Goal: Task Accomplishment & Management: Use online tool/utility

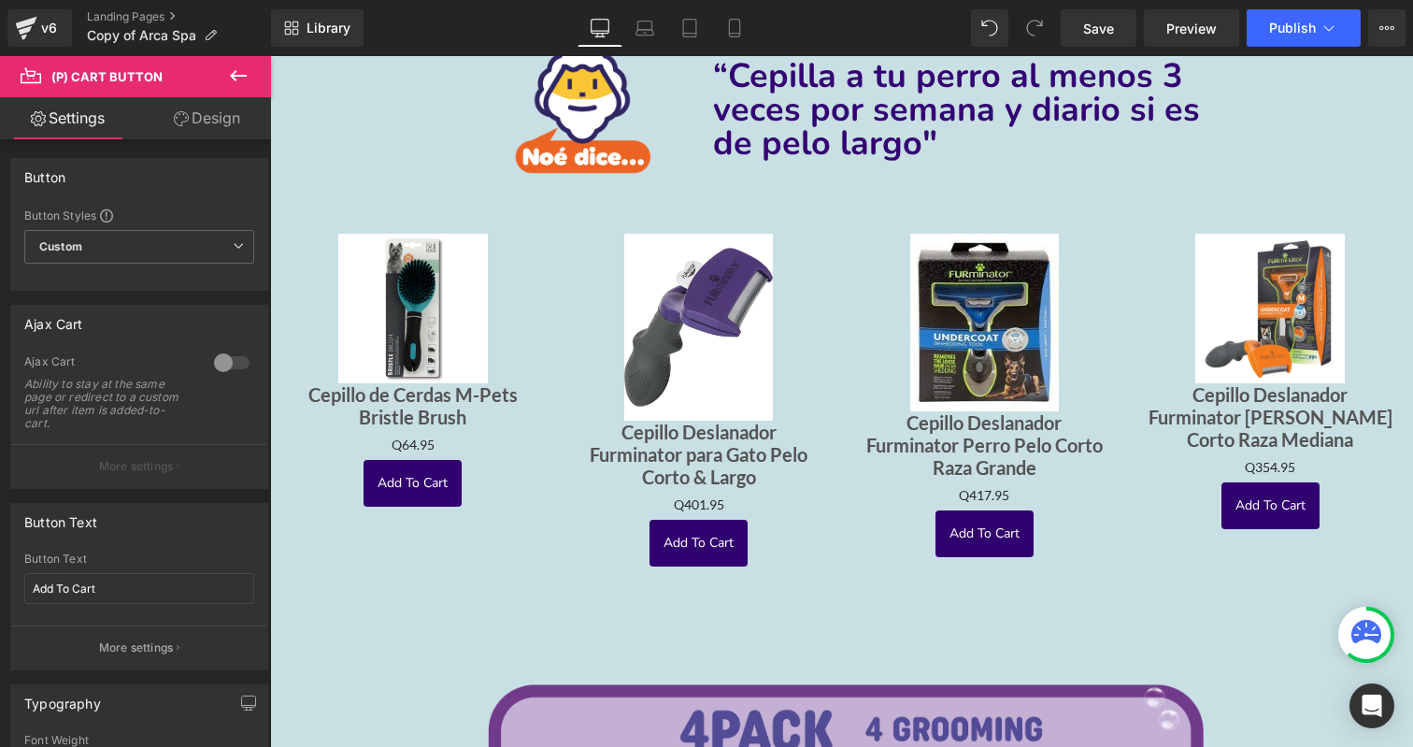
scroll to position [860, 0]
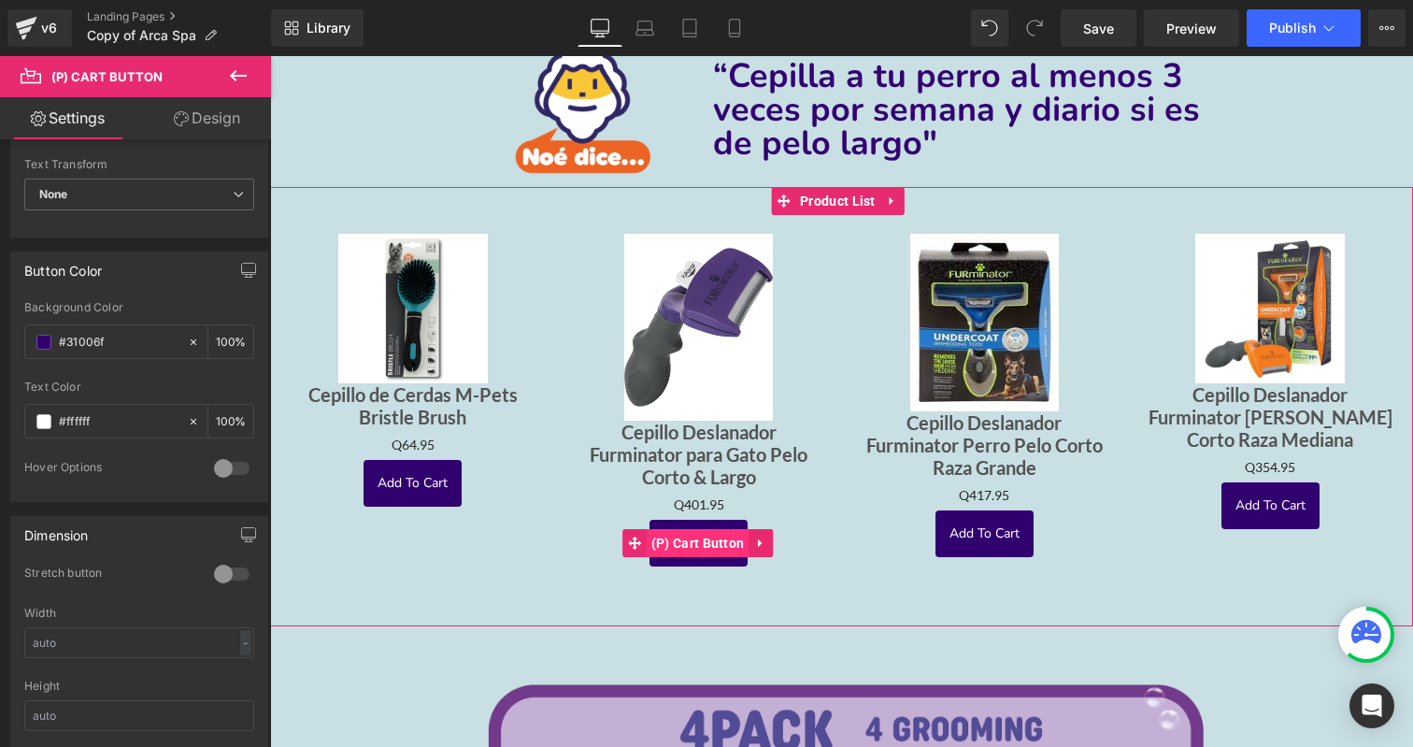
click at [705, 533] on span "(P) Cart Button" at bounding box center [698, 543] width 103 height 28
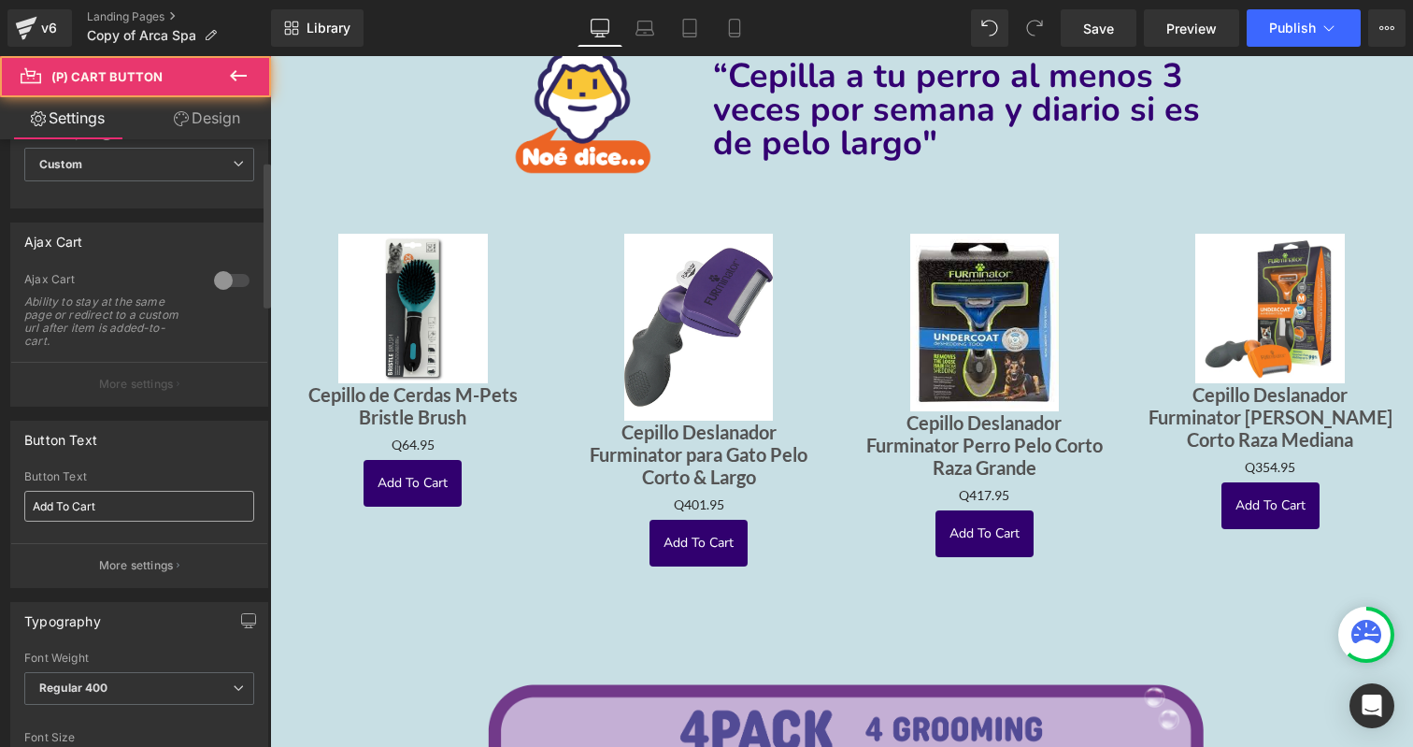
scroll to position [87, 0]
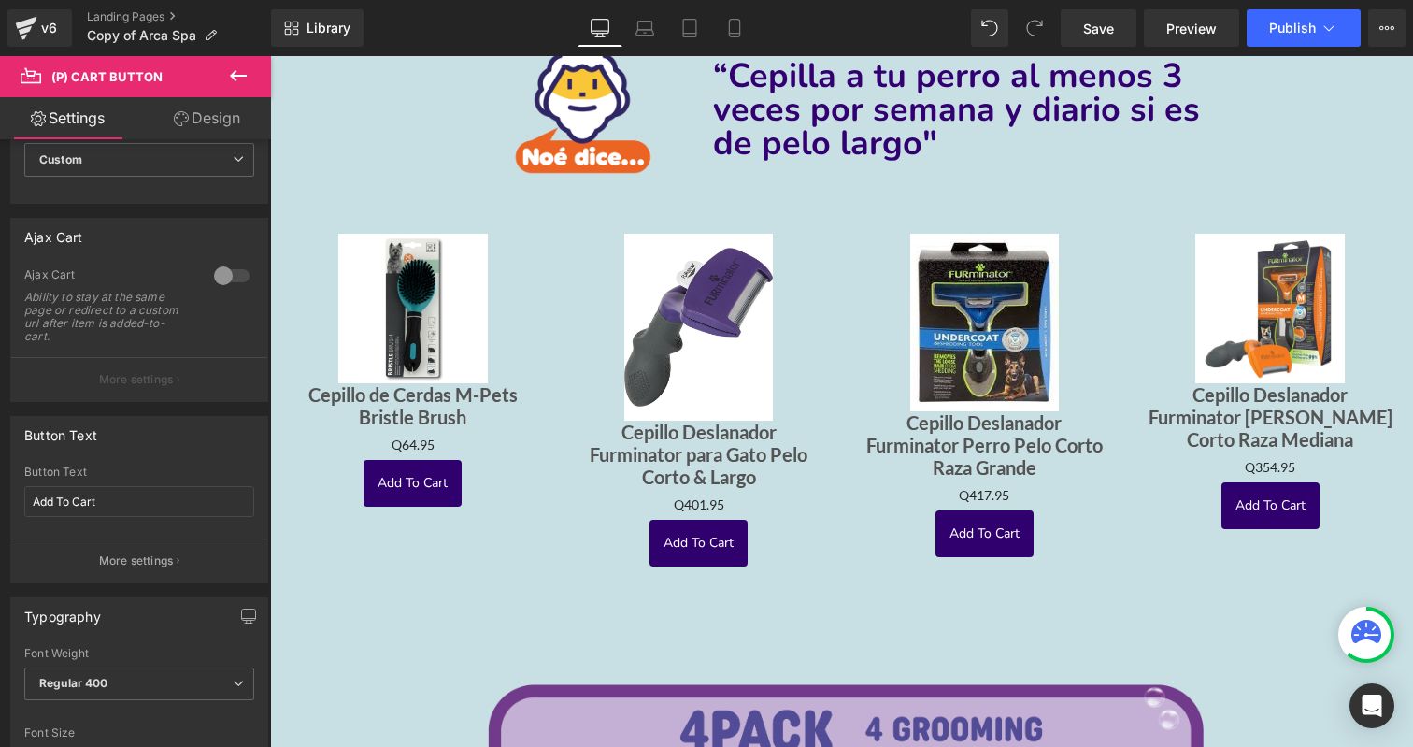
click at [197, 113] on link "Design" at bounding box center [207, 118] width 136 height 42
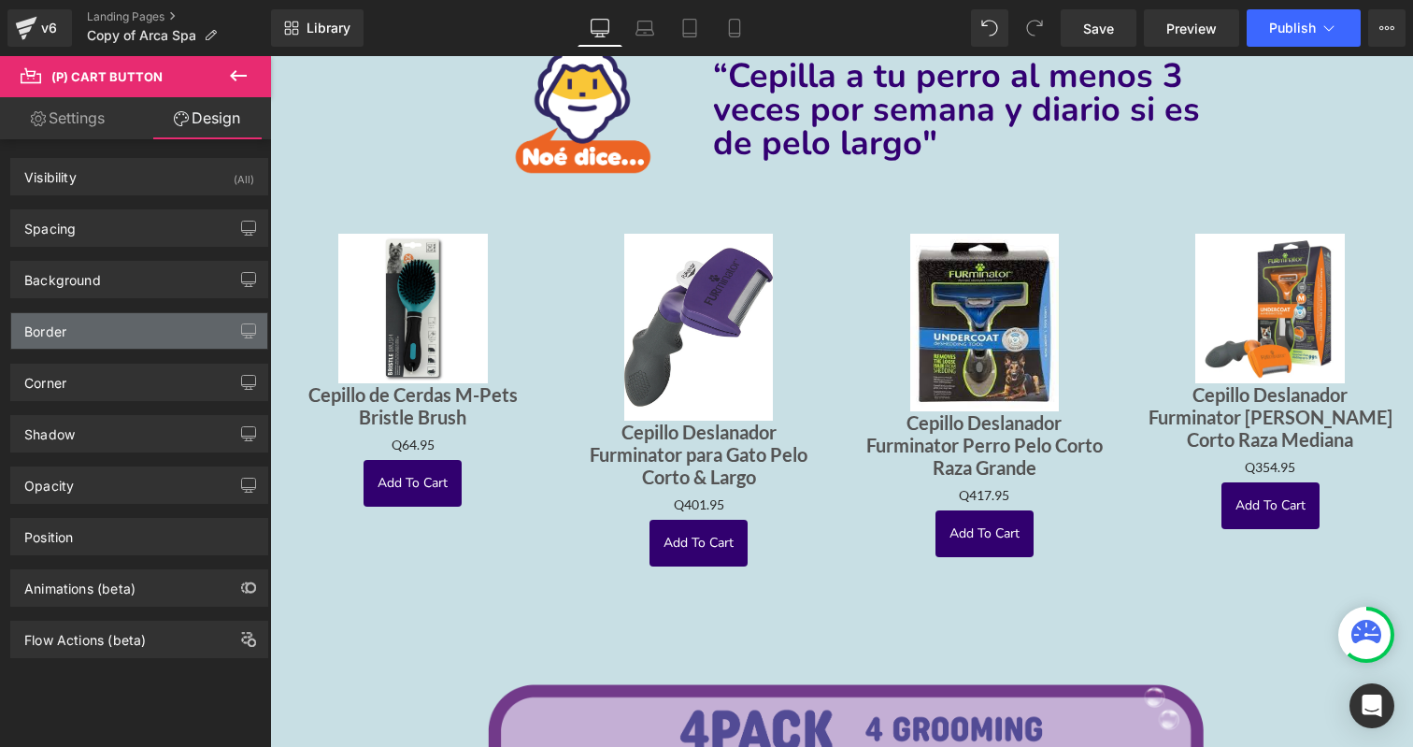
click at [131, 325] on div "Border" at bounding box center [139, 331] width 256 height 36
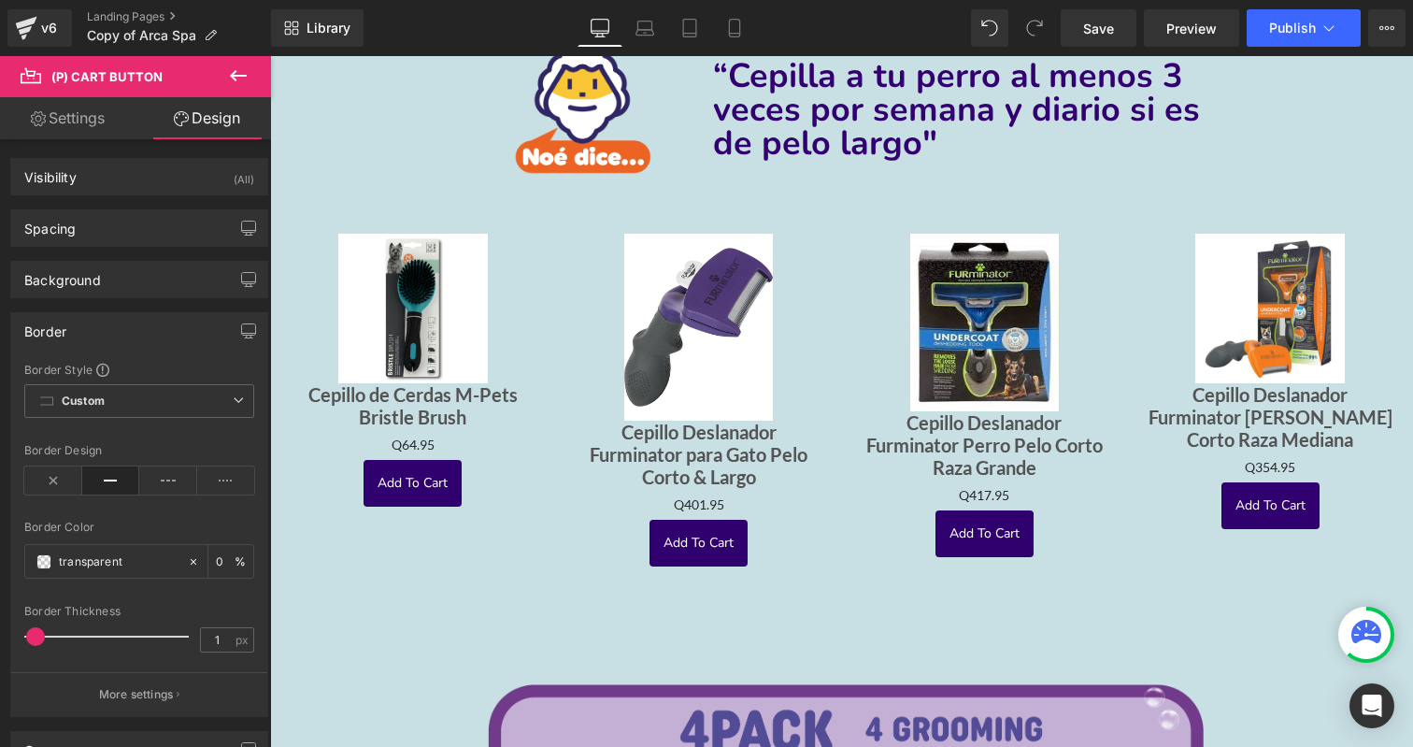
click at [142, 341] on div "Border" at bounding box center [139, 331] width 256 height 36
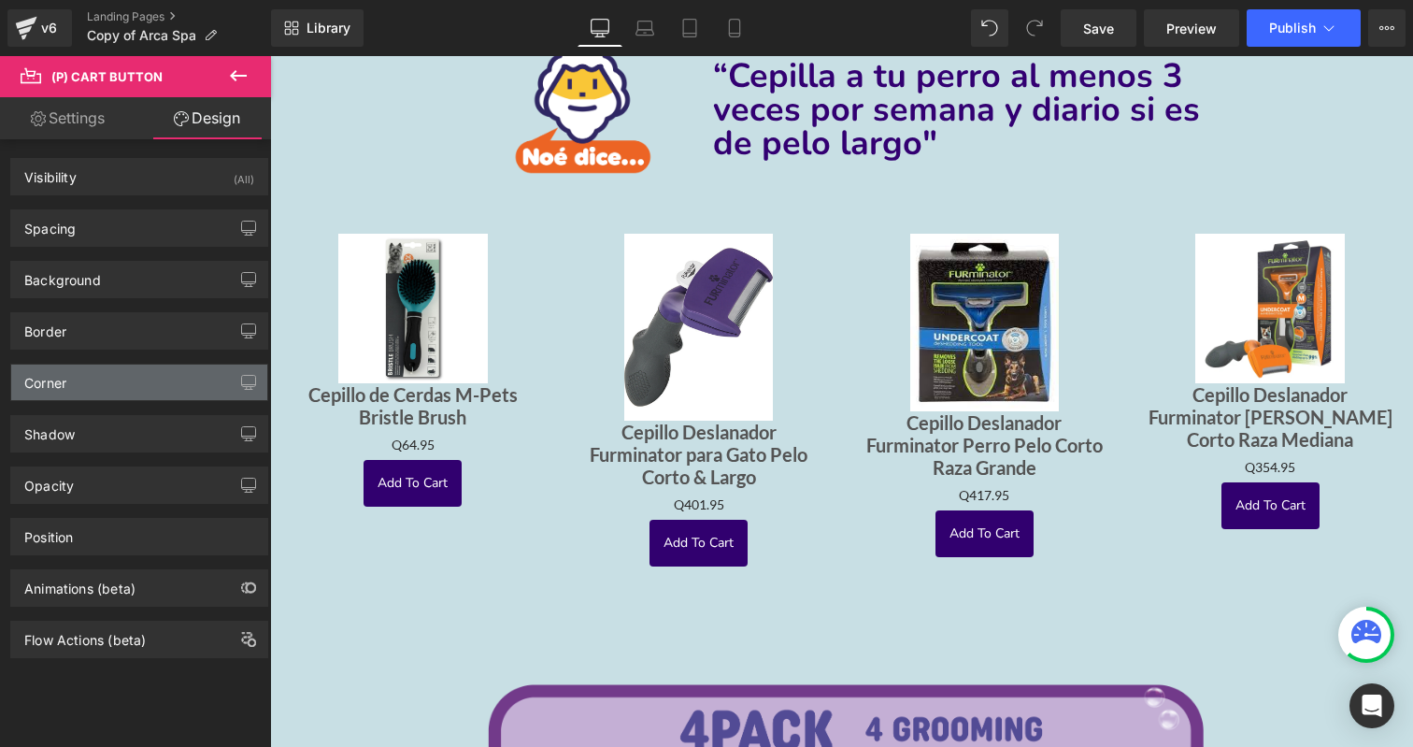
click at [105, 390] on div "Corner" at bounding box center [139, 383] width 256 height 36
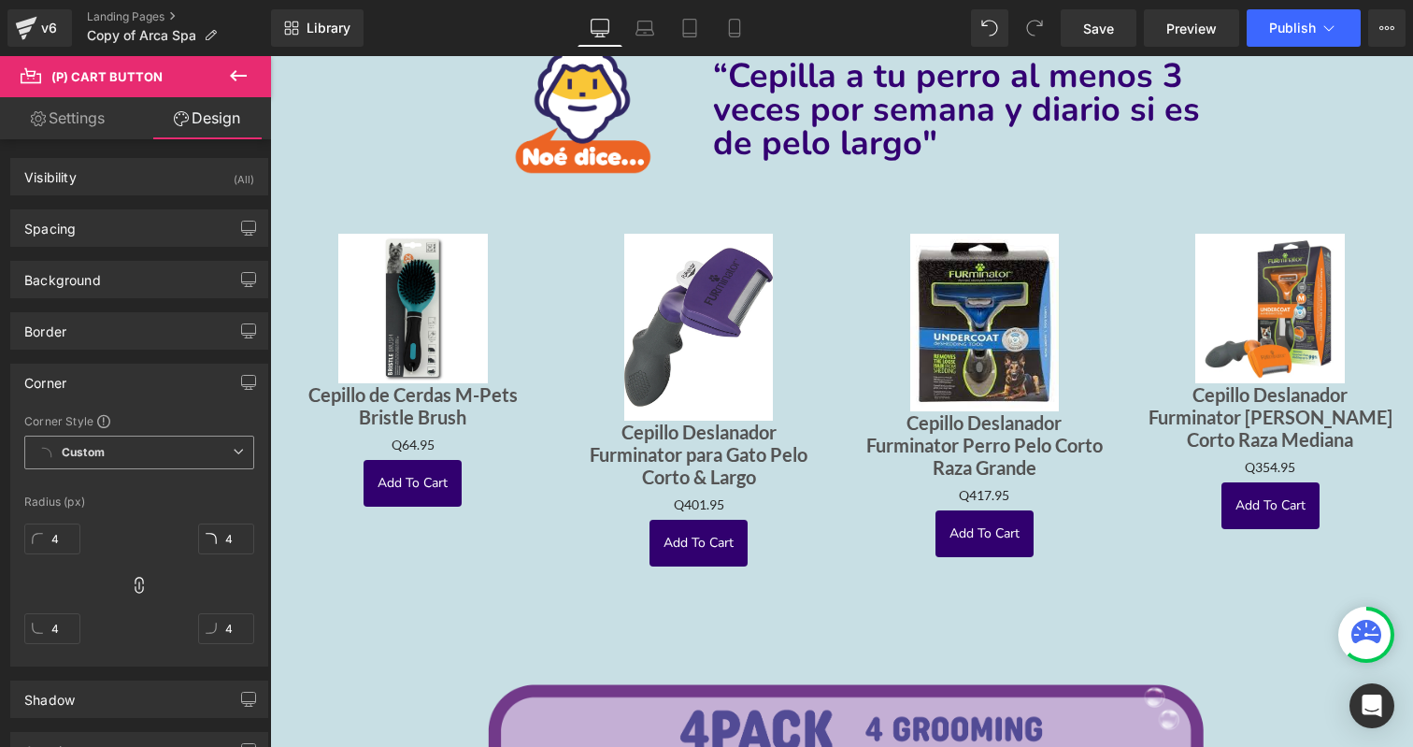
click at [109, 459] on span "Custom Setup Global Style" at bounding box center [139, 453] width 230 height 34
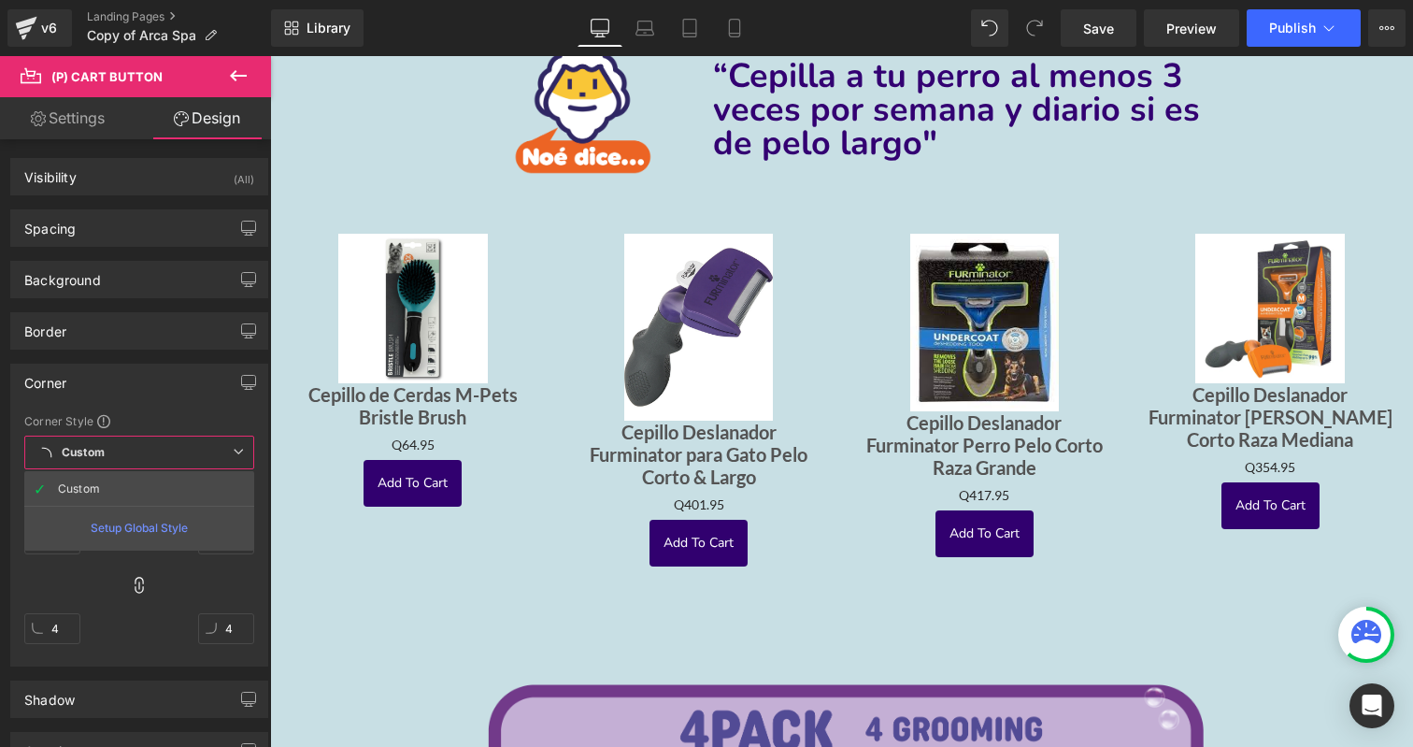
click at [110, 457] on span "Custom Setup Global Style" at bounding box center [139, 453] width 230 height 34
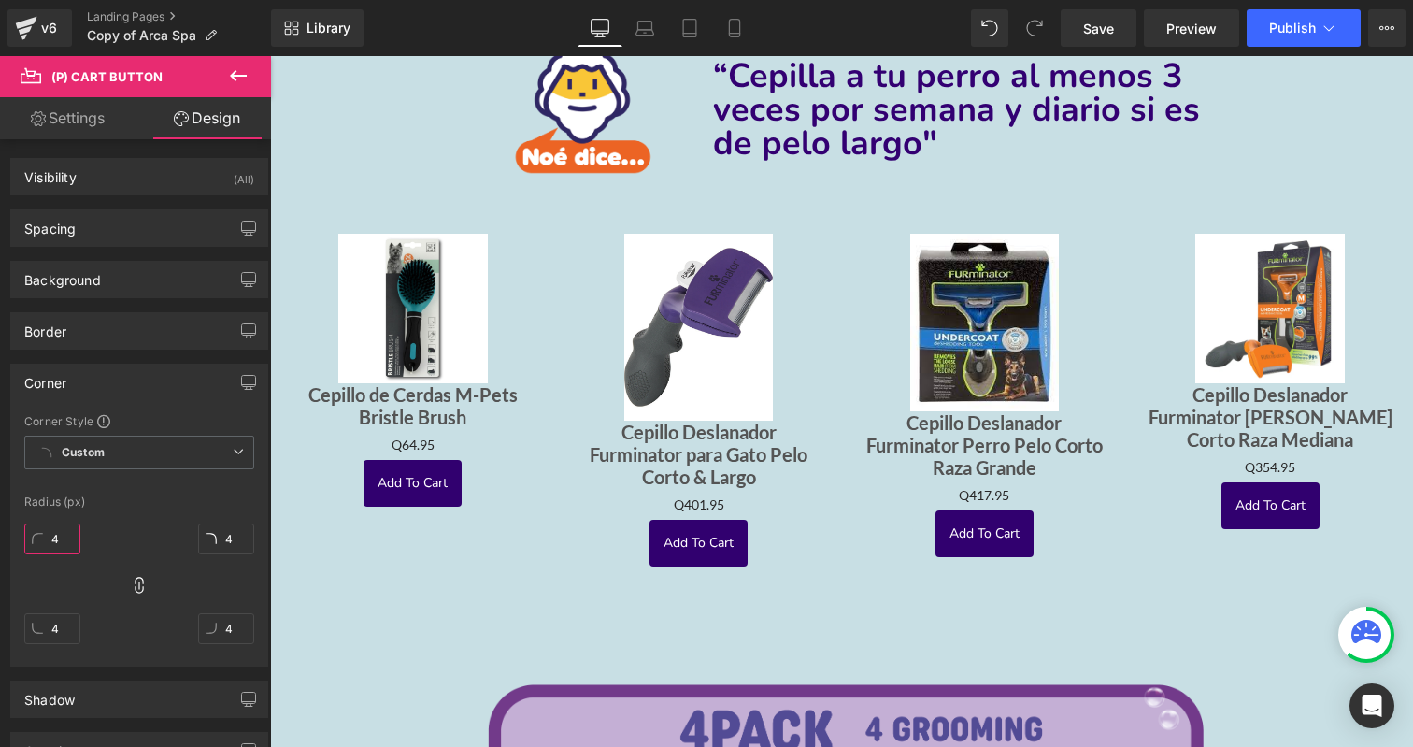
click at [75, 544] on input "4" at bounding box center [52, 538] width 56 height 31
type input "24"
type input "14"
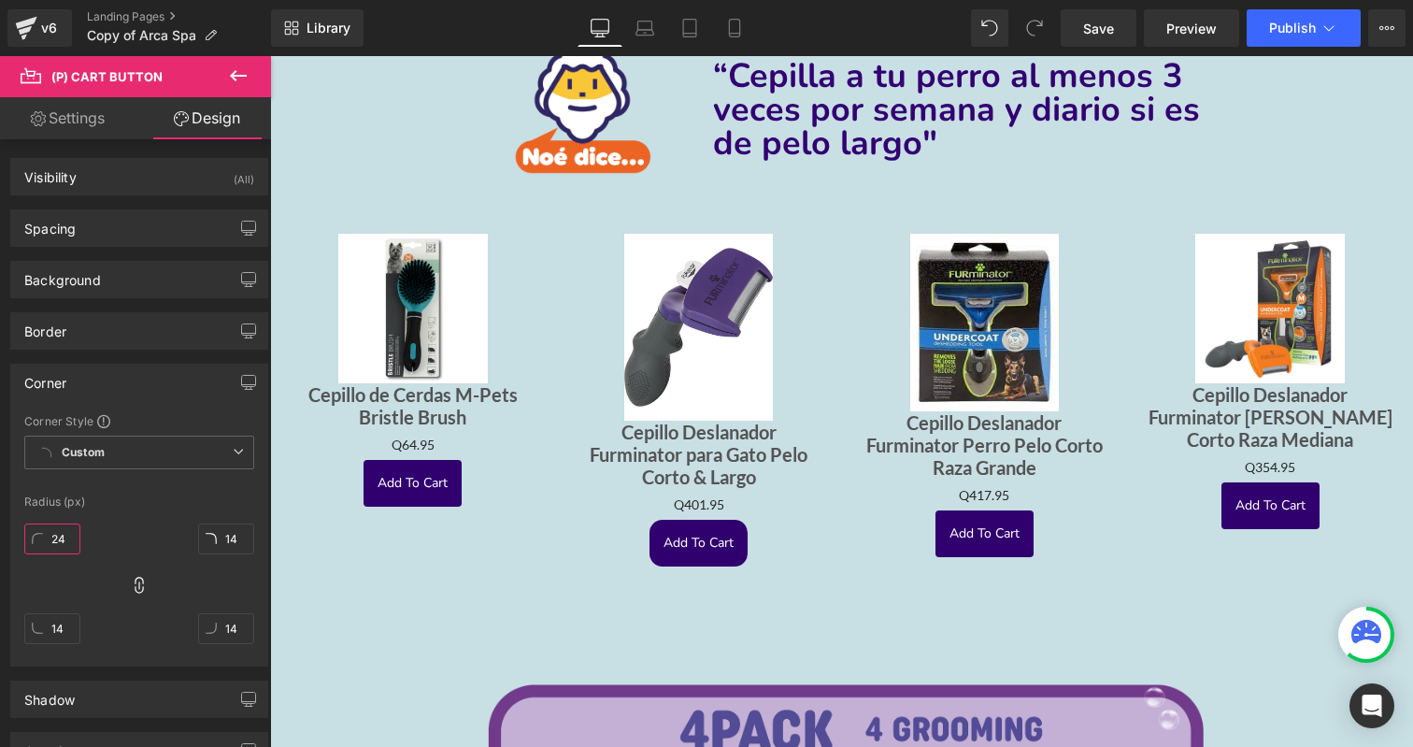
type input "24"
type input "54"
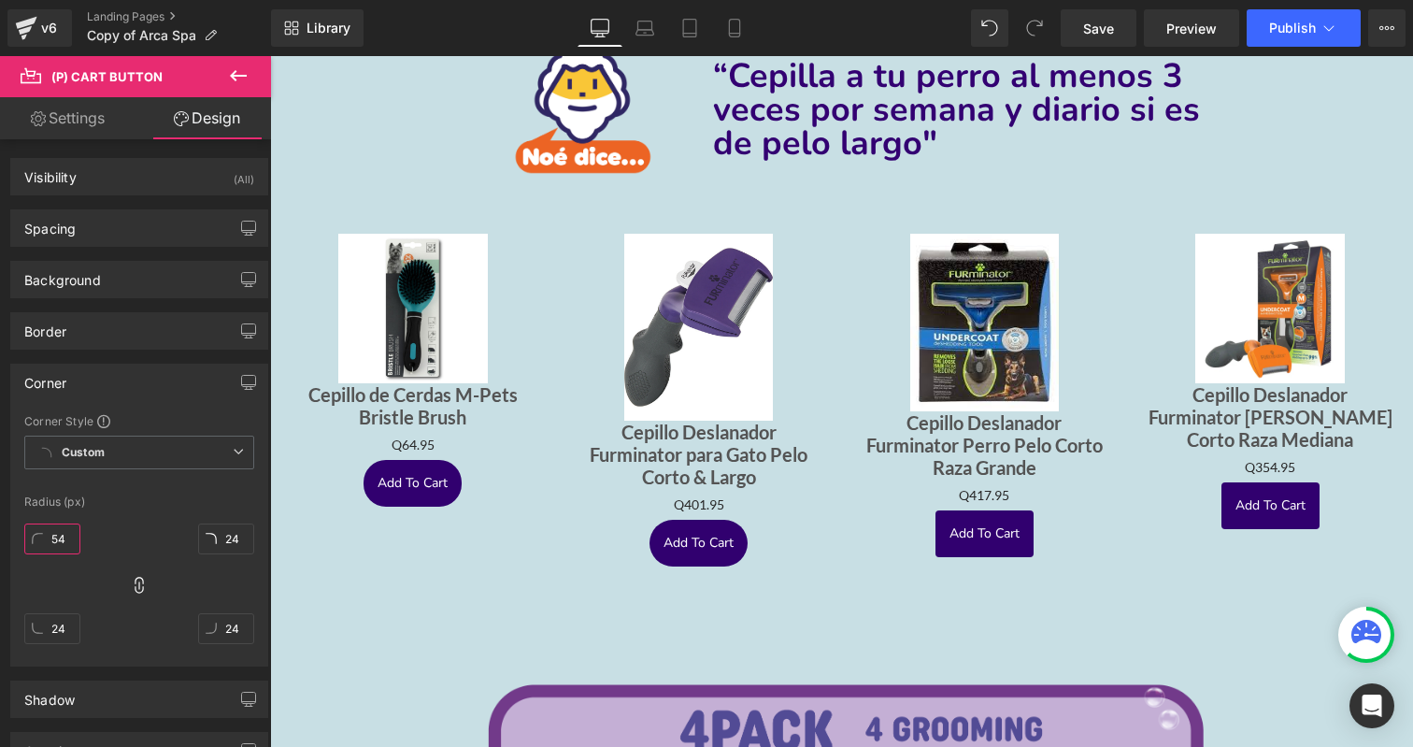
type input "54"
type input "74"
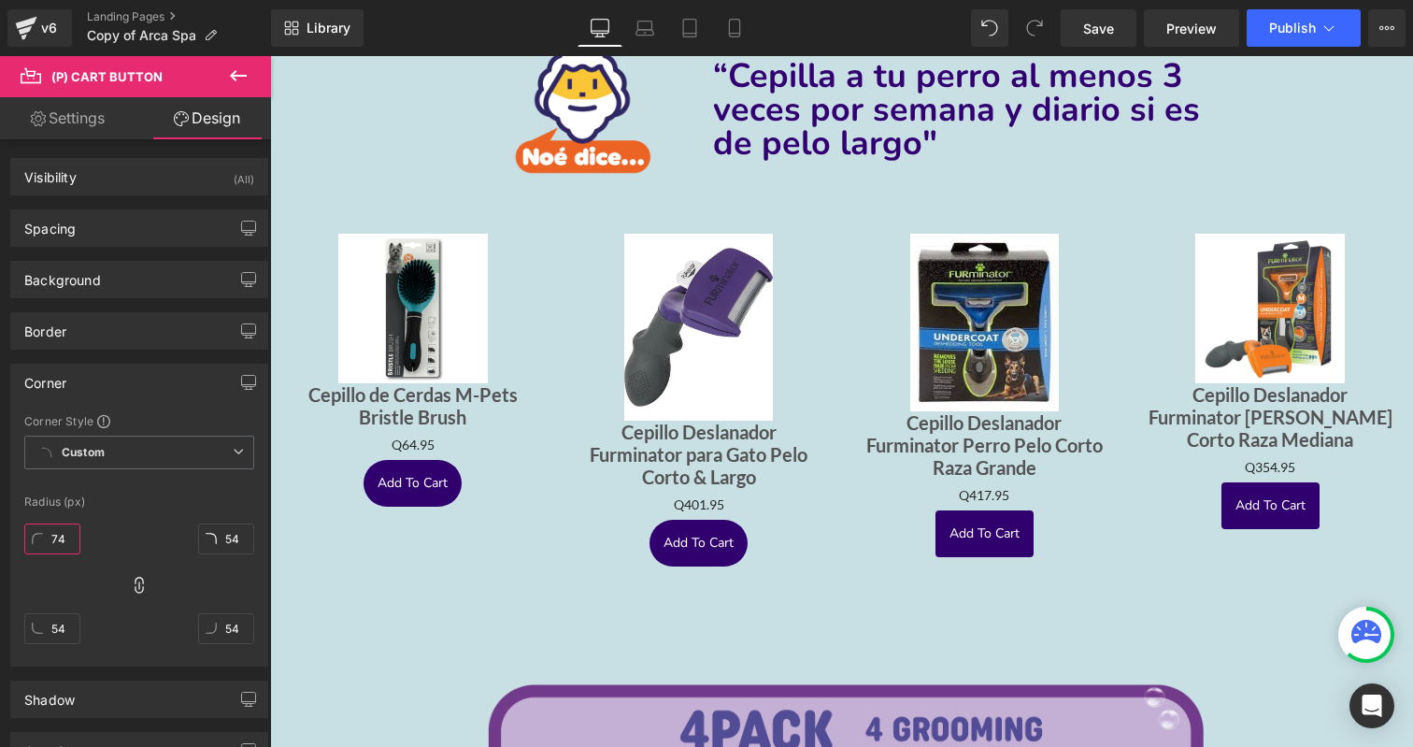
type input "74"
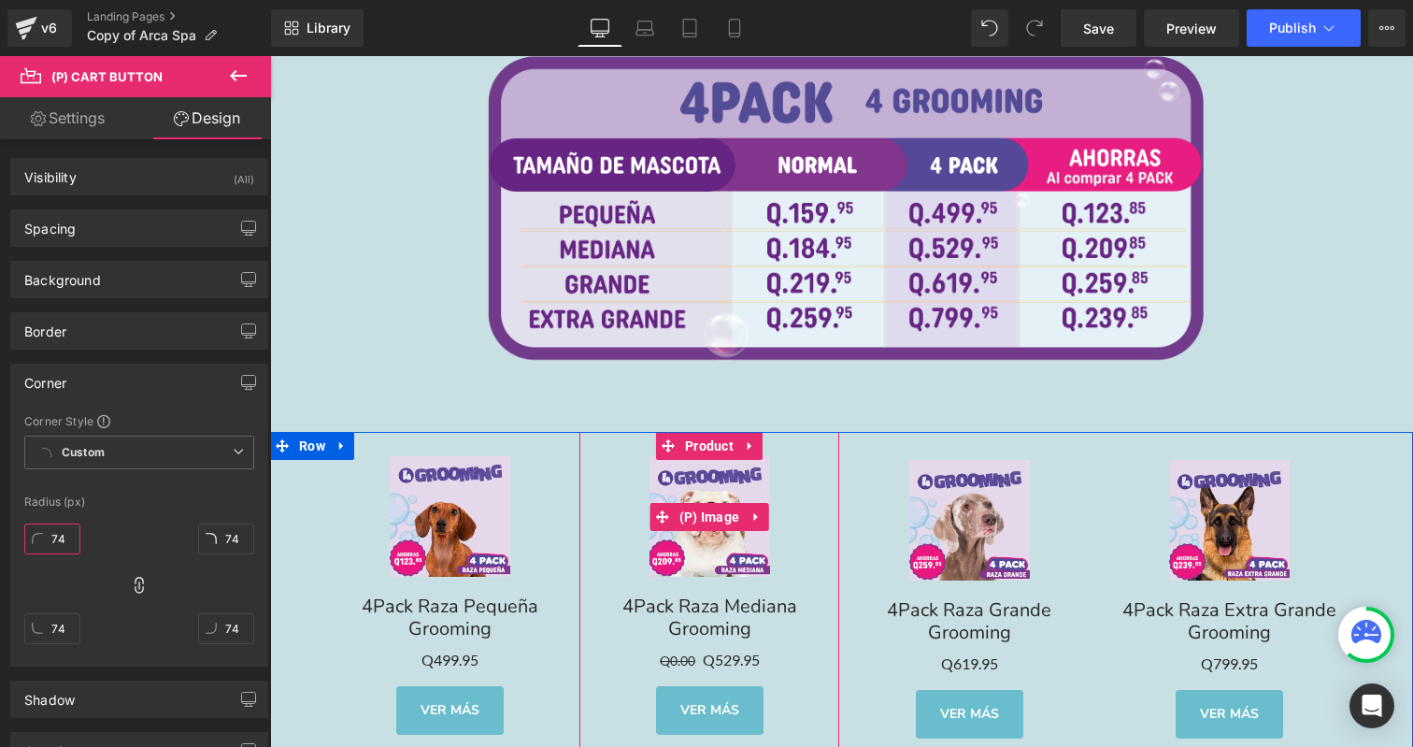
scroll to position [4179, 0]
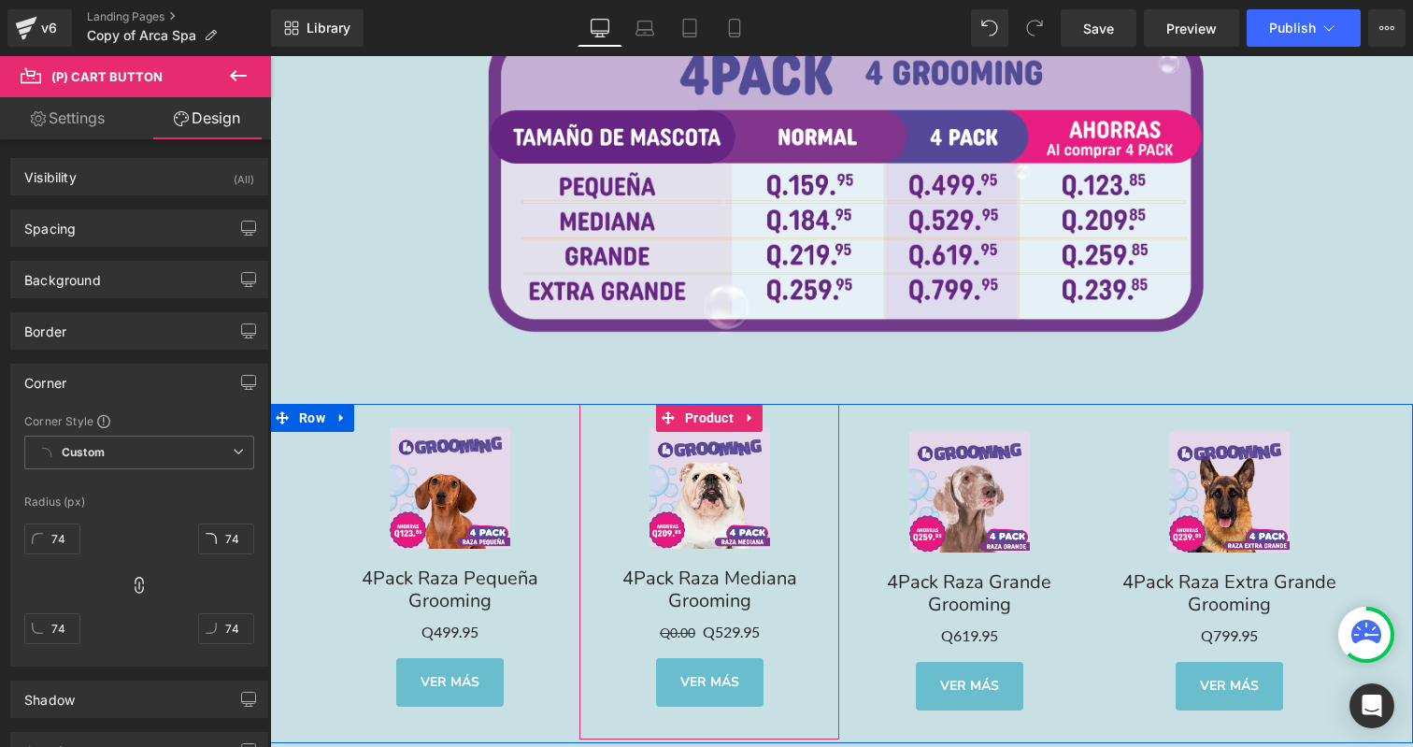
click at [696, 680] on div "Loading Product Data" at bounding box center [706, 673] width 135 height 21
click at [715, 653] on span "(P) View More" at bounding box center [710, 667] width 96 height 28
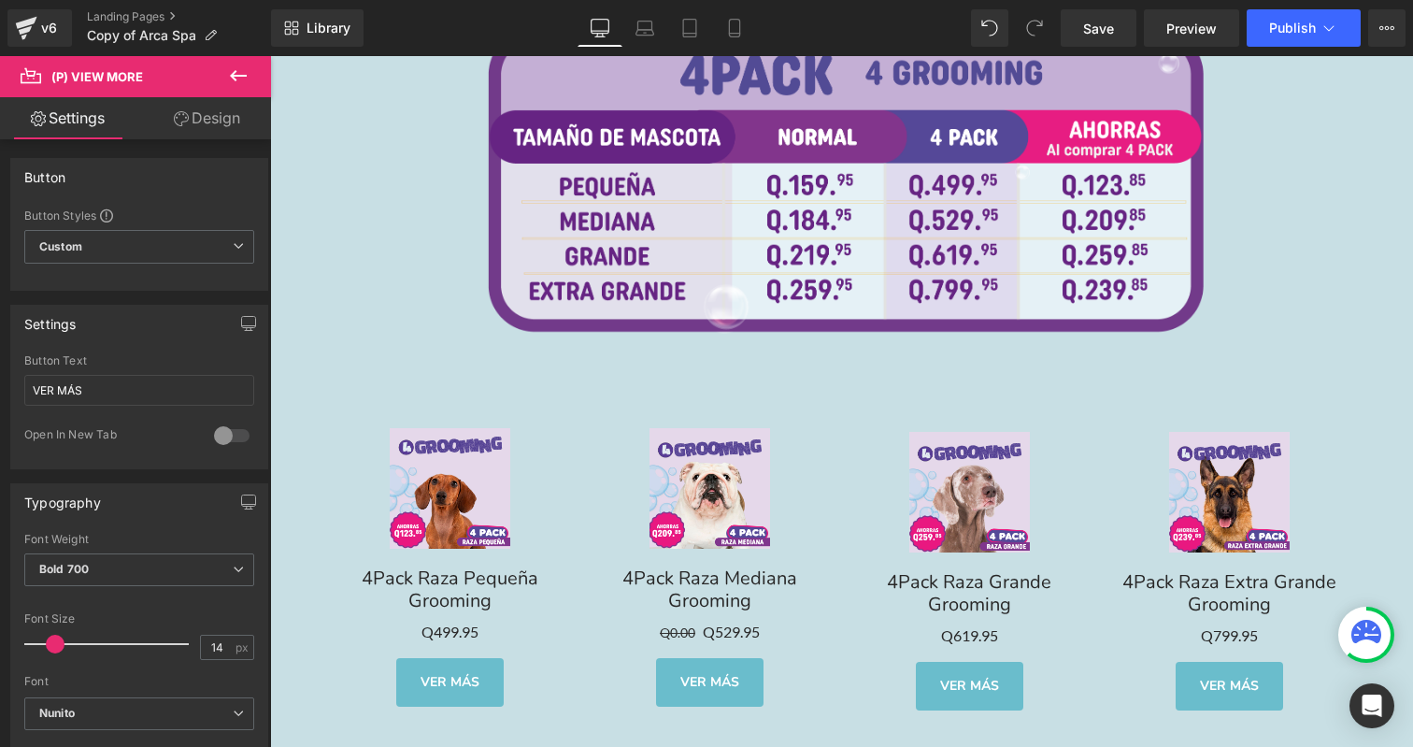
click at [206, 124] on link "Design" at bounding box center [207, 118] width 136 height 42
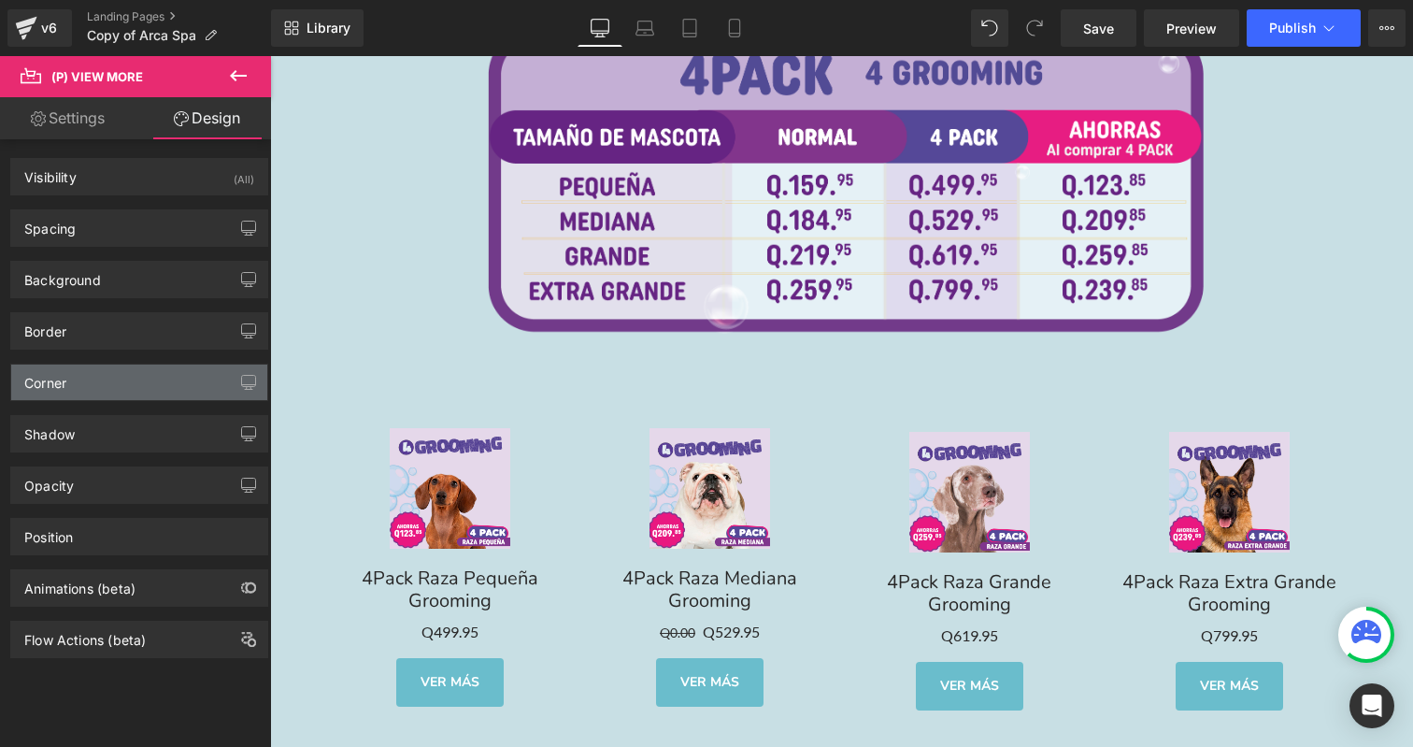
click at [75, 370] on div "Corner" at bounding box center [139, 383] width 256 height 36
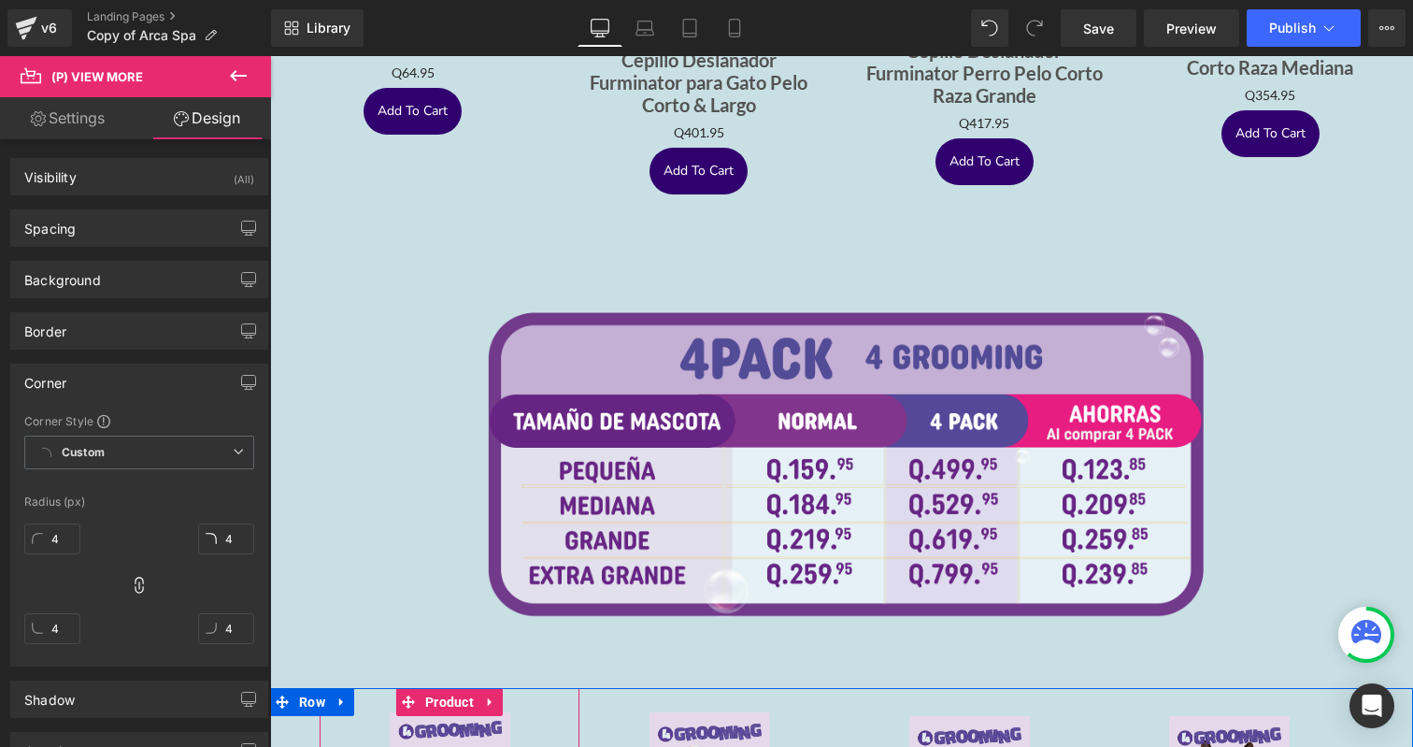
scroll to position [3700, 0]
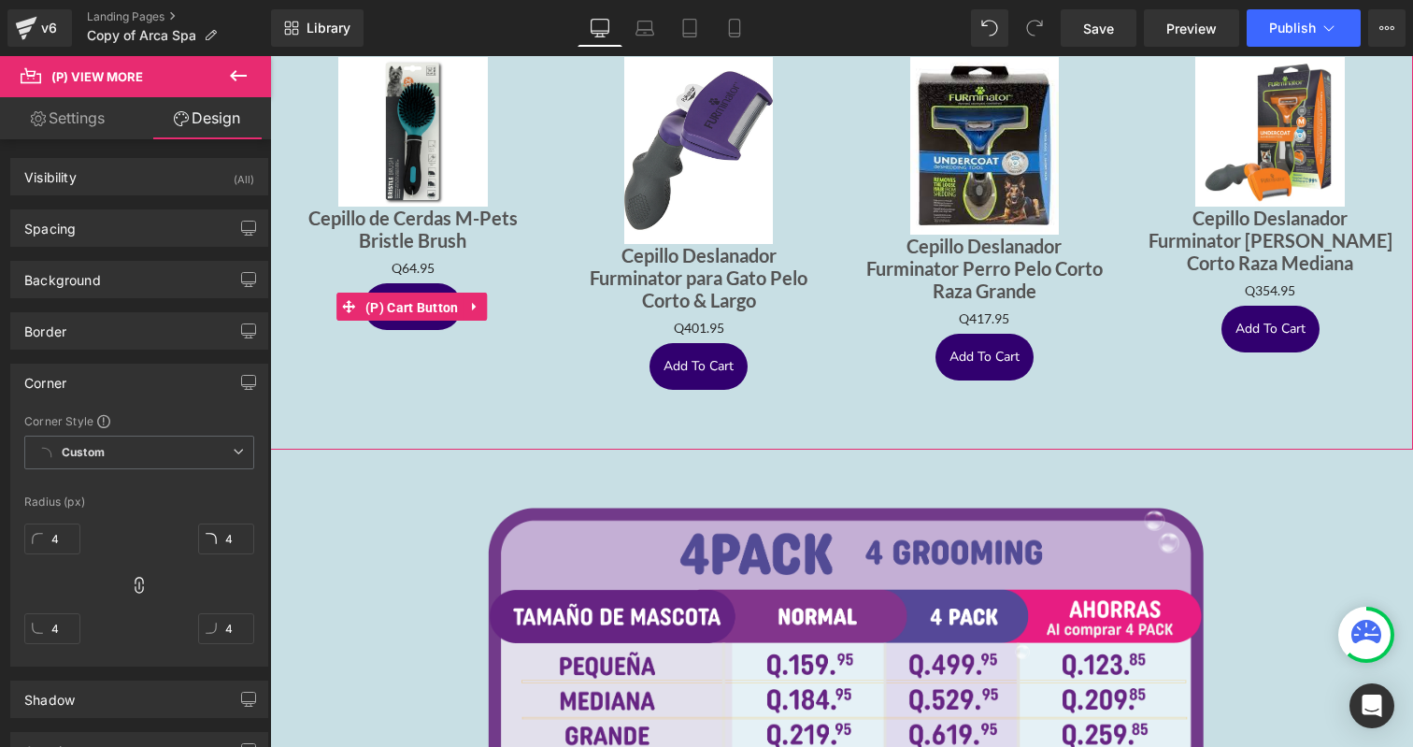
click at [410, 296] on span "(P) Cart Button" at bounding box center [412, 308] width 103 height 28
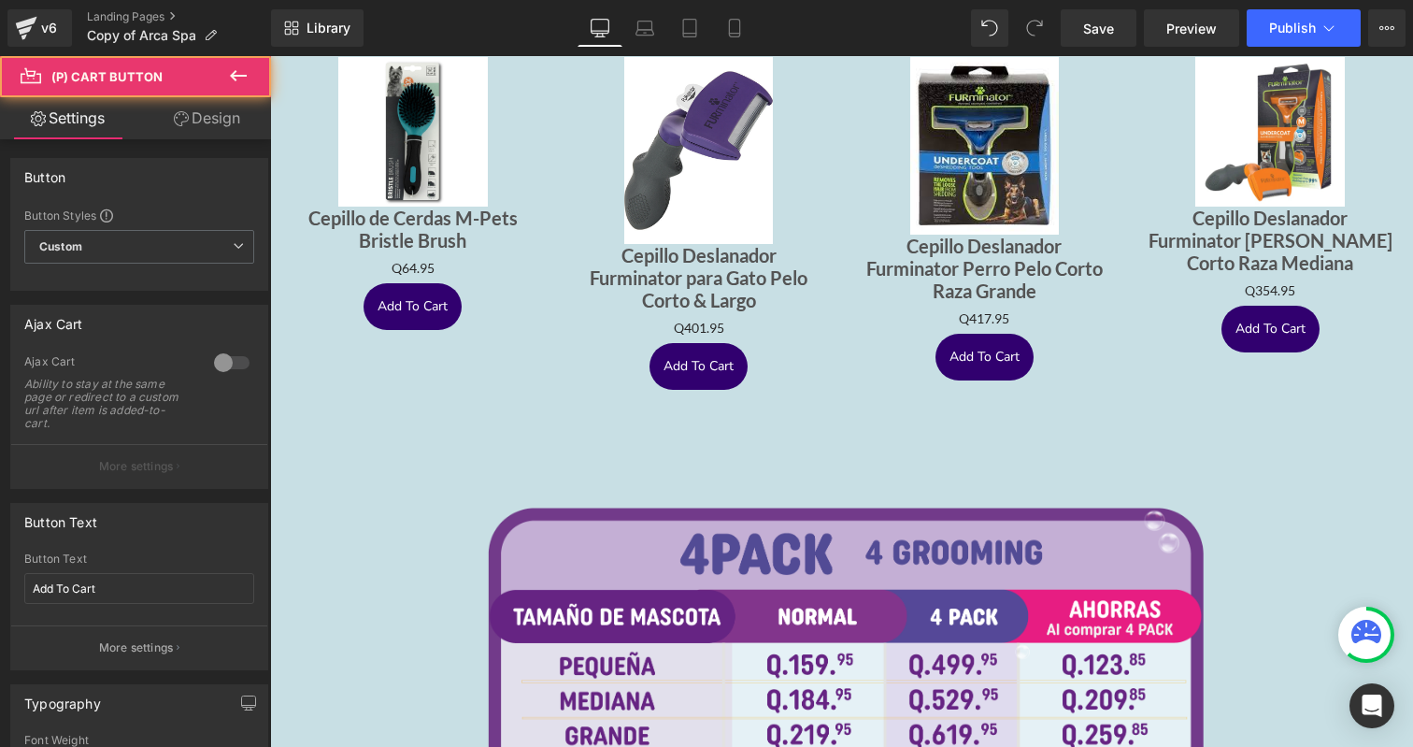
click at [215, 121] on link "Design" at bounding box center [207, 118] width 136 height 42
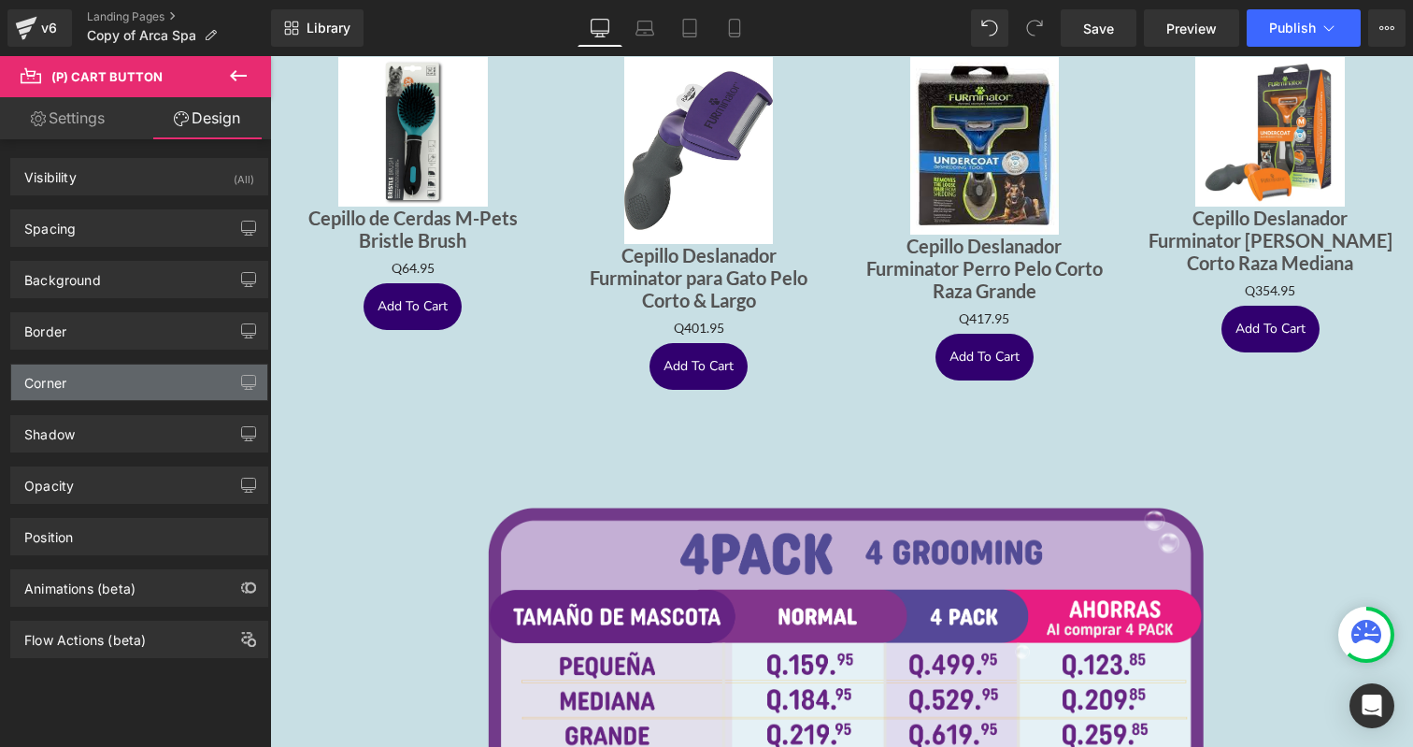
click at [110, 394] on div "Corner" at bounding box center [139, 383] width 256 height 36
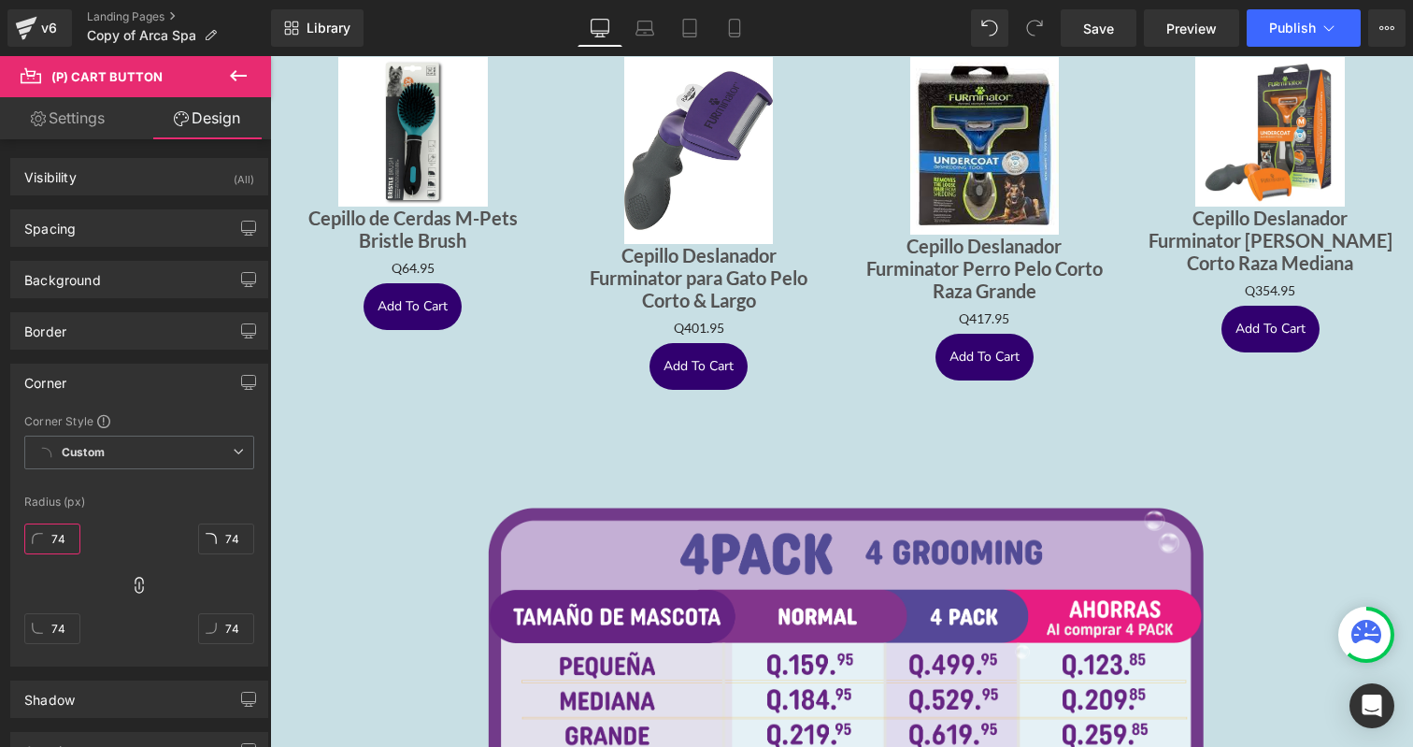
click at [64, 539] on input "74" at bounding box center [52, 538] width 56 height 31
type input "4"
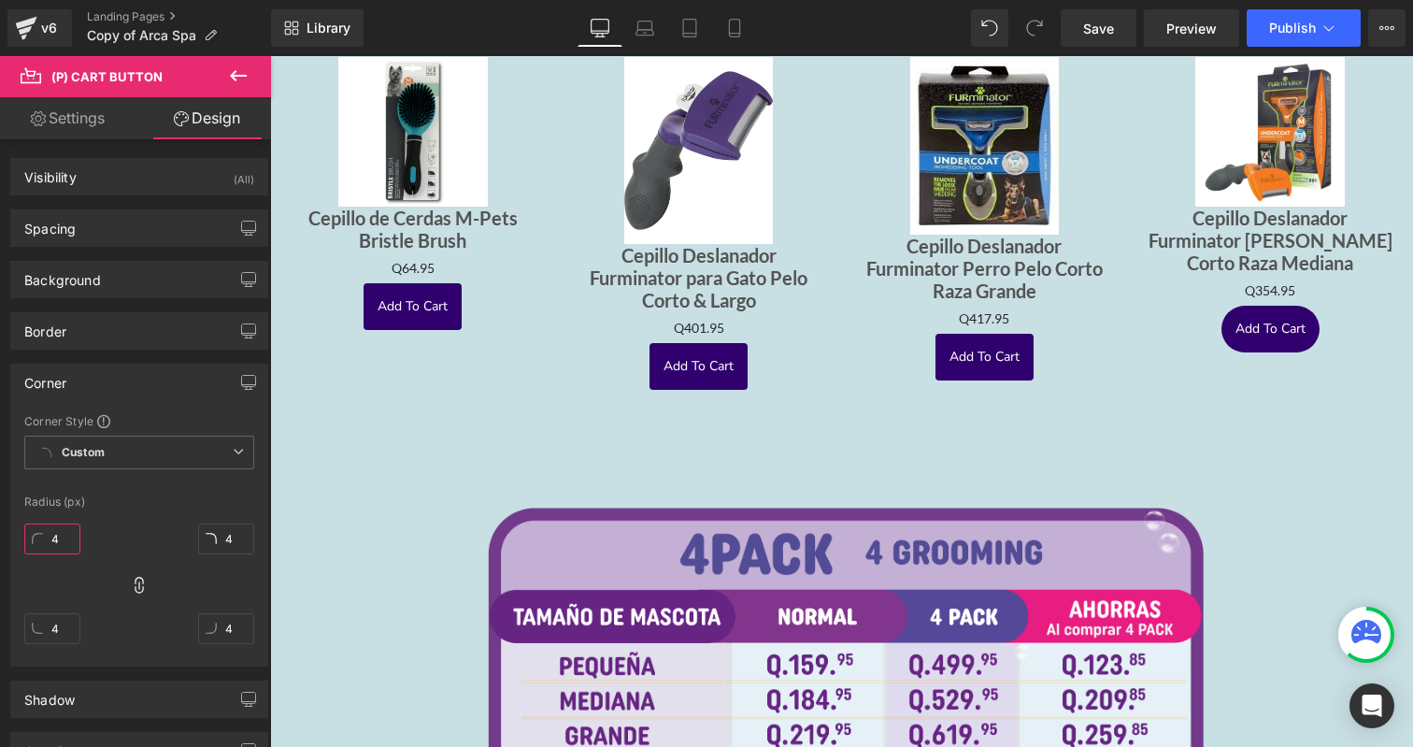
type input "4"
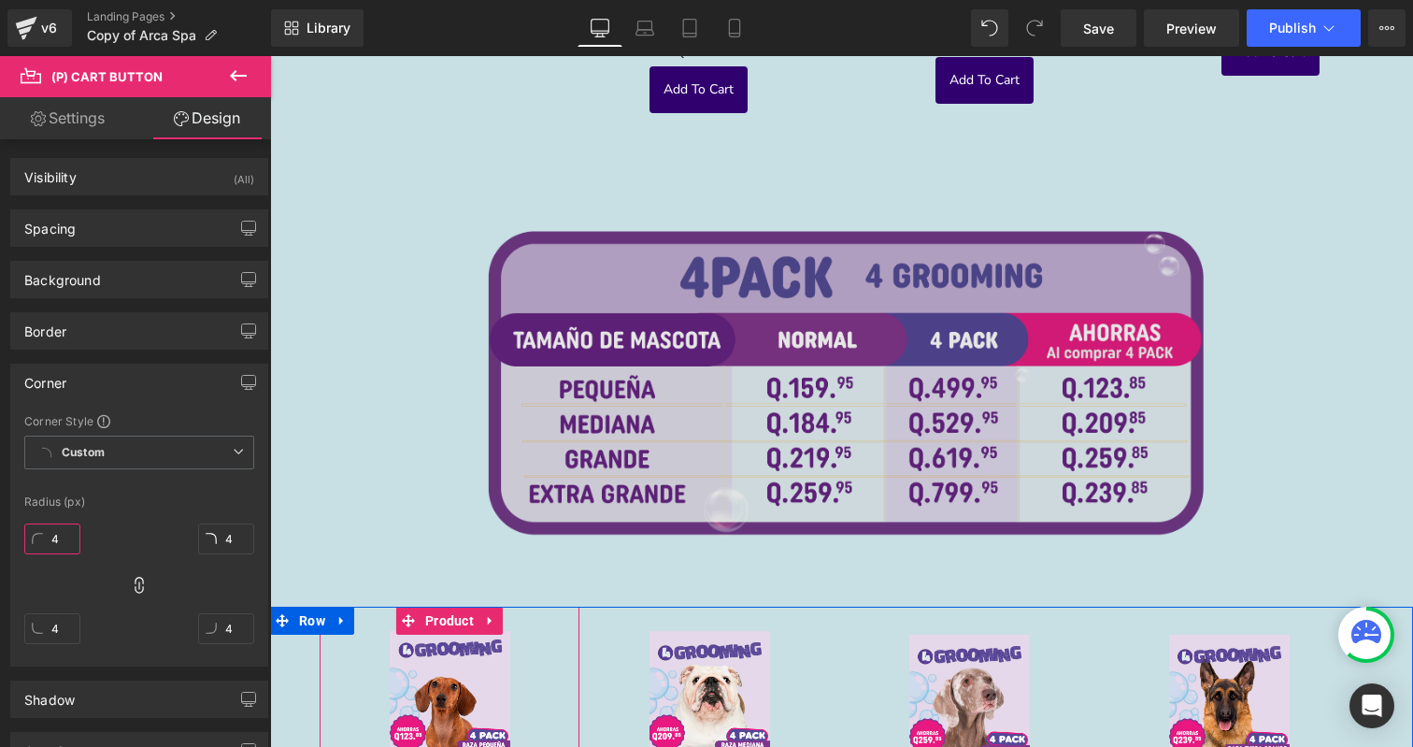
scroll to position [3791, 0]
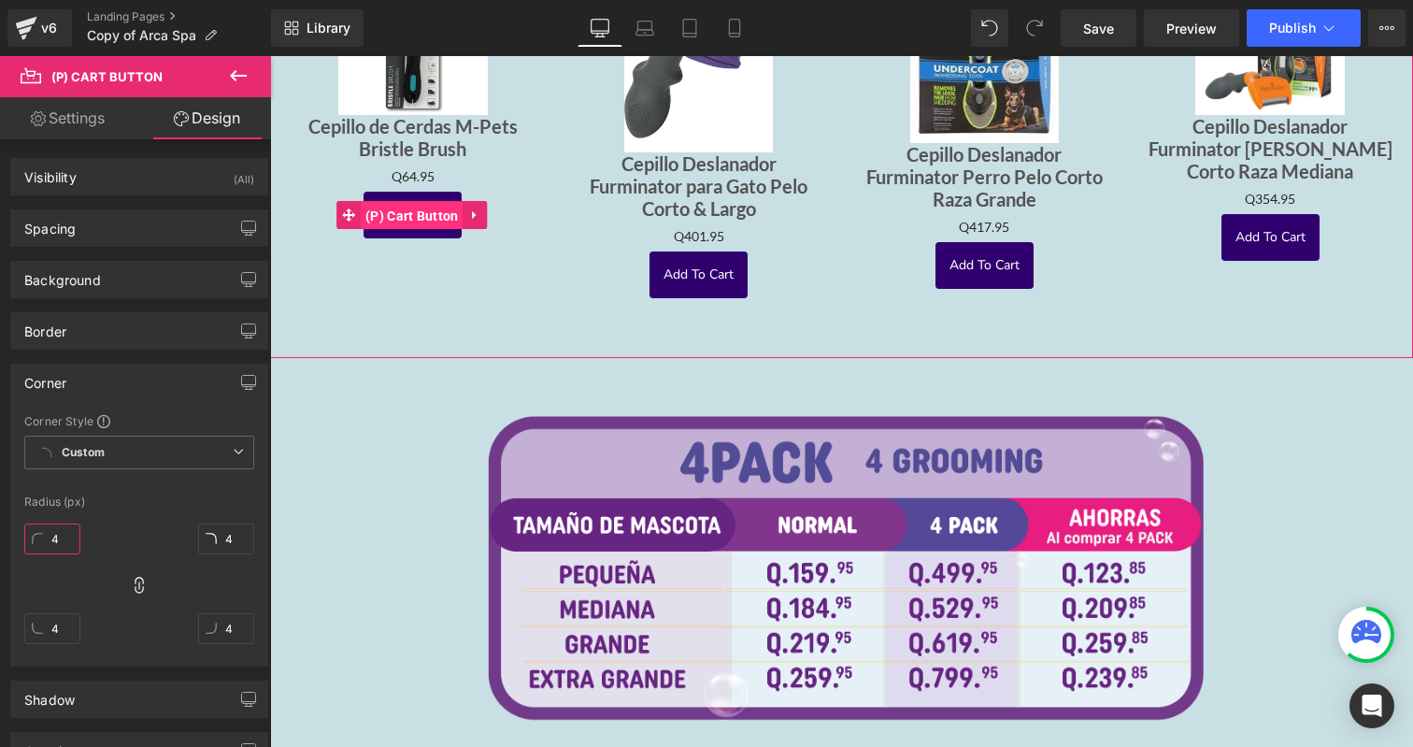
click at [408, 203] on span "(P) Cart Button" at bounding box center [412, 216] width 103 height 28
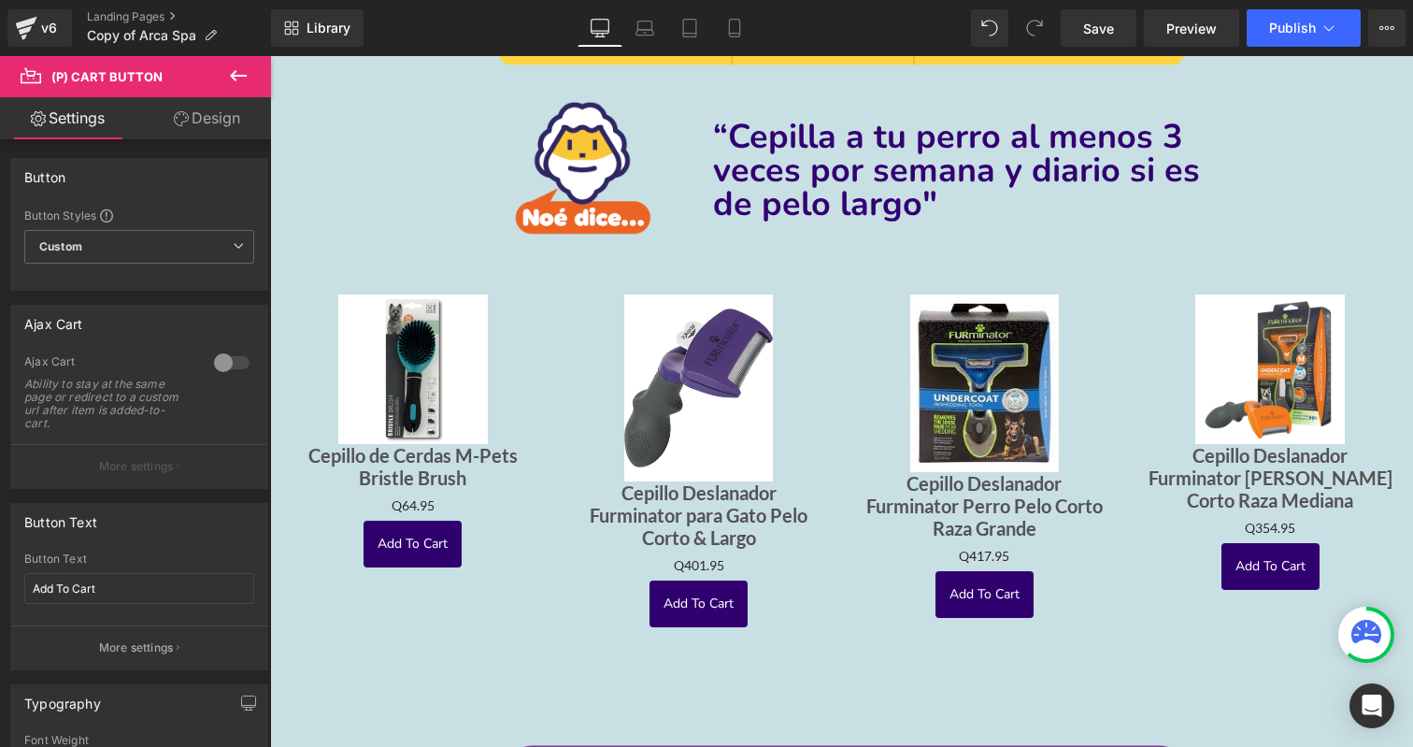
scroll to position [3444, 0]
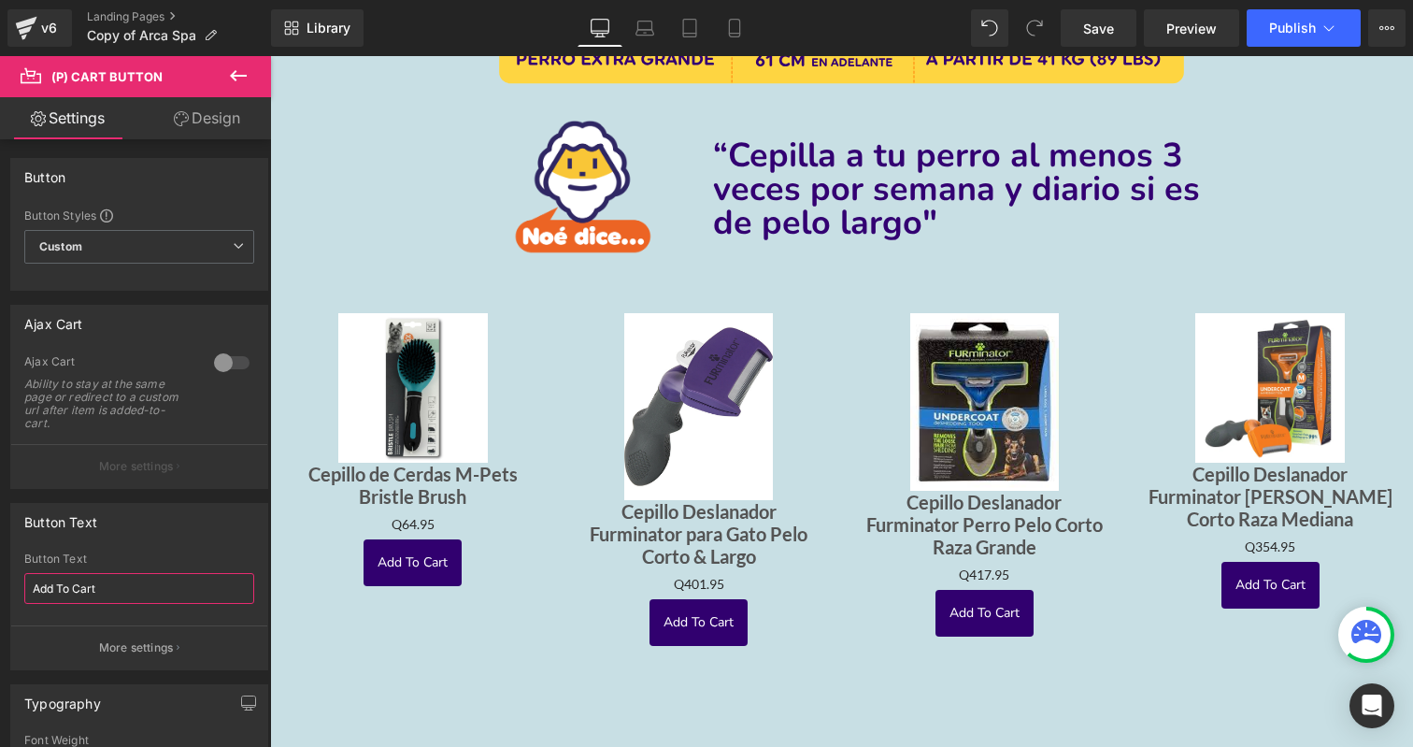
drag, startPoint x: 115, startPoint y: 592, endPoint x: -2, endPoint y: 584, distance: 117.1
click at [0, 584] on html "(P) Cart Button You are previewing how the will restyle your page. You can not …" at bounding box center [706, 373] width 1413 height 747
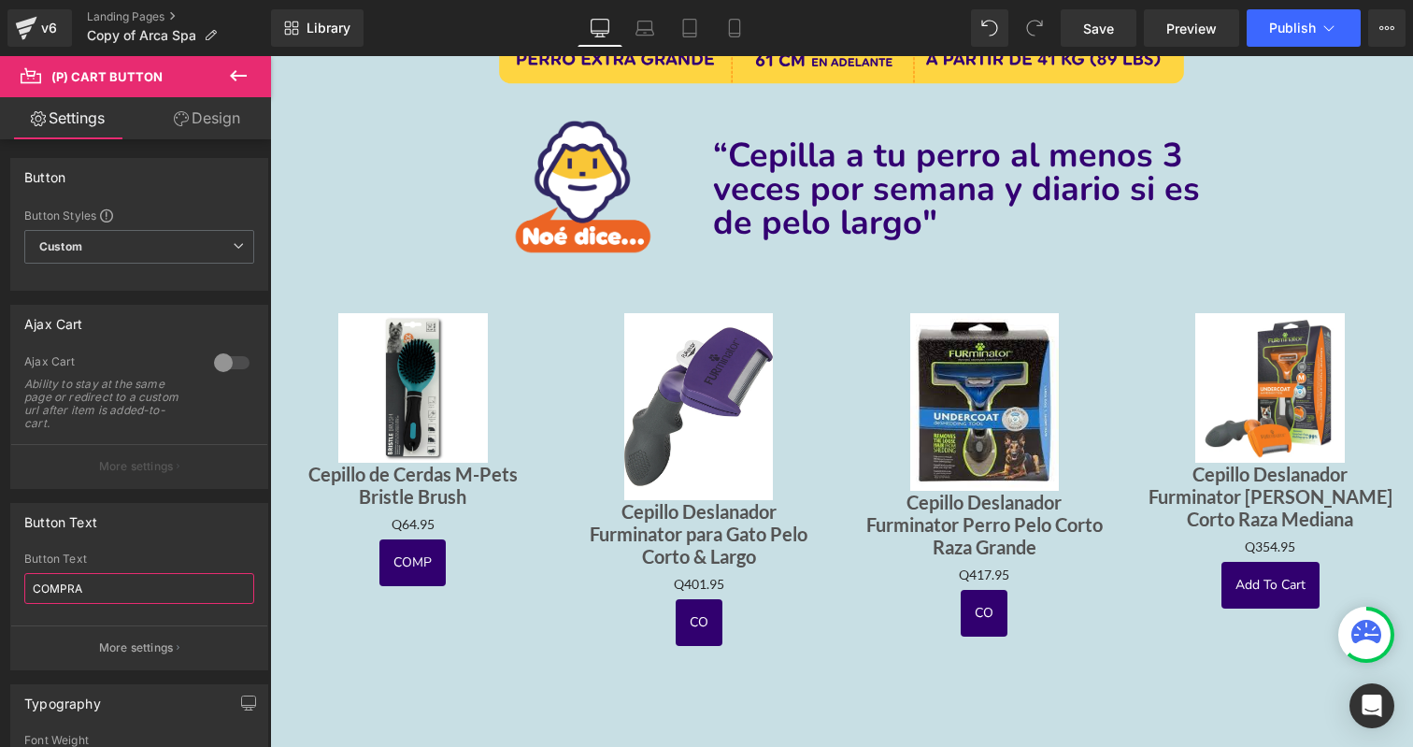
type input "COMPRAR"
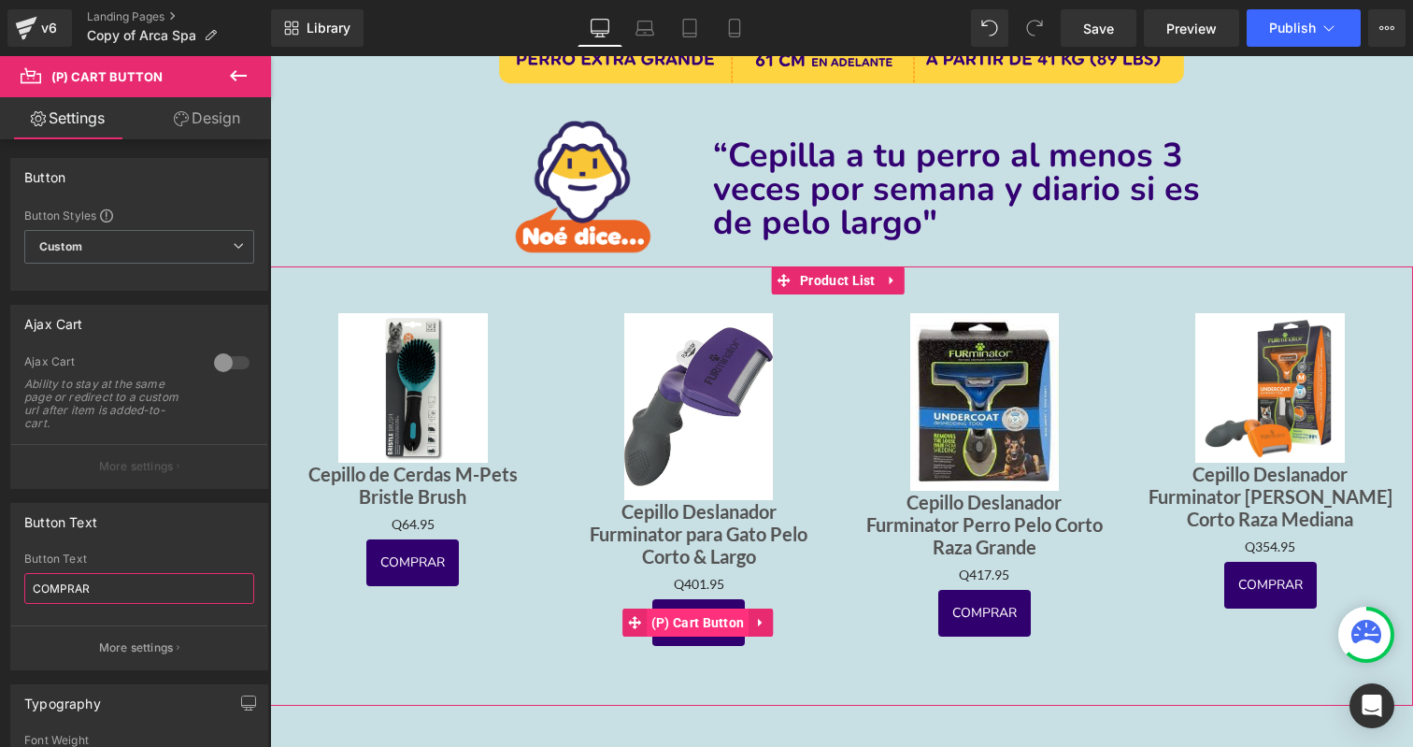
click at [698, 609] on span "(P) Cart Button" at bounding box center [698, 623] width 103 height 28
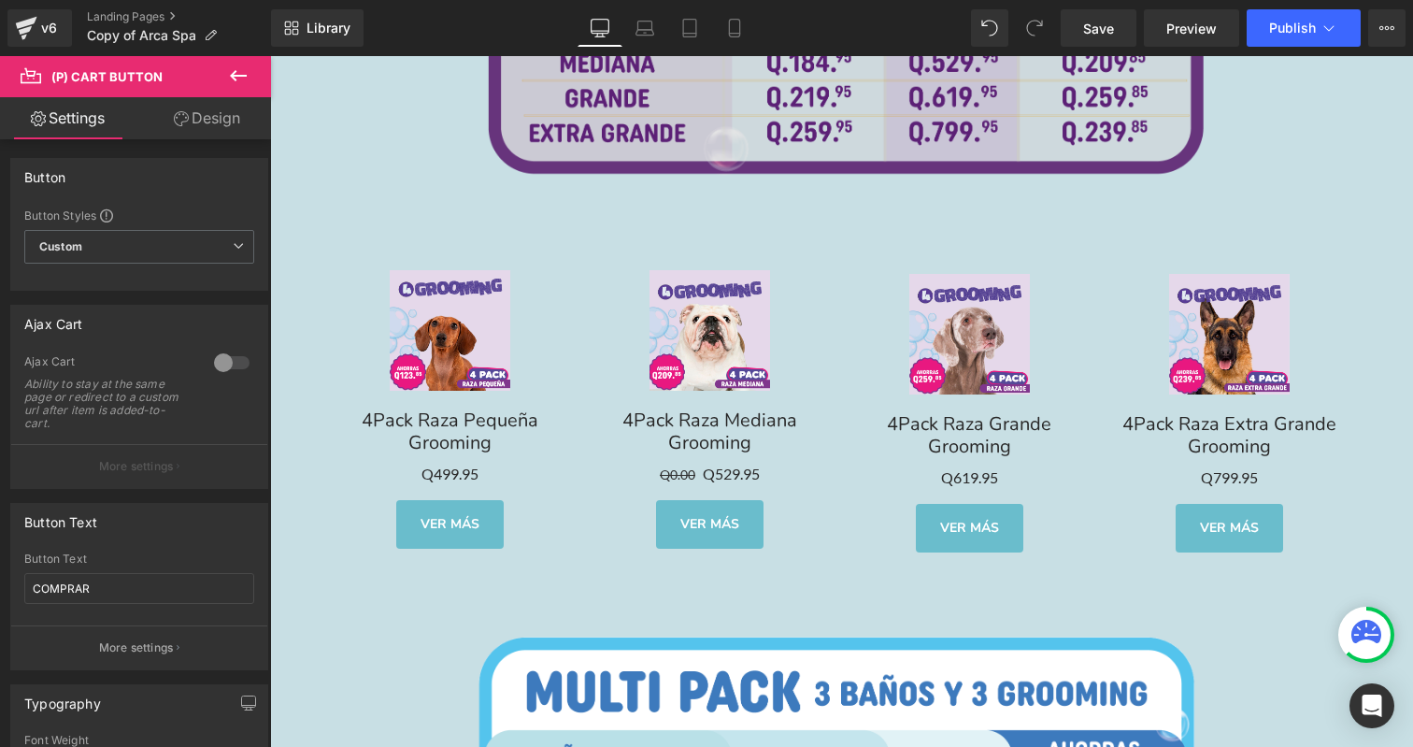
scroll to position [4508, 0]
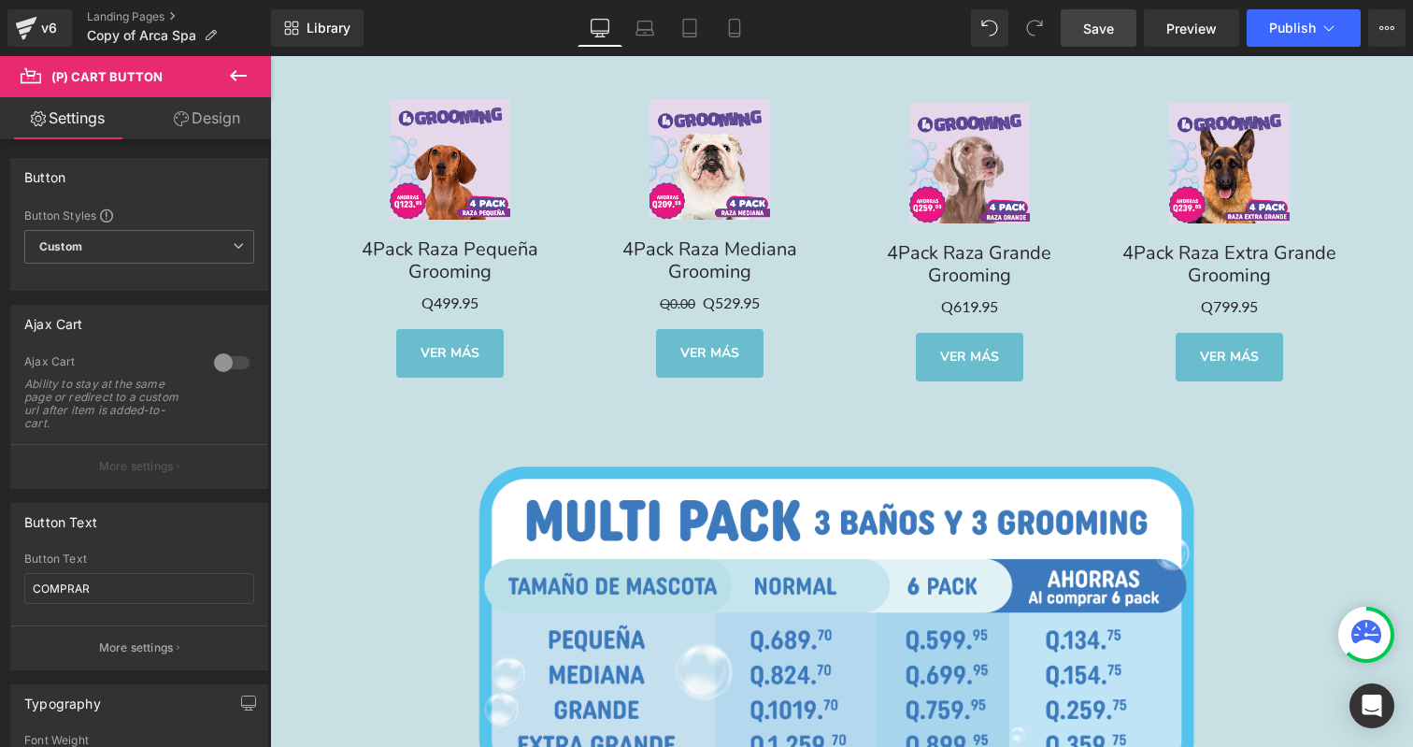
click at [1091, 26] on span "Save" at bounding box center [1098, 29] width 31 height 20
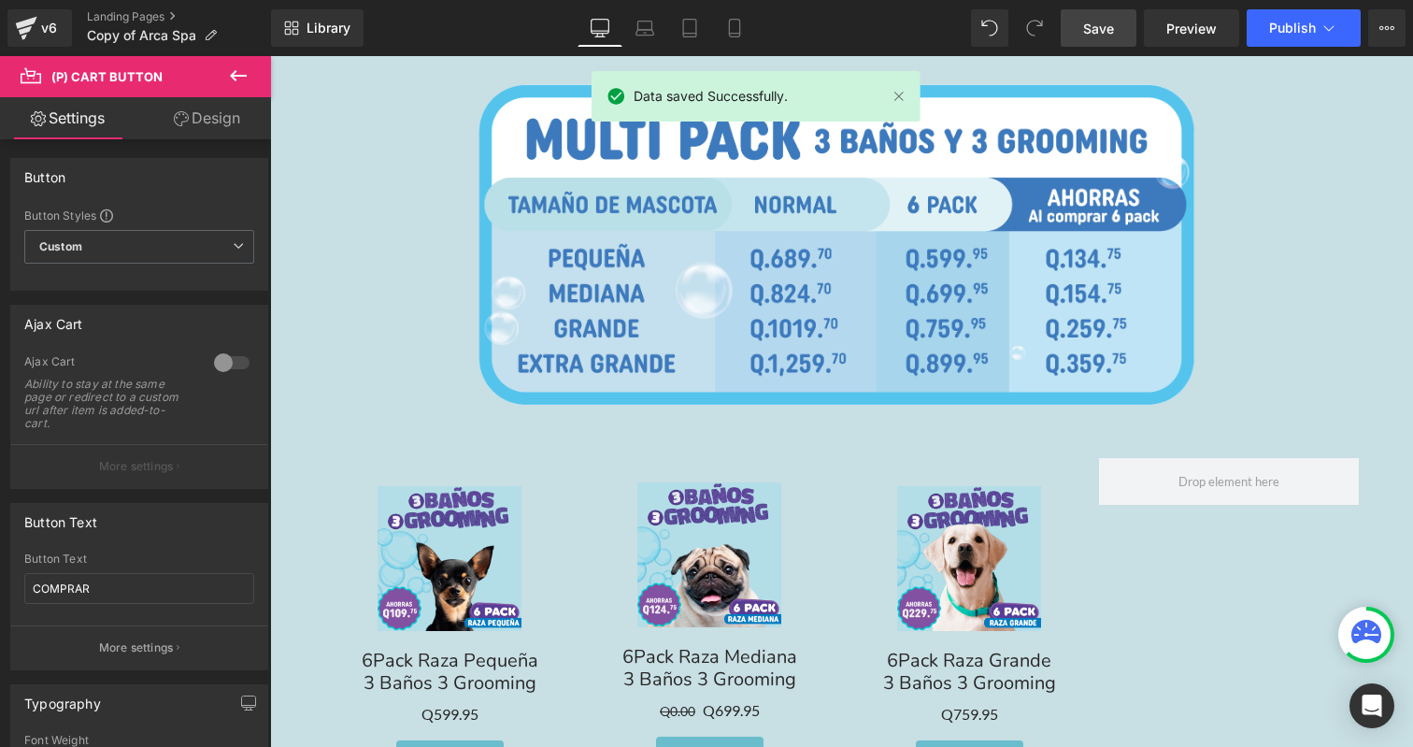
scroll to position [4882, 0]
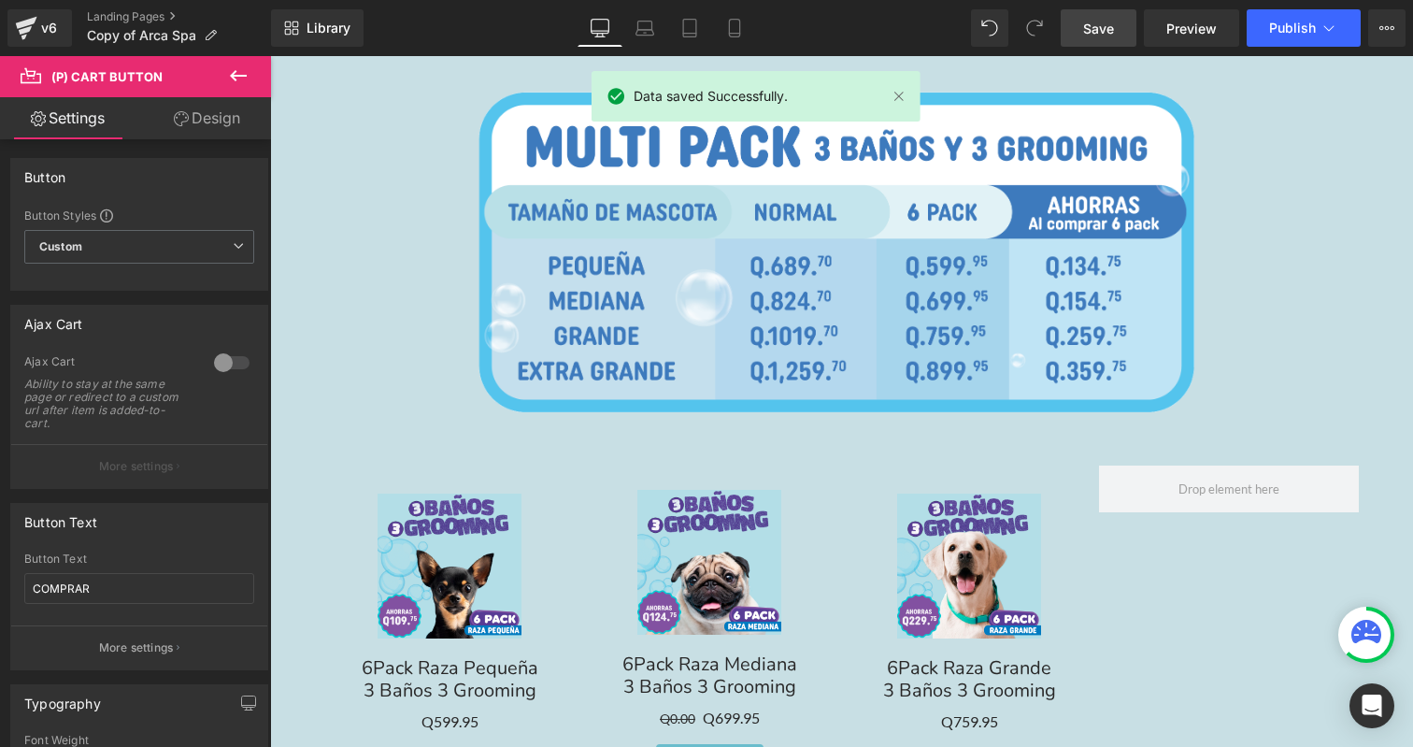
click at [968, 555] on span "(P) Image" at bounding box center [969, 566] width 56 height 22
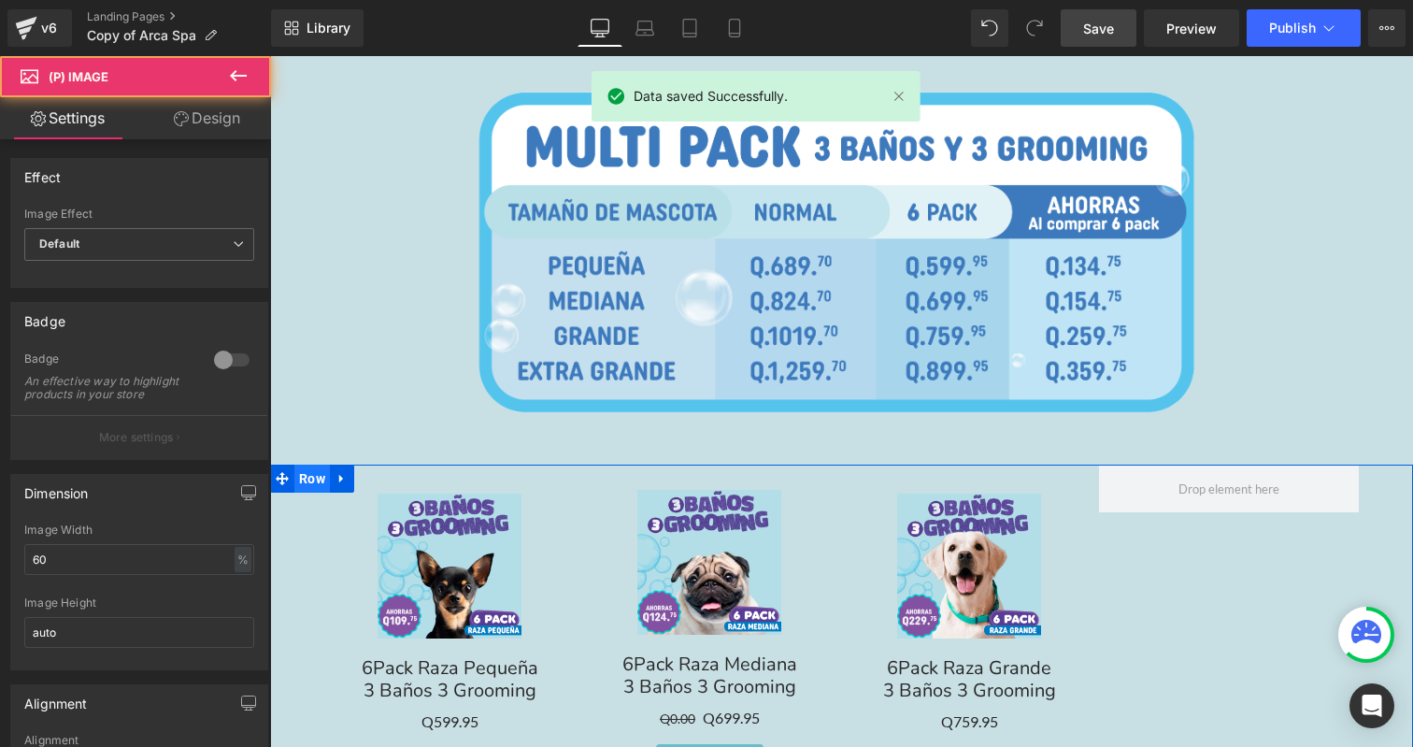
click at [310, 467] on span "Row" at bounding box center [312, 479] width 36 height 28
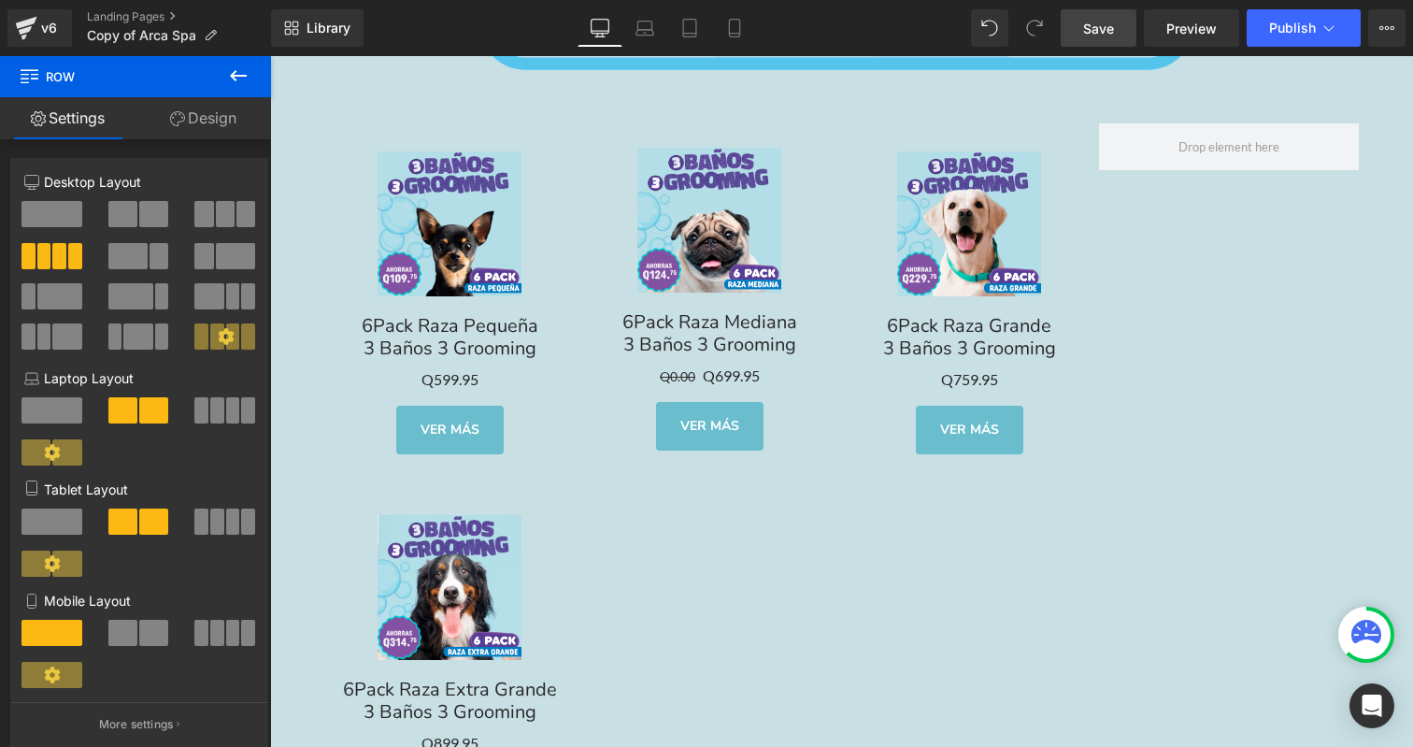
scroll to position [5199, 0]
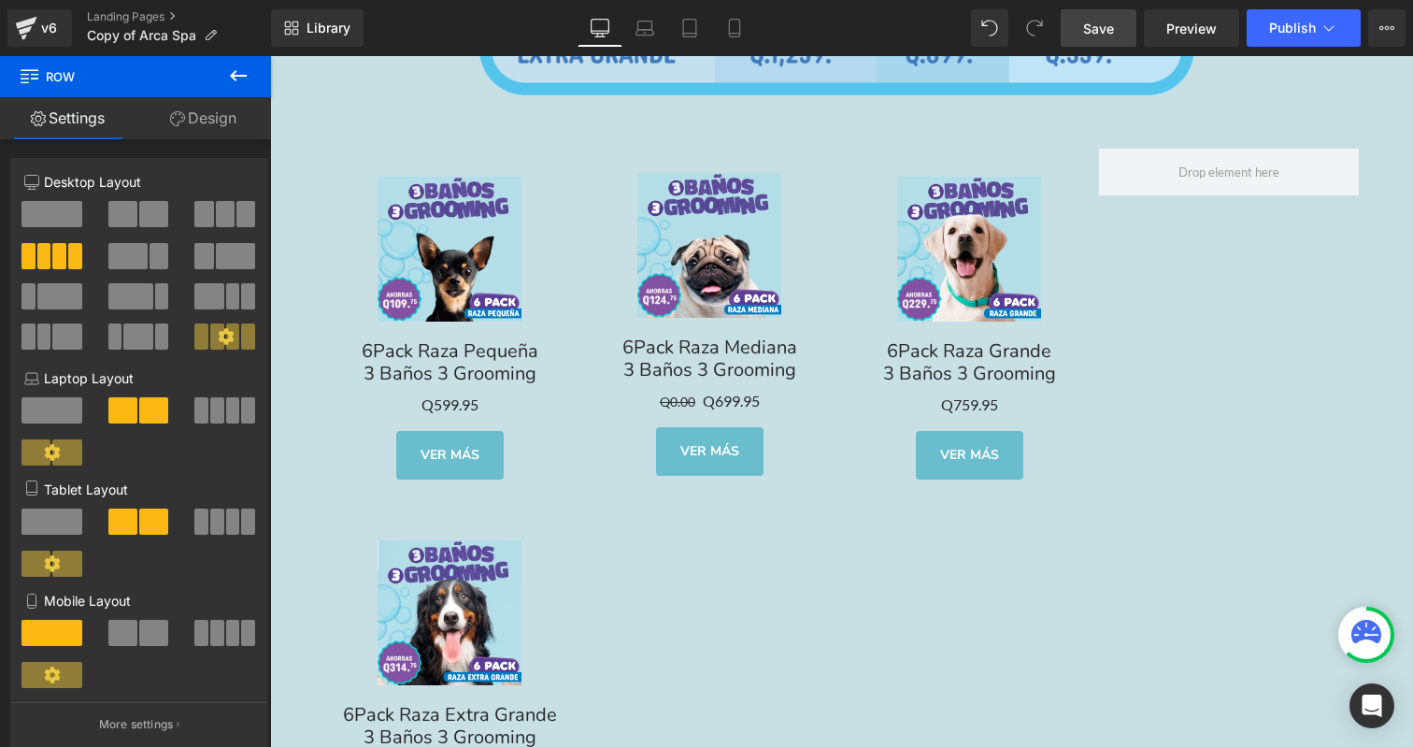
drag, startPoint x: 434, startPoint y: 537, endPoint x: 443, endPoint y: 558, distance: 22.6
click at [434, 540] on img at bounding box center [450, 612] width 145 height 145
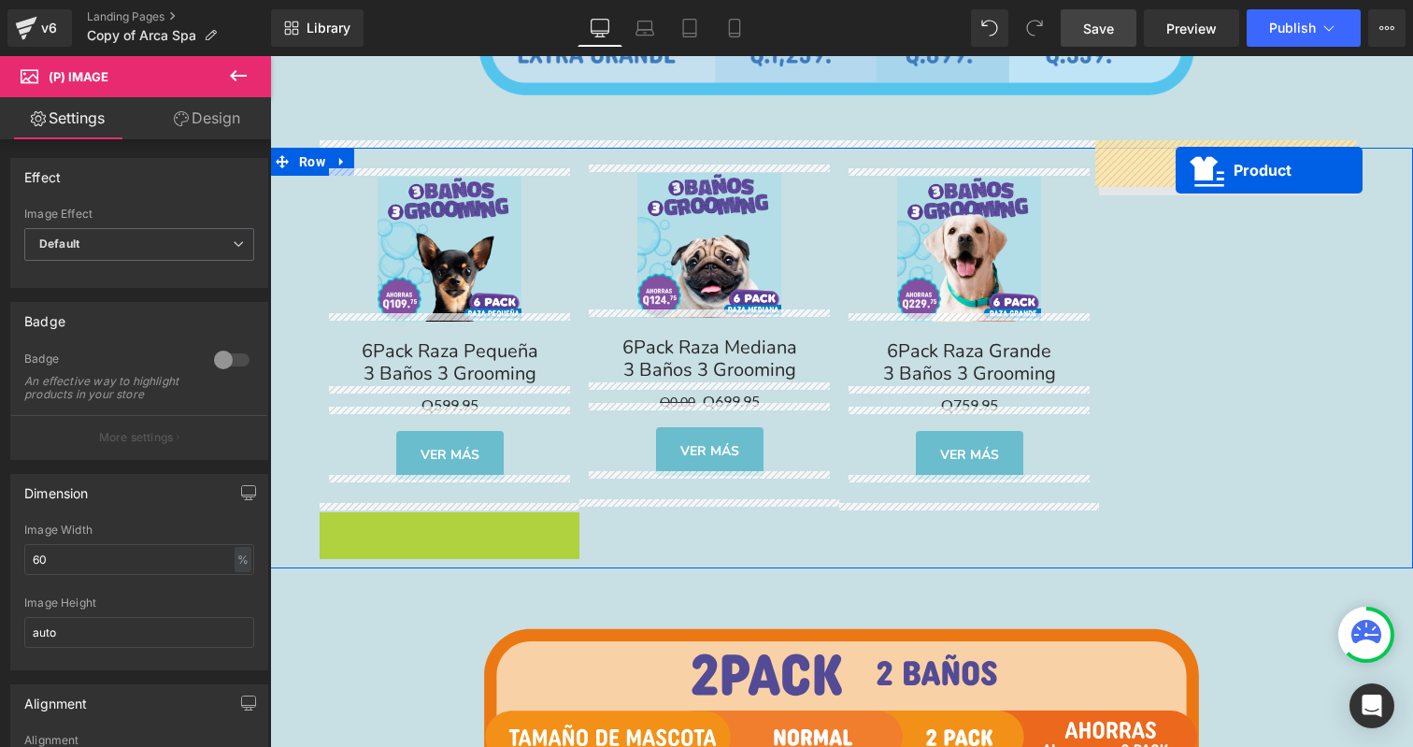
drag, startPoint x: 450, startPoint y: 515, endPoint x: 1176, endPoint y: 170, distance: 804.0
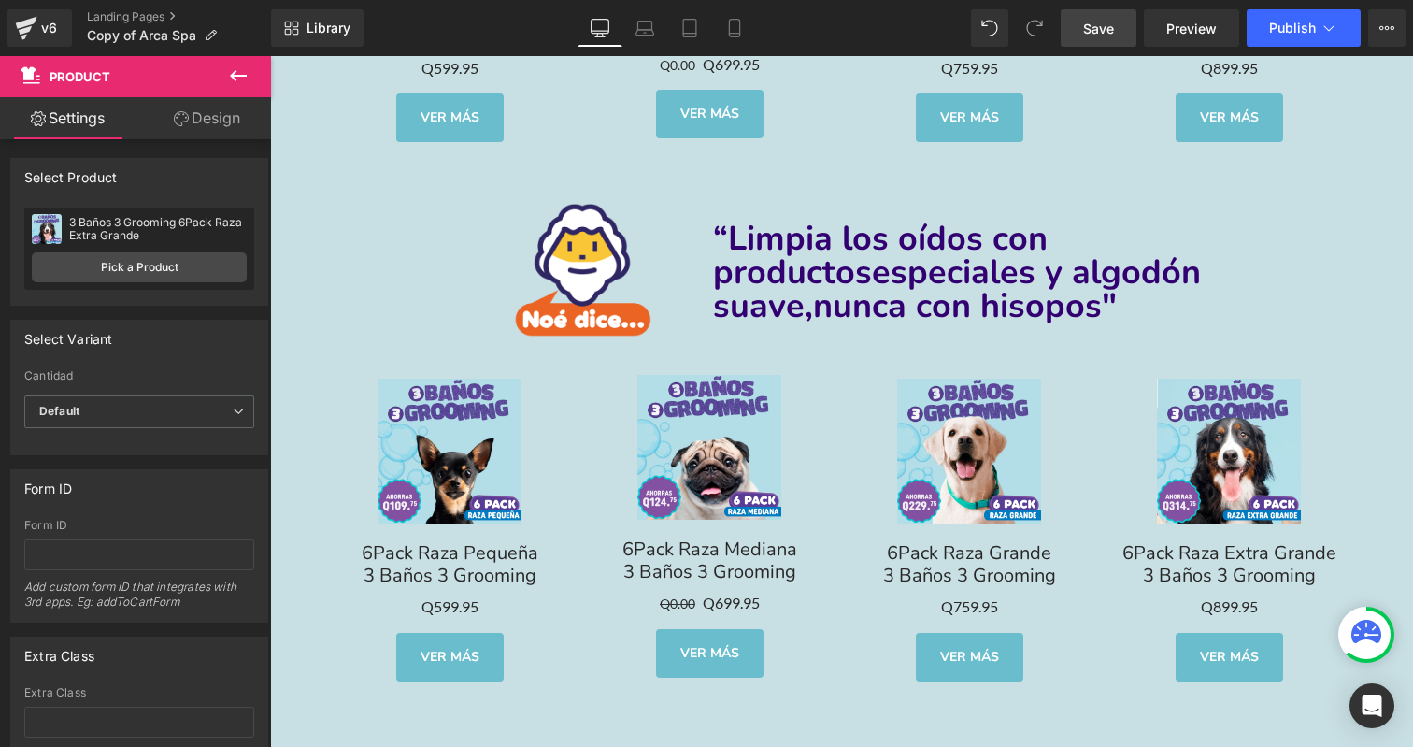
scroll to position [7016, 0]
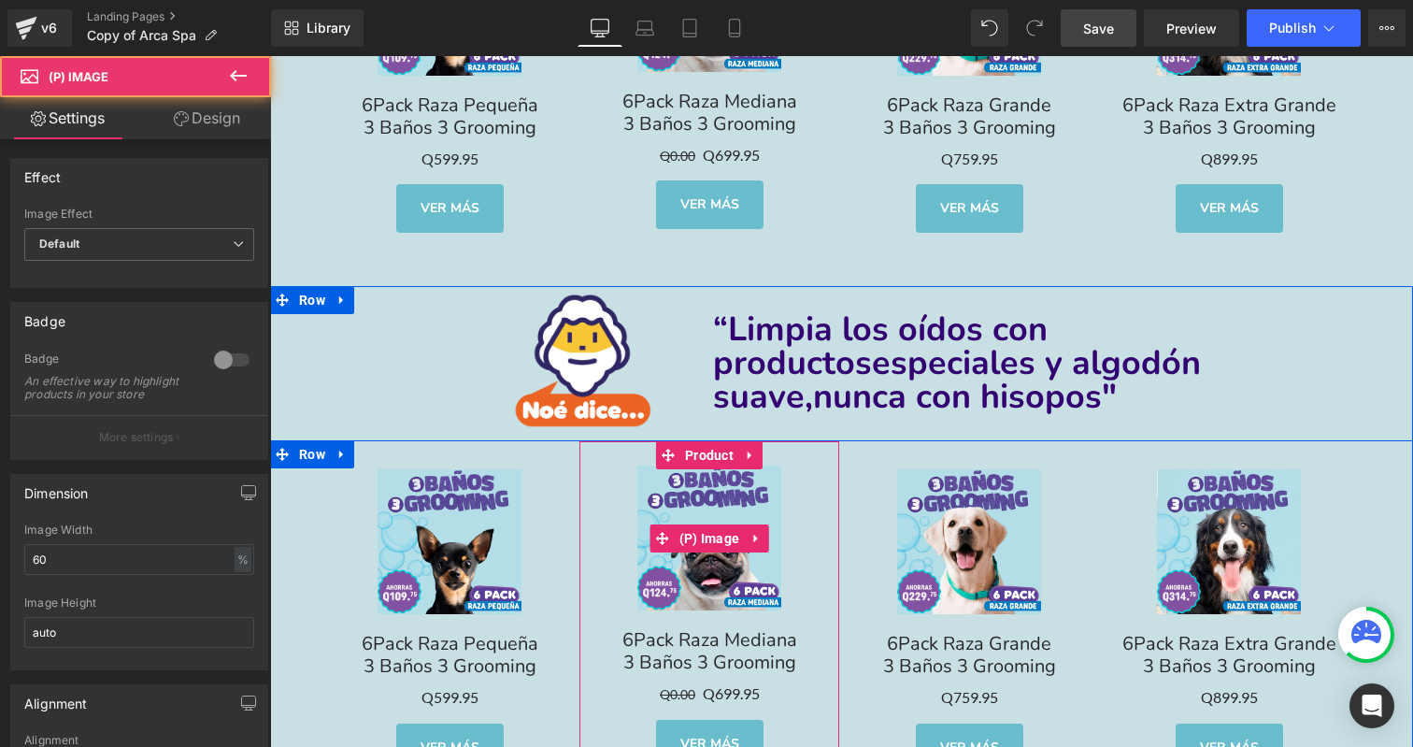
click at [785, 523] on link "Sale Off" at bounding box center [709, 537] width 241 height 145
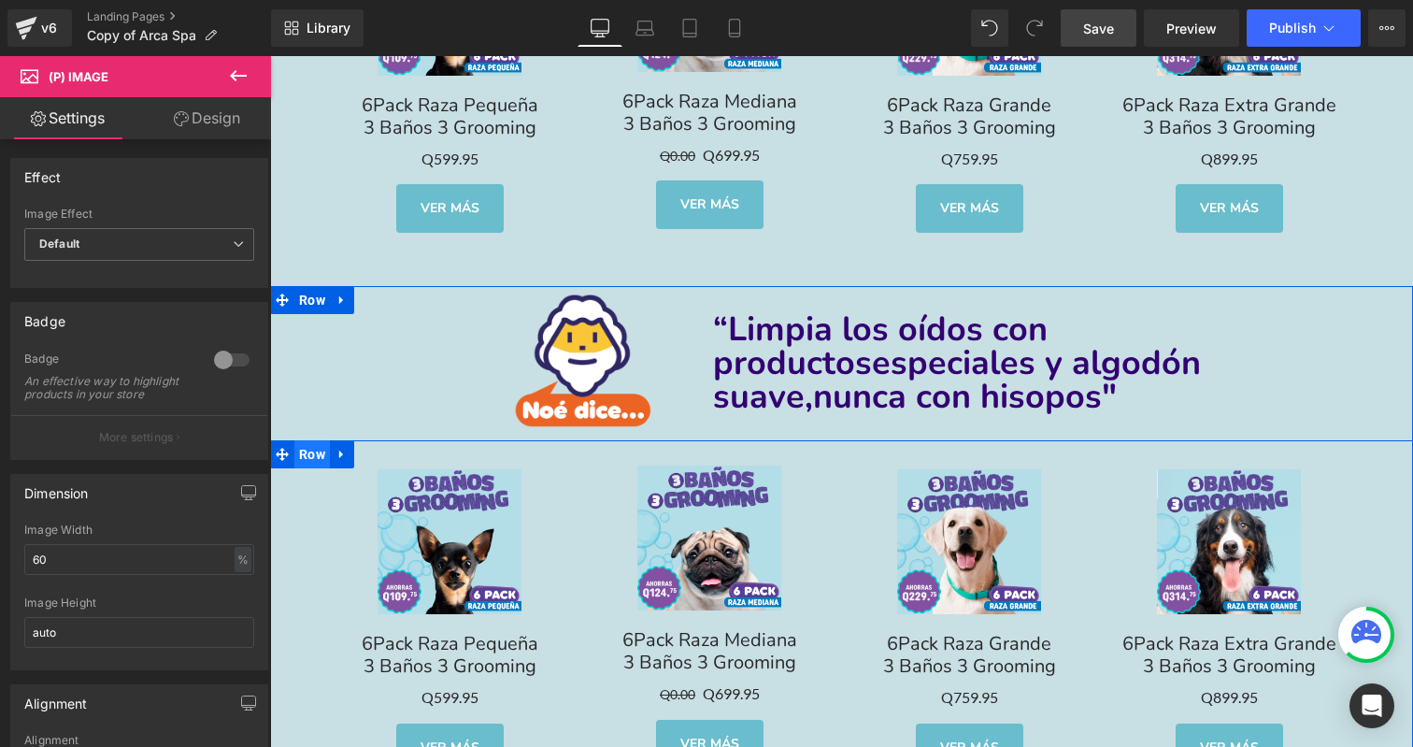
click at [308, 448] on span "Row" at bounding box center [312, 454] width 36 height 28
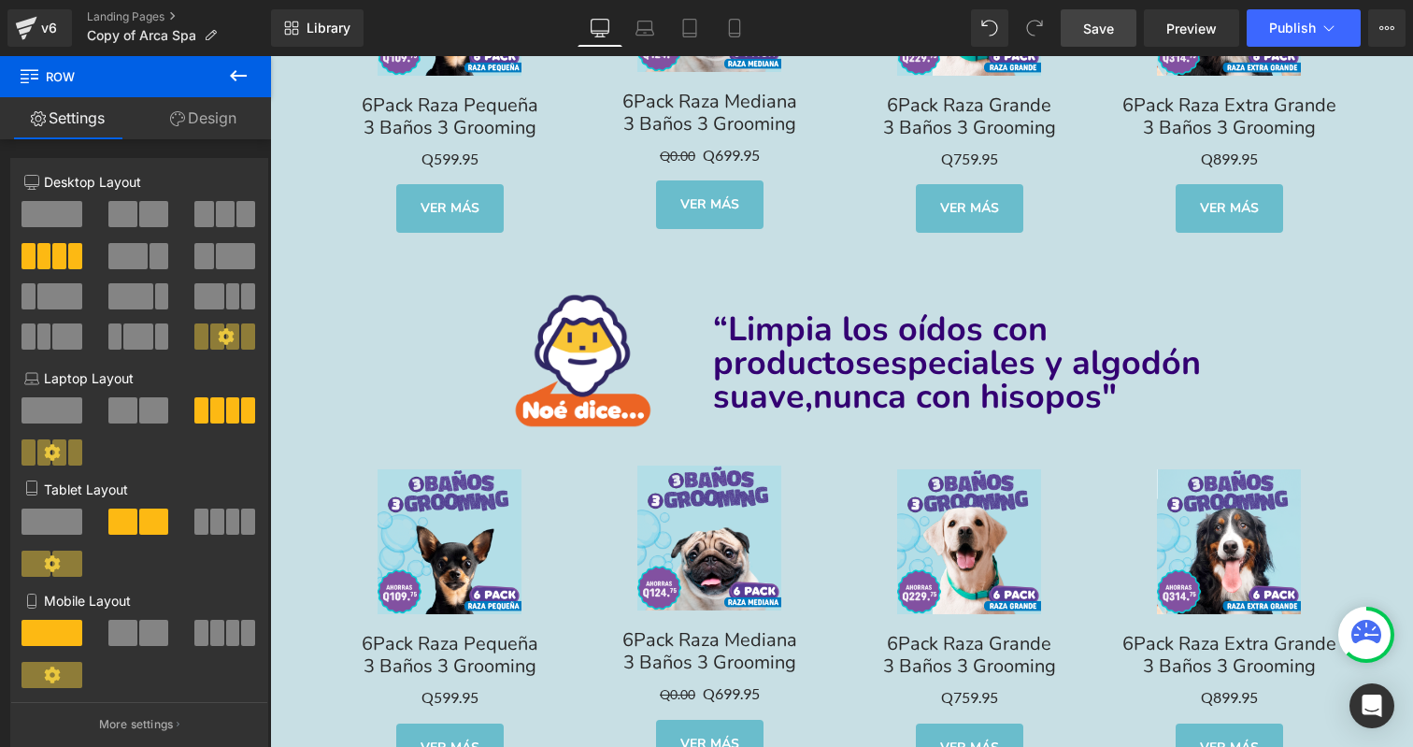
click at [238, 79] on icon at bounding box center [238, 75] width 22 height 22
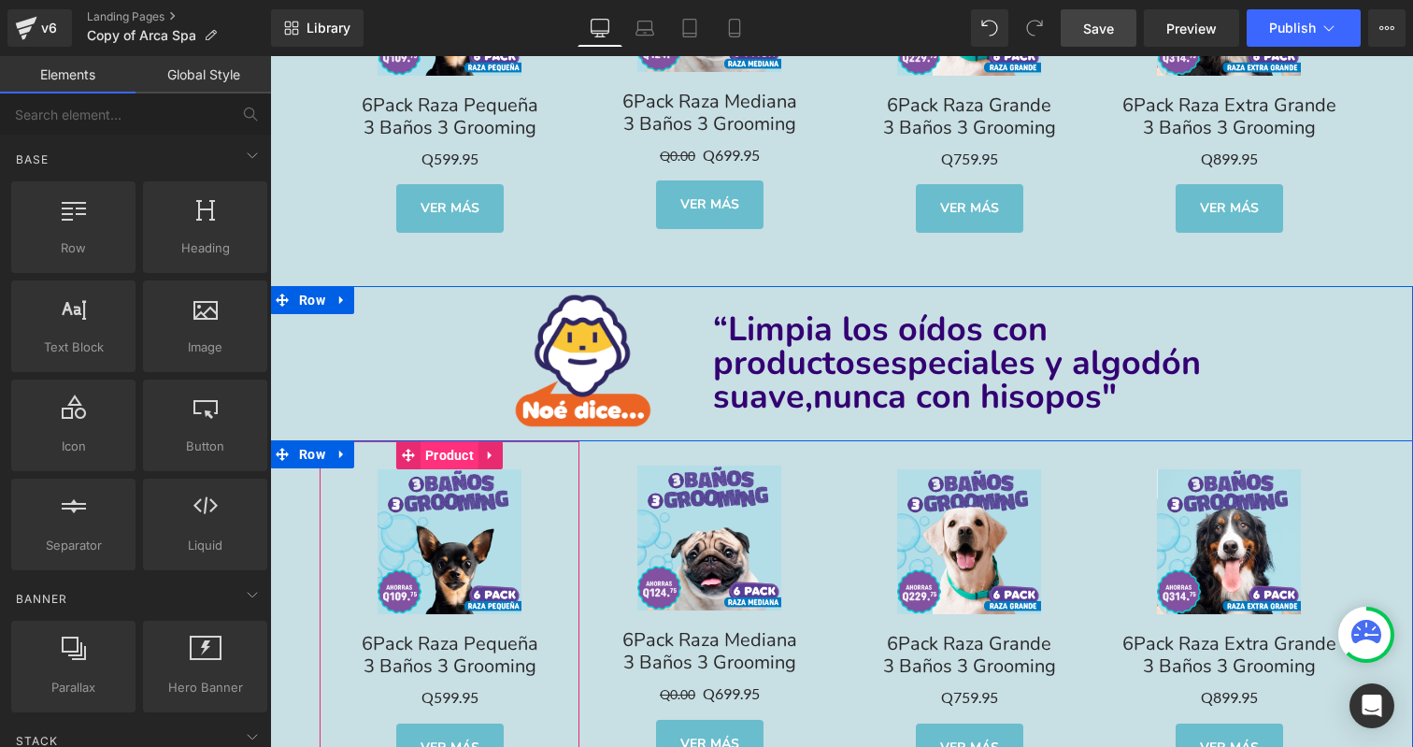
click at [443, 453] on span "Product" at bounding box center [450, 455] width 58 height 28
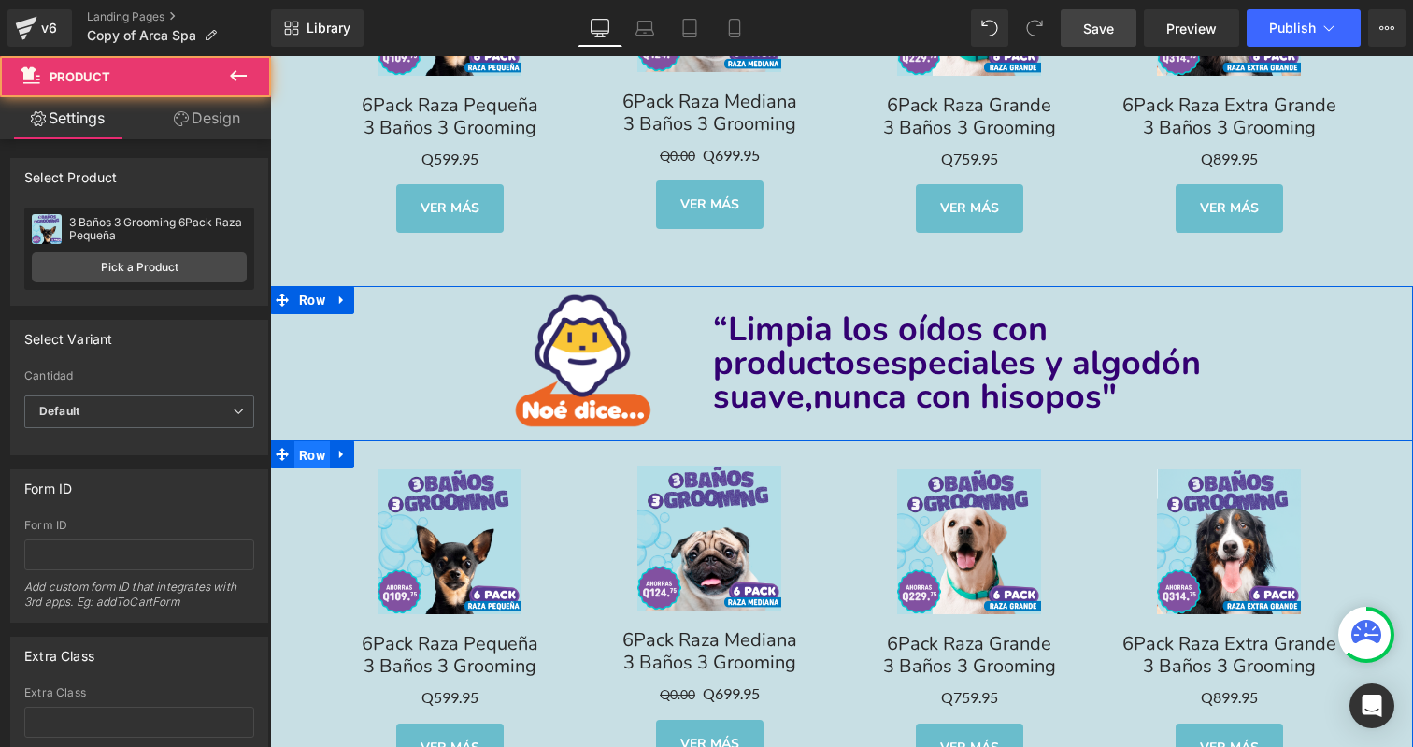
click at [308, 442] on span "Row" at bounding box center [312, 455] width 36 height 28
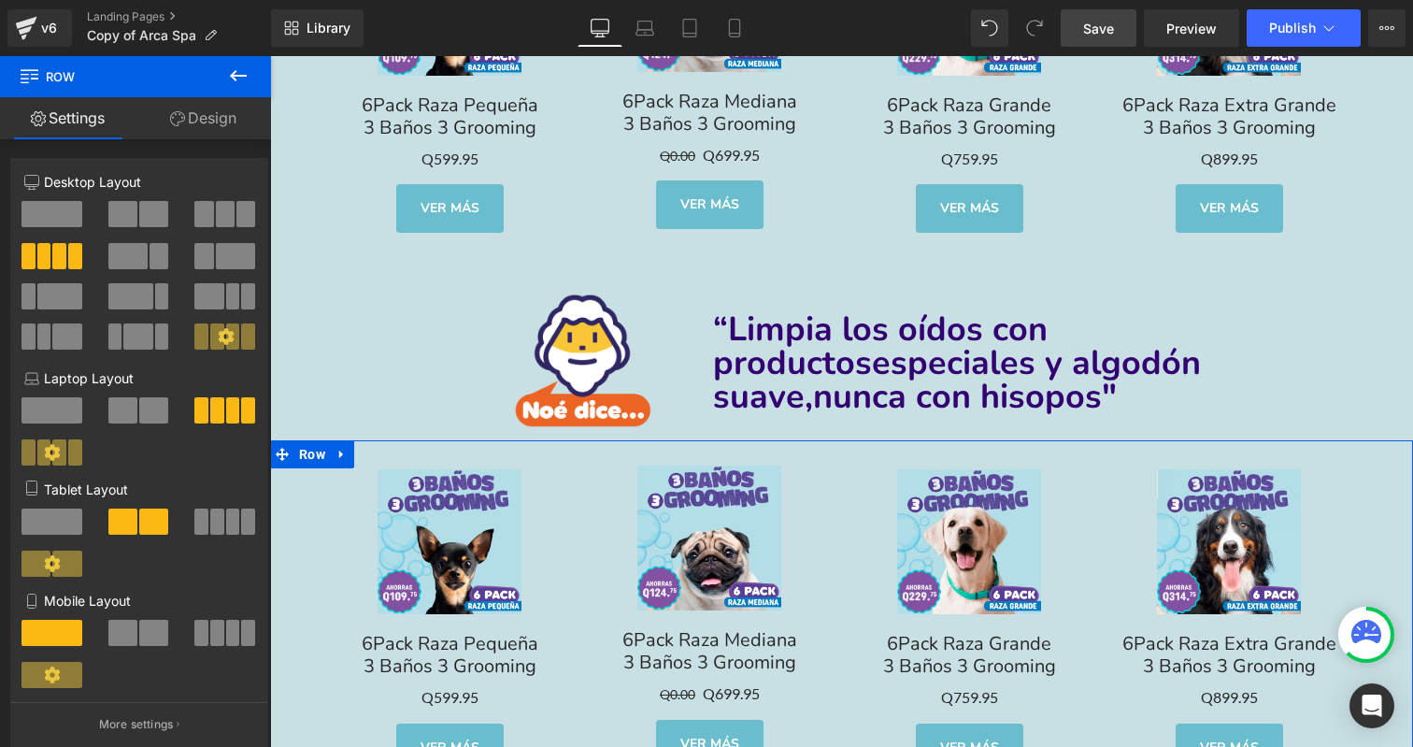
click at [56, 210] on span at bounding box center [51, 214] width 61 height 26
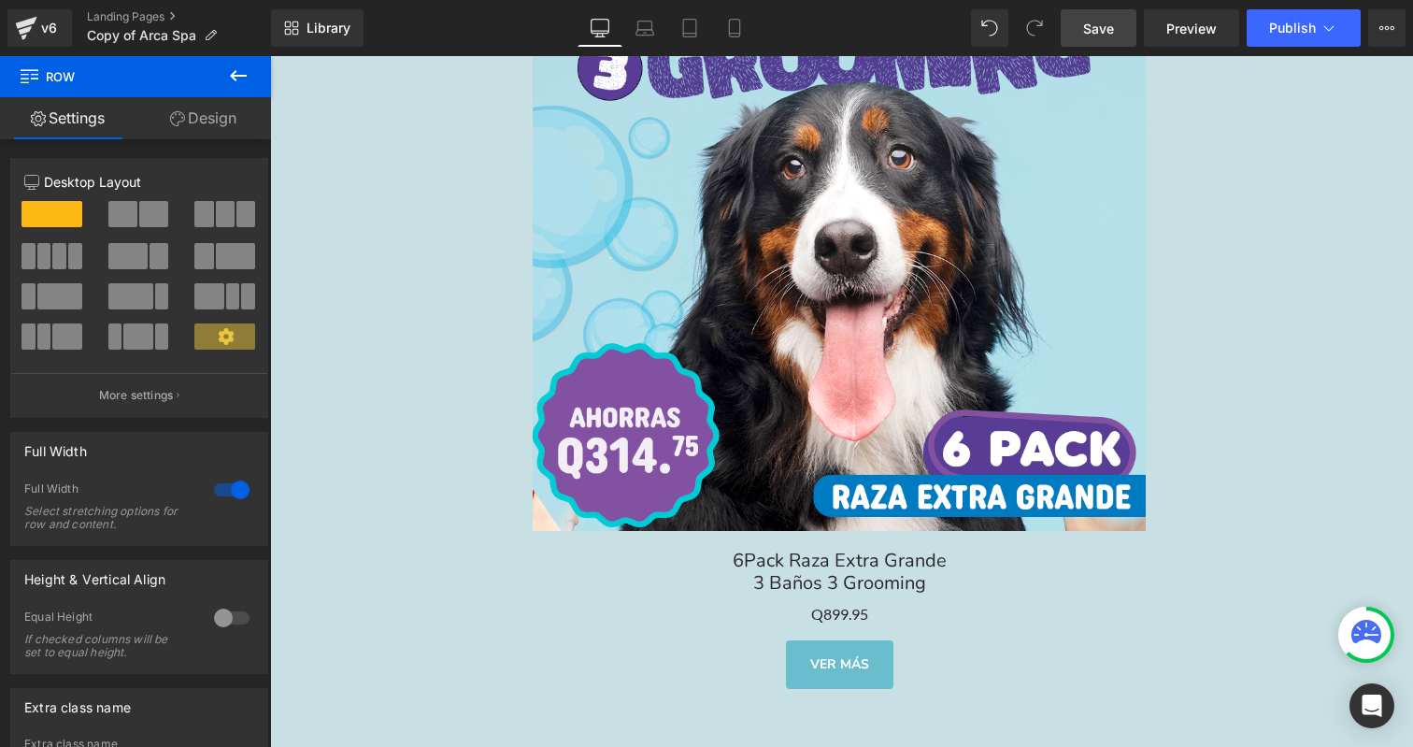
click at [781, 363] on img at bounding box center [839, 225] width 612 height 612
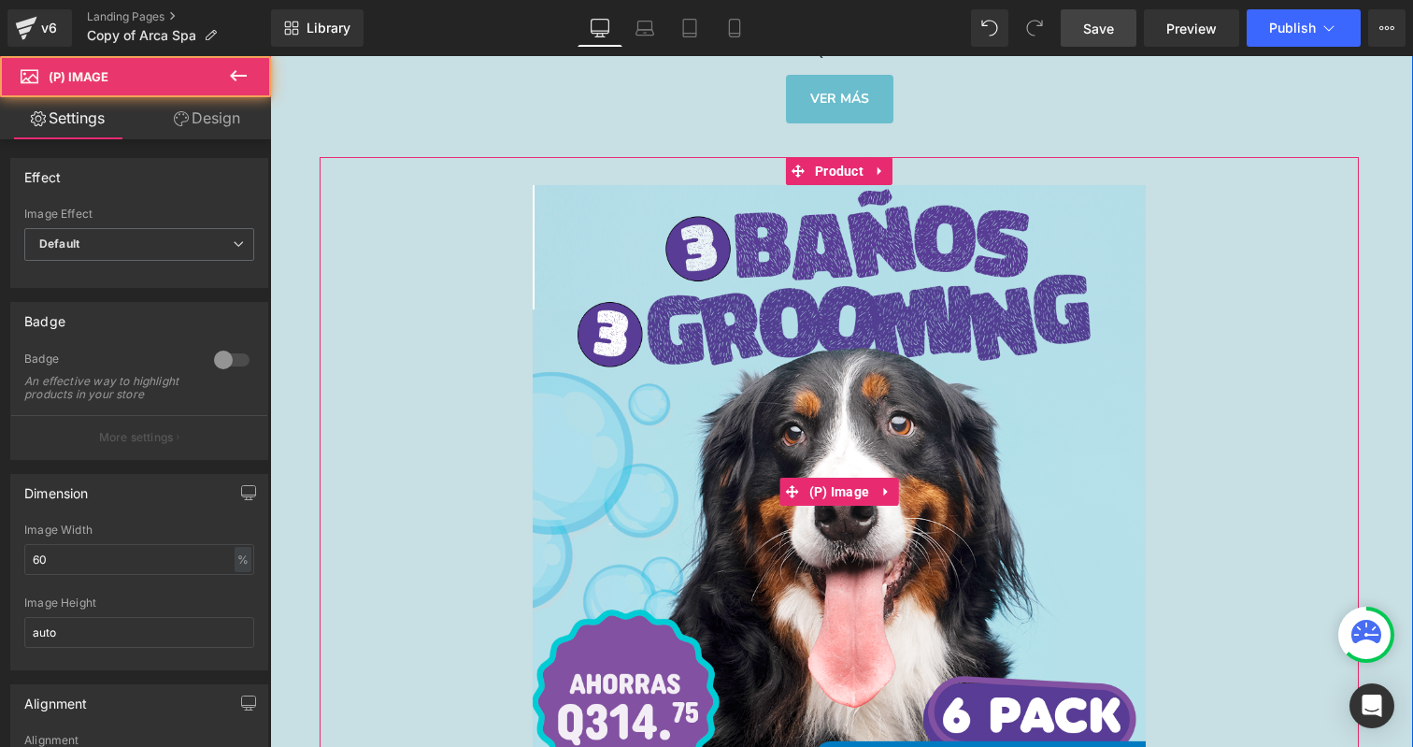
scroll to position [9765, 0]
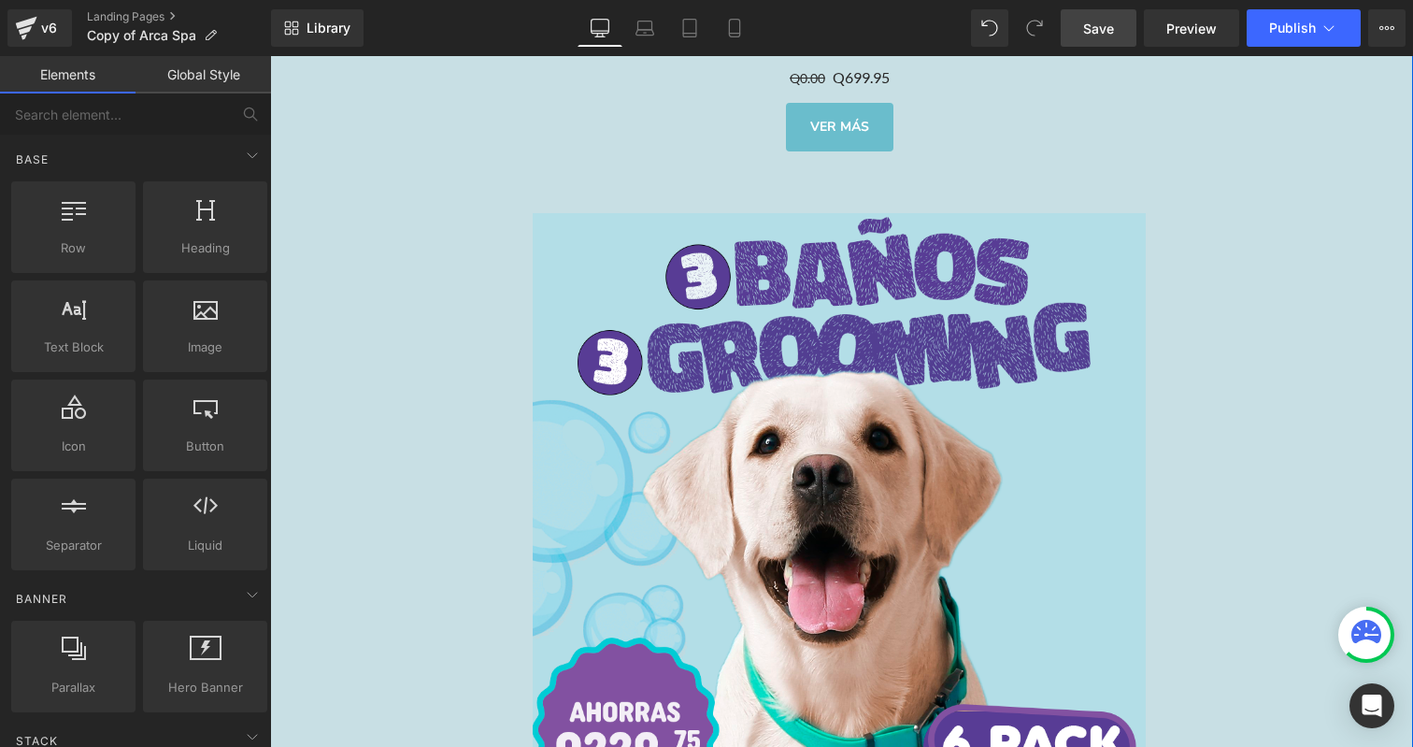
click at [795, 386] on img at bounding box center [839, 519] width 612 height 612
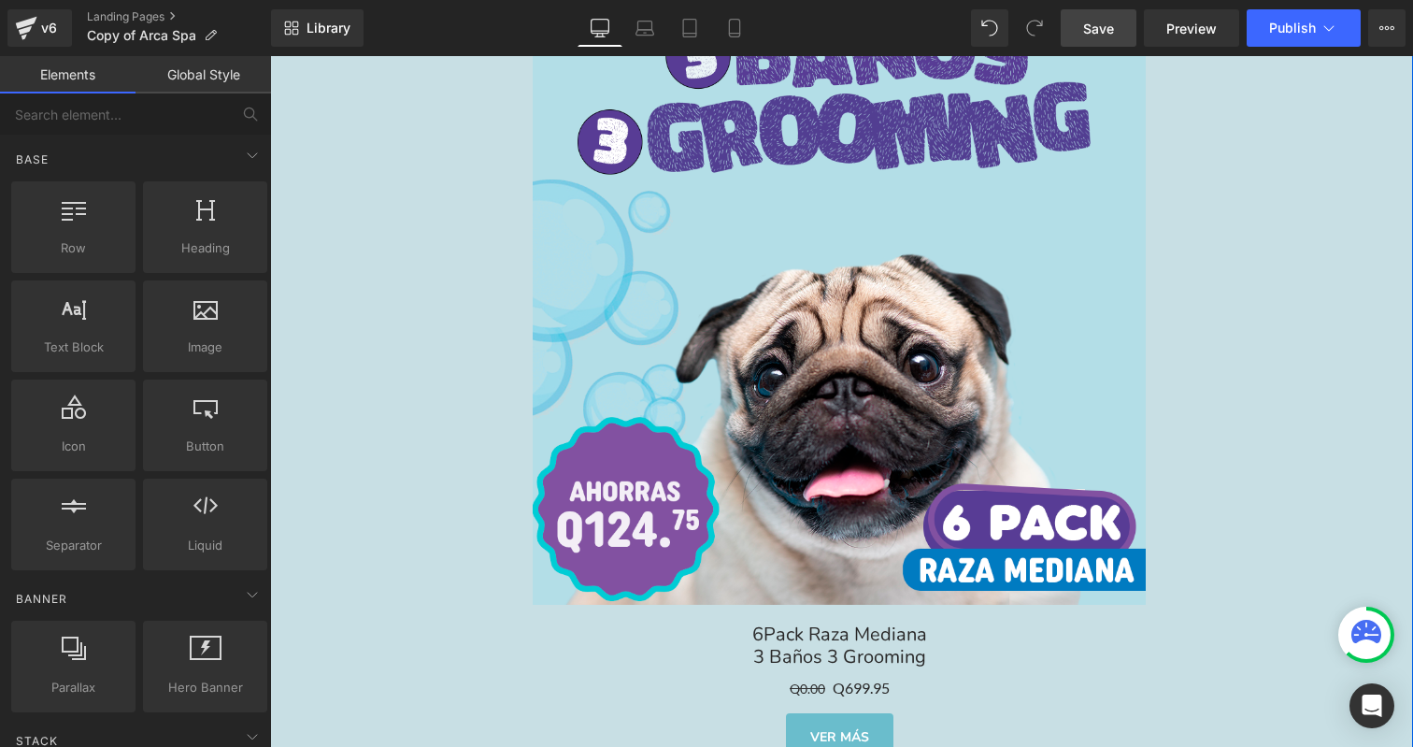
click at [799, 406] on img at bounding box center [839, 299] width 612 height 612
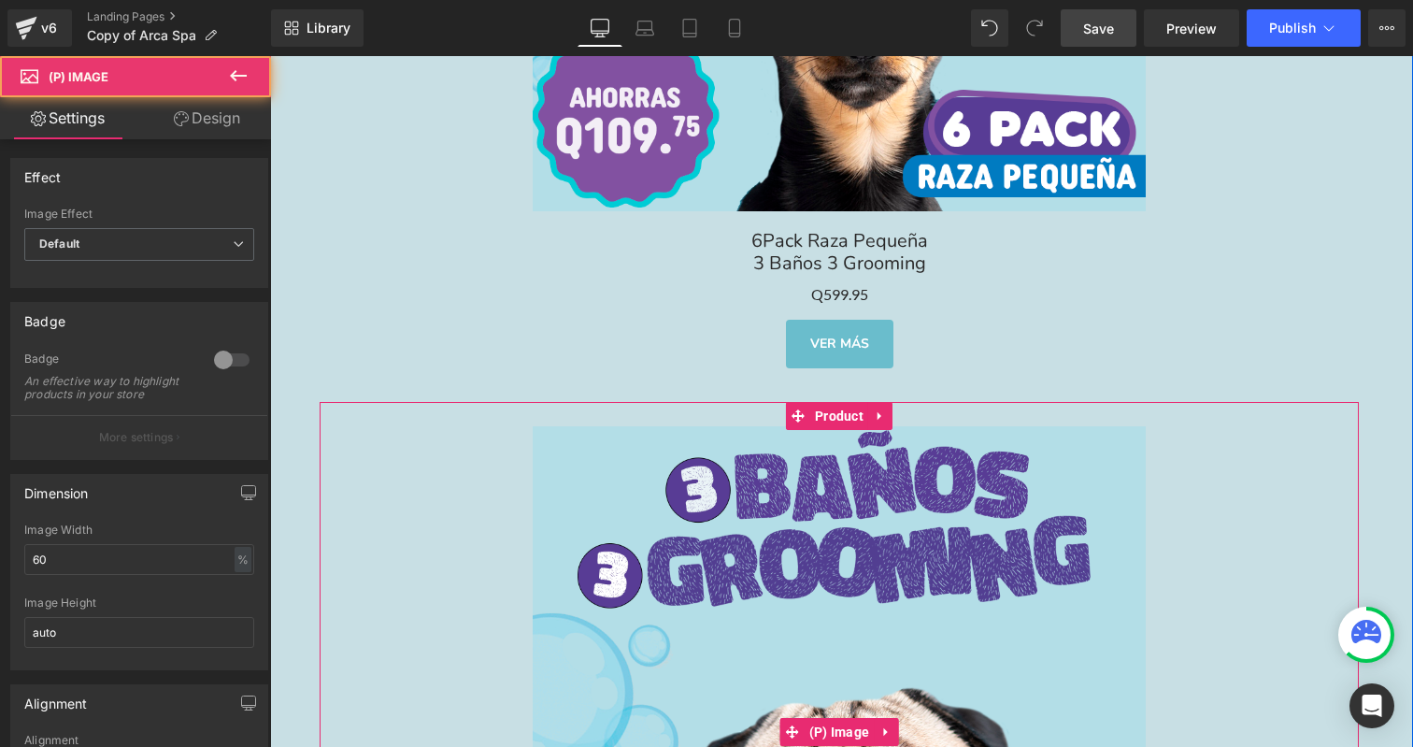
scroll to position [7726, 0]
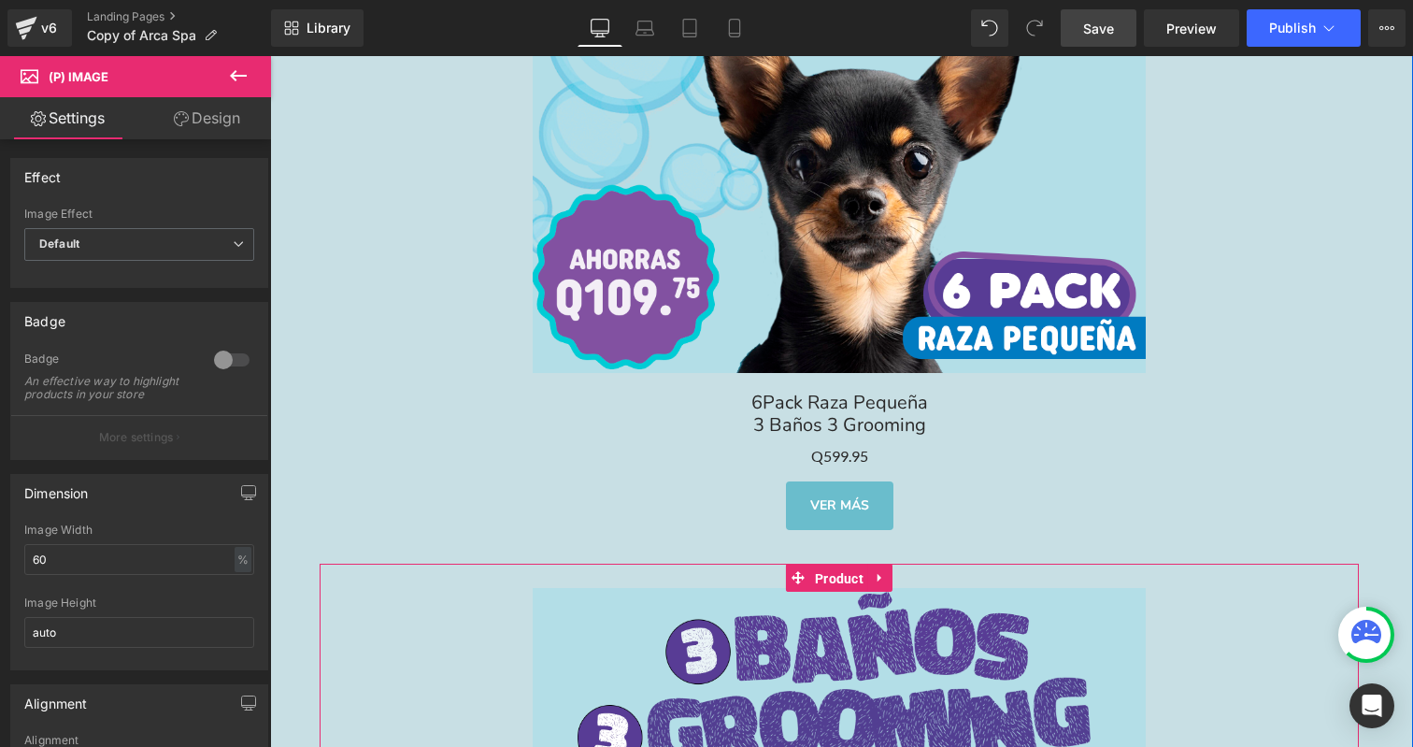
click at [819, 565] on span "Product" at bounding box center [839, 579] width 58 height 28
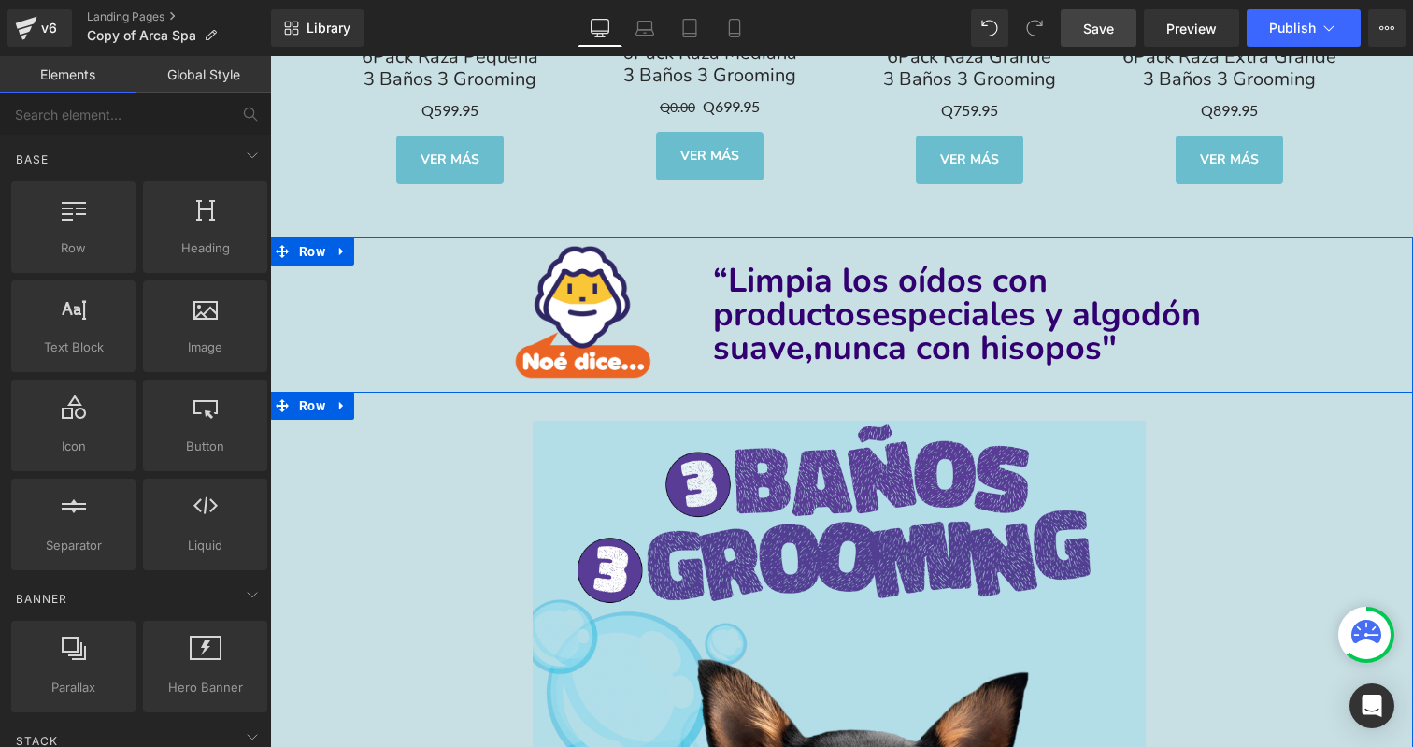
scroll to position [7057, 0]
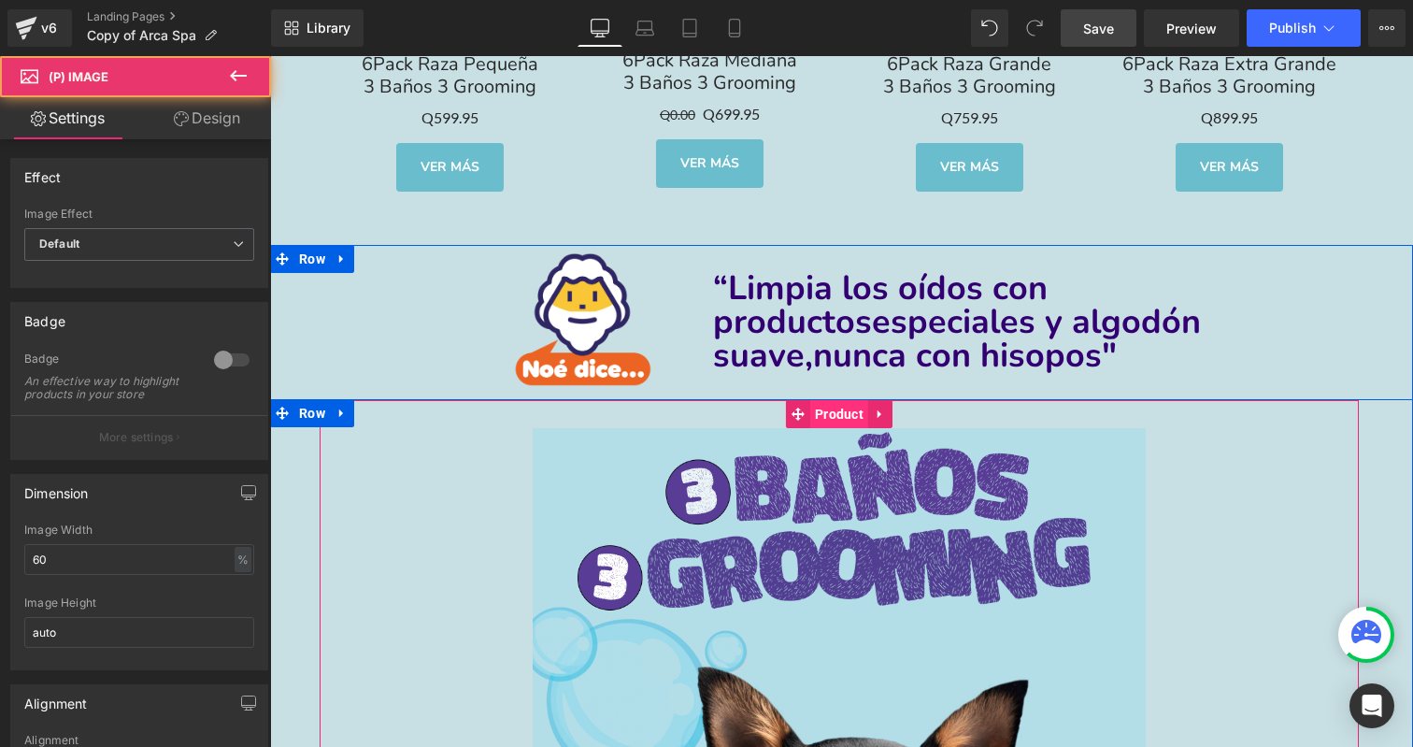
click at [837, 408] on span "Product" at bounding box center [839, 414] width 58 height 28
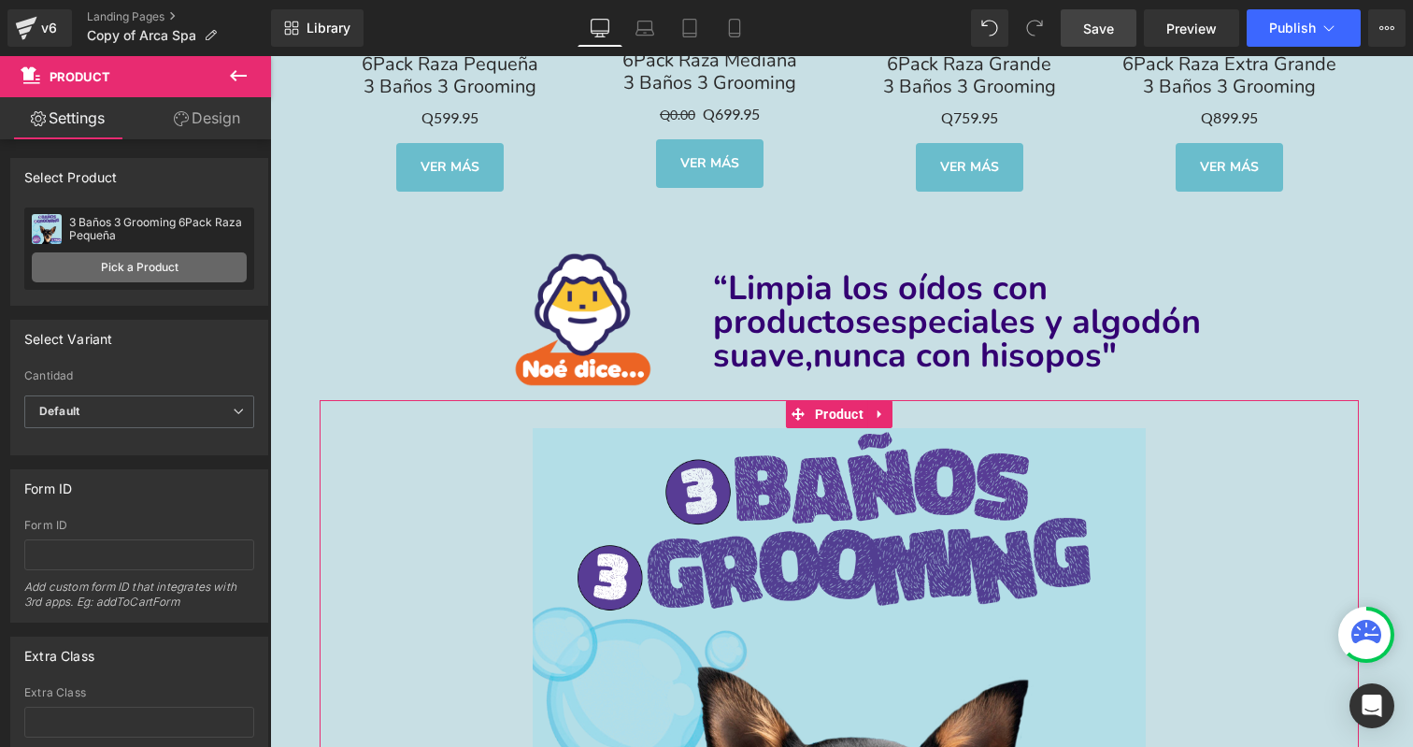
click at [114, 265] on link "Pick a Product" at bounding box center [139, 267] width 215 height 30
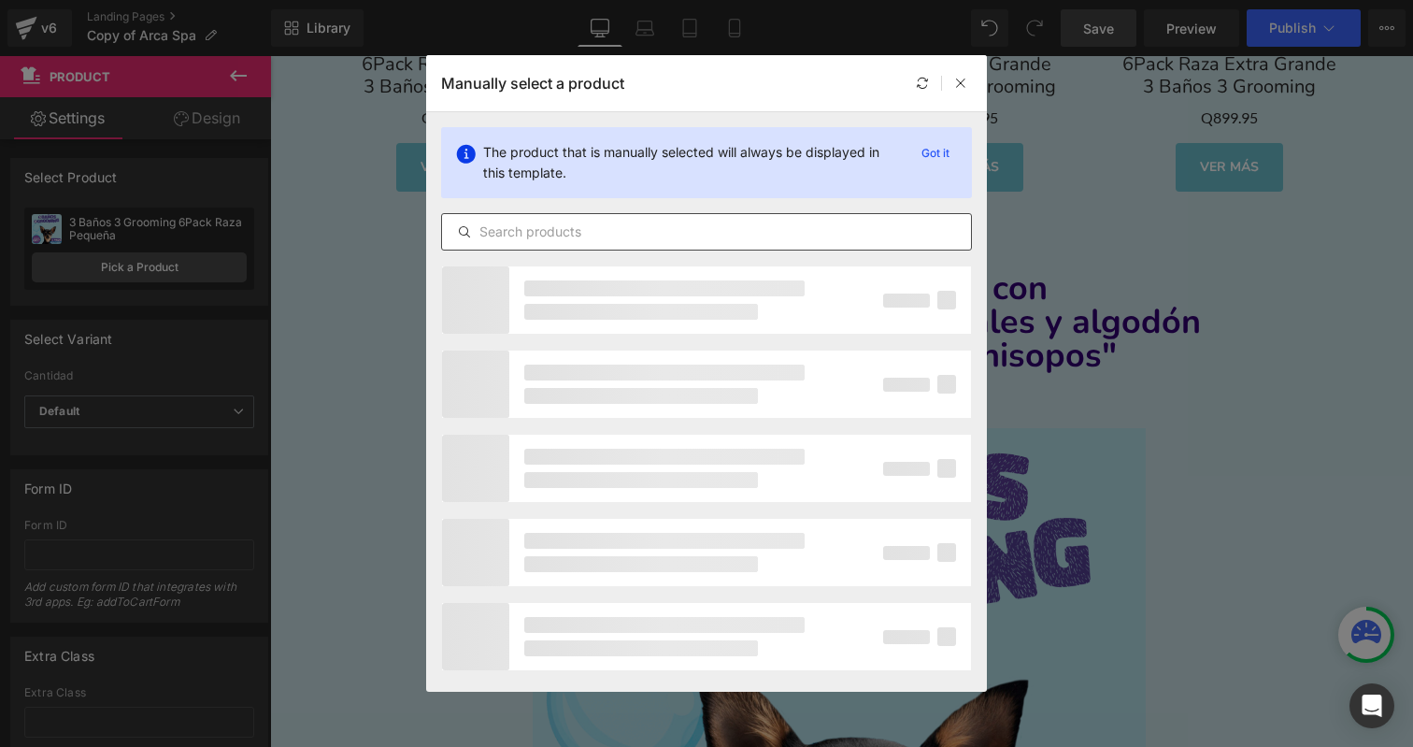
click at [580, 230] on input "text" at bounding box center [706, 232] width 529 height 22
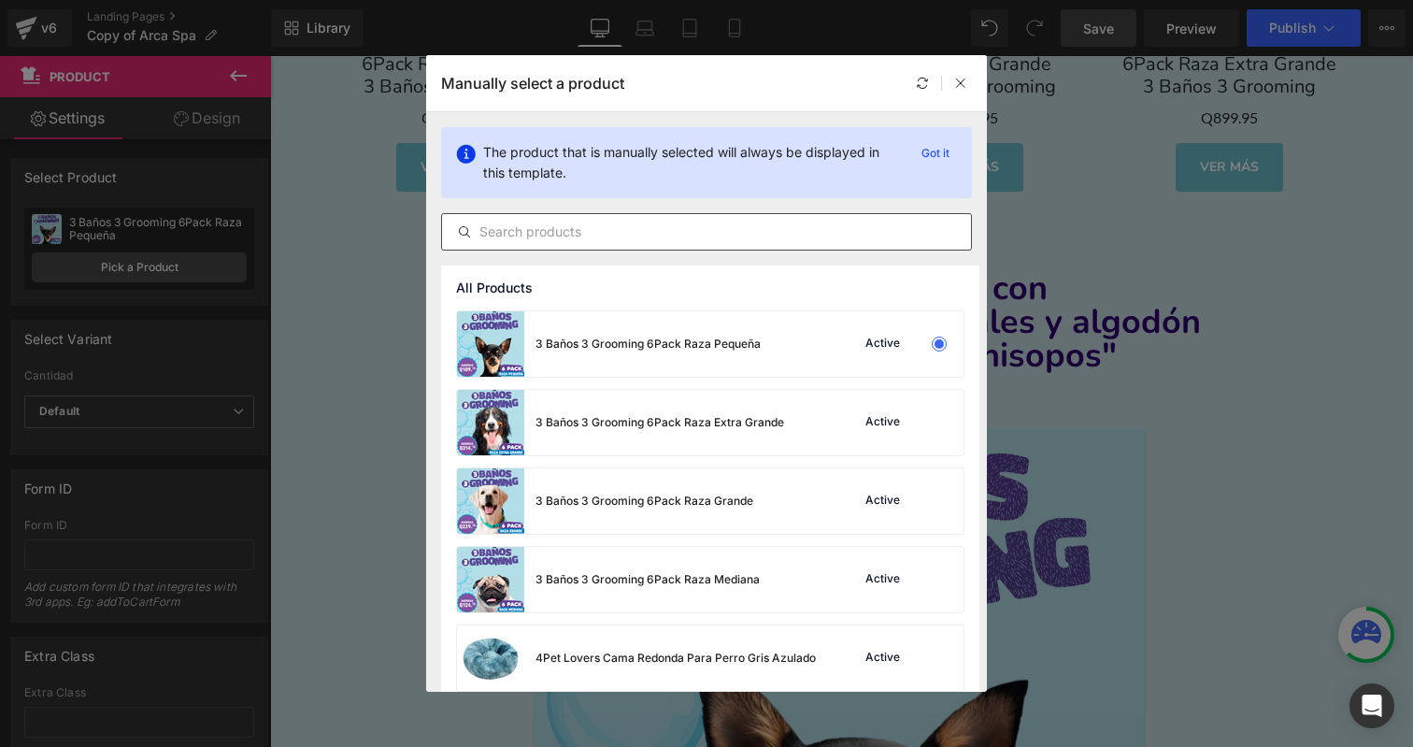
click at [603, 219] on div at bounding box center [706, 231] width 531 height 37
click at [603, 230] on input "text" at bounding box center [706, 232] width 529 height 22
paste input "Suplemento Limpiador de Oidos para Perros Tropiclean"
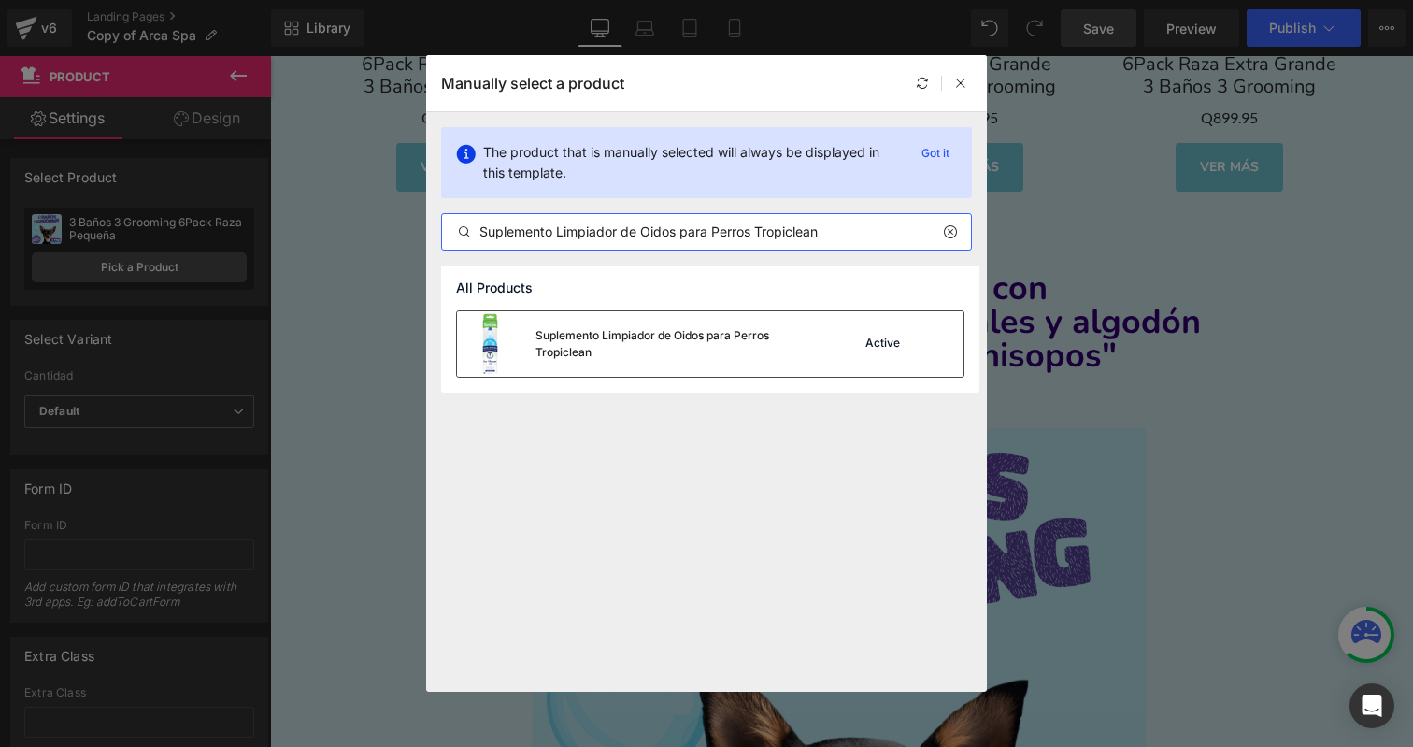
type input "Suplemento Limpiador de Oidos para Perros Tropiclean"
click at [830, 344] on div "Suplemento Limpiador de Oidos para Perros Tropiclean Active" at bounding box center [710, 343] width 507 height 65
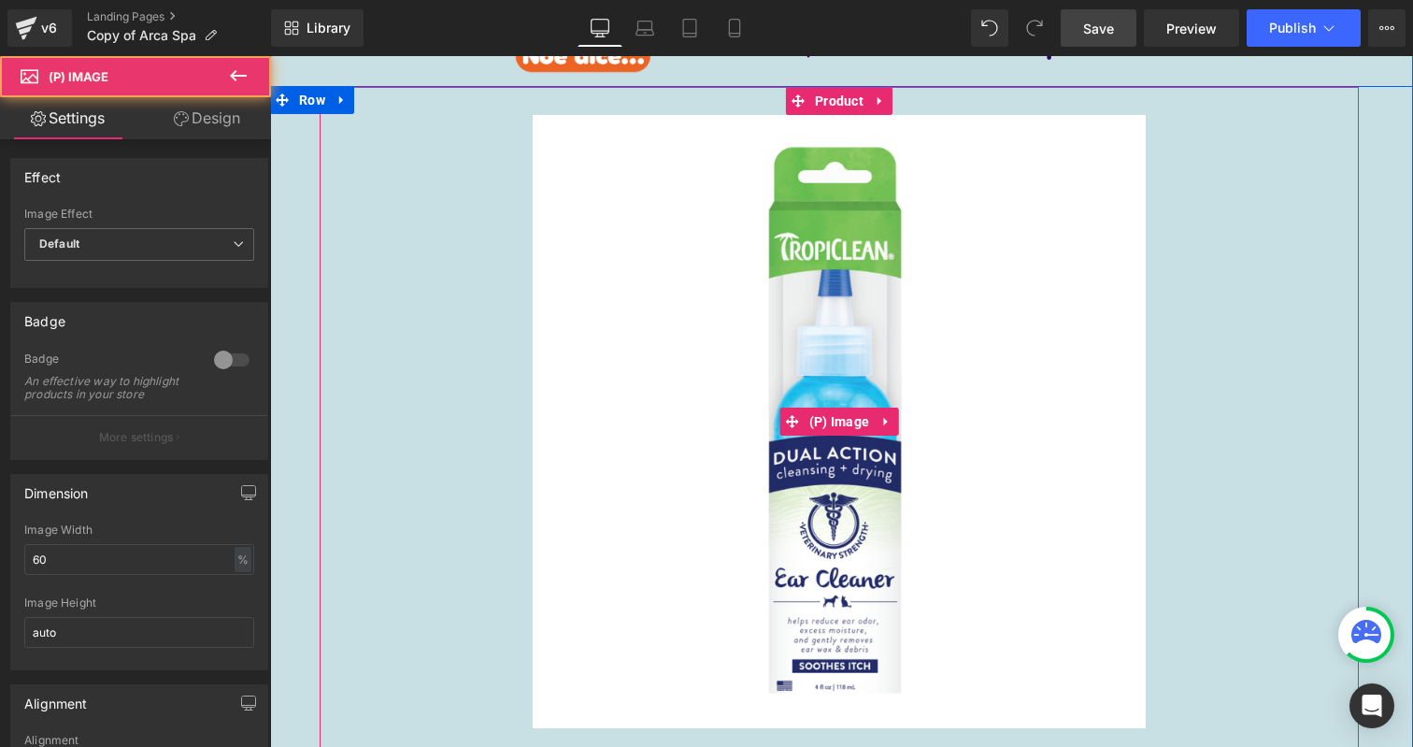
click at [876, 540] on img at bounding box center [839, 421] width 612 height 612
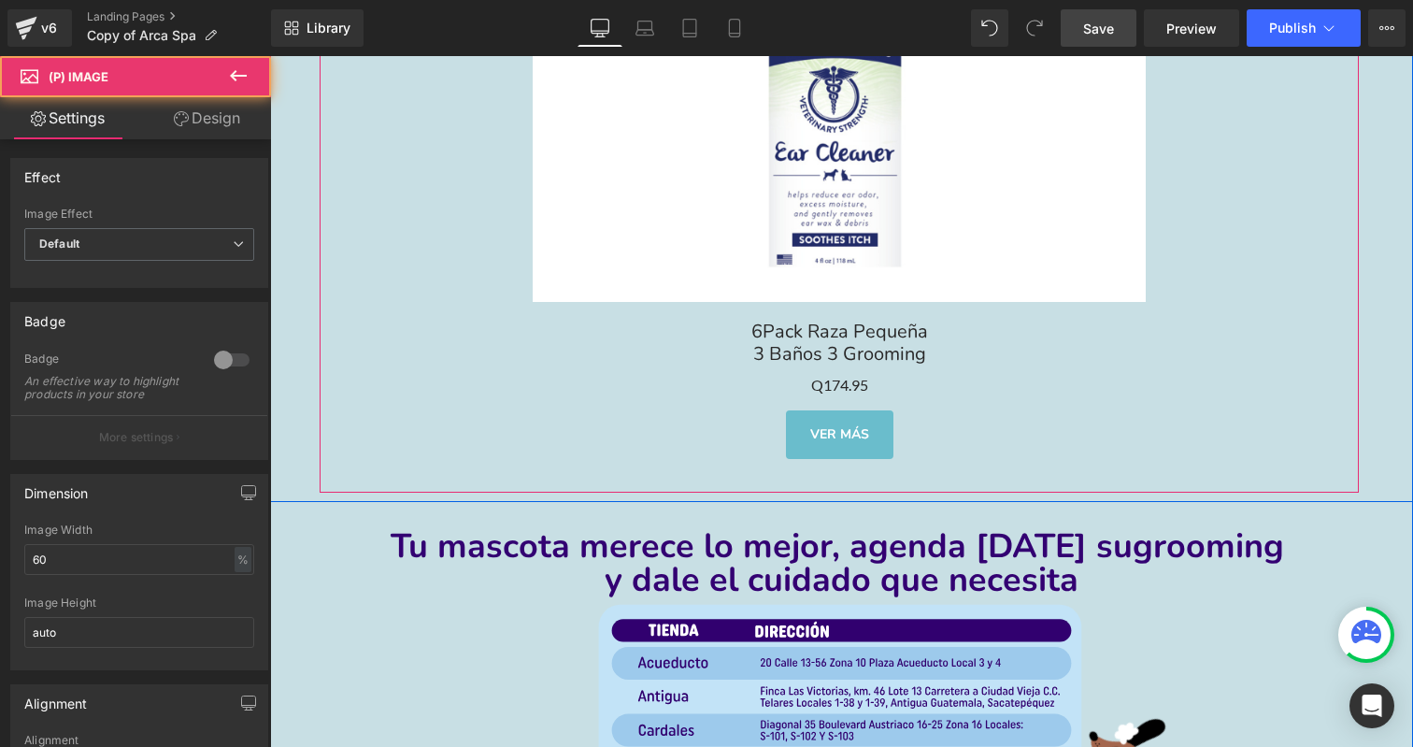
scroll to position [8155, 0]
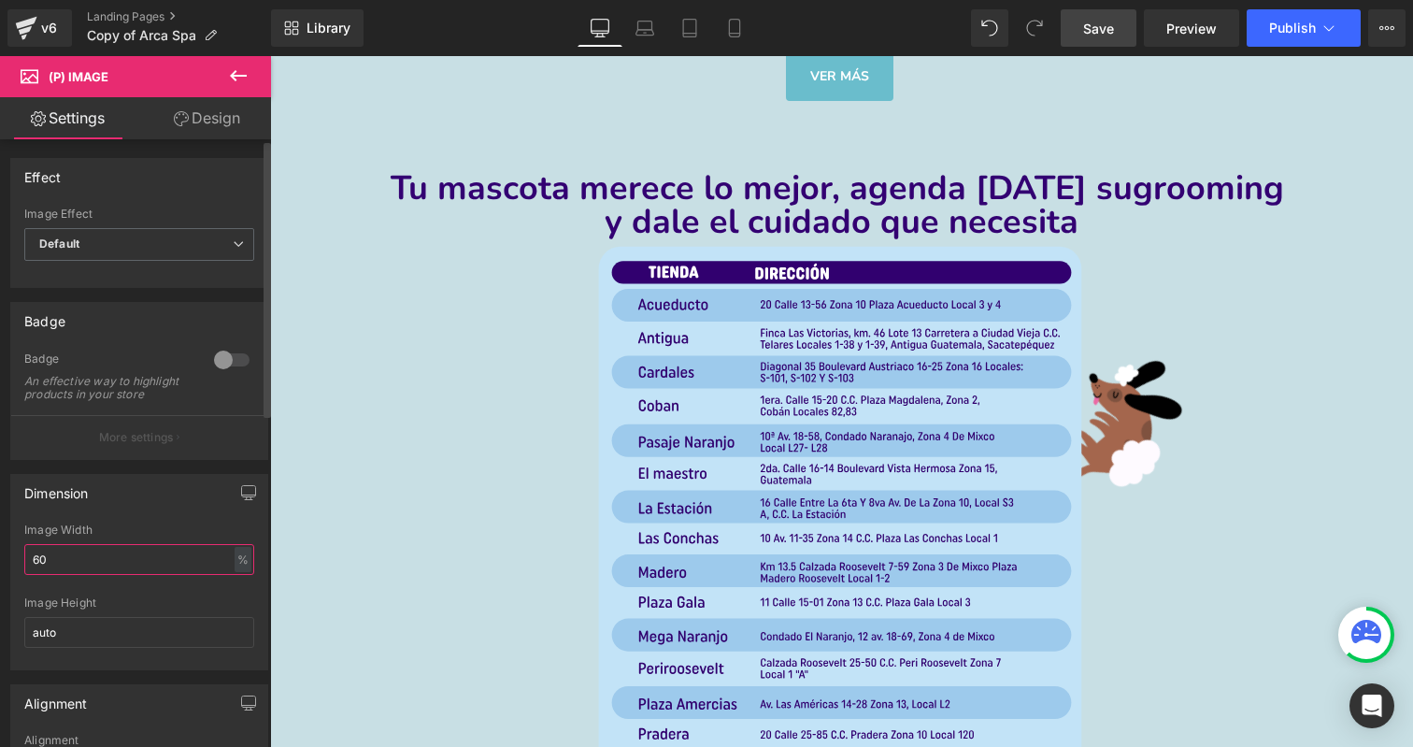
click at [64, 566] on input "60" at bounding box center [139, 559] width 230 height 31
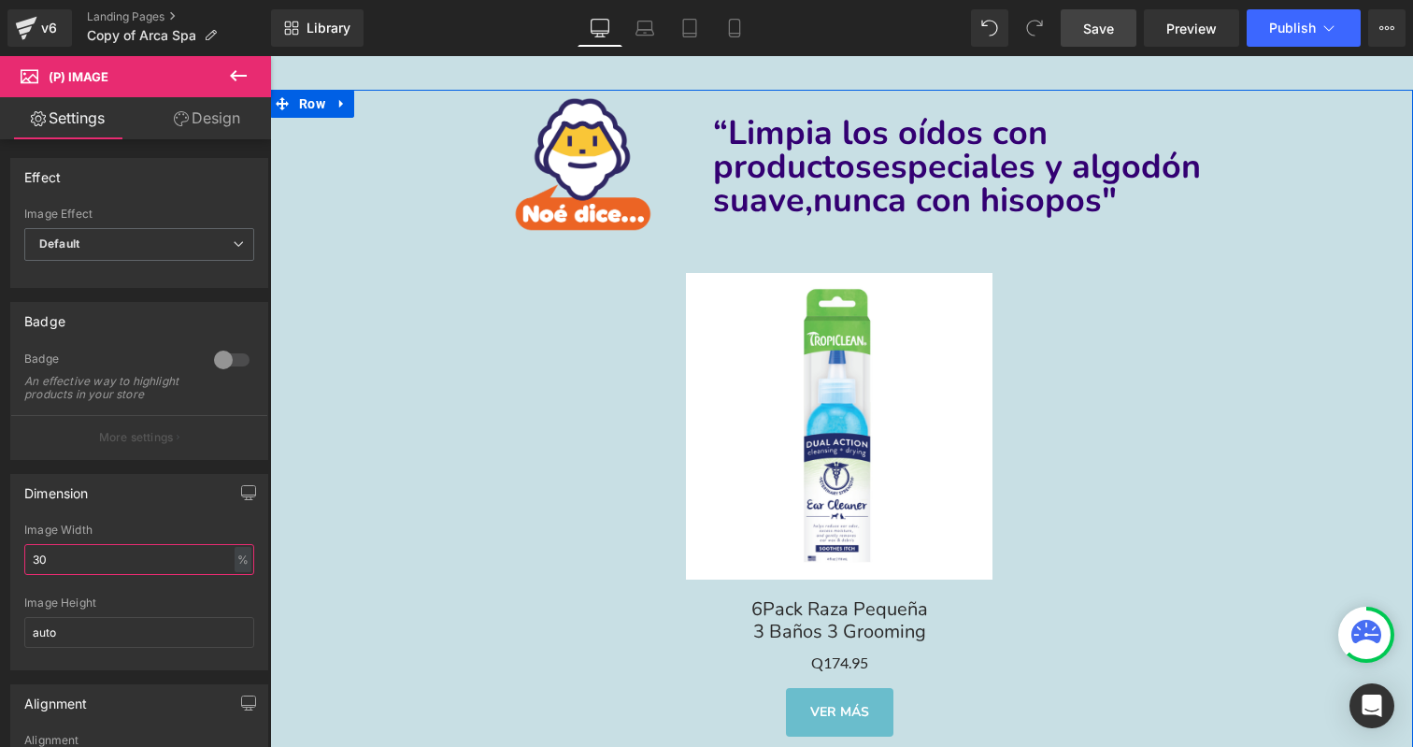
scroll to position [7213, 0]
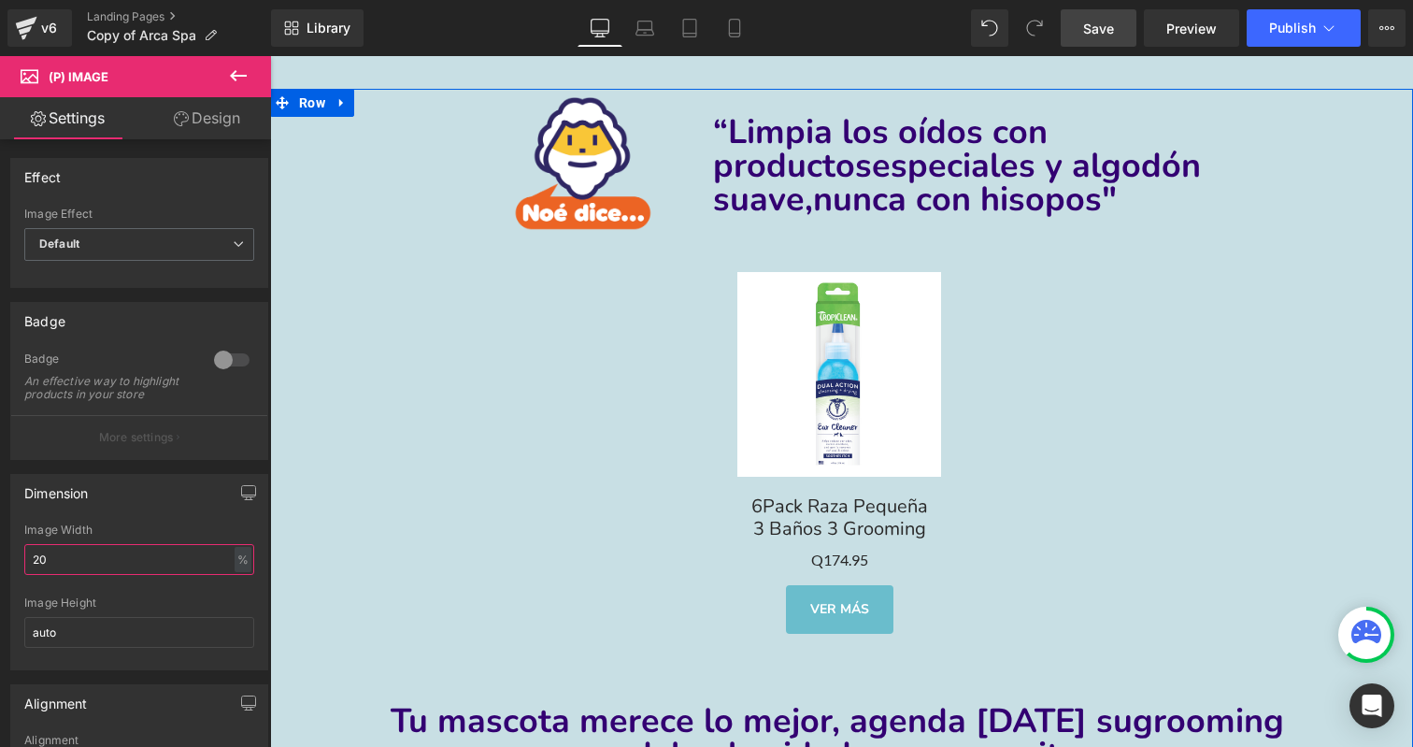
type input "10"
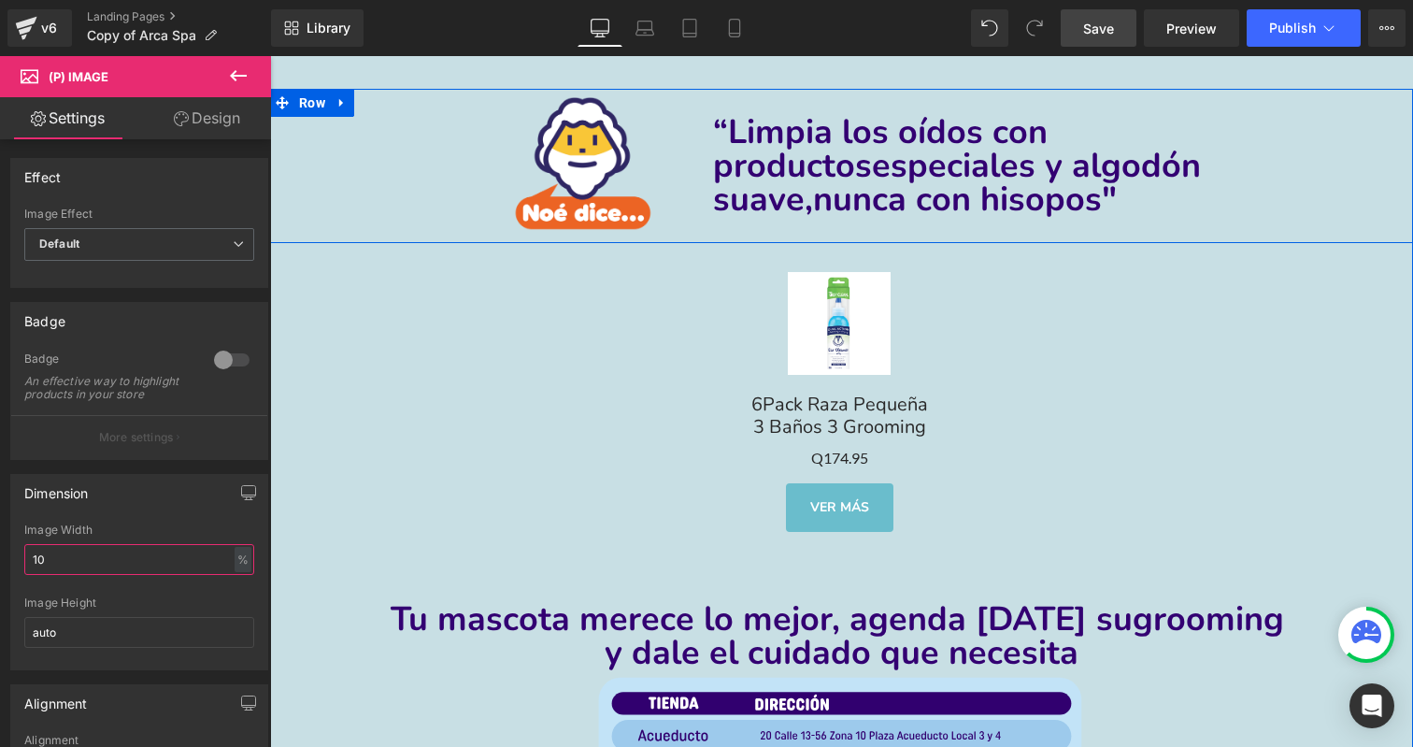
click at [725, 173] on span "especiales y algodón suave," at bounding box center [957, 182] width 488 height 79
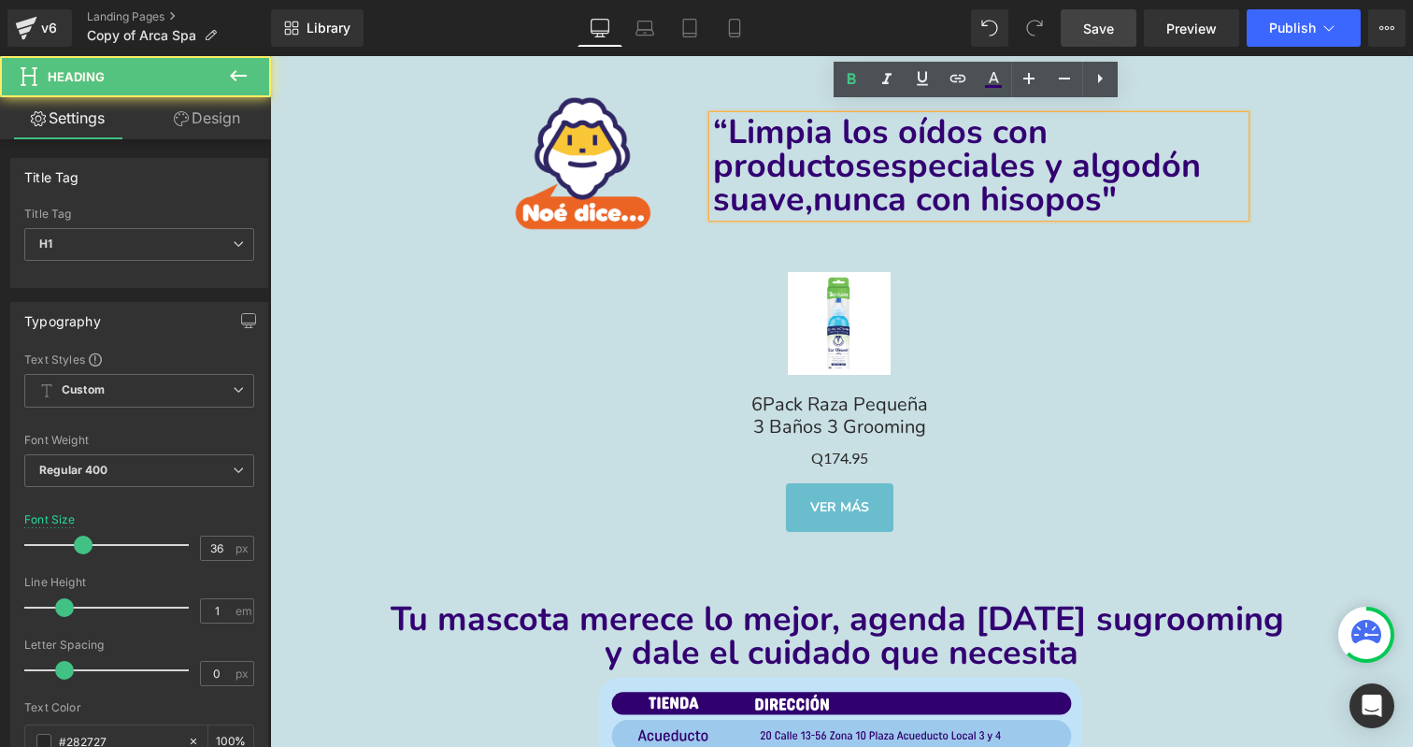
click at [326, 128] on div "Image “Limpia los oídos con productos especiales y algodón suave, nunca con his…" at bounding box center [841, 166] width 1143 height 155
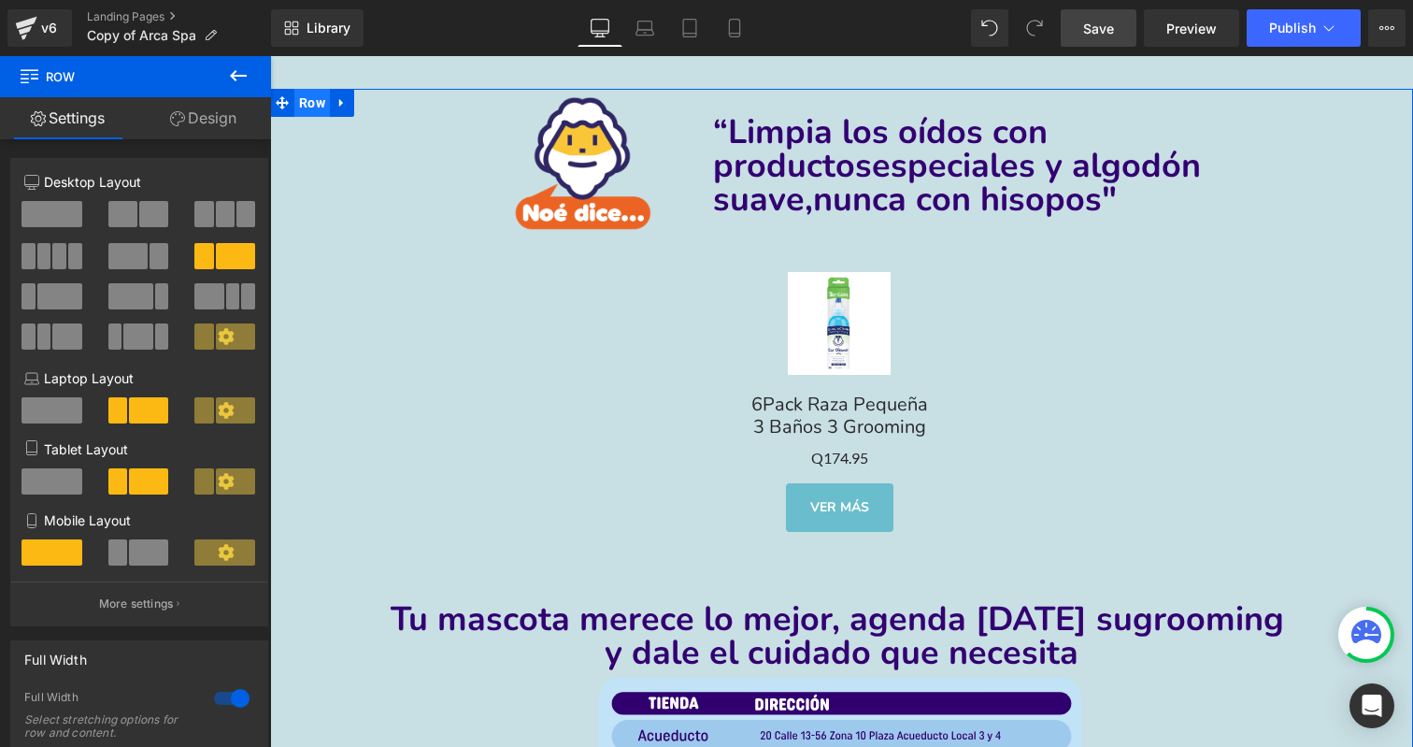
click at [313, 89] on span "Row" at bounding box center [312, 103] width 36 height 28
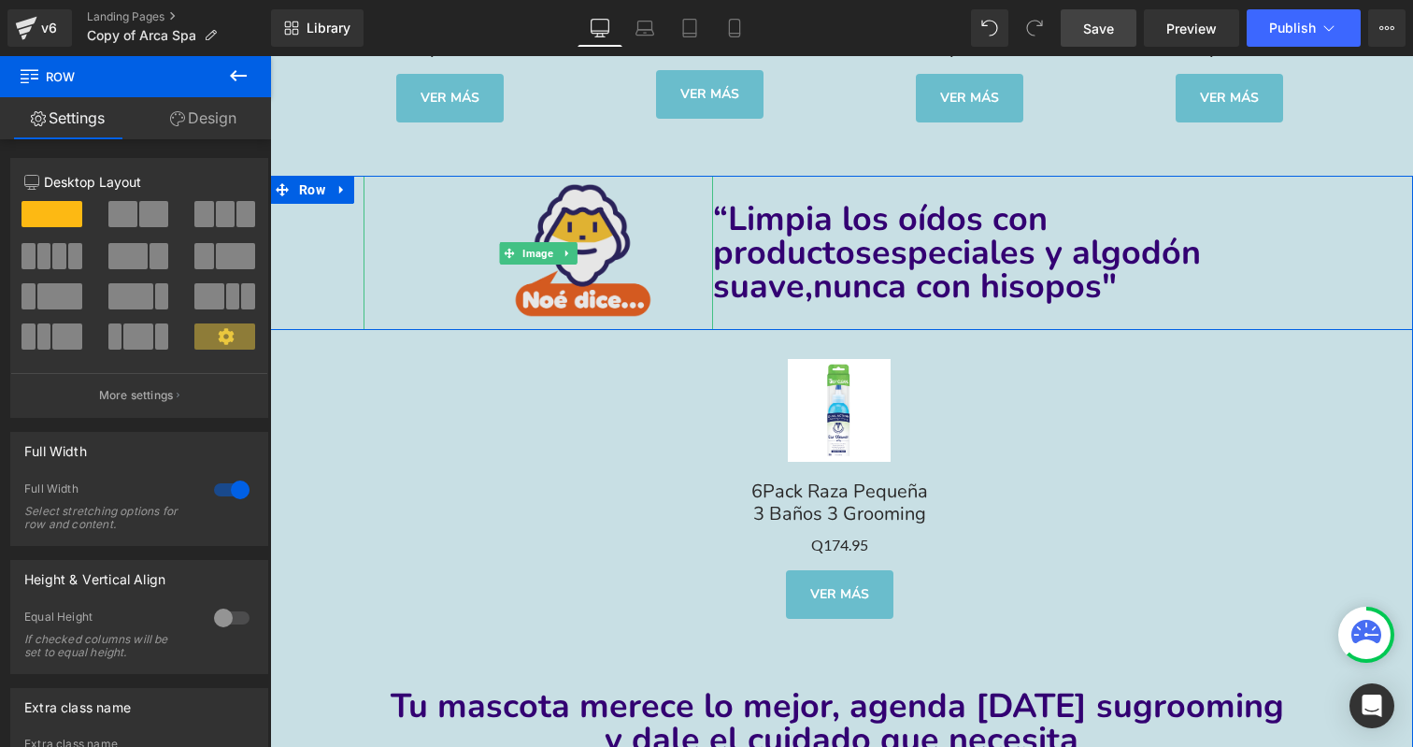
scroll to position [7125, 0]
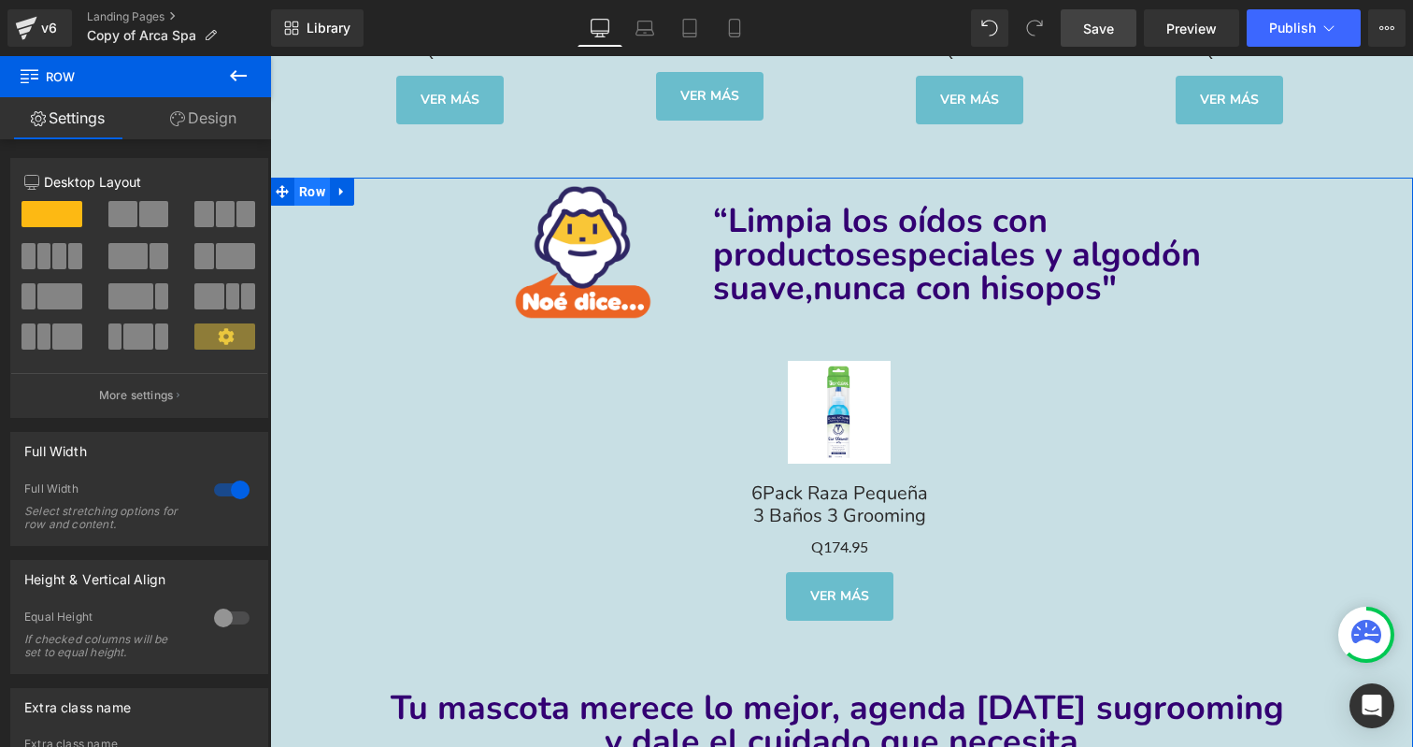
click at [313, 180] on span "Row" at bounding box center [312, 192] width 36 height 28
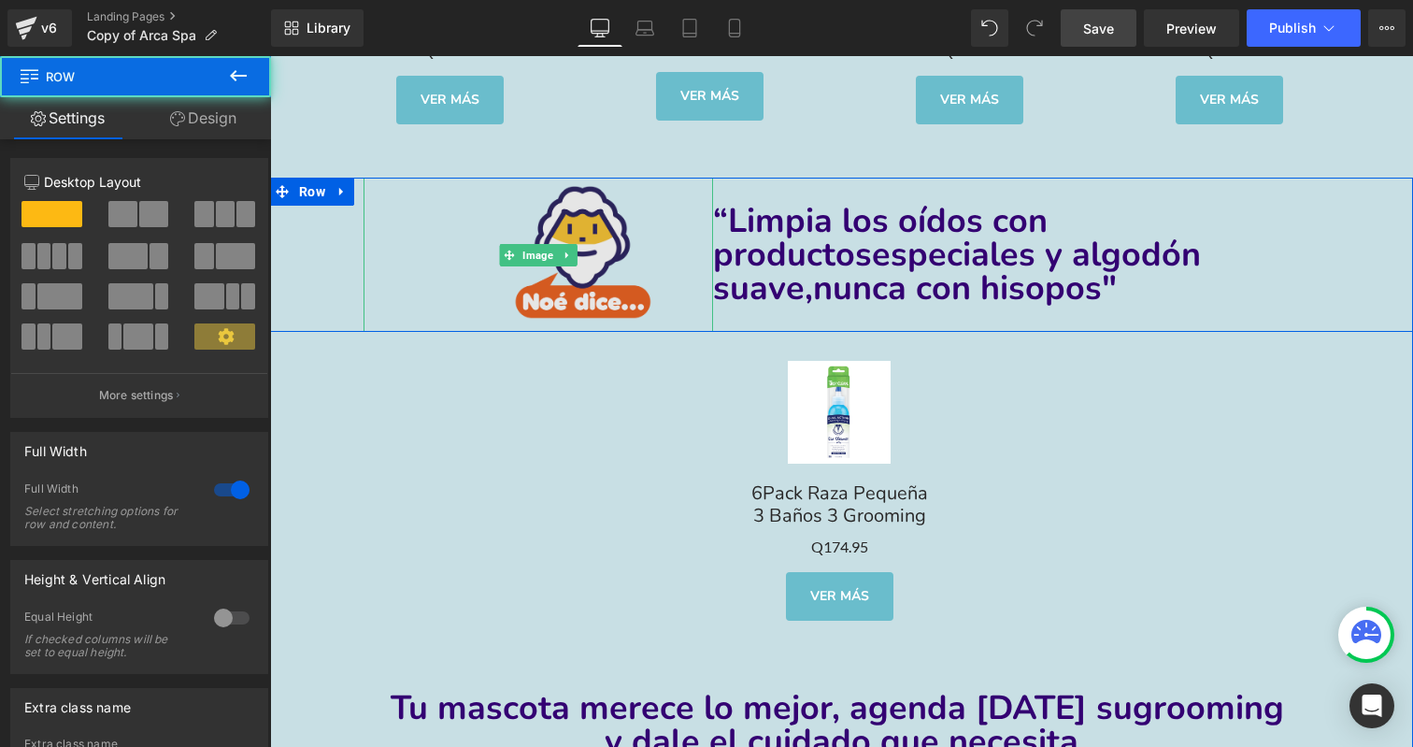
click at [626, 220] on img at bounding box center [538, 255] width 245 height 155
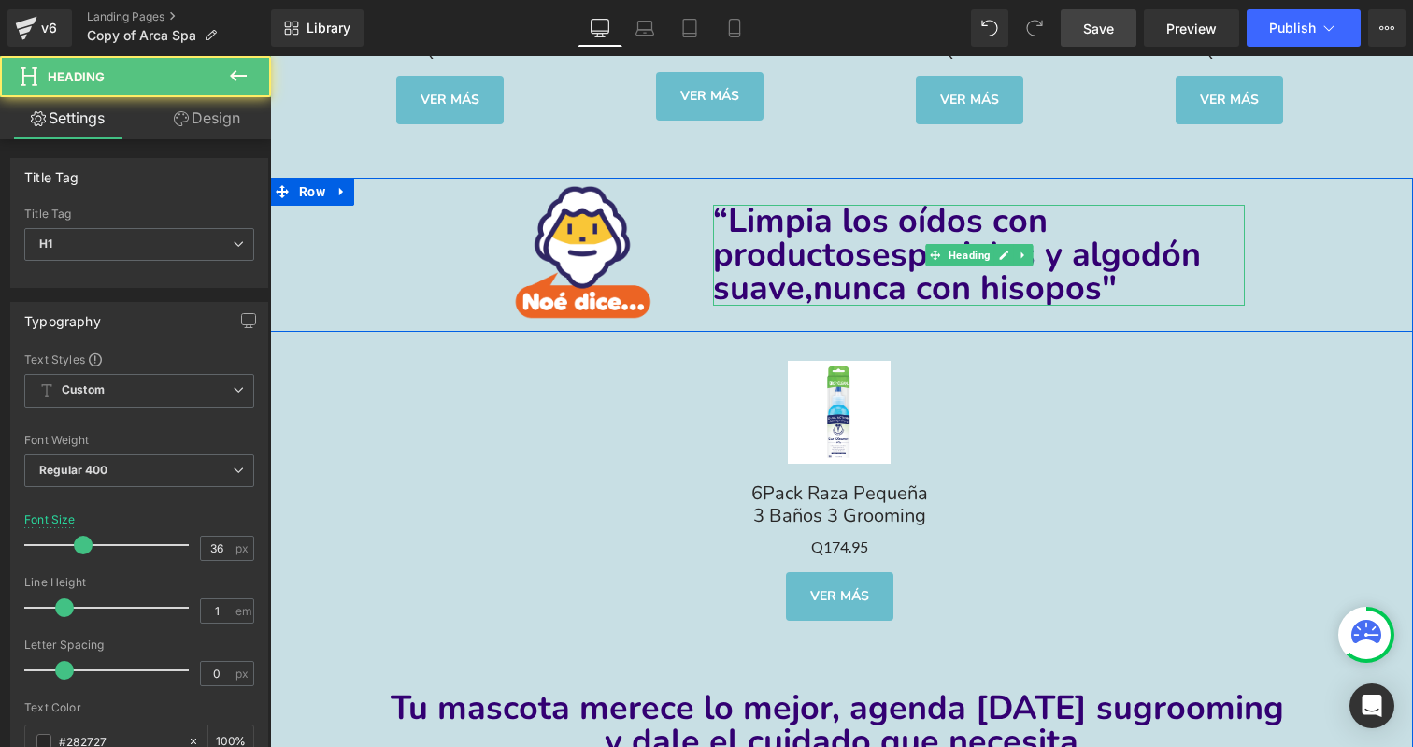
click at [814, 246] on span "especiales y algodón suave," at bounding box center [957, 271] width 488 height 79
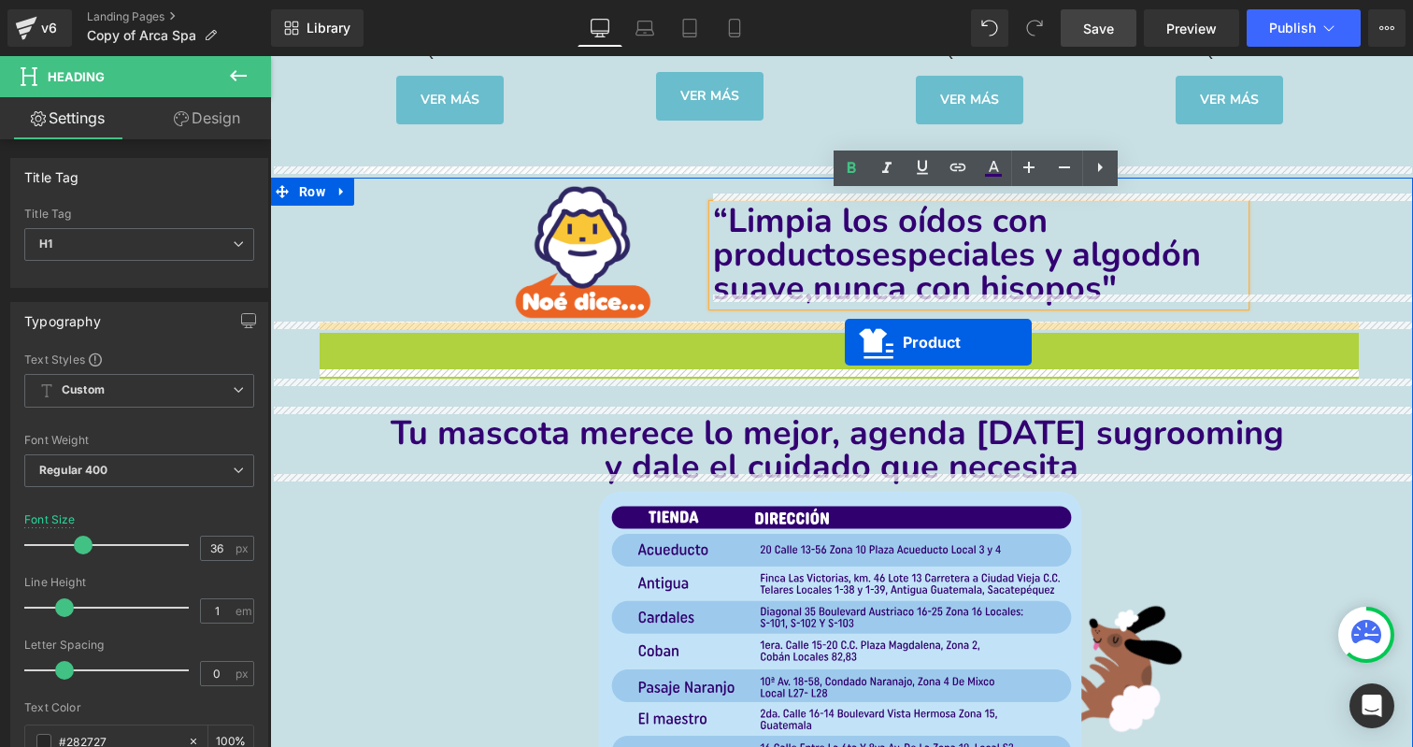
drag, startPoint x: 832, startPoint y: 342, endPoint x: 845, endPoint y: 342, distance: 13.1
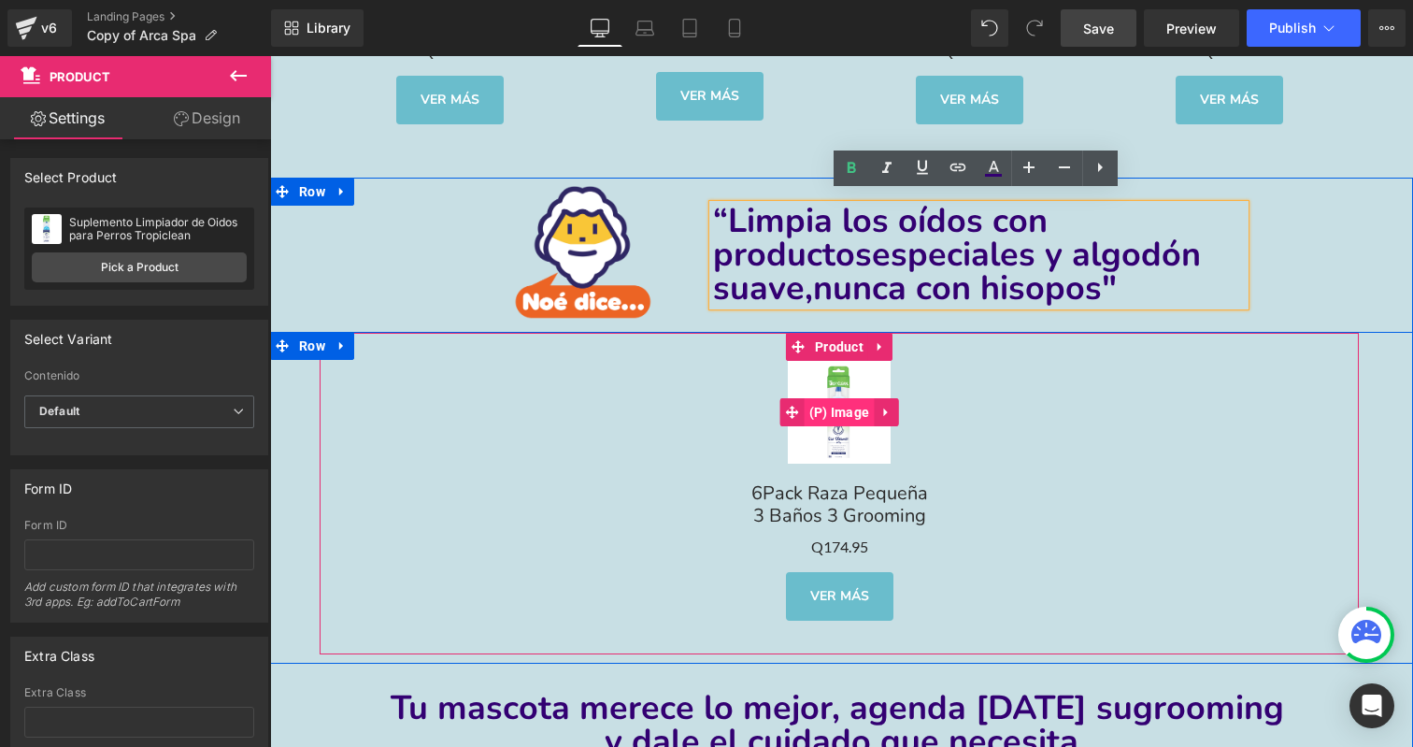
click at [830, 399] on span "(P) Image" at bounding box center [840, 412] width 70 height 28
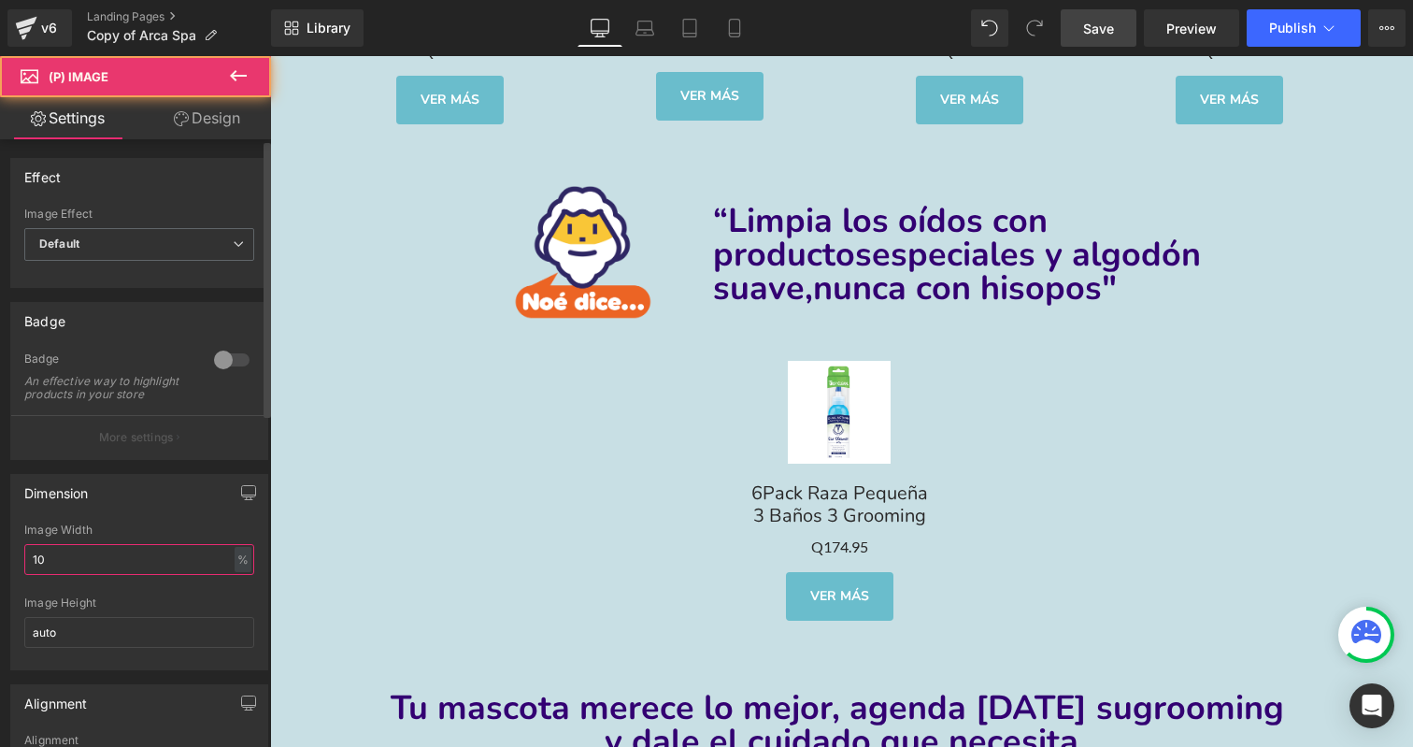
click at [57, 570] on input "10" at bounding box center [139, 559] width 230 height 31
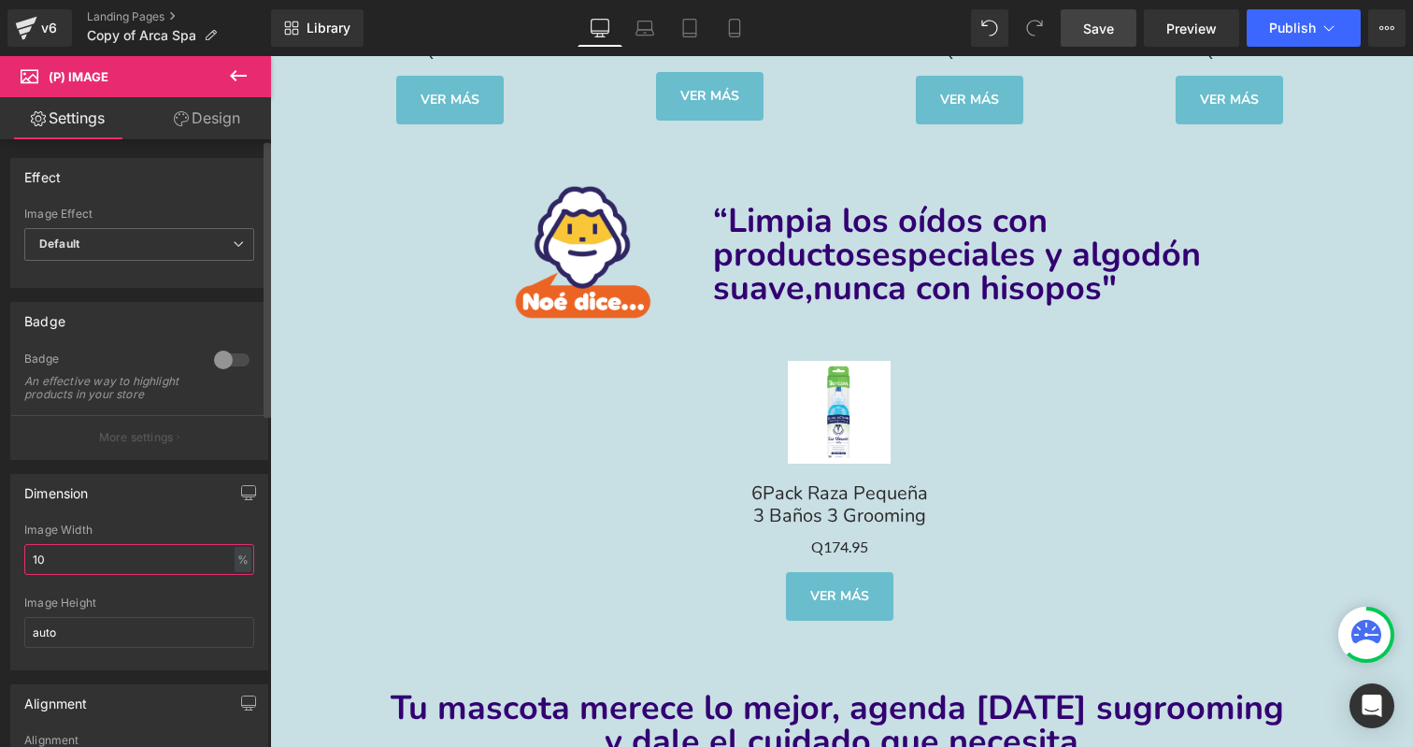
type input "20"
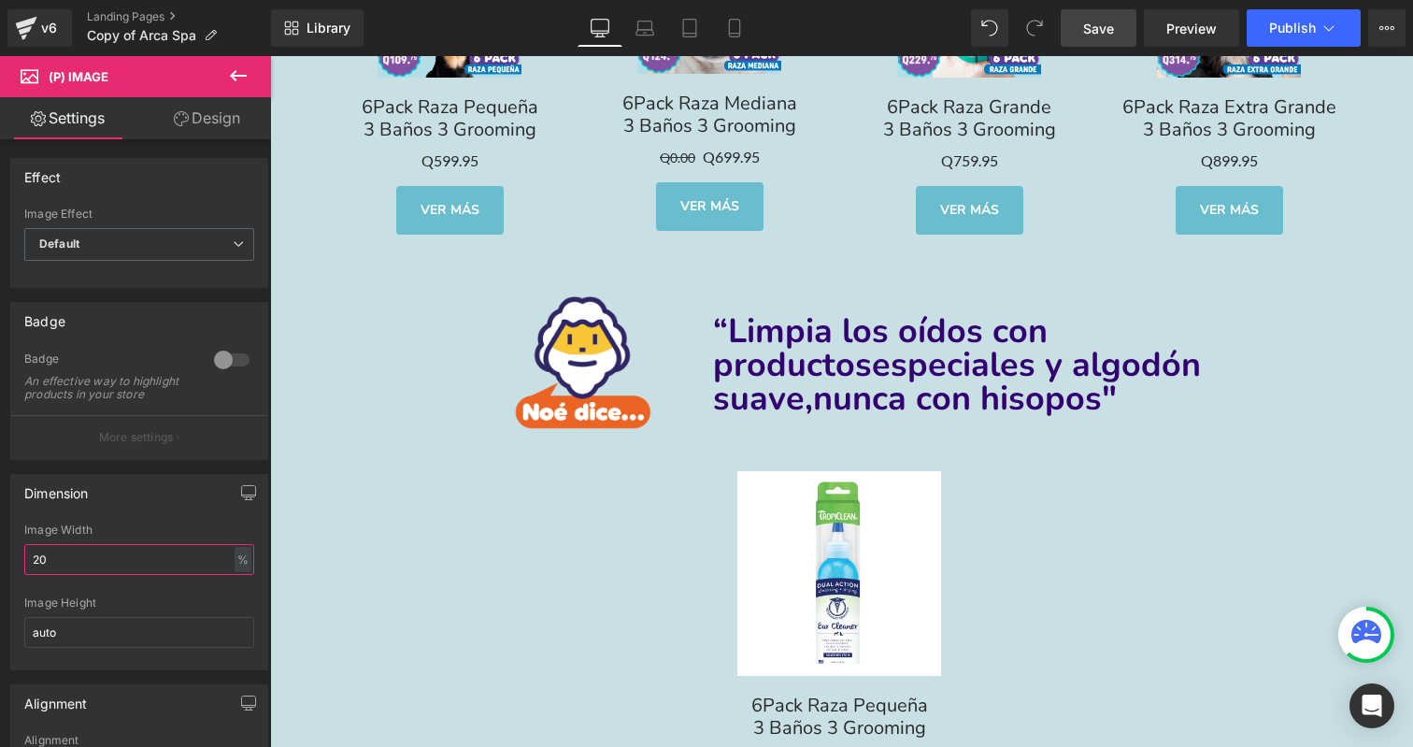
scroll to position [7001, 0]
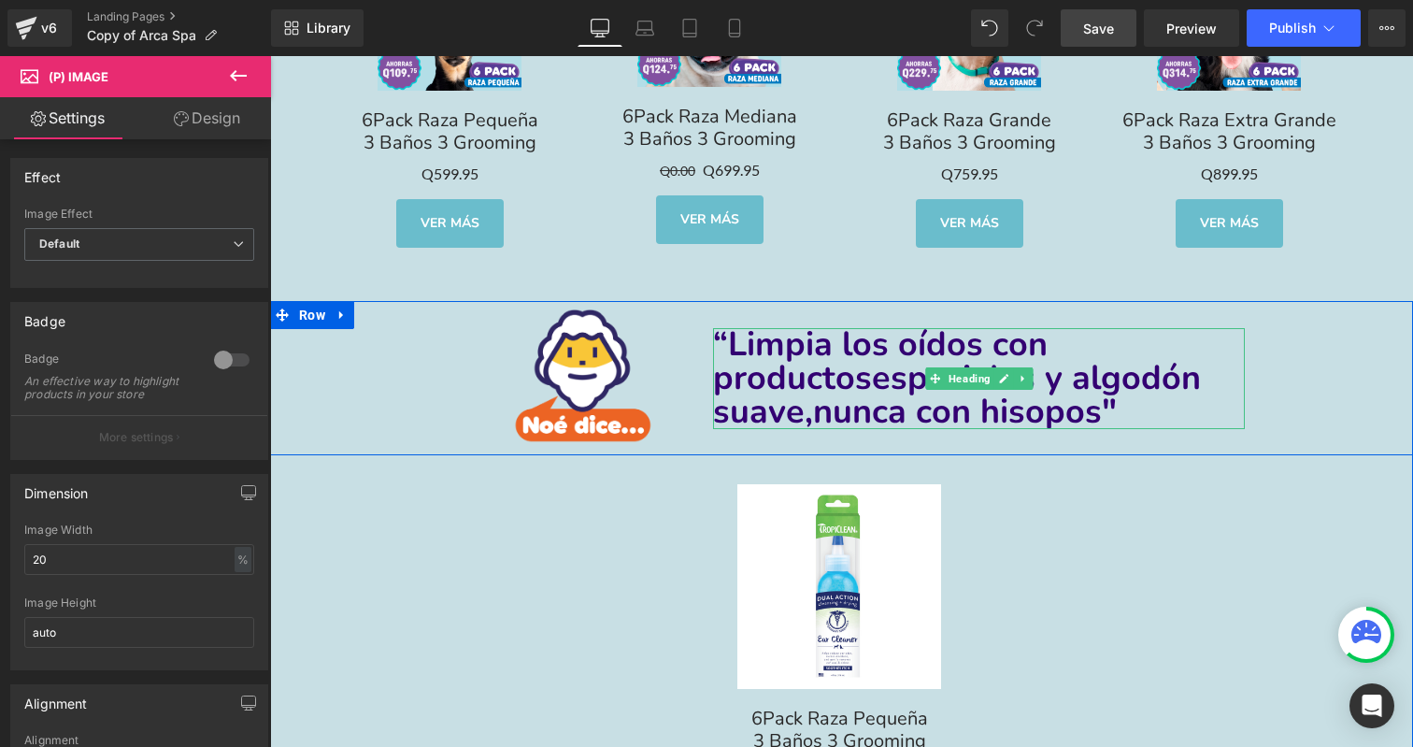
click at [865, 389] on span "nunca con hisopos"" at bounding box center [965, 412] width 304 height 46
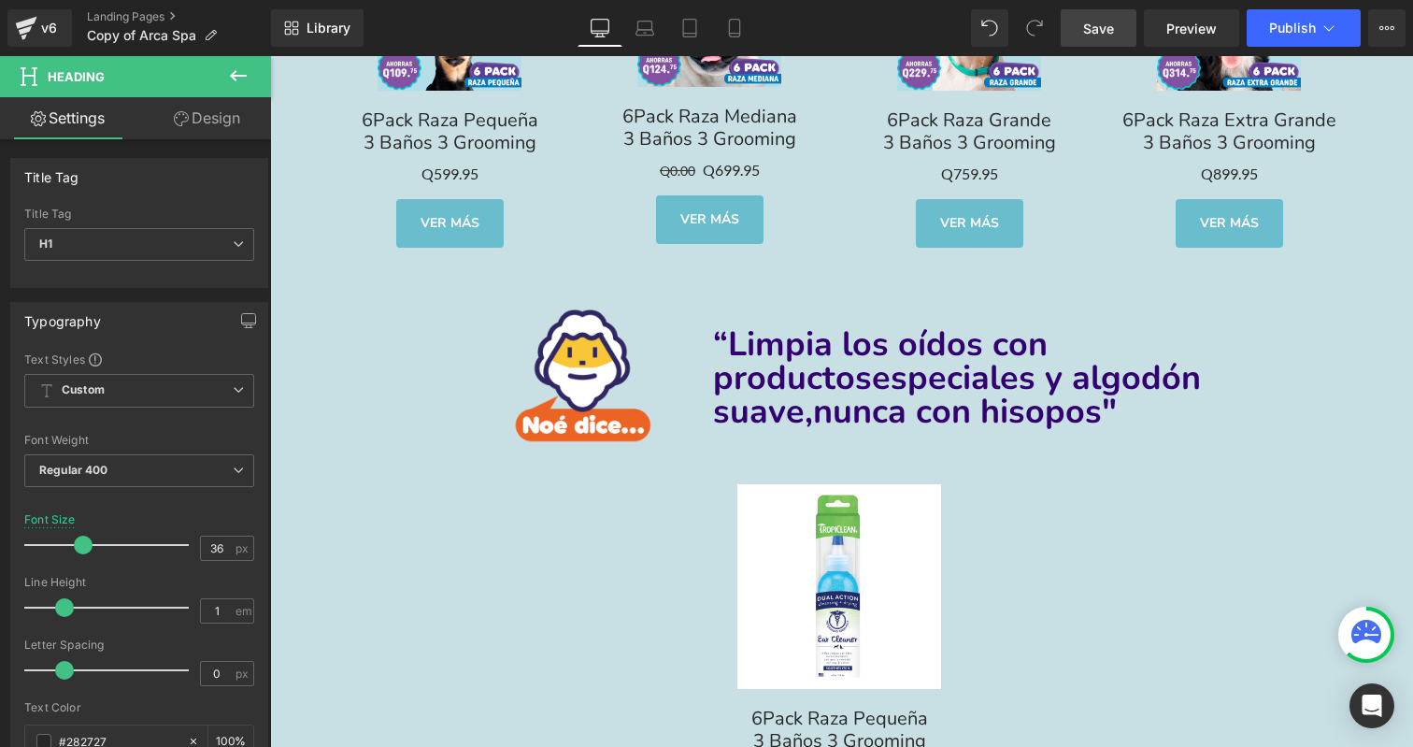
click at [240, 83] on icon at bounding box center [238, 75] width 22 height 22
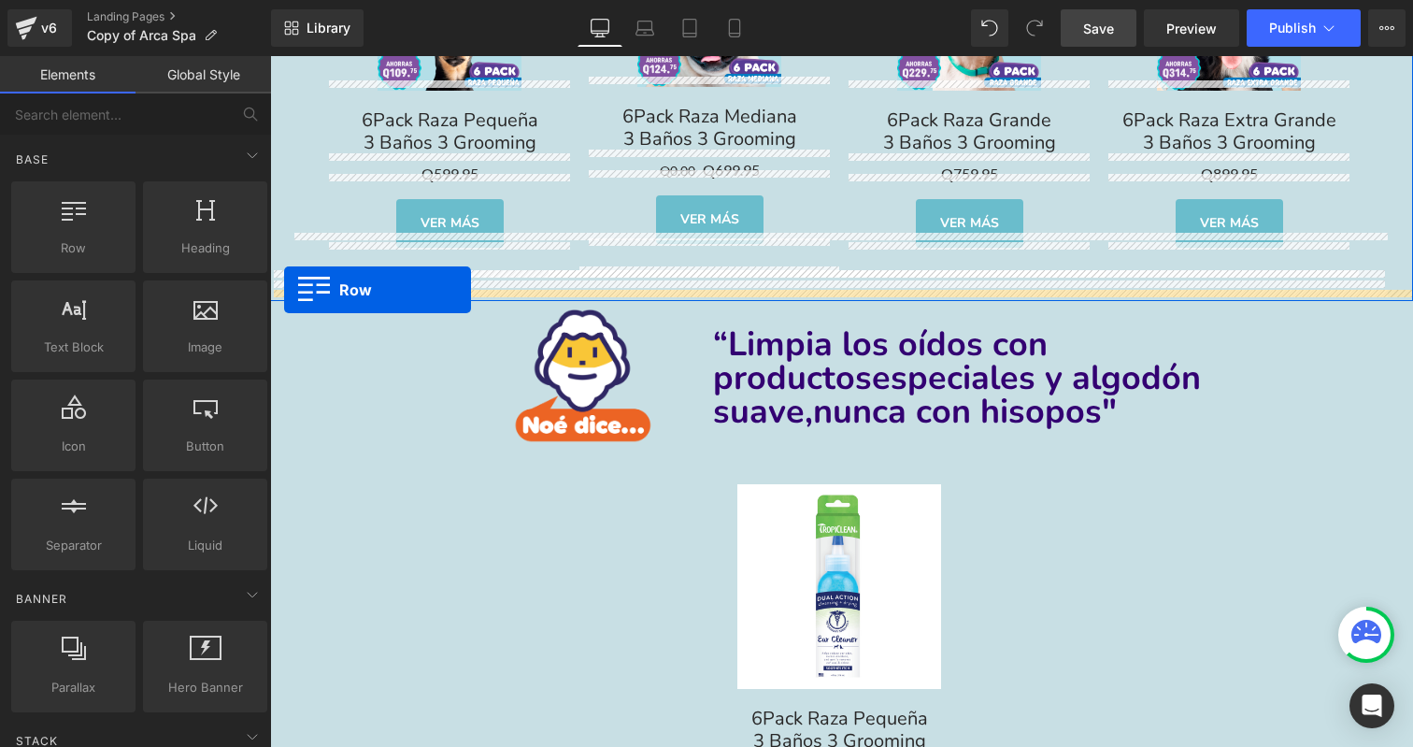
drag, startPoint x: 370, startPoint y: 299, endPoint x: 284, endPoint y: 290, distance: 86.5
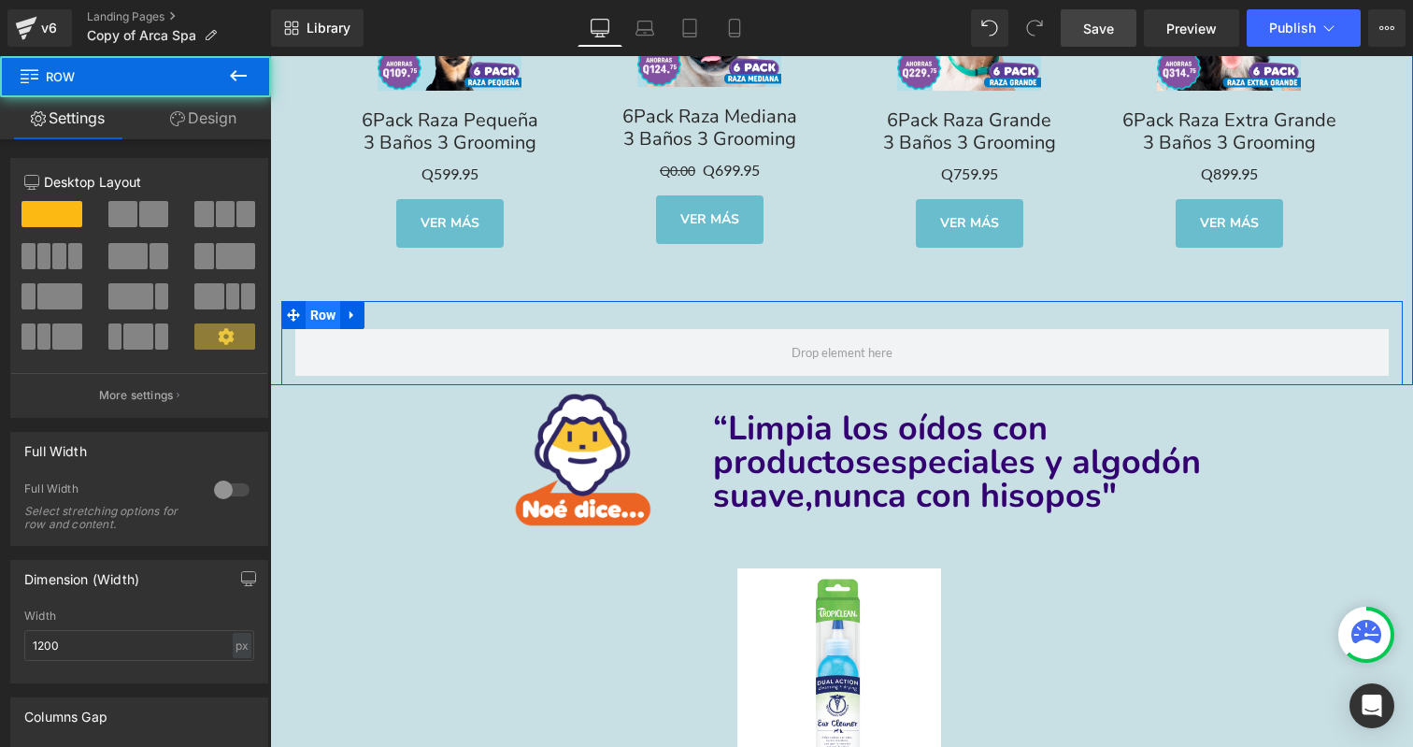
click at [318, 301] on span "Row" at bounding box center [324, 315] width 36 height 28
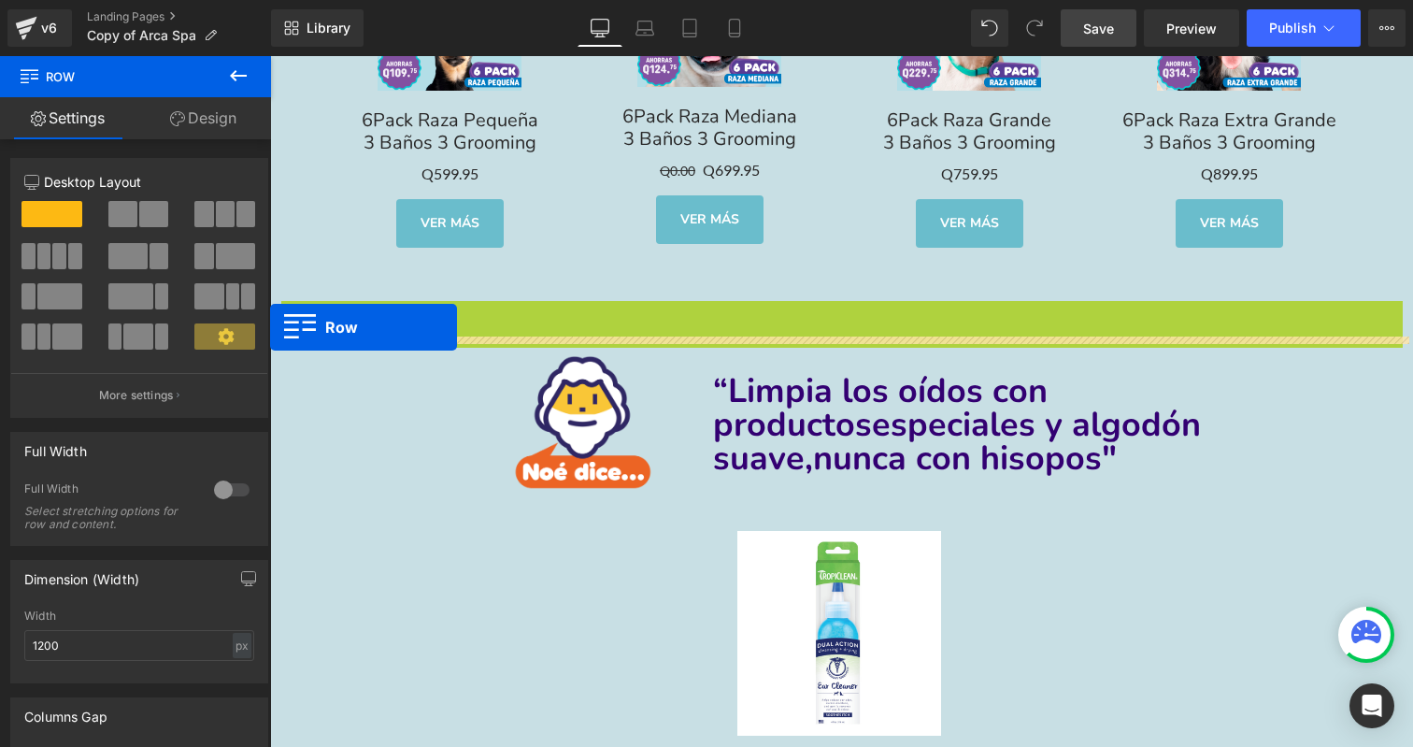
drag, startPoint x: 306, startPoint y: 302, endPoint x: 260, endPoint y: 312, distance: 46.9
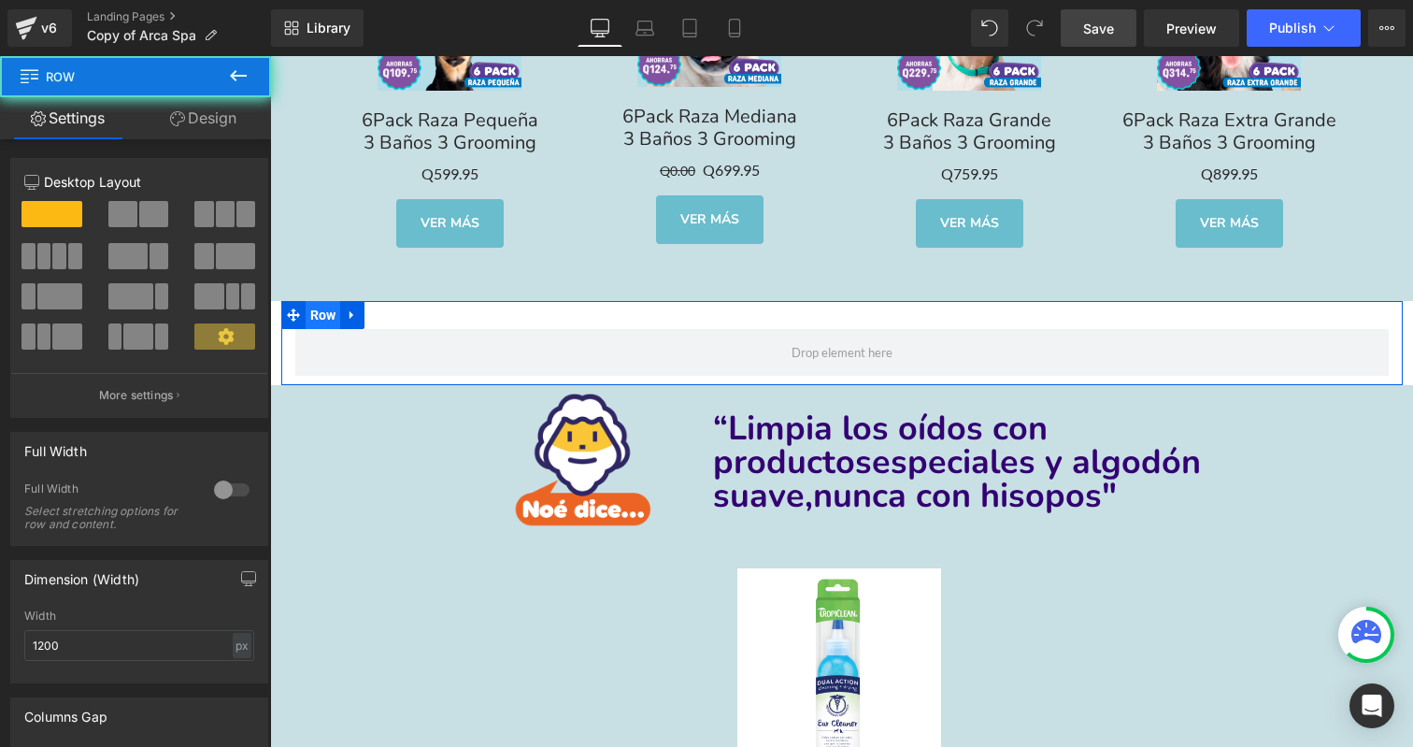
click at [315, 304] on span "Row" at bounding box center [324, 315] width 36 height 28
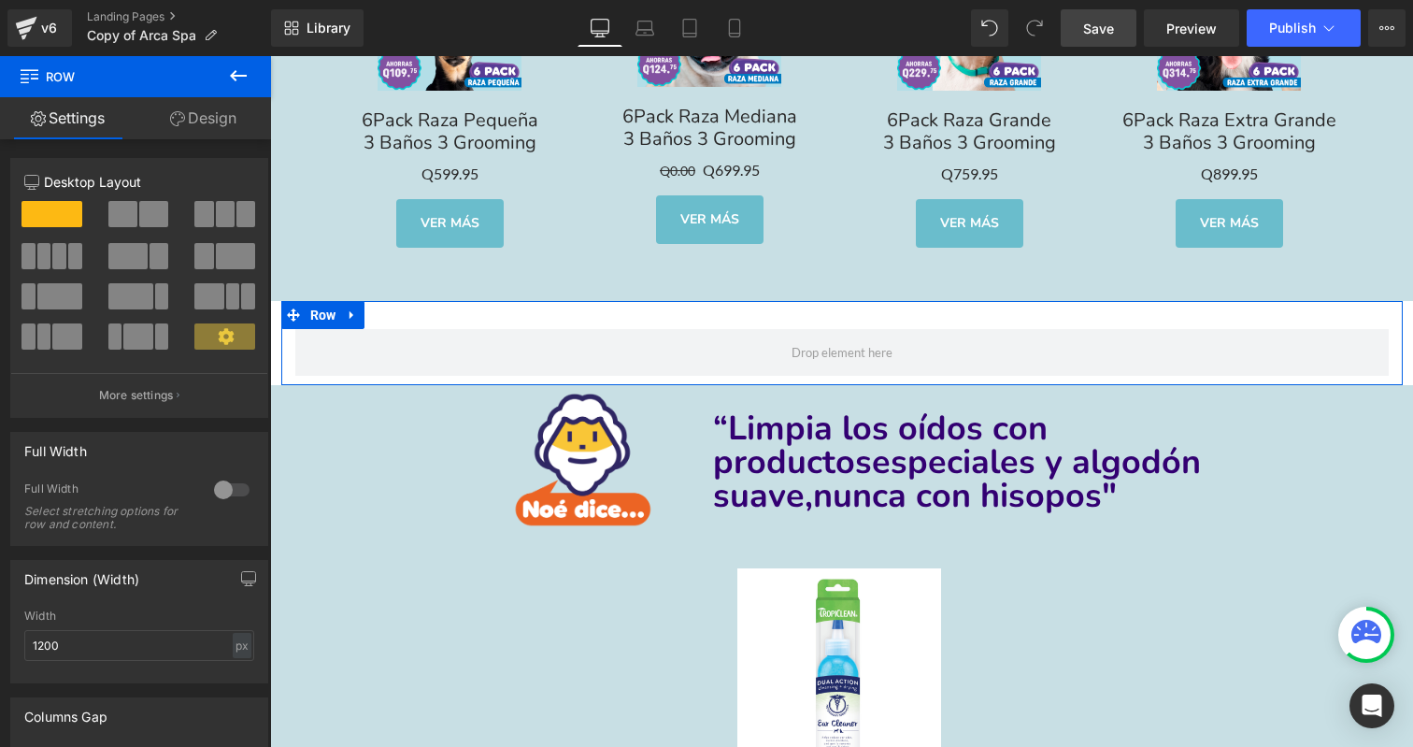
click at [50, 333] on button at bounding box center [52, 336] width 63 height 26
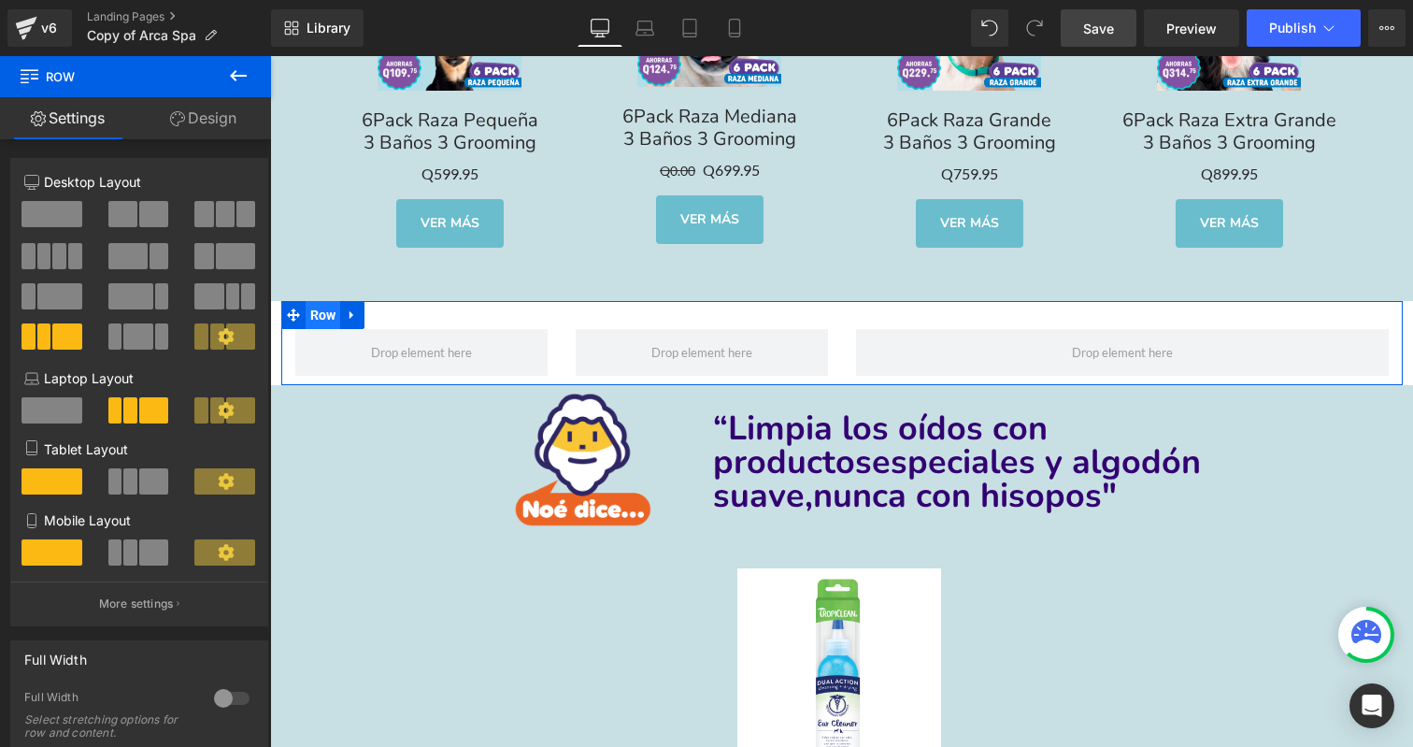
click at [315, 301] on span "Row" at bounding box center [324, 315] width 36 height 28
click at [133, 340] on span at bounding box center [137, 336] width 29 height 26
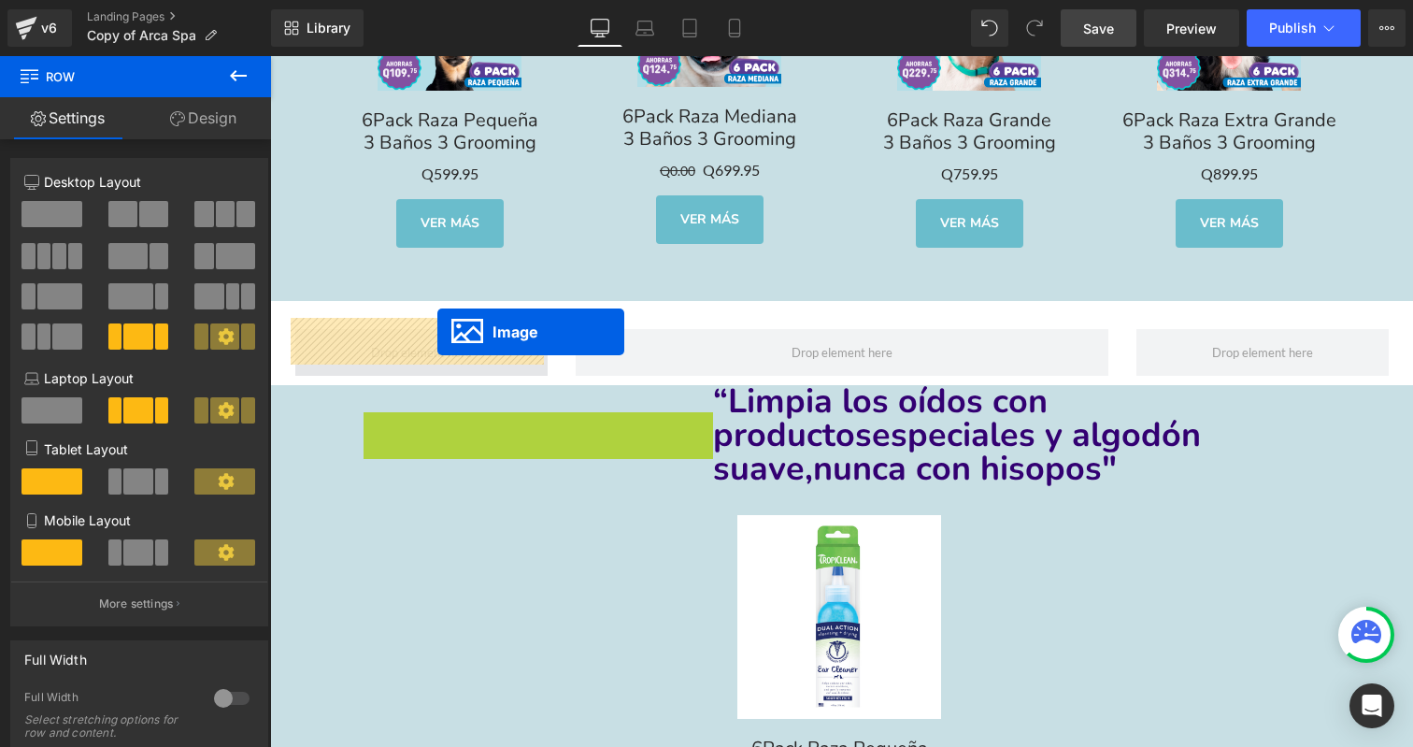
drag, startPoint x: 547, startPoint y: 447, endPoint x: 437, endPoint y: 335, distance: 156.7
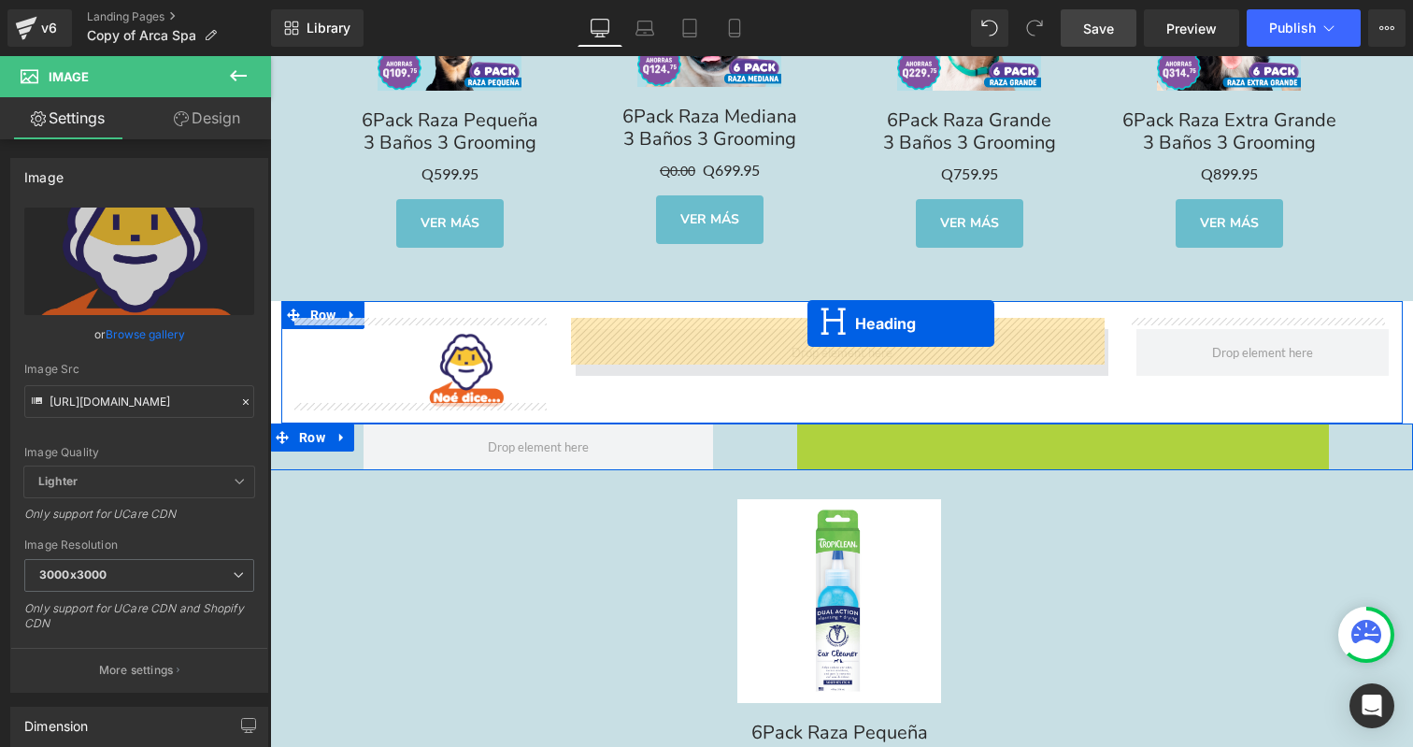
drag, startPoint x: 951, startPoint y: 465, endPoint x: 809, endPoint y: 324, distance: 200.3
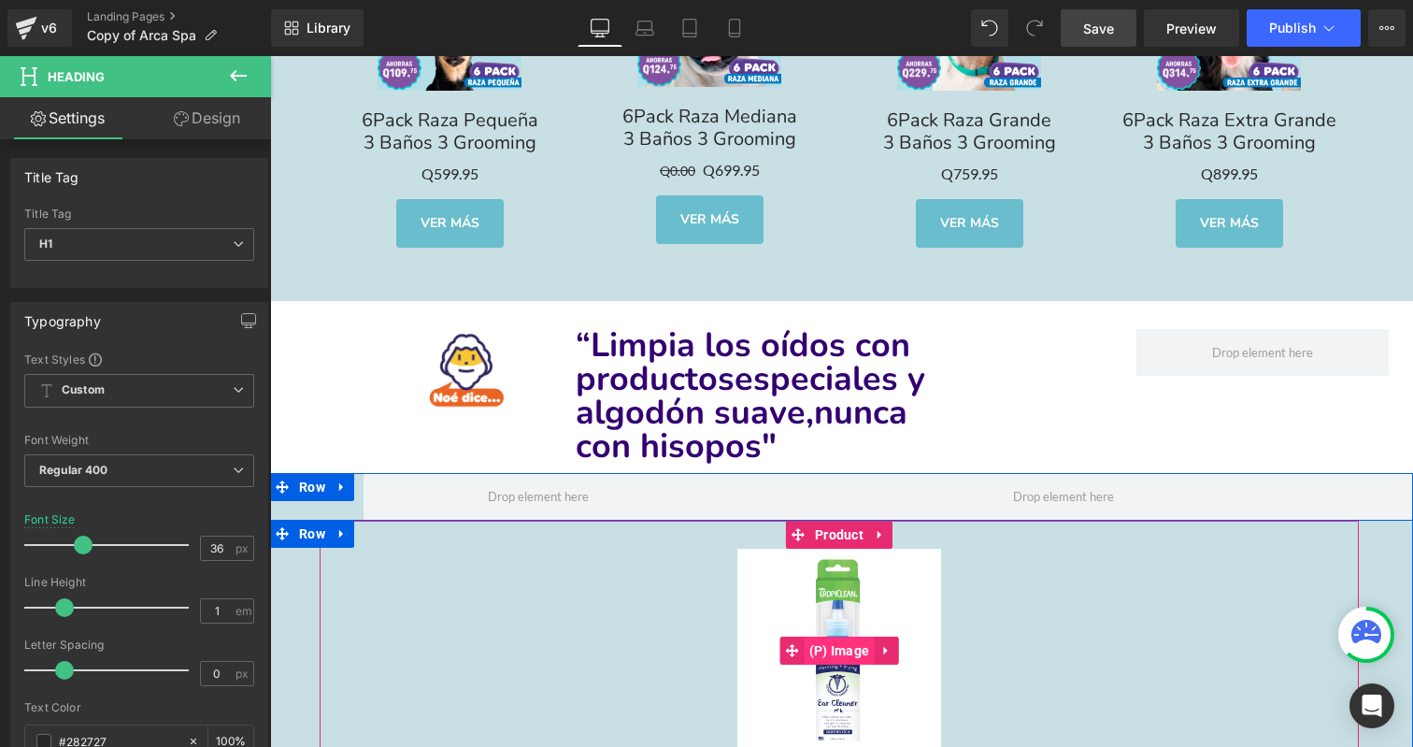
click at [843, 644] on span "(P) Image" at bounding box center [840, 651] width 70 height 28
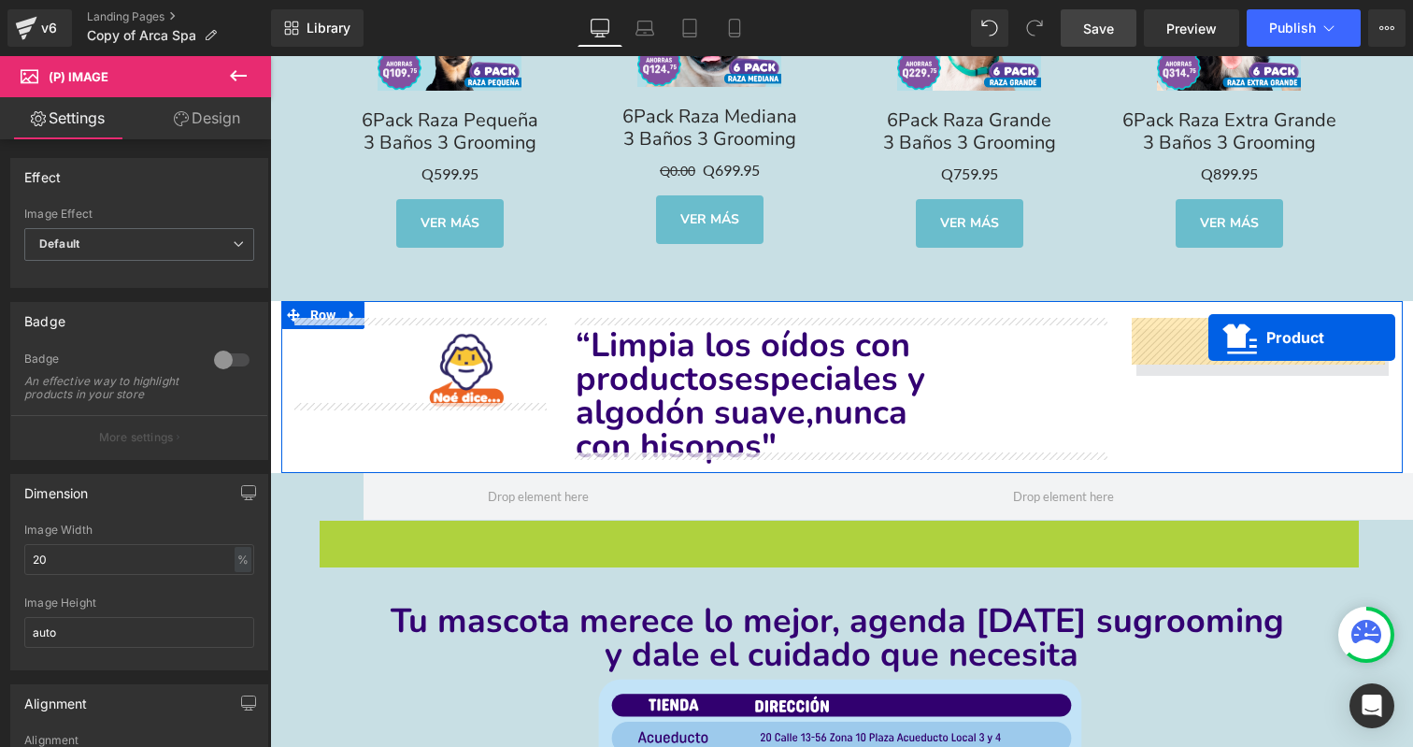
drag, startPoint x: 838, startPoint y: 517, endPoint x: 1209, endPoint y: 338, distance: 411.0
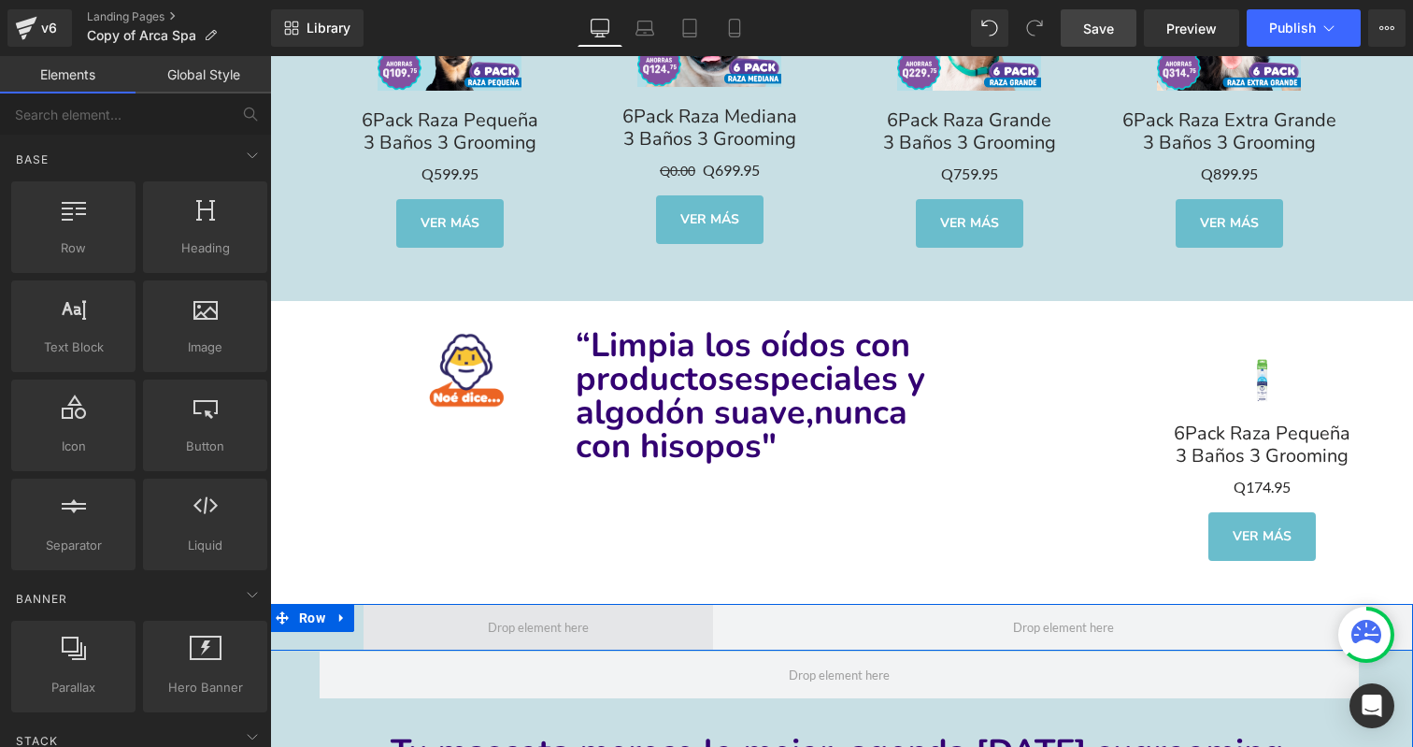
click at [558, 614] on span at bounding box center [538, 627] width 114 height 27
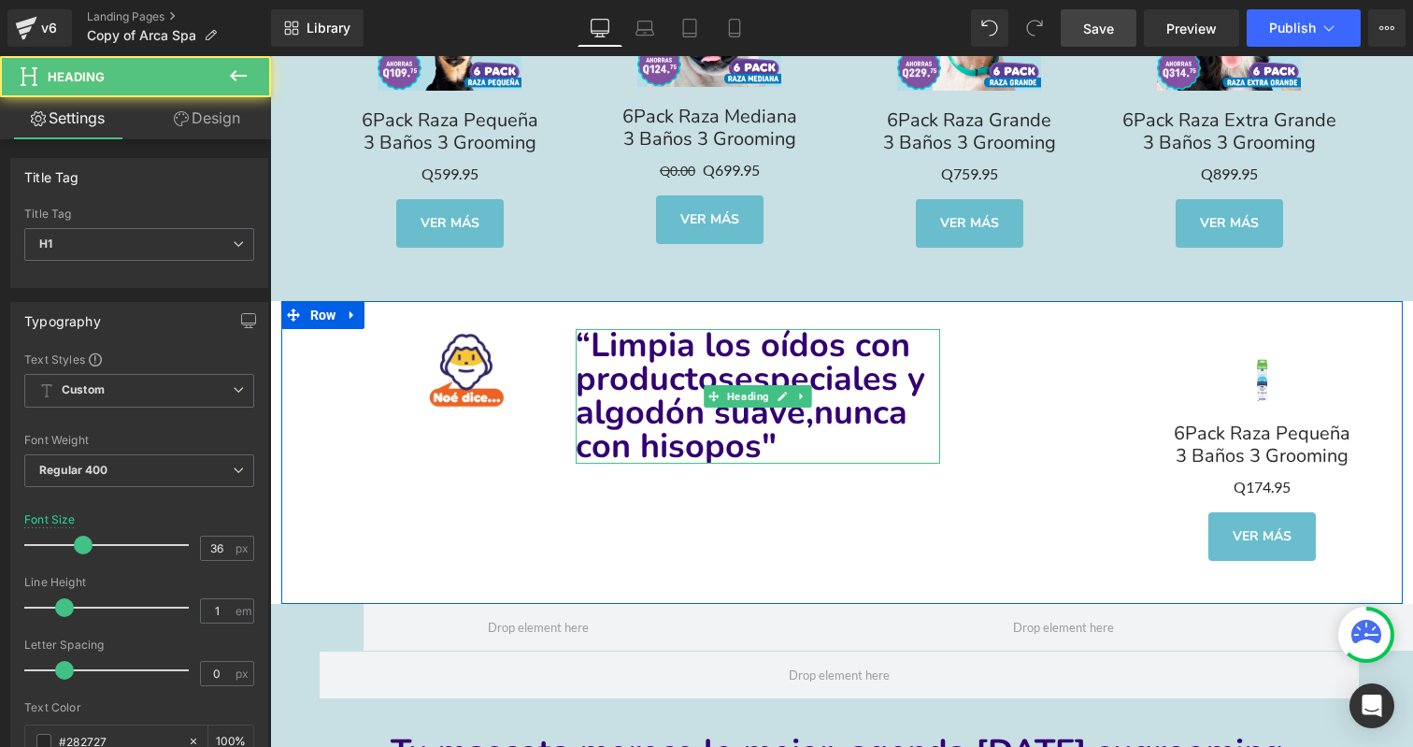
click at [576, 402] on div "“Limpia los oídos con productos especiales y algodón suave, nunca con hisopos" …" at bounding box center [758, 396] width 365 height 135
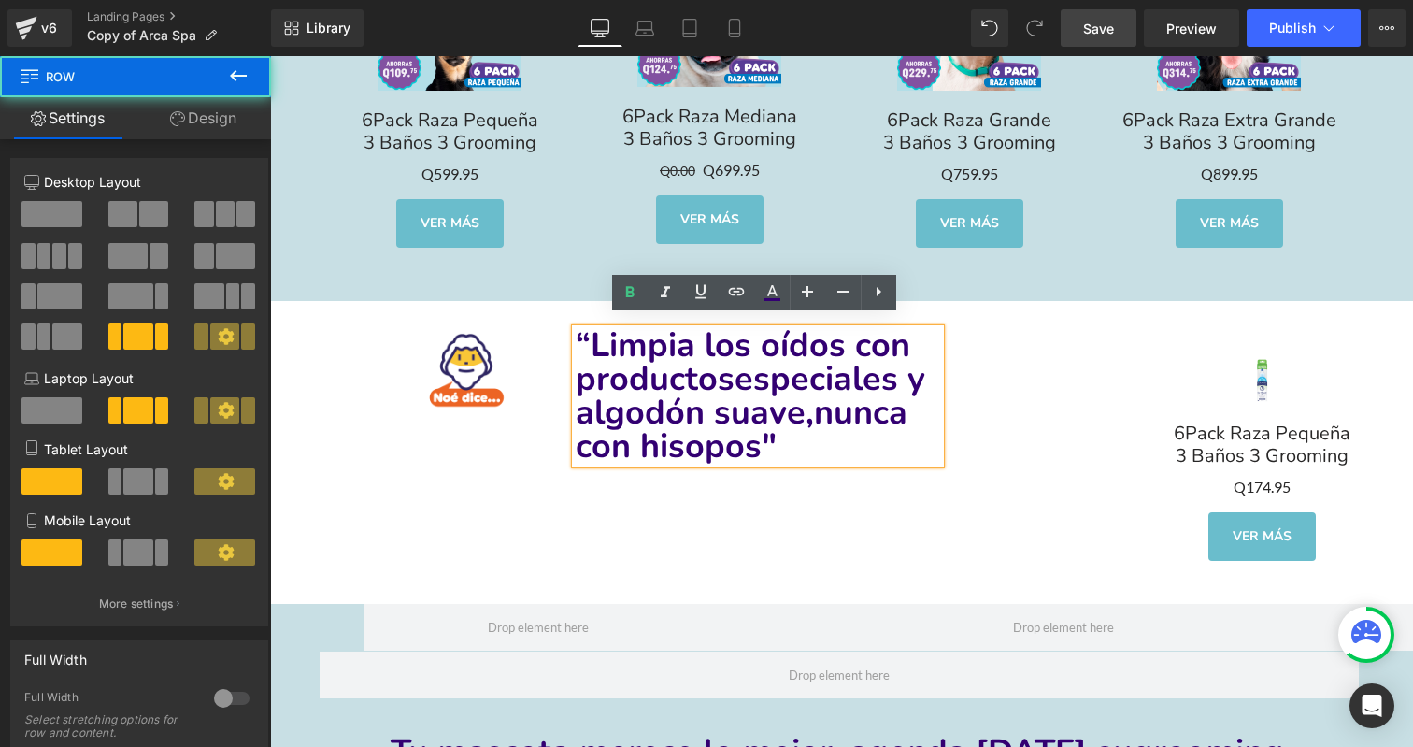
click at [1052, 524] on div "Image “Limpia los oídos con productos especiales y algodón suave, nunca con his…" at bounding box center [842, 452] width 1122 height 303
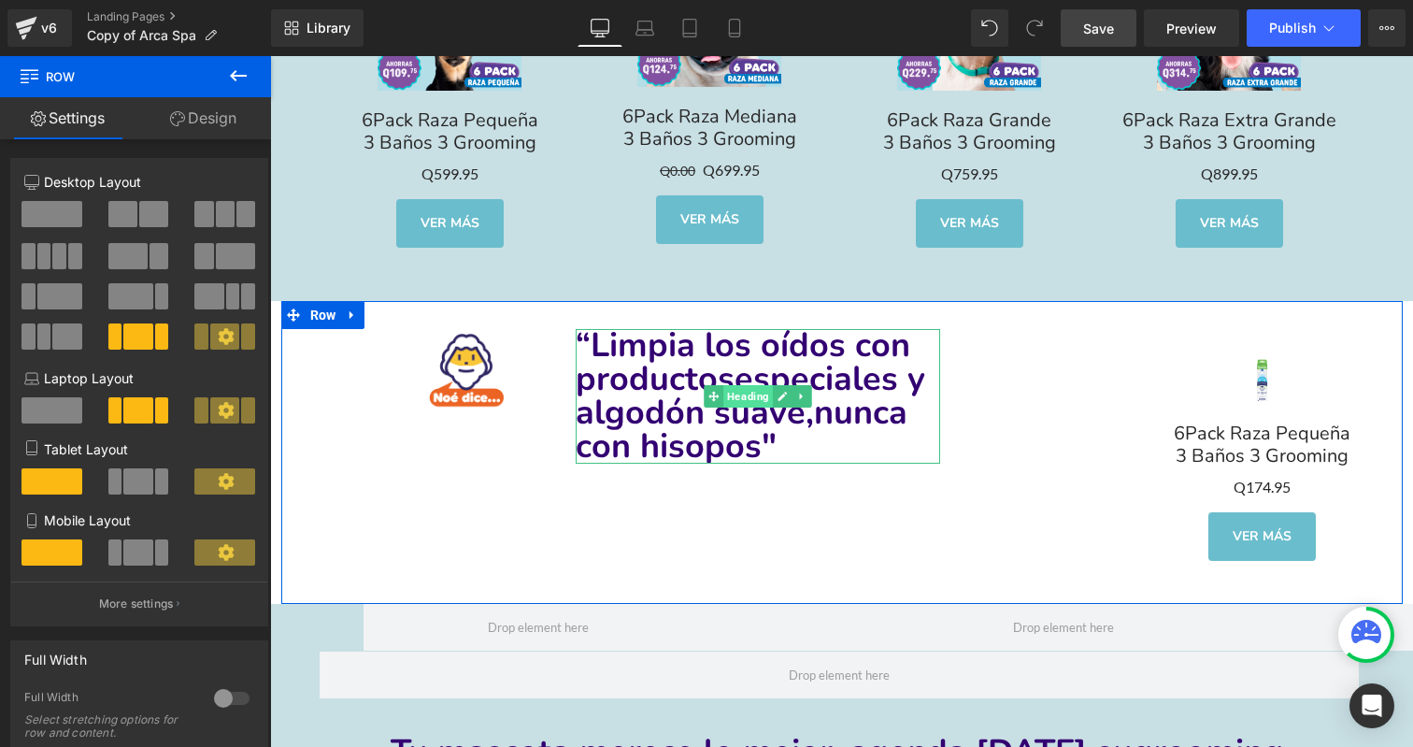
click at [751, 388] on span "Heading" at bounding box center [748, 396] width 50 height 22
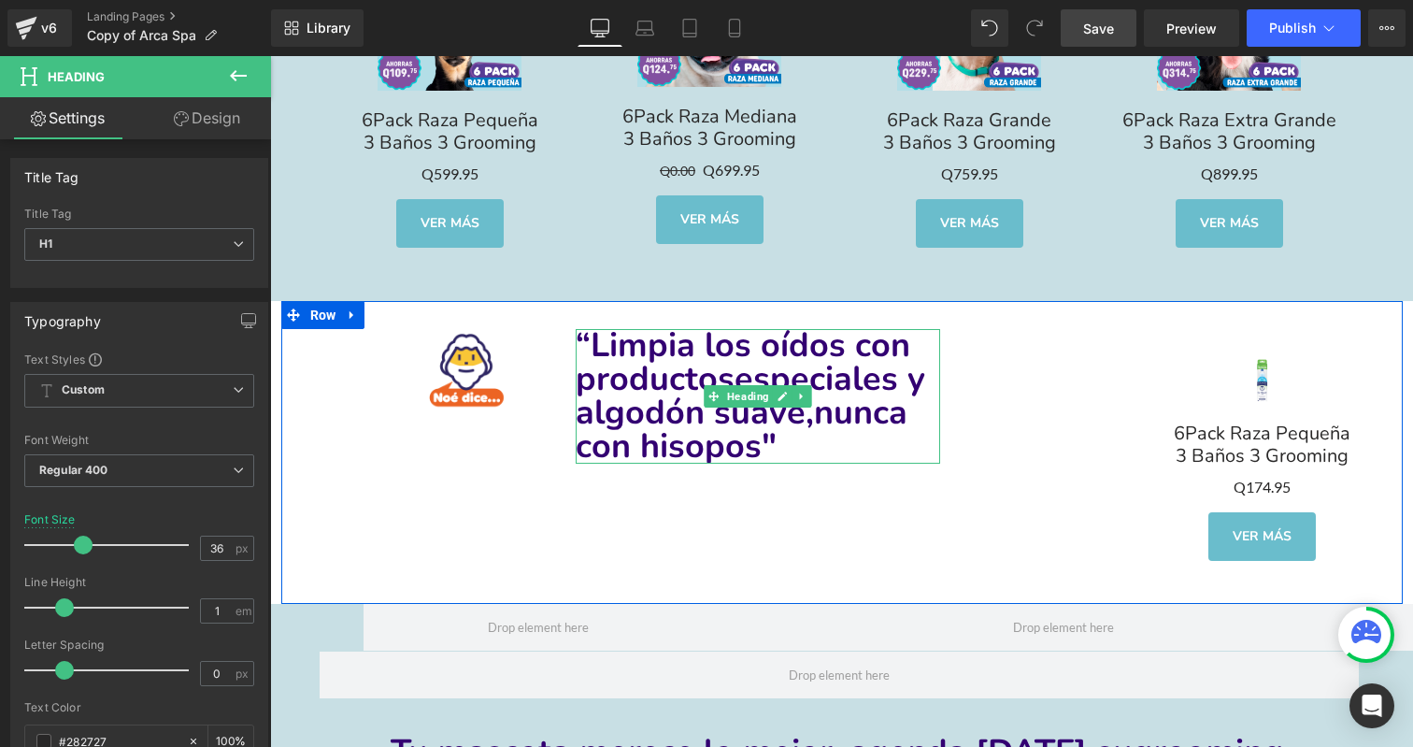
click at [579, 371] on span "“Limpia los oídos con productos" at bounding box center [743, 361] width 335 height 79
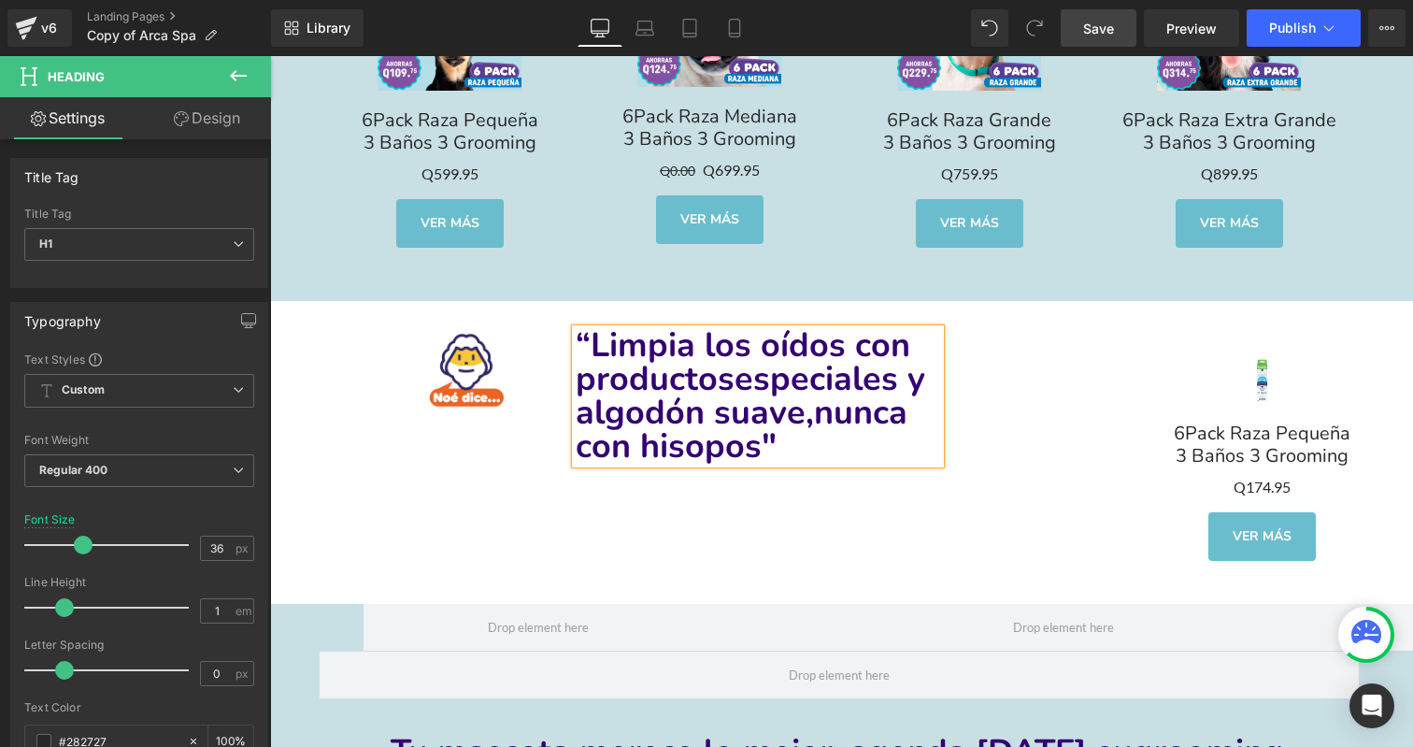
click at [763, 465] on div "Image “Limpia los oídos con productos especiales y algodón suave, nunca con his…" at bounding box center [842, 452] width 1122 height 303
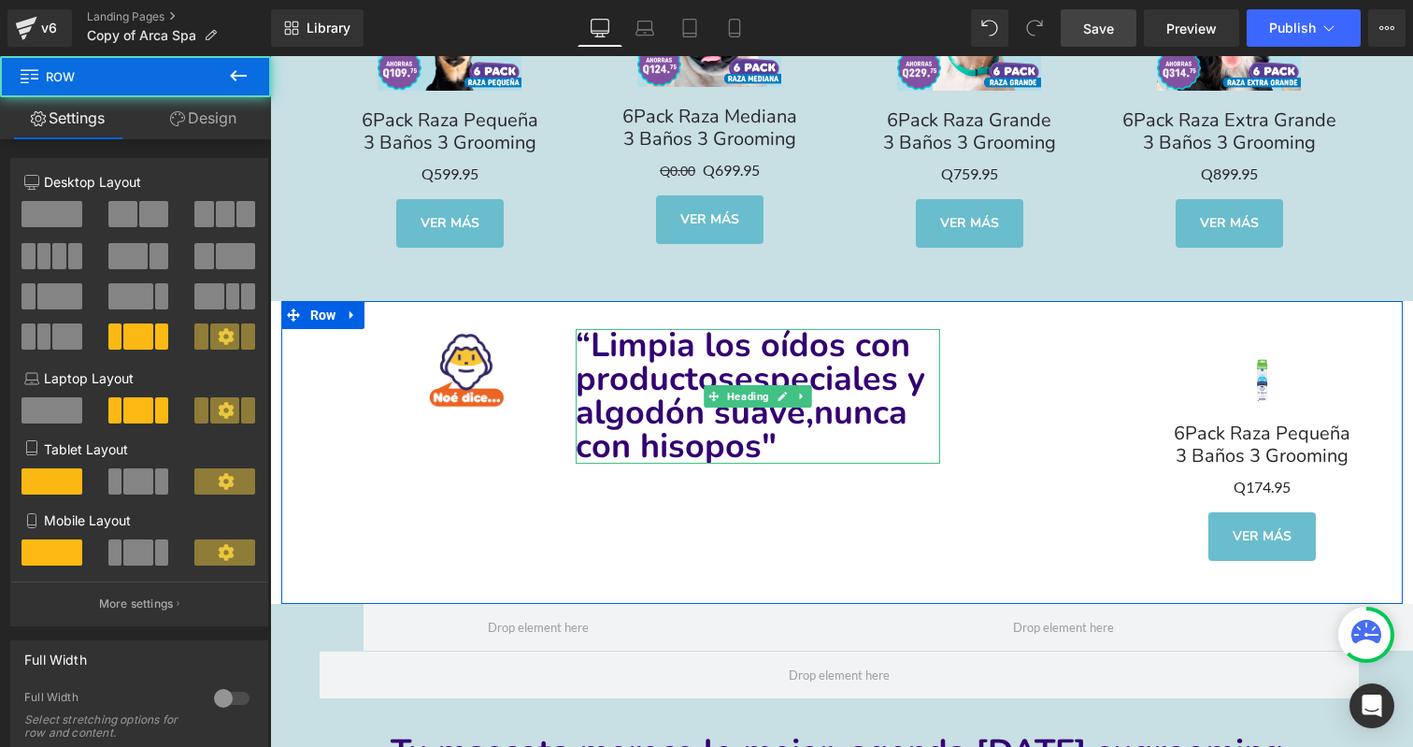
click at [752, 396] on span "especiales y algodón suave," at bounding box center [751, 395] width 350 height 79
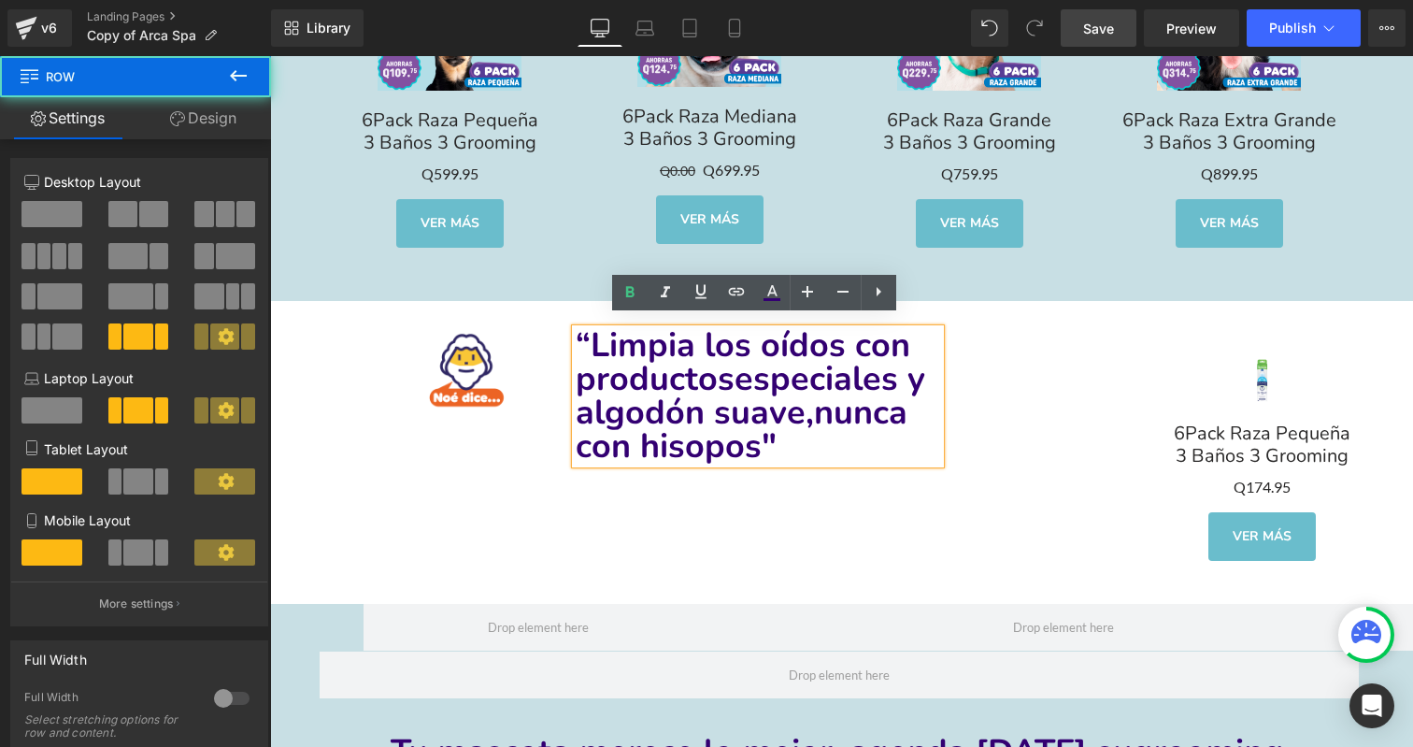
click at [702, 541] on div "Image “Limpia los oídos con productos especiales y algodón suave, nunca con his…" at bounding box center [842, 452] width 1122 height 303
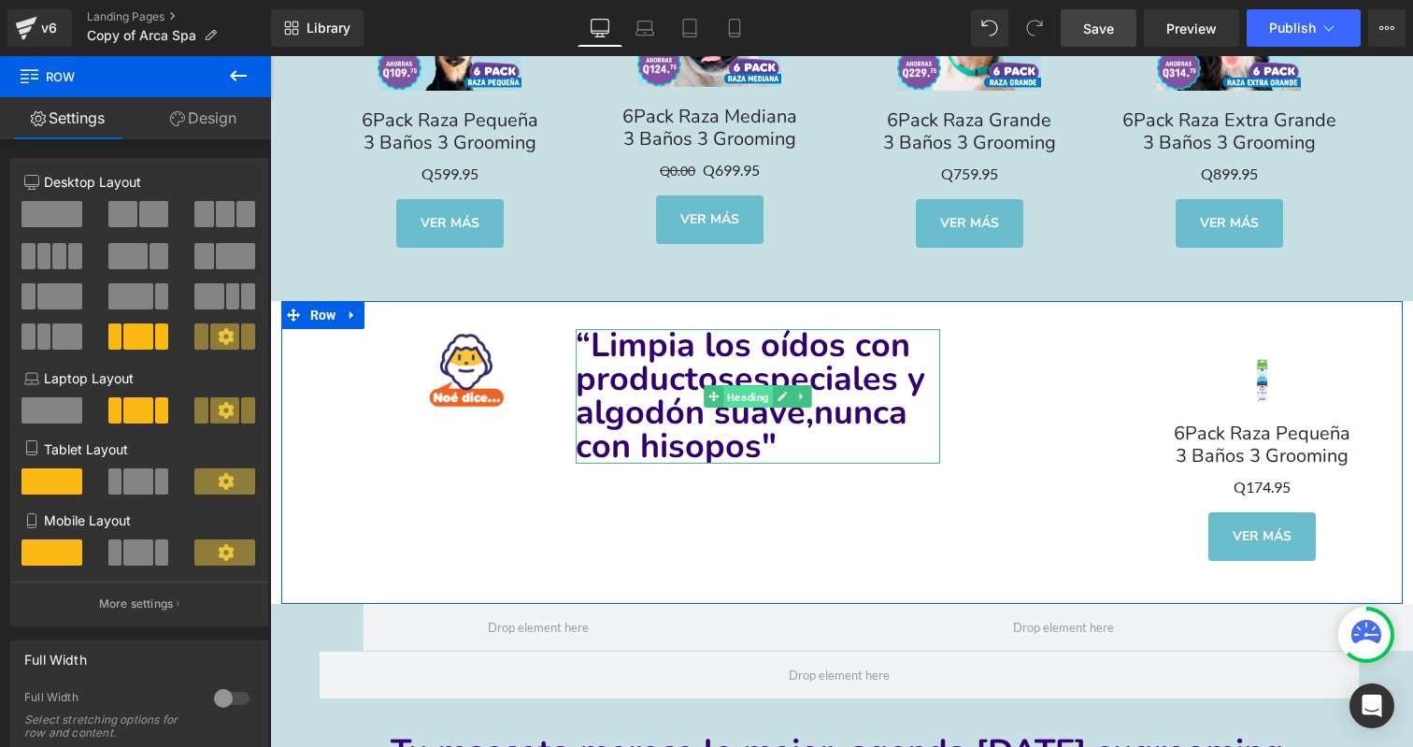
click at [745, 386] on span "Heading" at bounding box center [748, 397] width 50 height 22
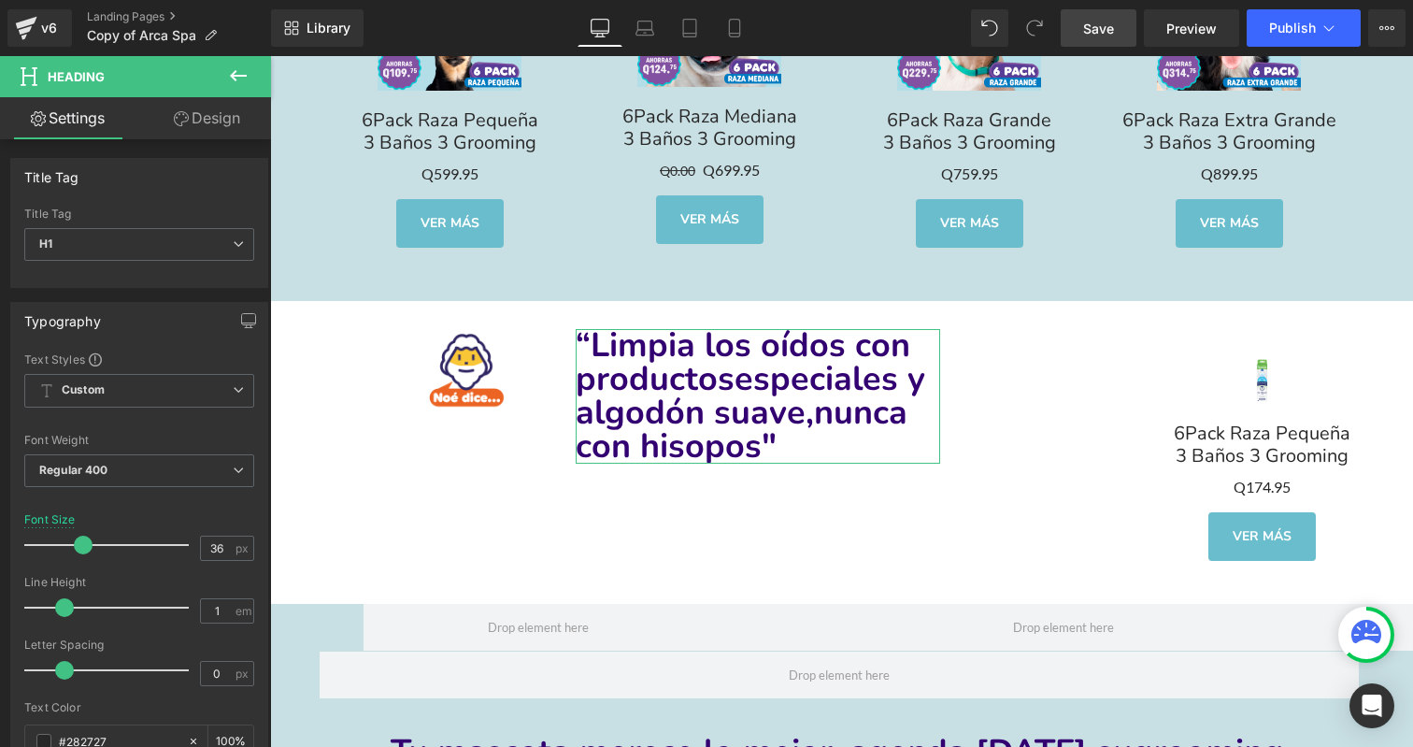
click at [193, 107] on link "Design" at bounding box center [207, 118] width 136 height 42
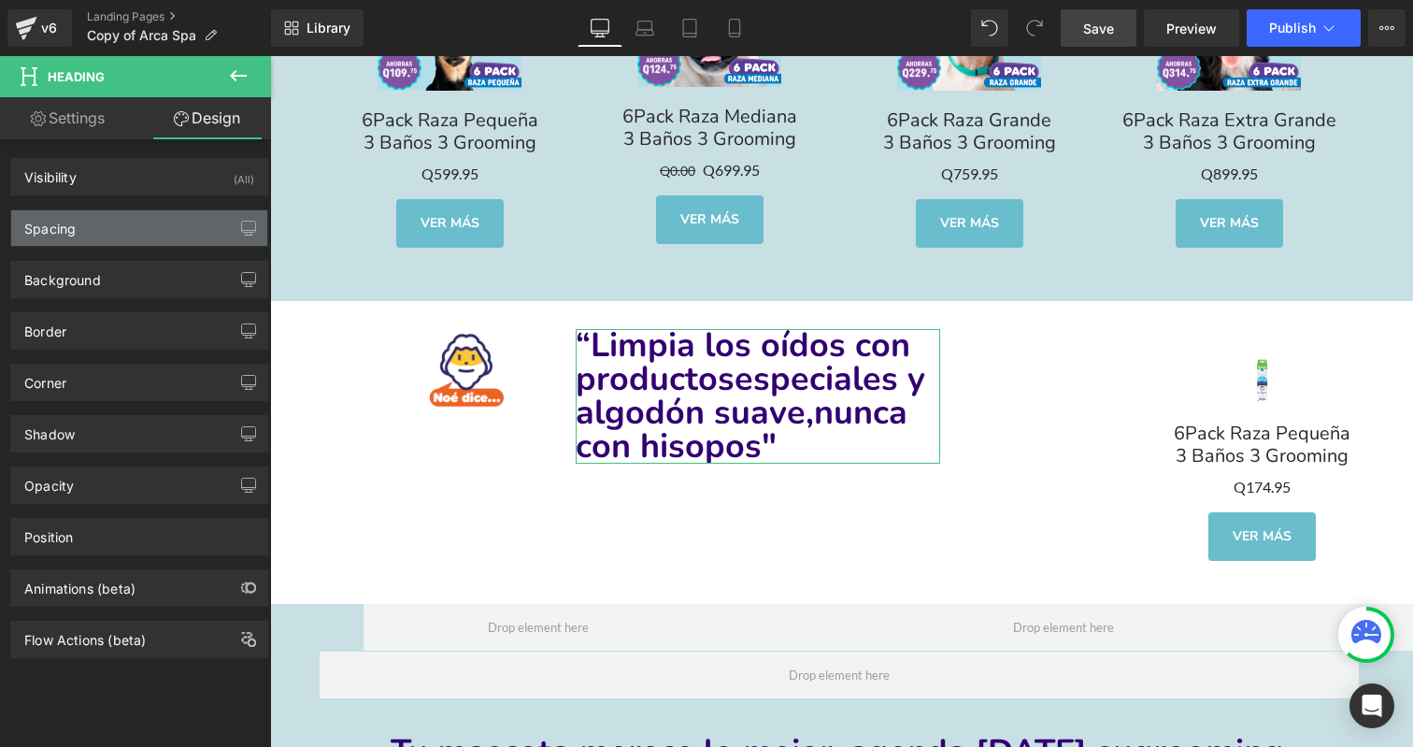
click at [143, 237] on div "Spacing" at bounding box center [139, 228] width 256 height 36
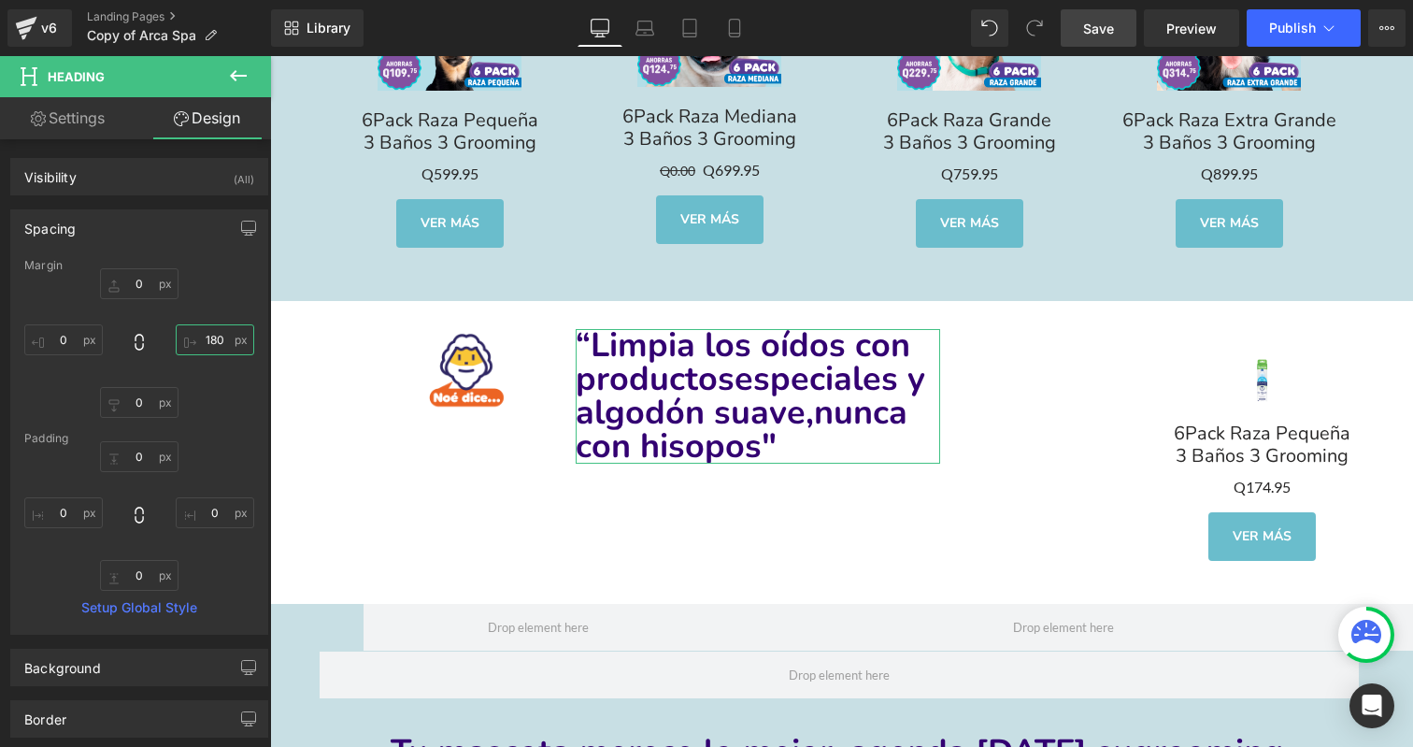
click at [214, 343] on input "180" at bounding box center [215, 339] width 79 height 31
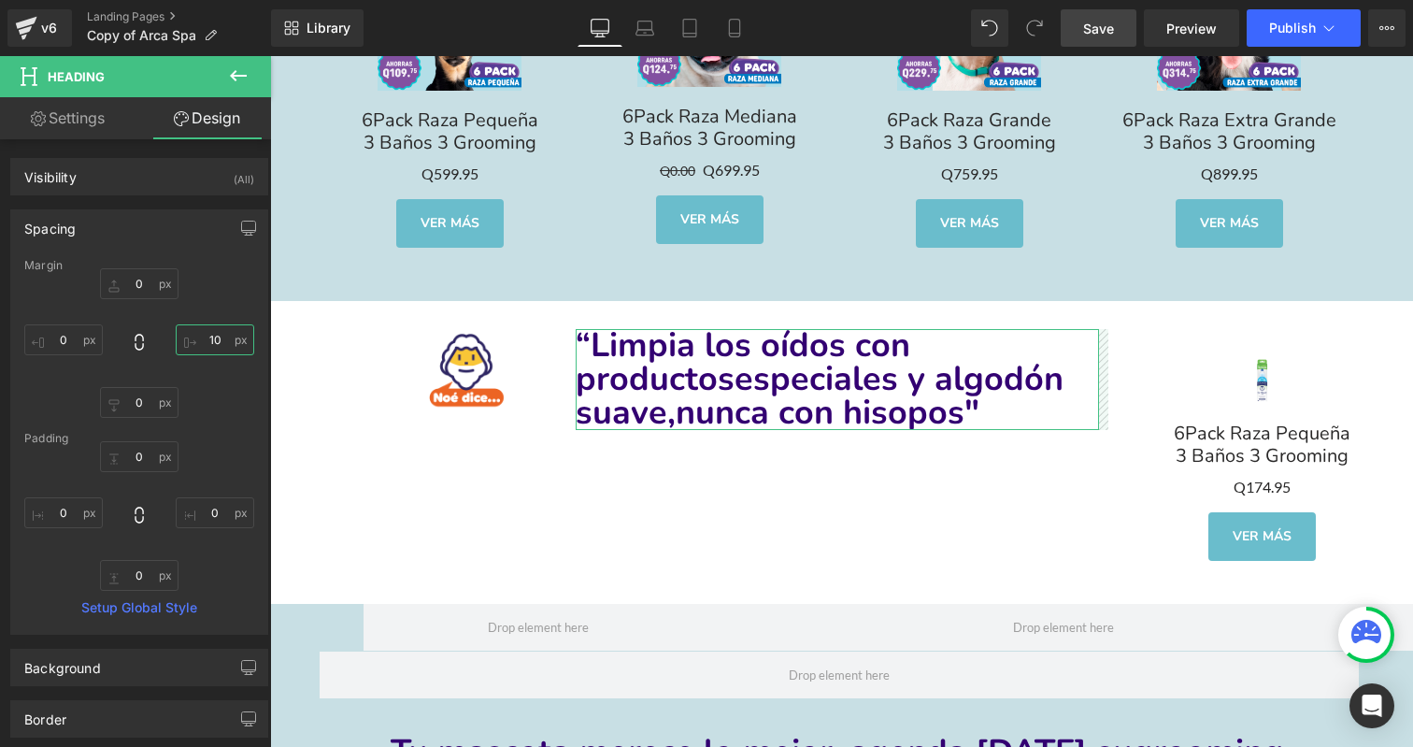
type input "0"
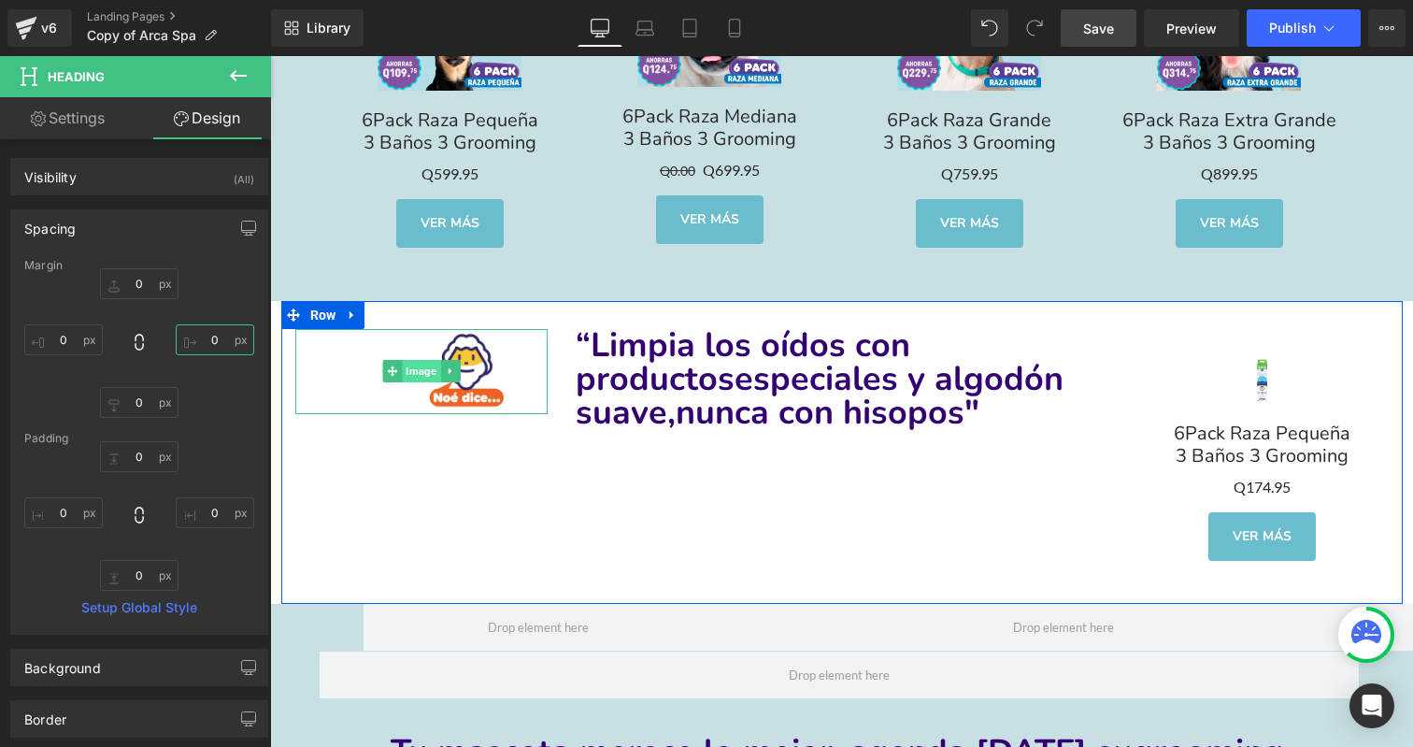
click at [419, 360] on span "Image" at bounding box center [421, 371] width 38 height 22
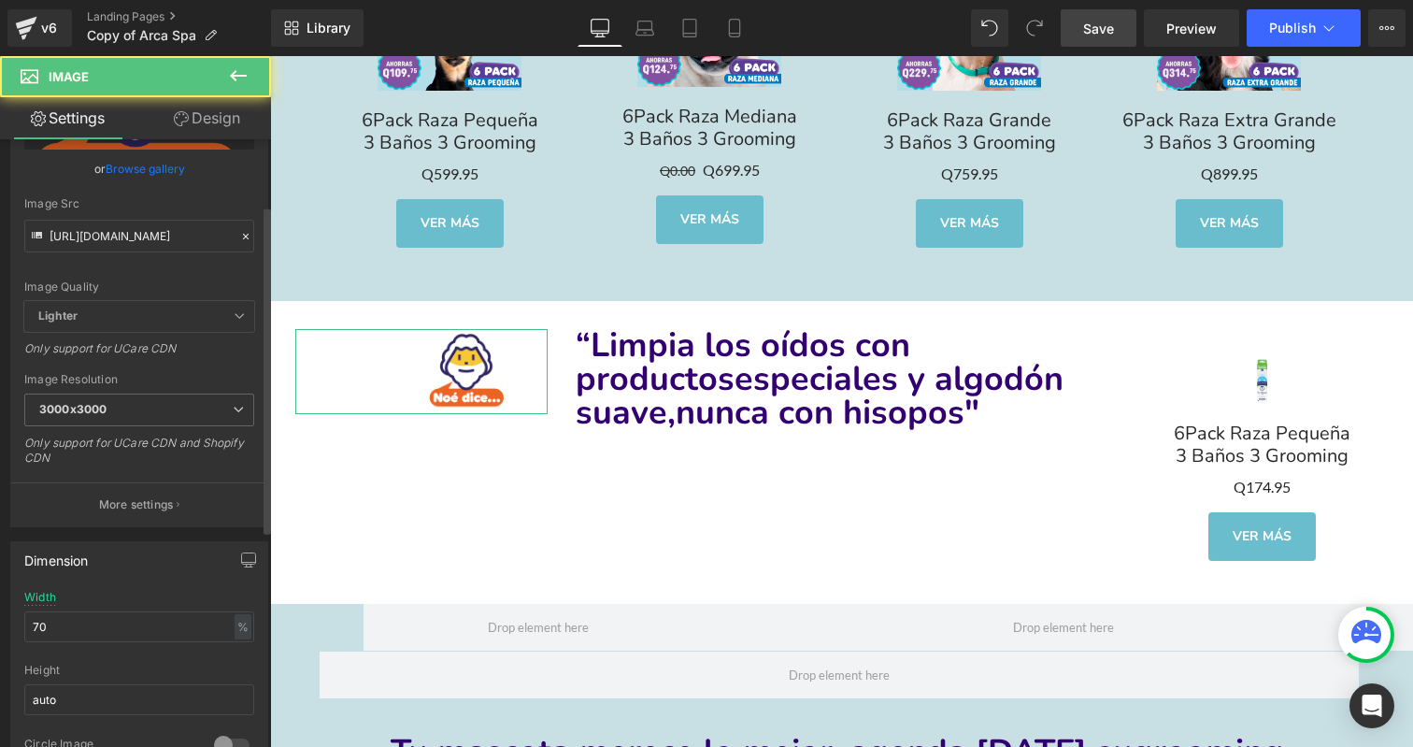
scroll to position [220, 0]
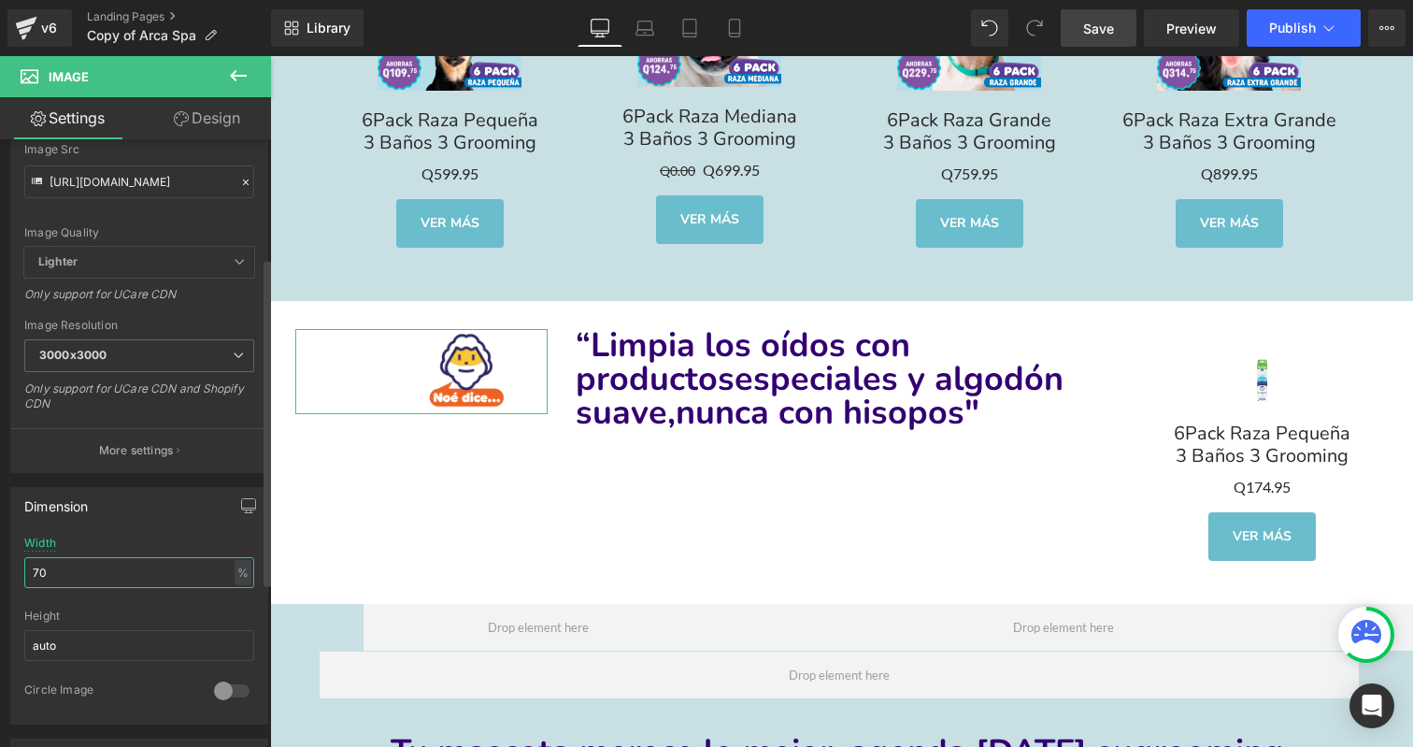
click at [72, 572] on input "70" at bounding box center [139, 572] width 230 height 31
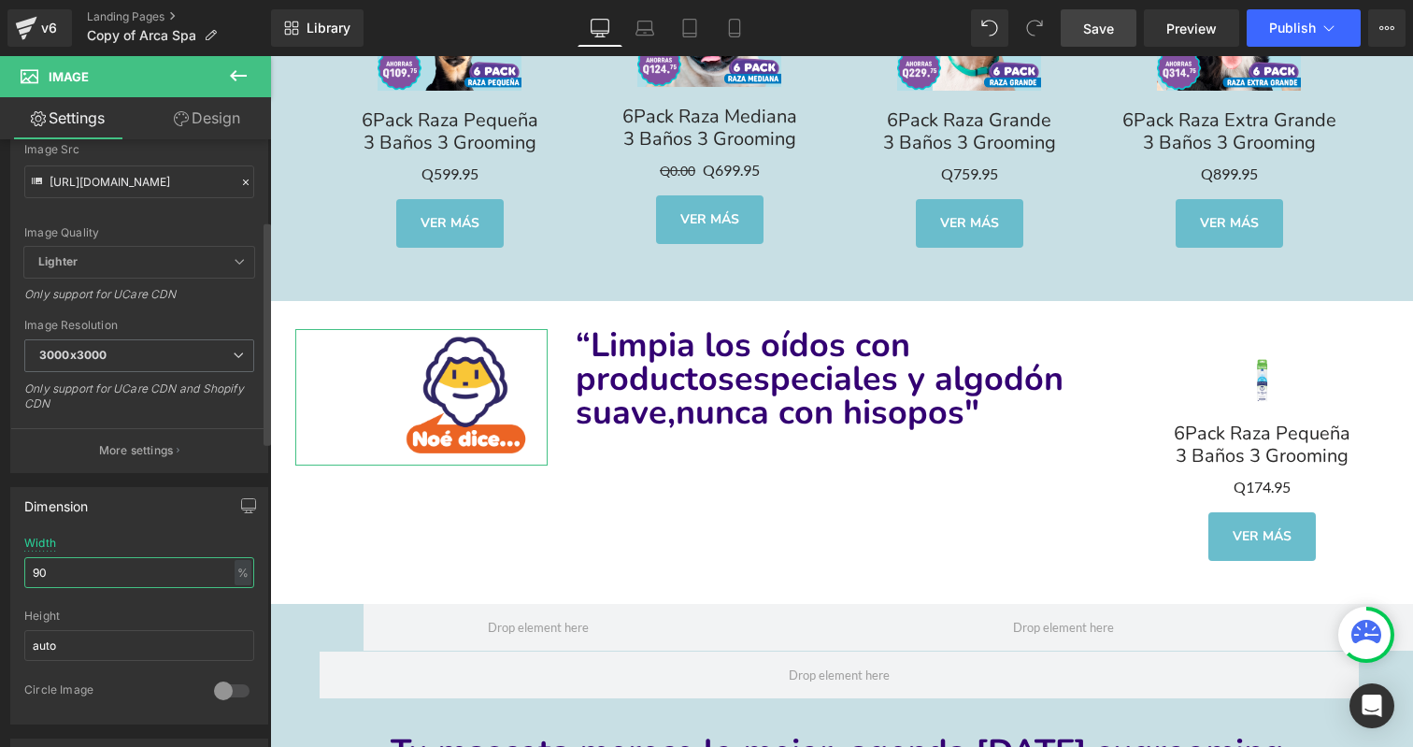
type input "100"
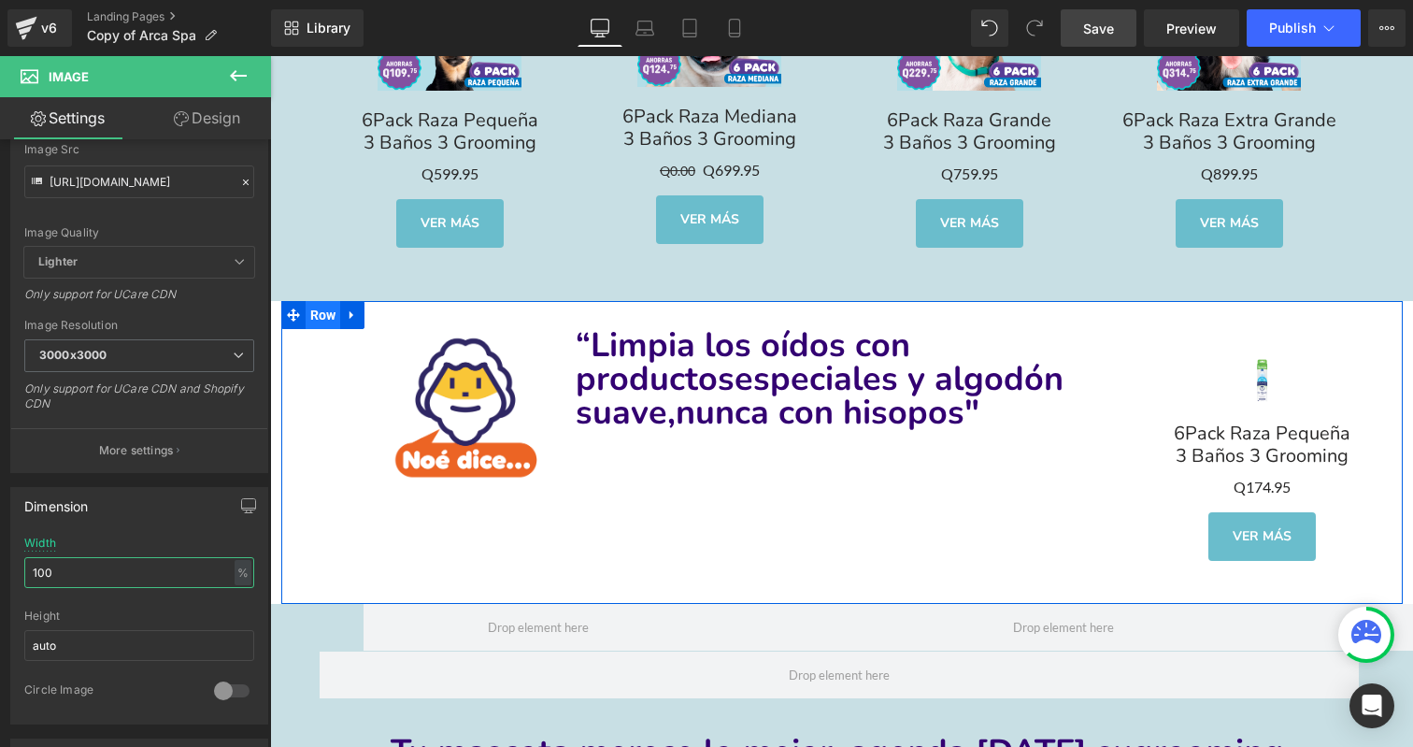
click at [327, 305] on span "Row" at bounding box center [324, 315] width 36 height 28
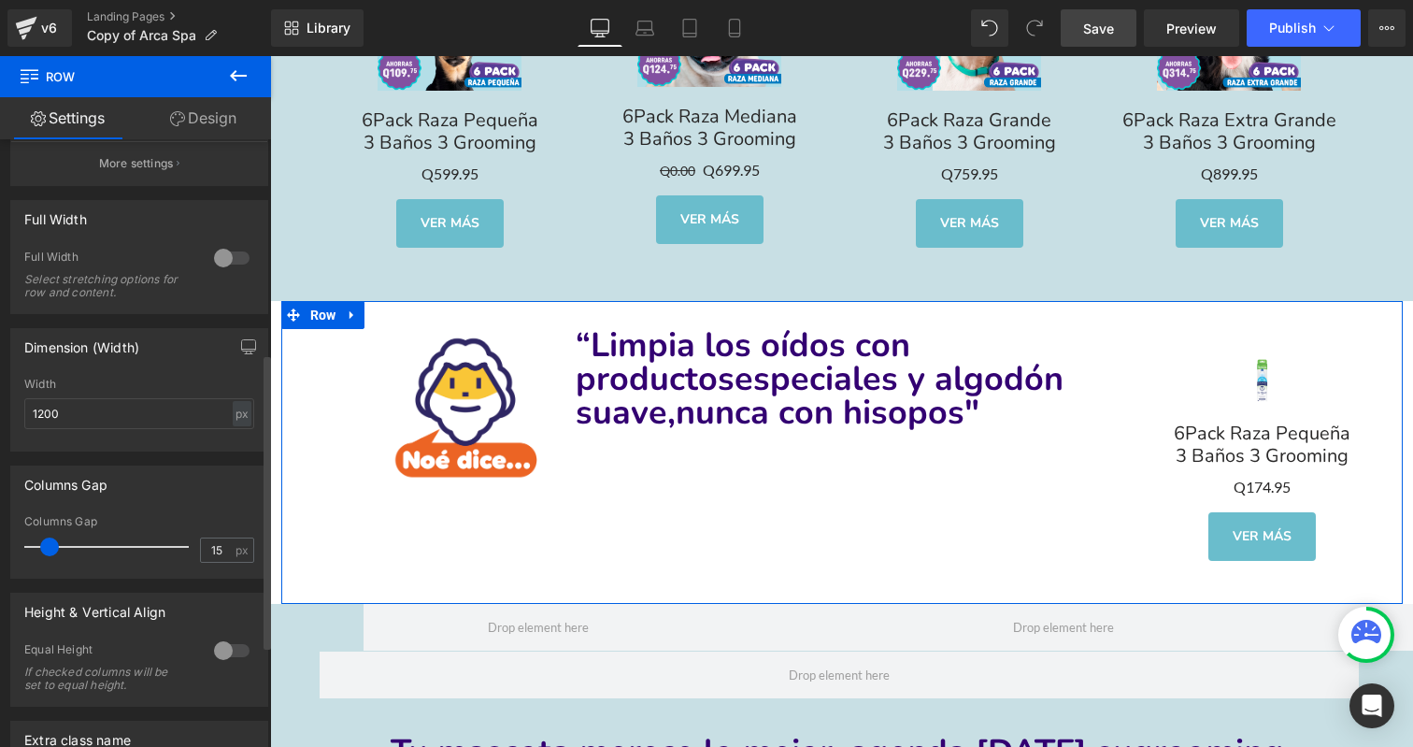
click at [227, 258] on div at bounding box center [231, 258] width 45 height 30
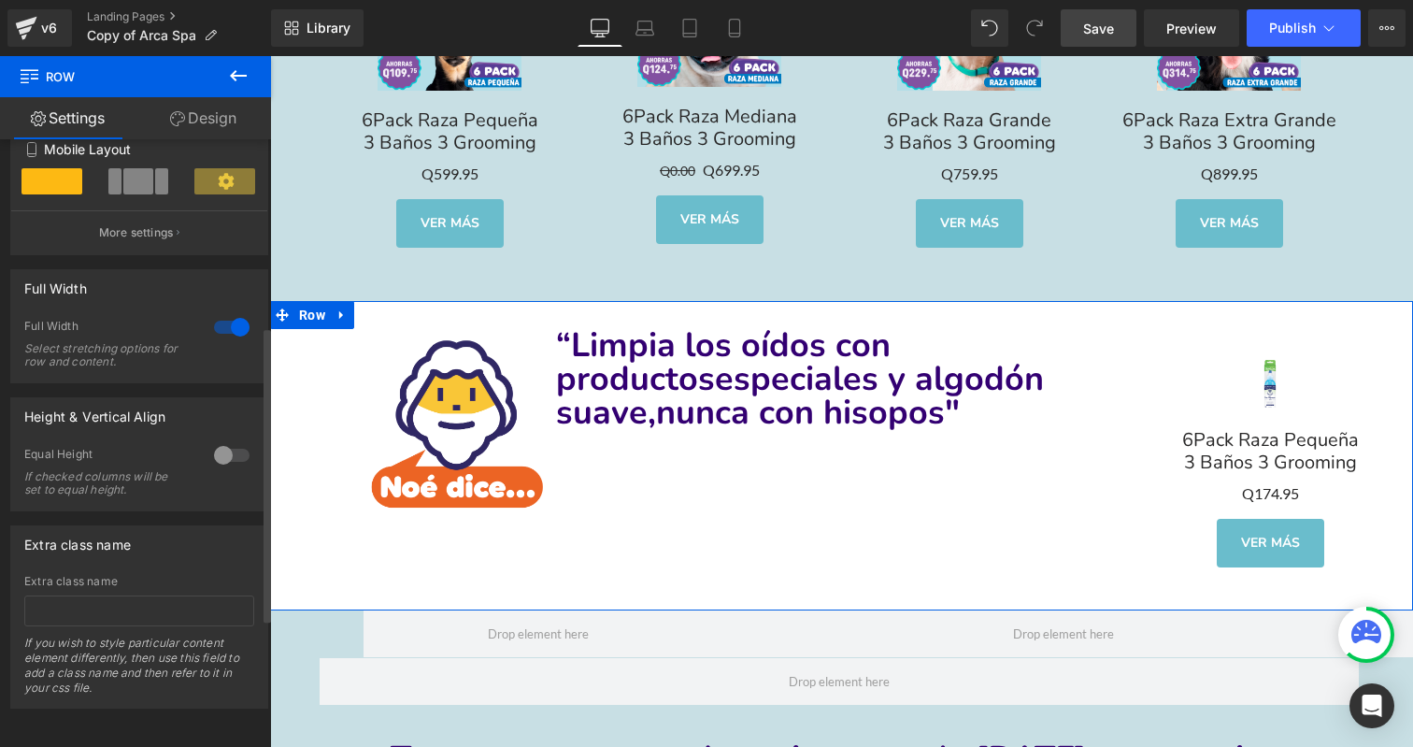
scroll to position [385, 0]
click at [224, 440] on div at bounding box center [231, 455] width 45 height 30
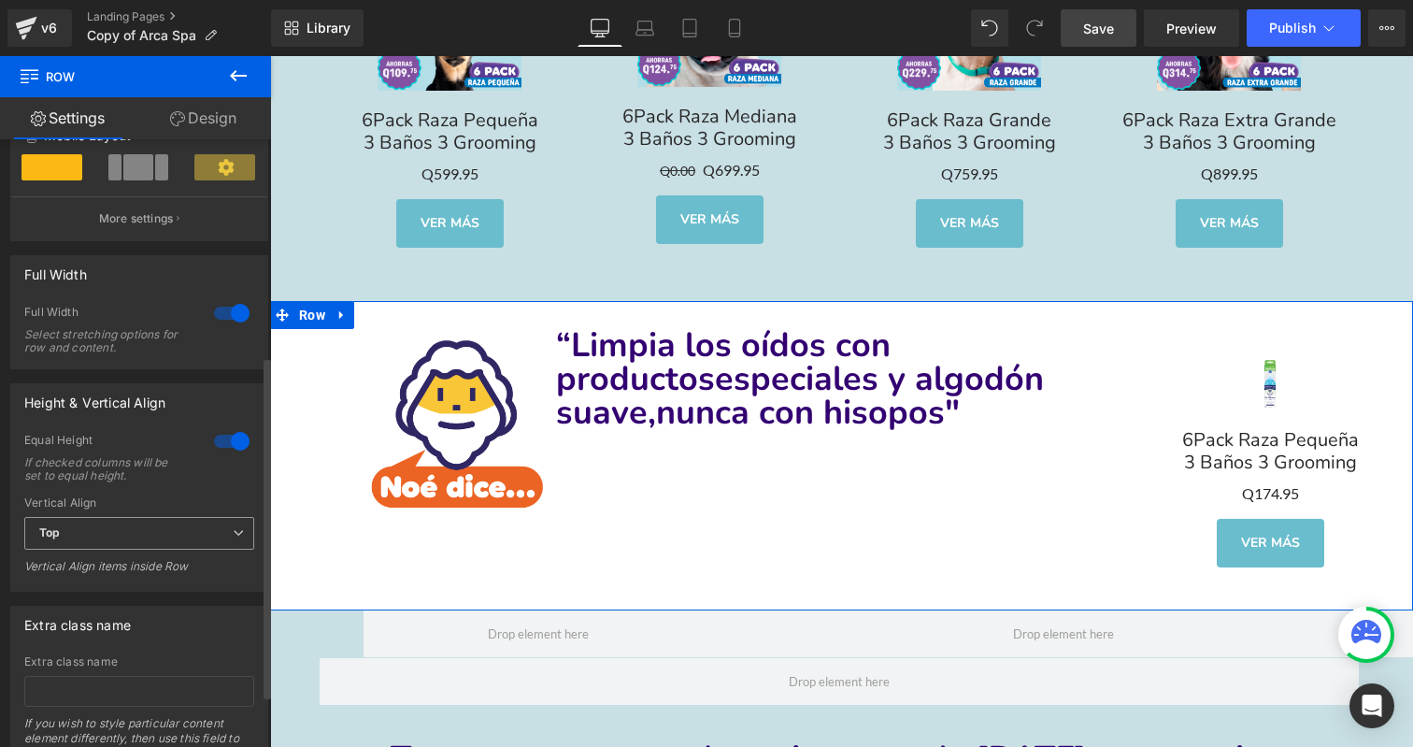
click at [179, 533] on span "Top" at bounding box center [139, 533] width 230 height 33
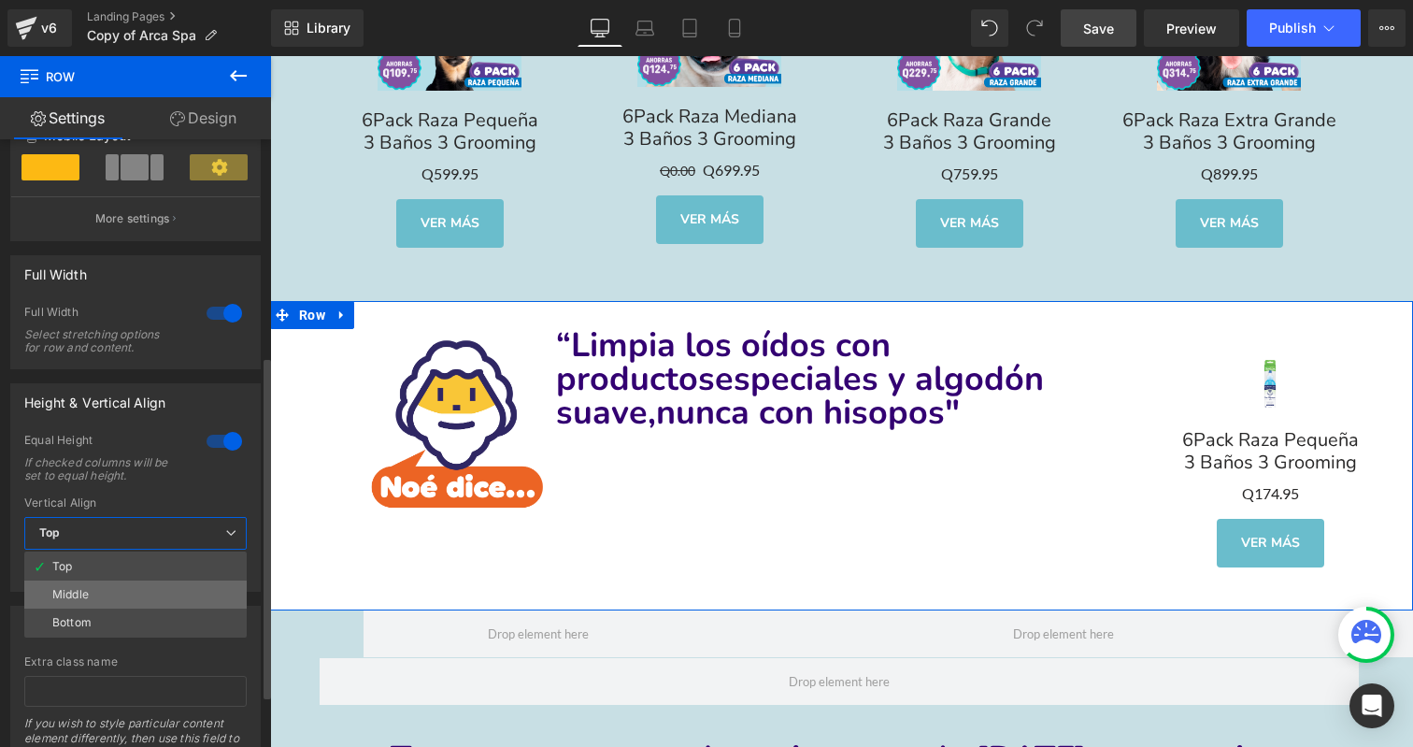
click at [168, 593] on li "Middle" at bounding box center [135, 594] width 222 height 28
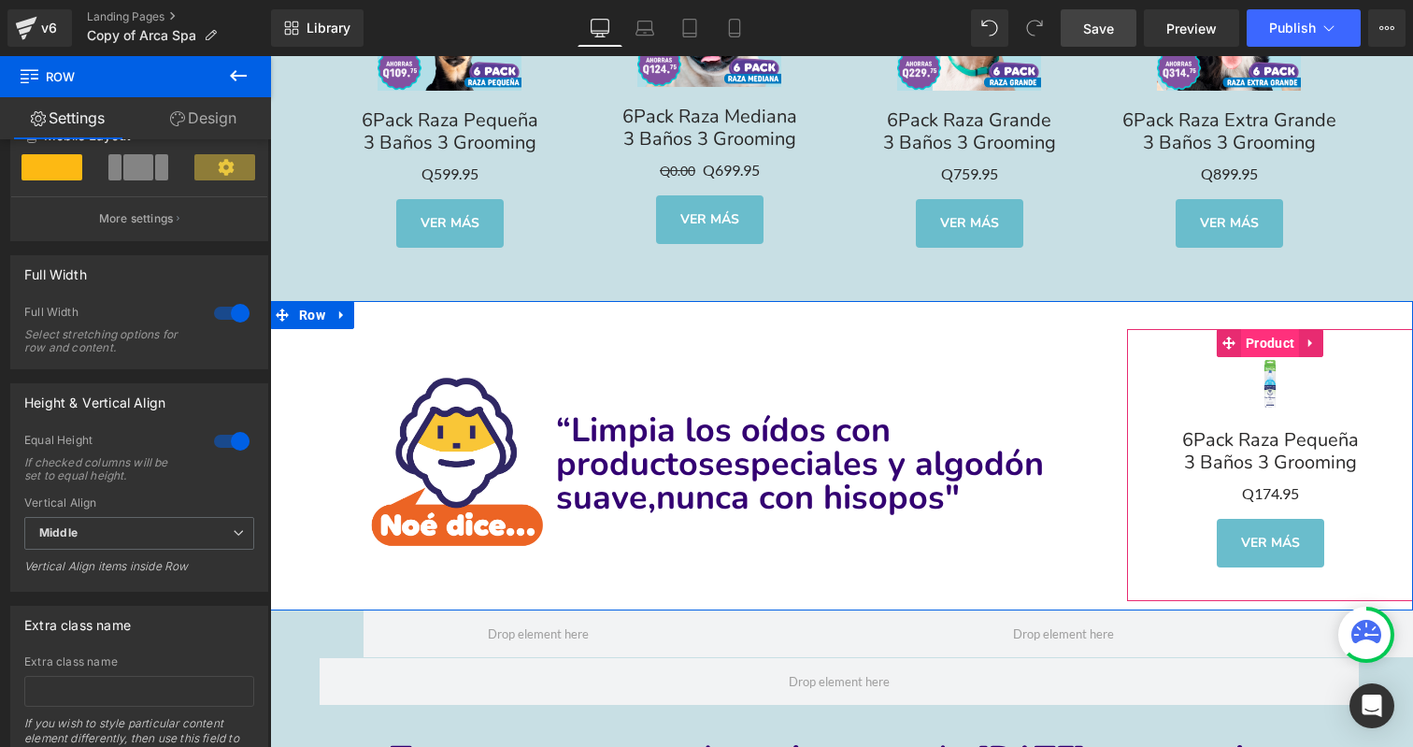
click at [1269, 331] on span "Product" at bounding box center [1270, 343] width 58 height 28
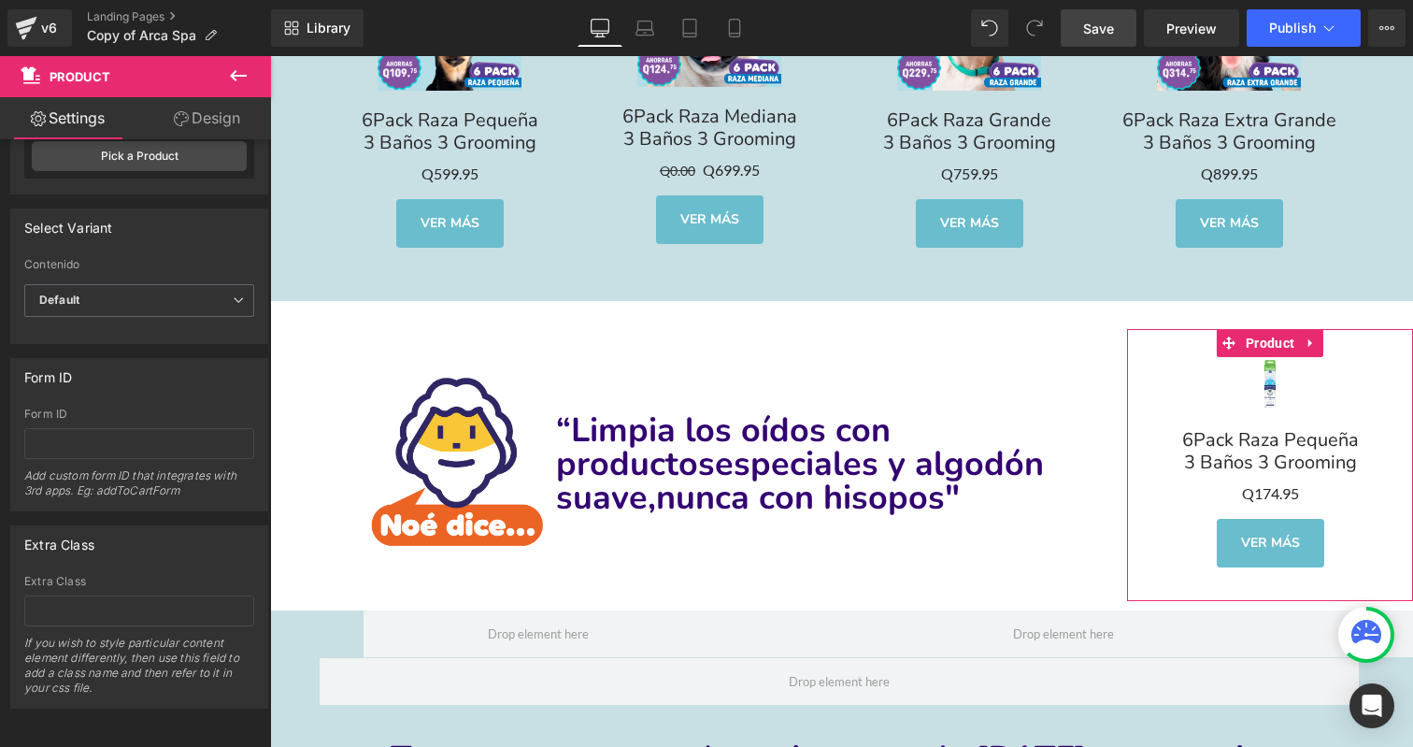
scroll to position [124, 0]
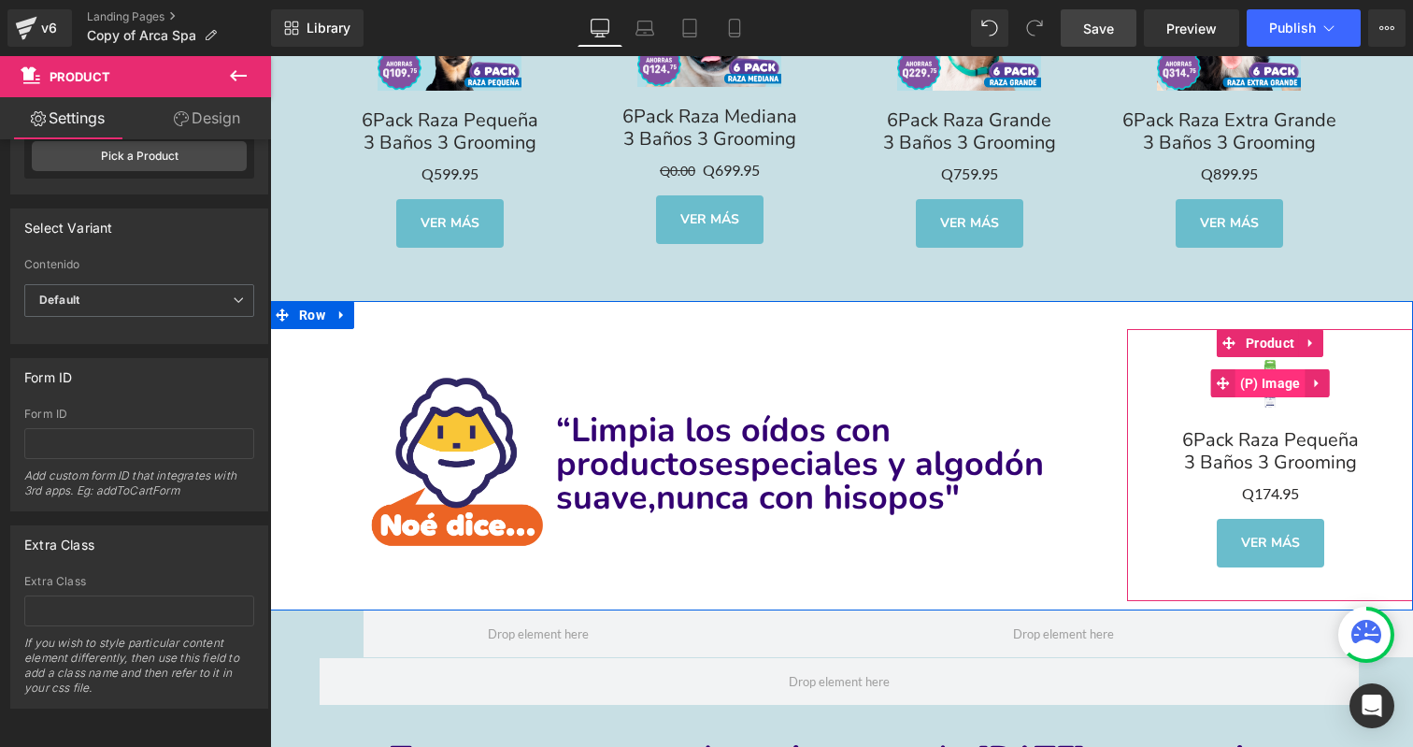
click at [1274, 380] on span "(P) Image" at bounding box center [1271, 383] width 70 height 28
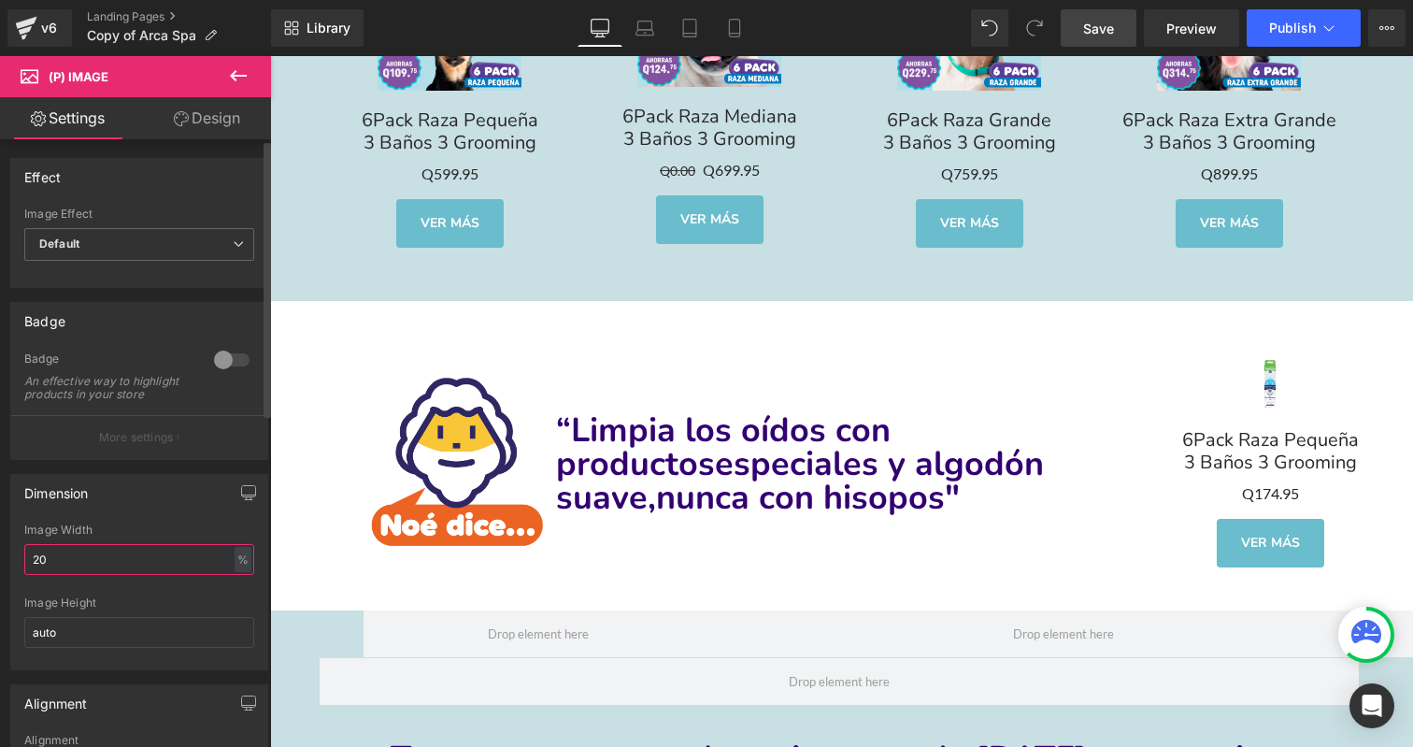
click at [159, 575] on input "20" at bounding box center [139, 559] width 230 height 31
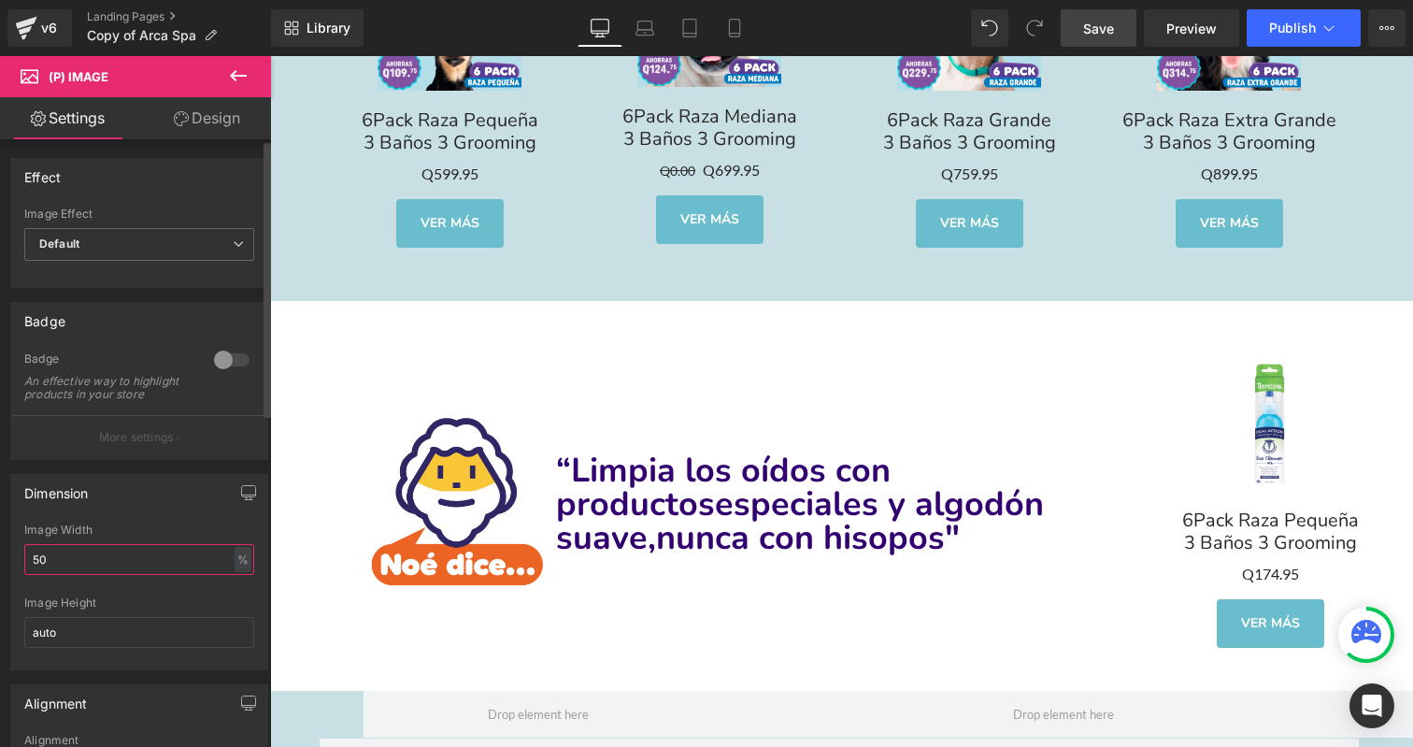
type input "60"
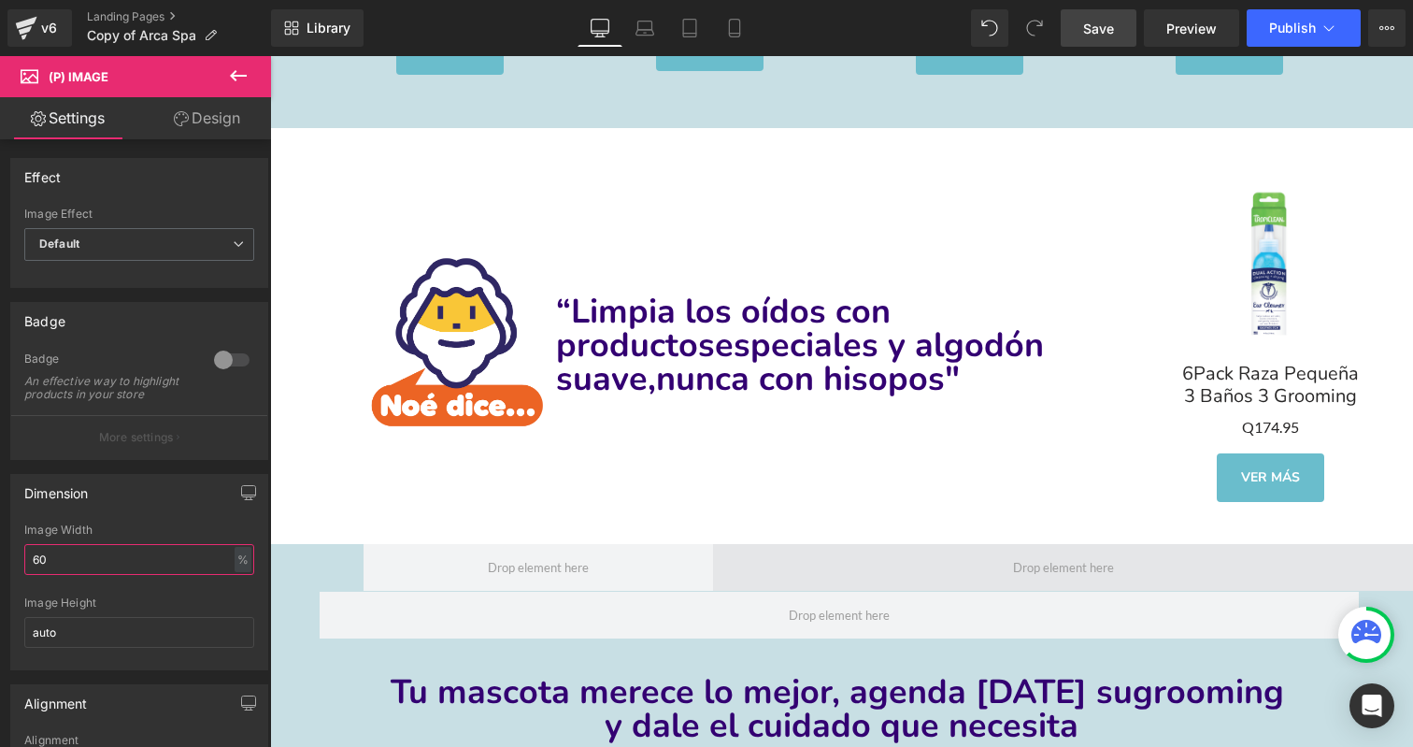
scroll to position [7168, 0]
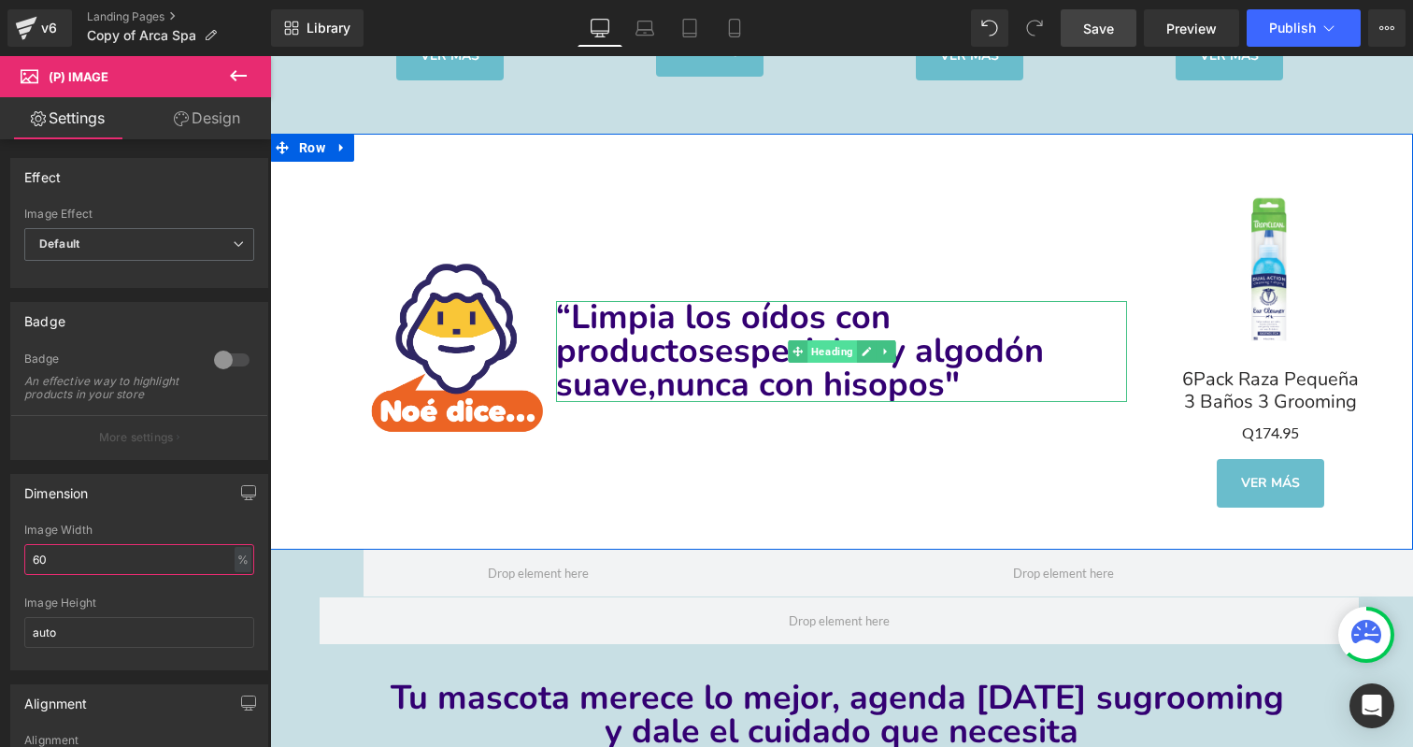
click at [836, 340] on span "Heading" at bounding box center [833, 351] width 50 height 22
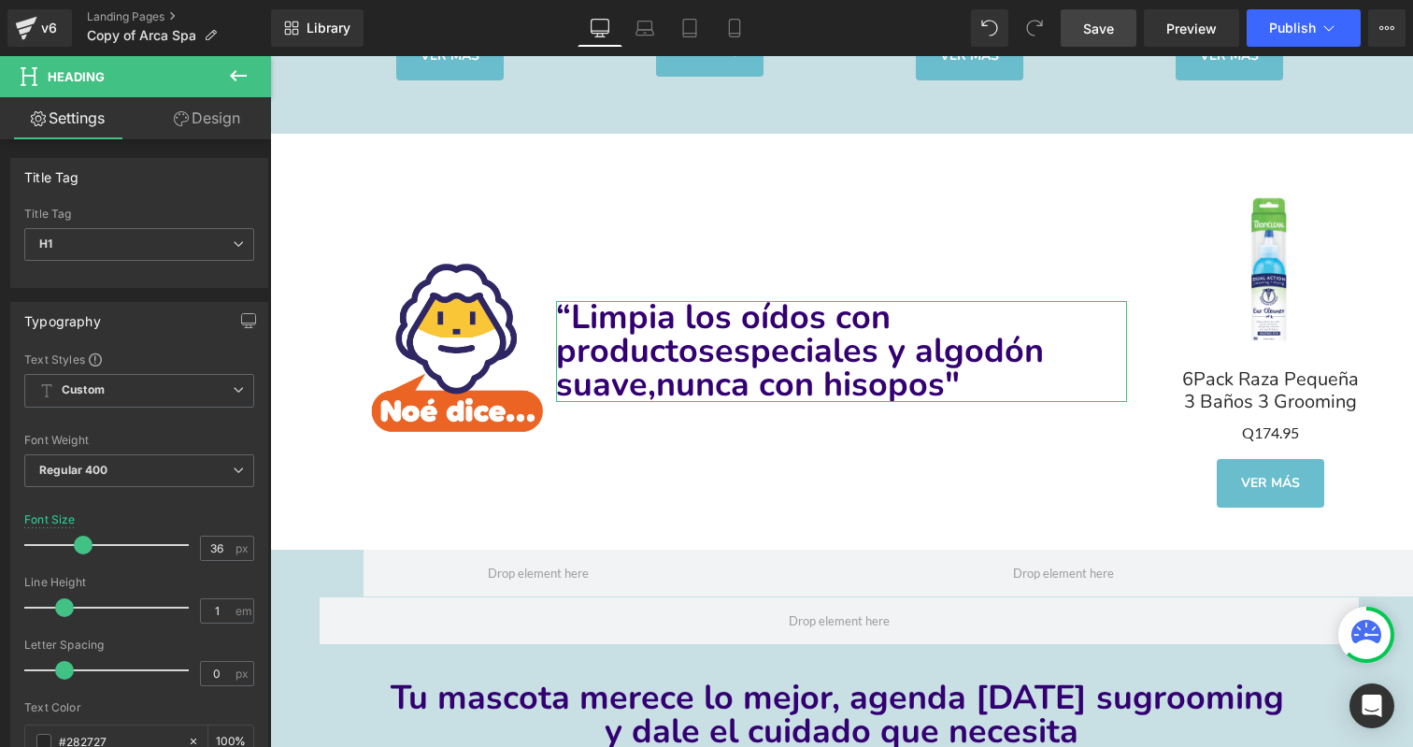
click at [187, 118] on link "Design" at bounding box center [207, 118] width 136 height 42
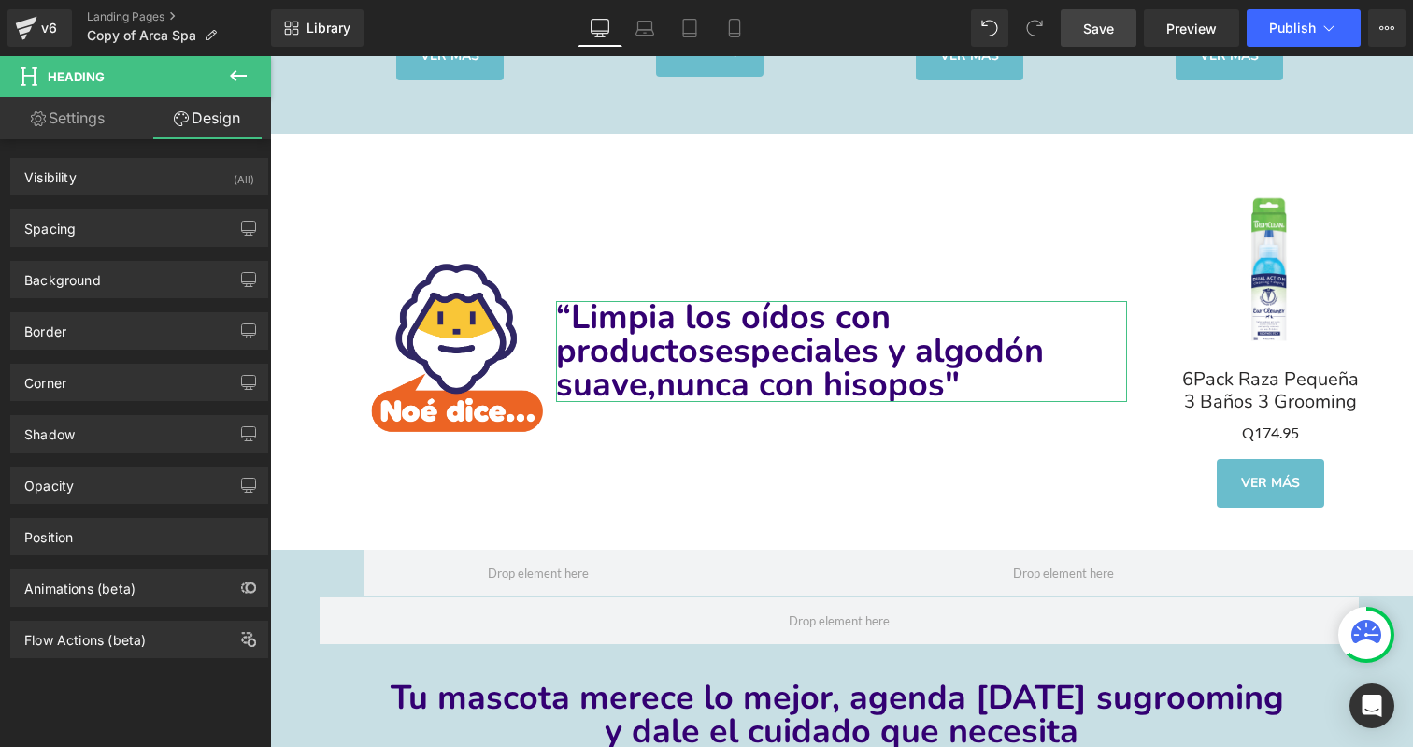
type input "0"
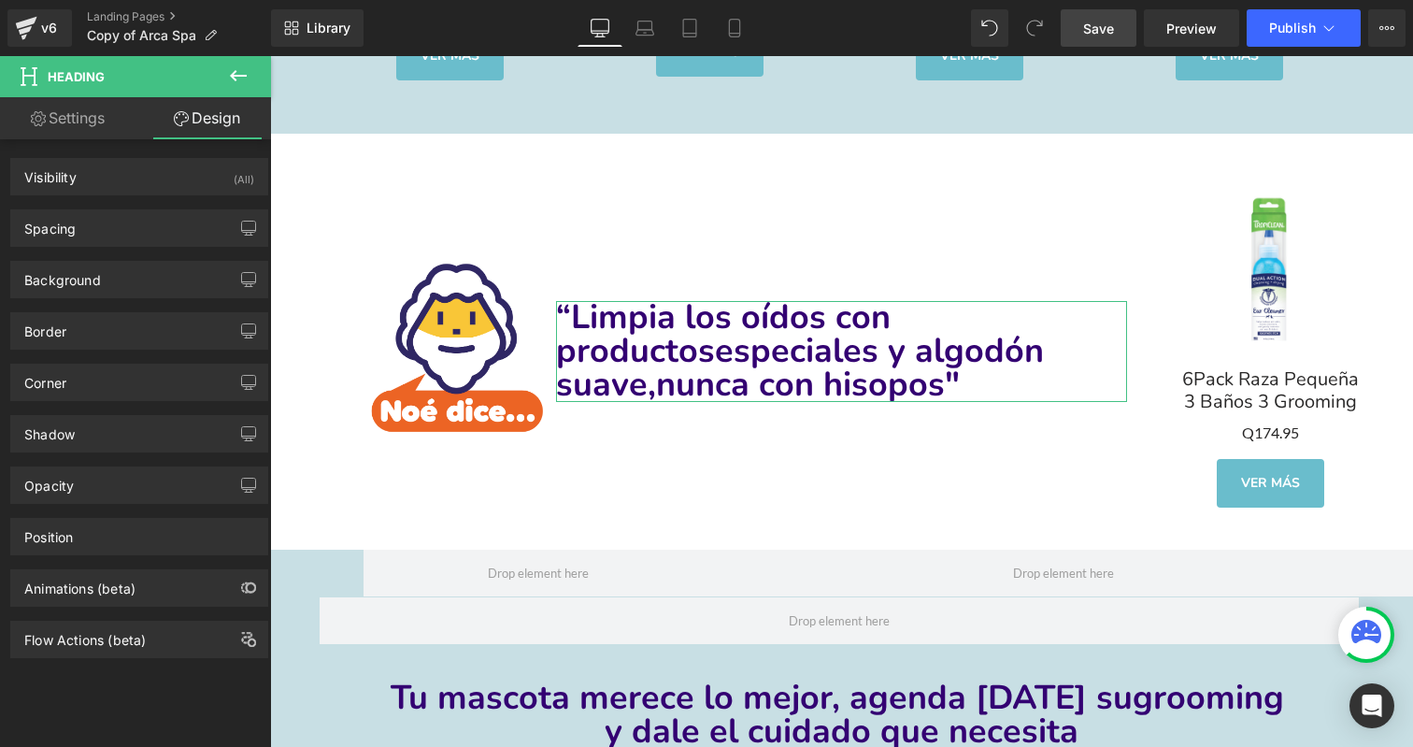
type input "0"
click at [174, 226] on div "Spacing" at bounding box center [139, 228] width 256 height 36
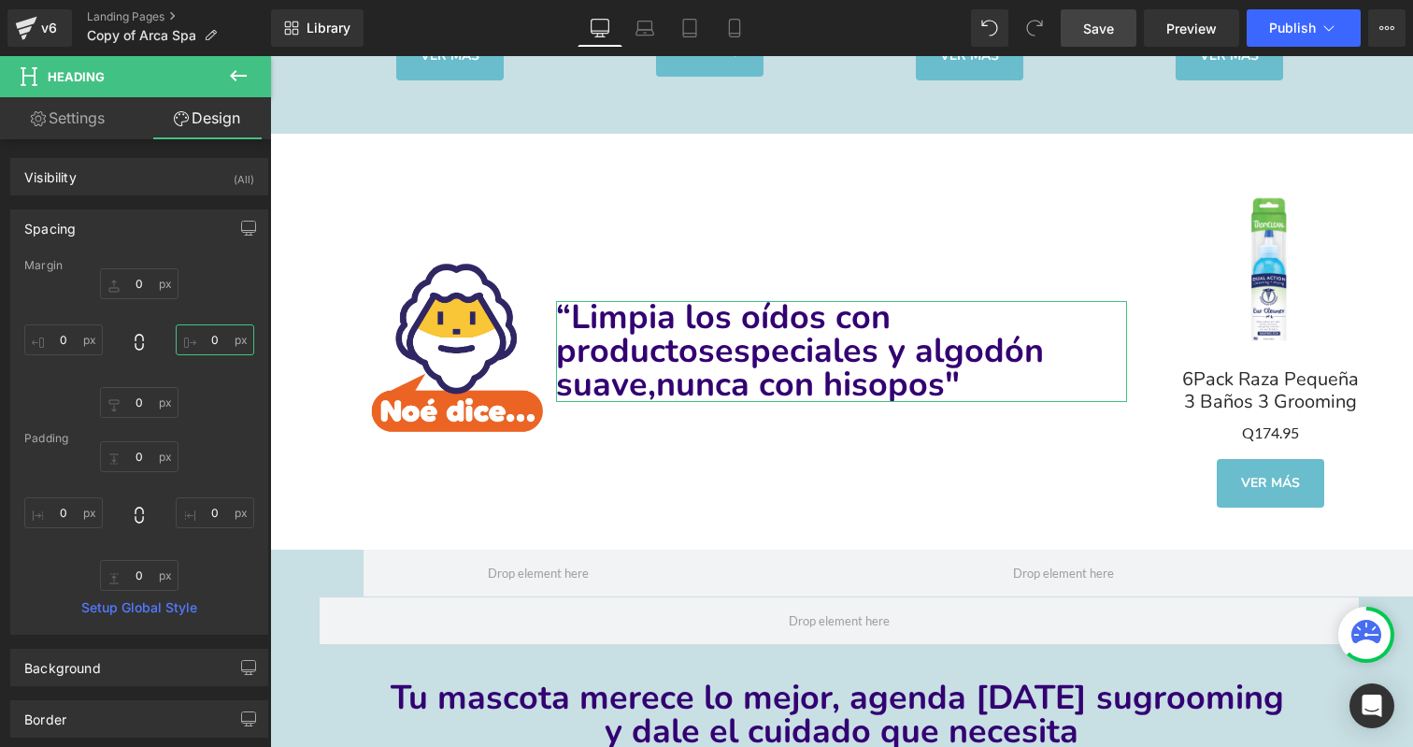
click at [208, 347] on input "0" at bounding box center [215, 339] width 79 height 31
type input "40"
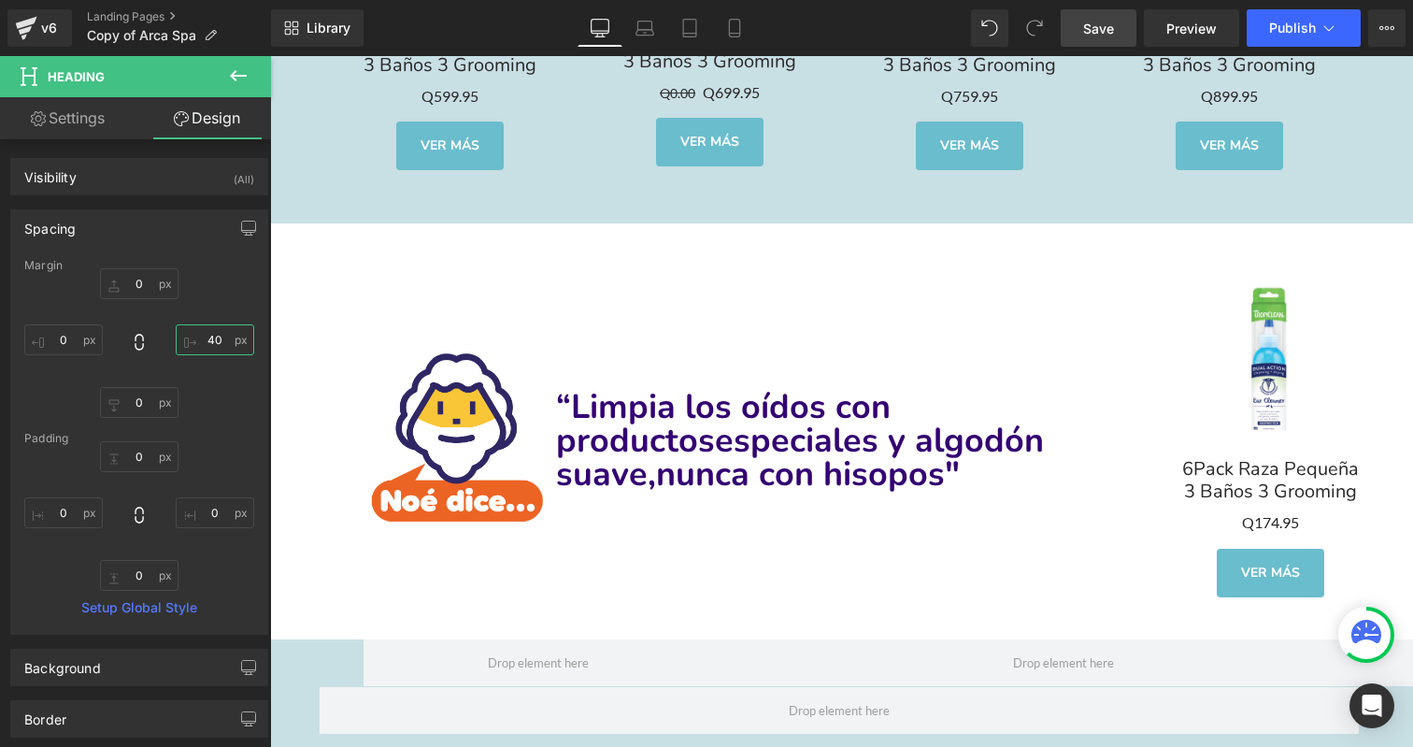
scroll to position [7122, 0]
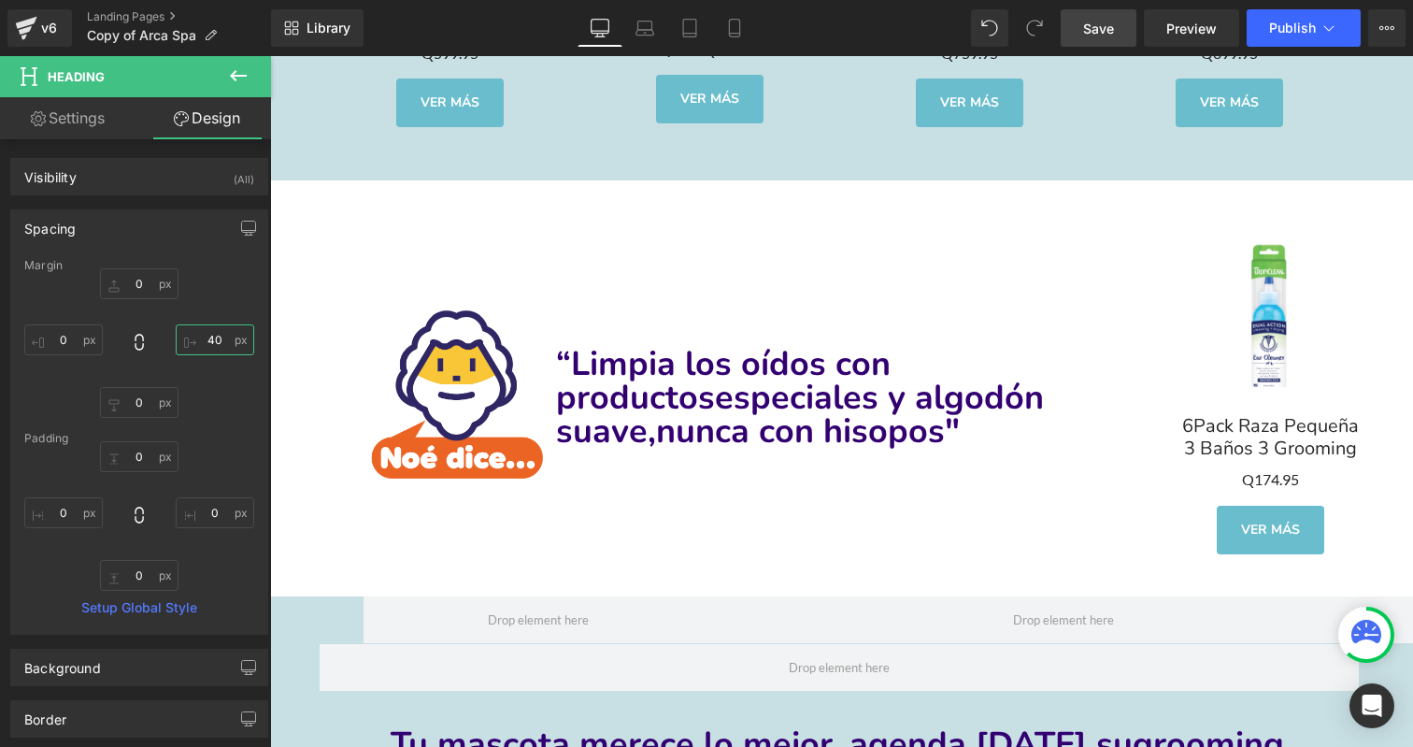
click at [931, 286] on div "“Limpia los oídos con productos especiales y algodón suave, nunca con hisopos" …" at bounding box center [842, 397] width 572 height 379
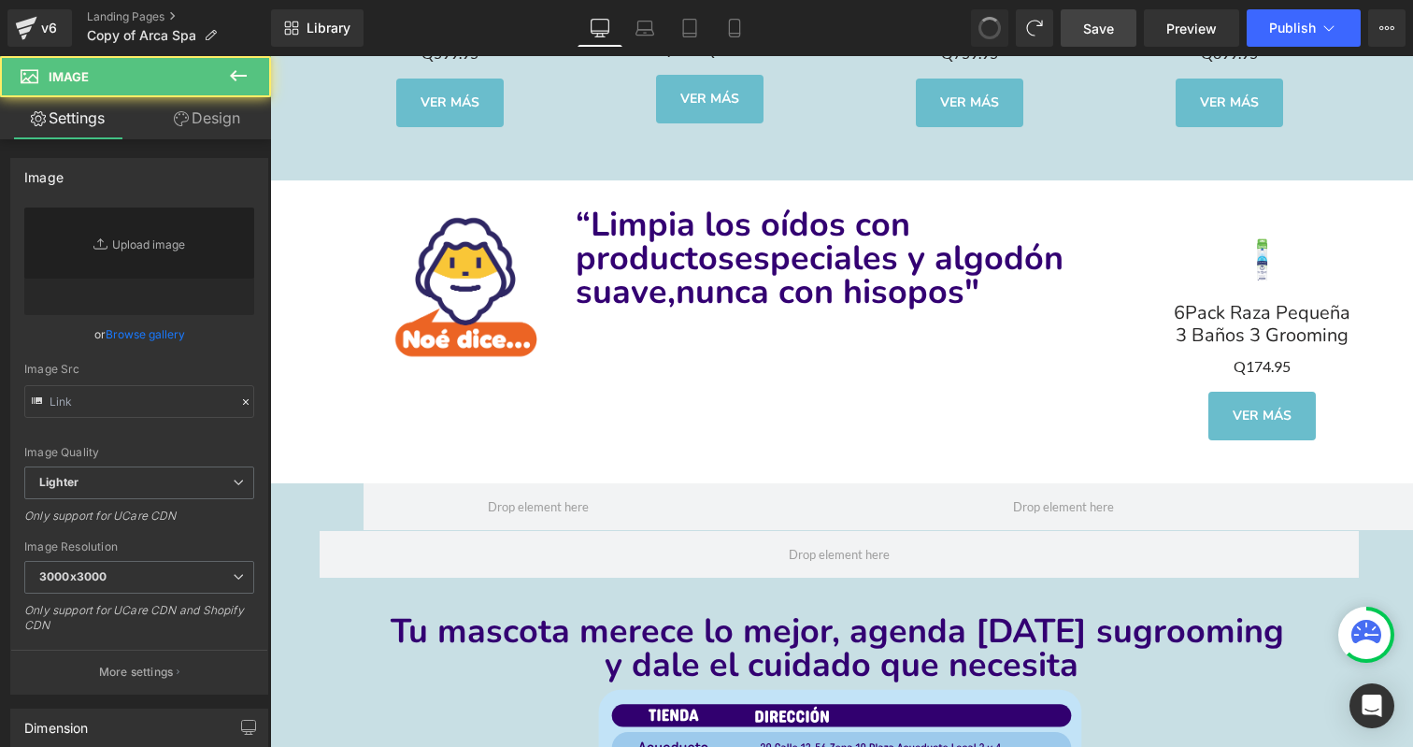
type input "[URL][DOMAIN_NAME]"
type input "70"
click at [995, 35] on span at bounding box center [990, 28] width 26 height 26
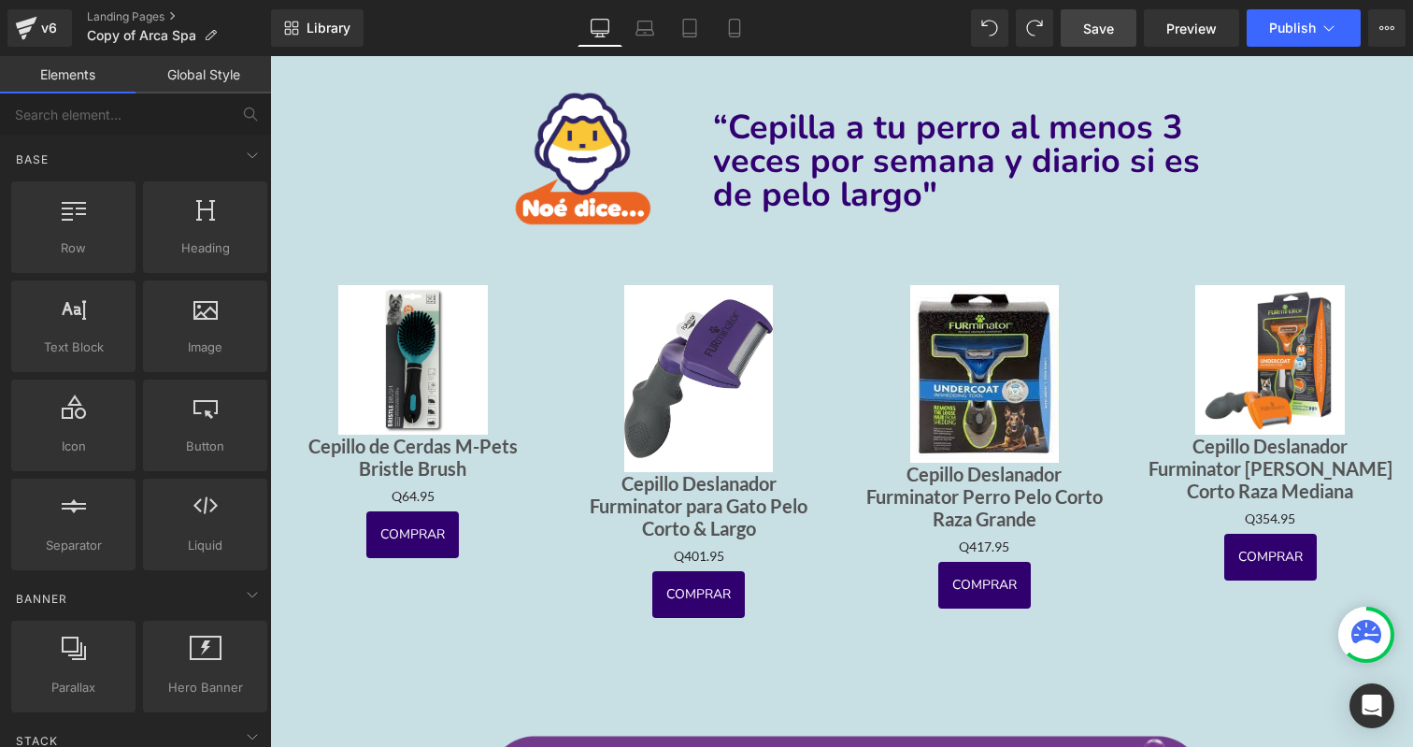
scroll to position [3473, 0]
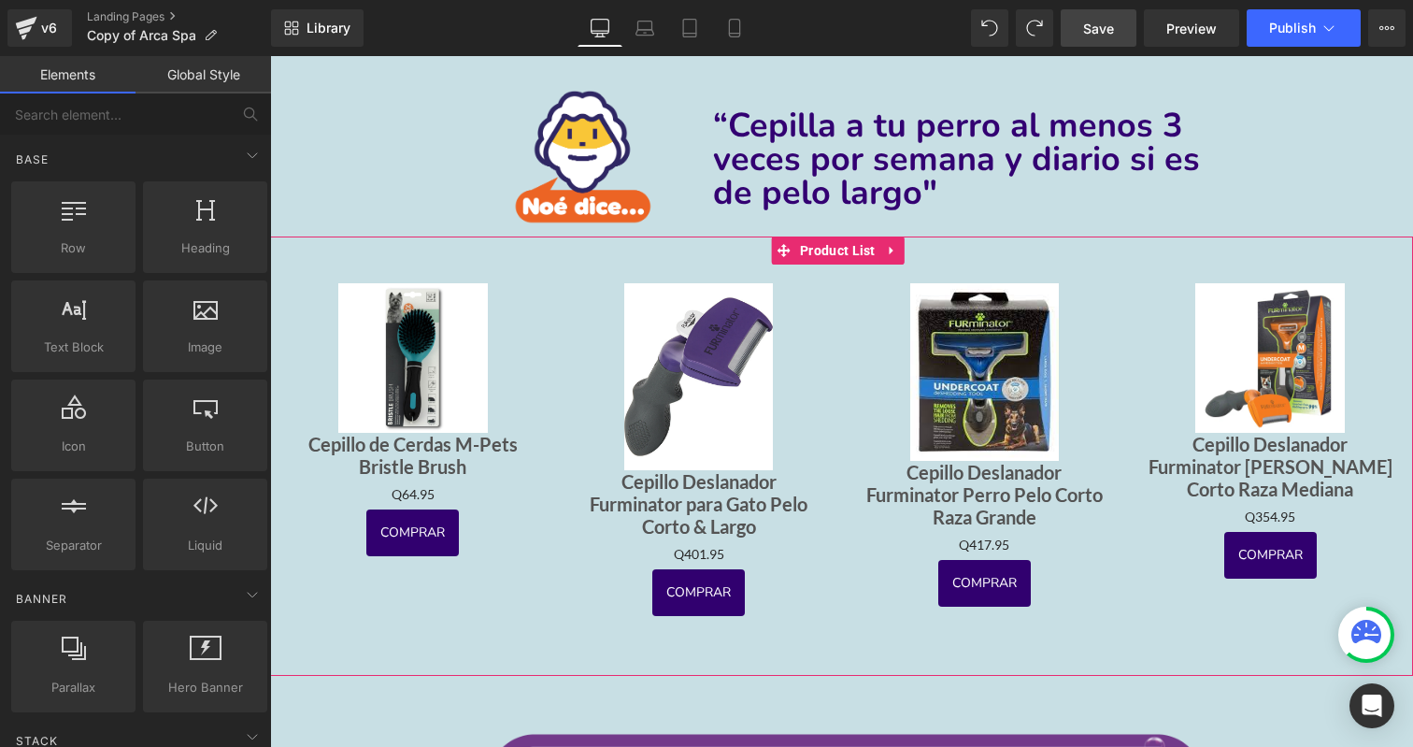
drag, startPoint x: 995, startPoint y: 26, endPoint x: 1372, endPoint y: 611, distance: 696.4
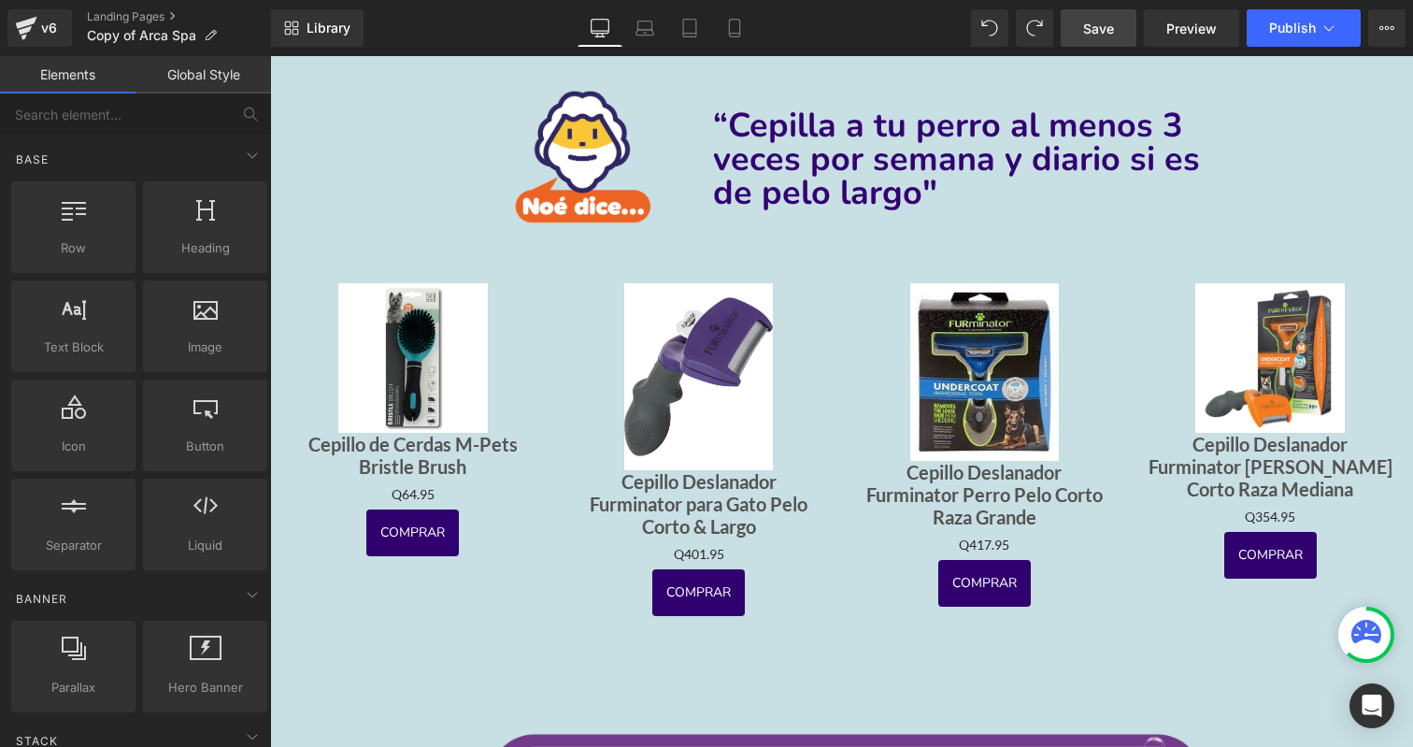
click at [1124, 22] on link "Save" at bounding box center [1099, 27] width 76 height 37
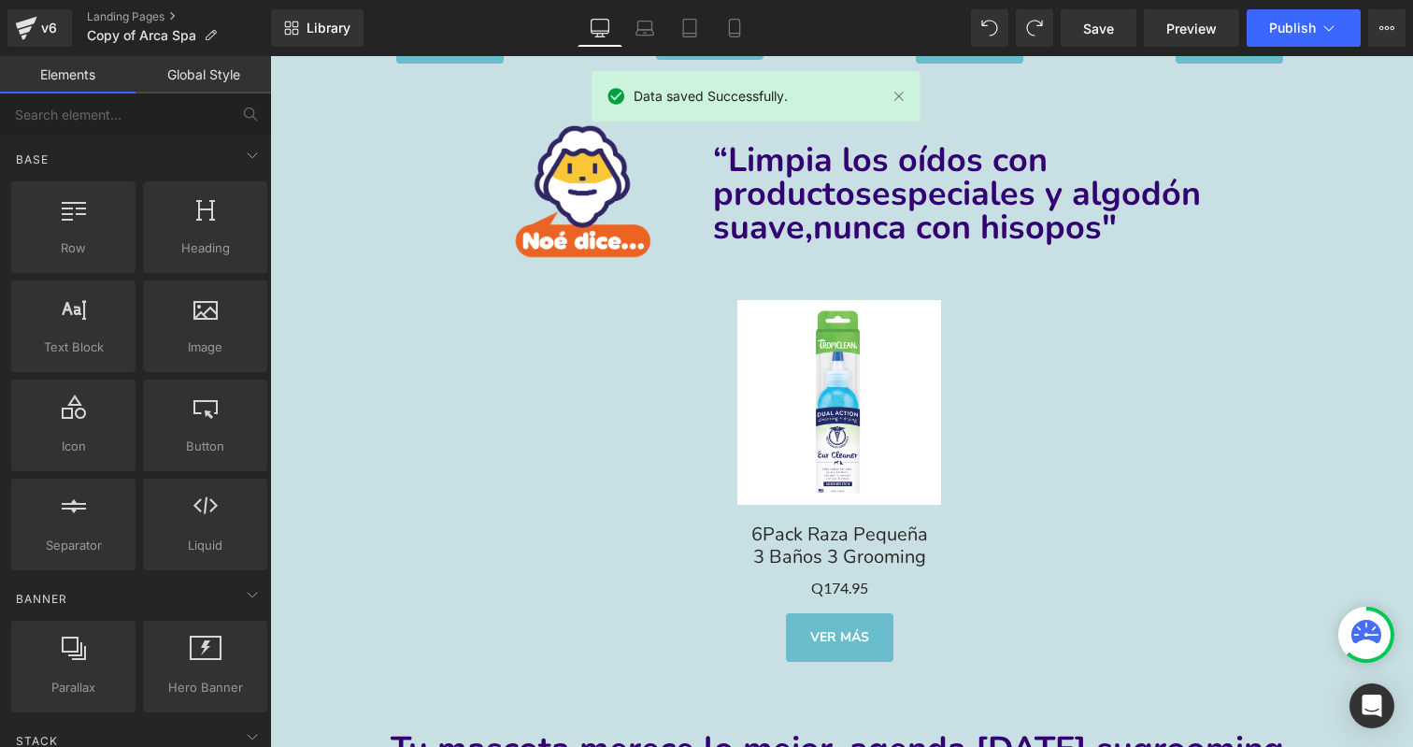
scroll to position [7183, 0]
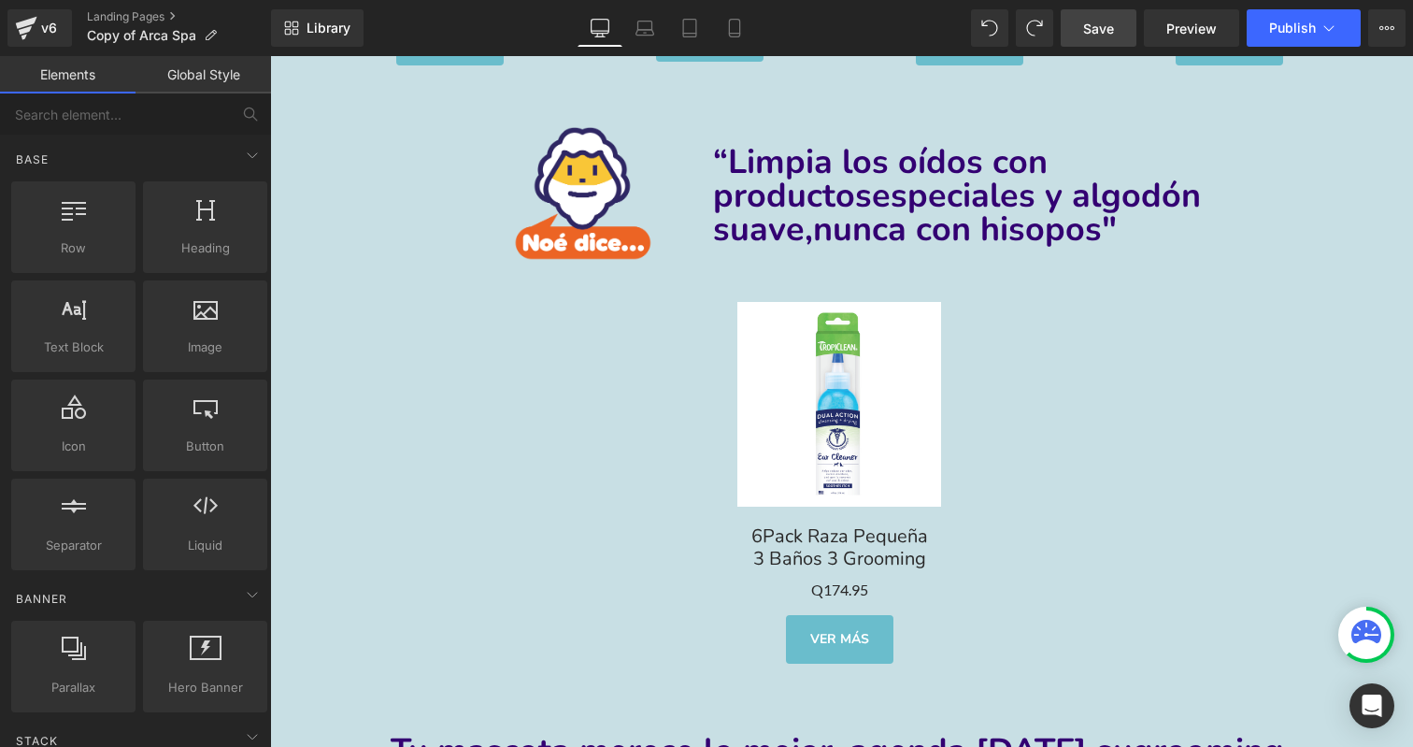
click at [1084, 21] on span "Save" at bounding box center [1098, 29] width 31 height 20
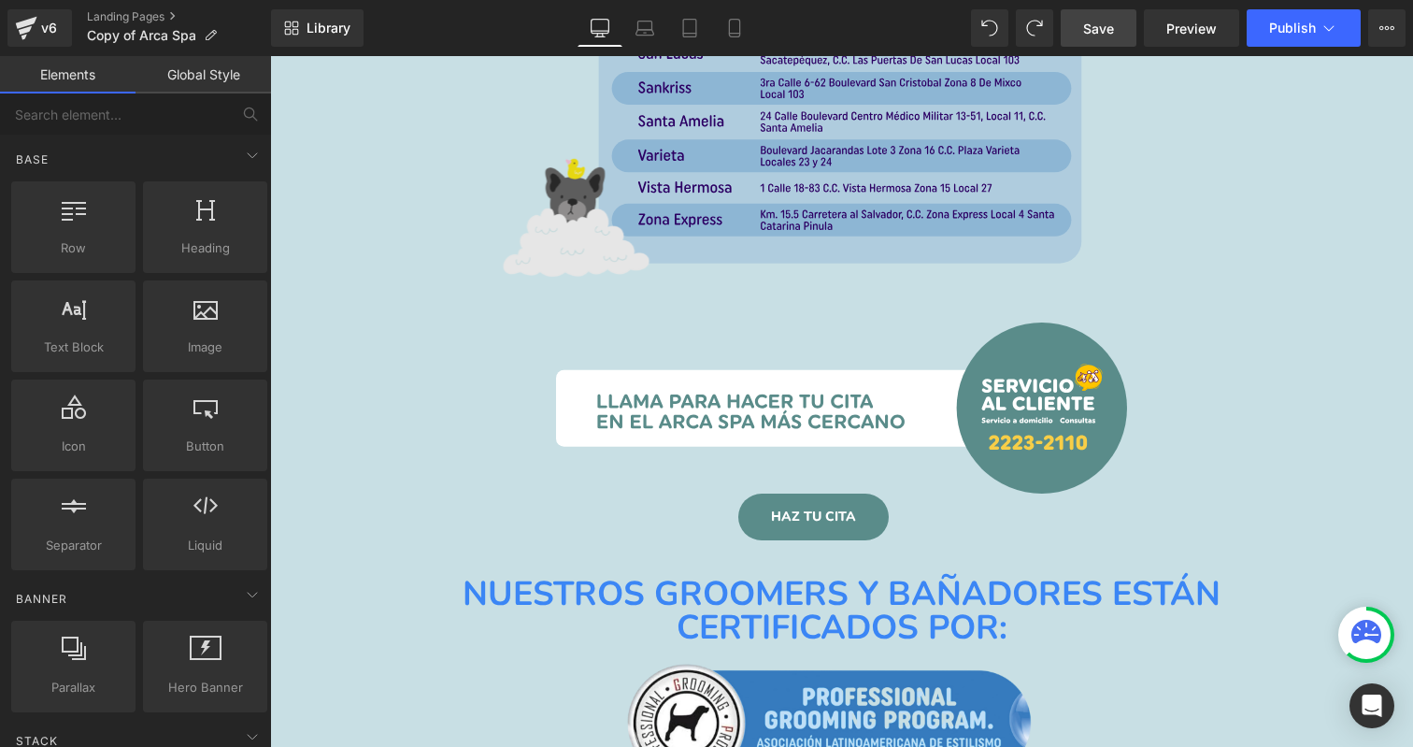
scroll to position [8572, 0]
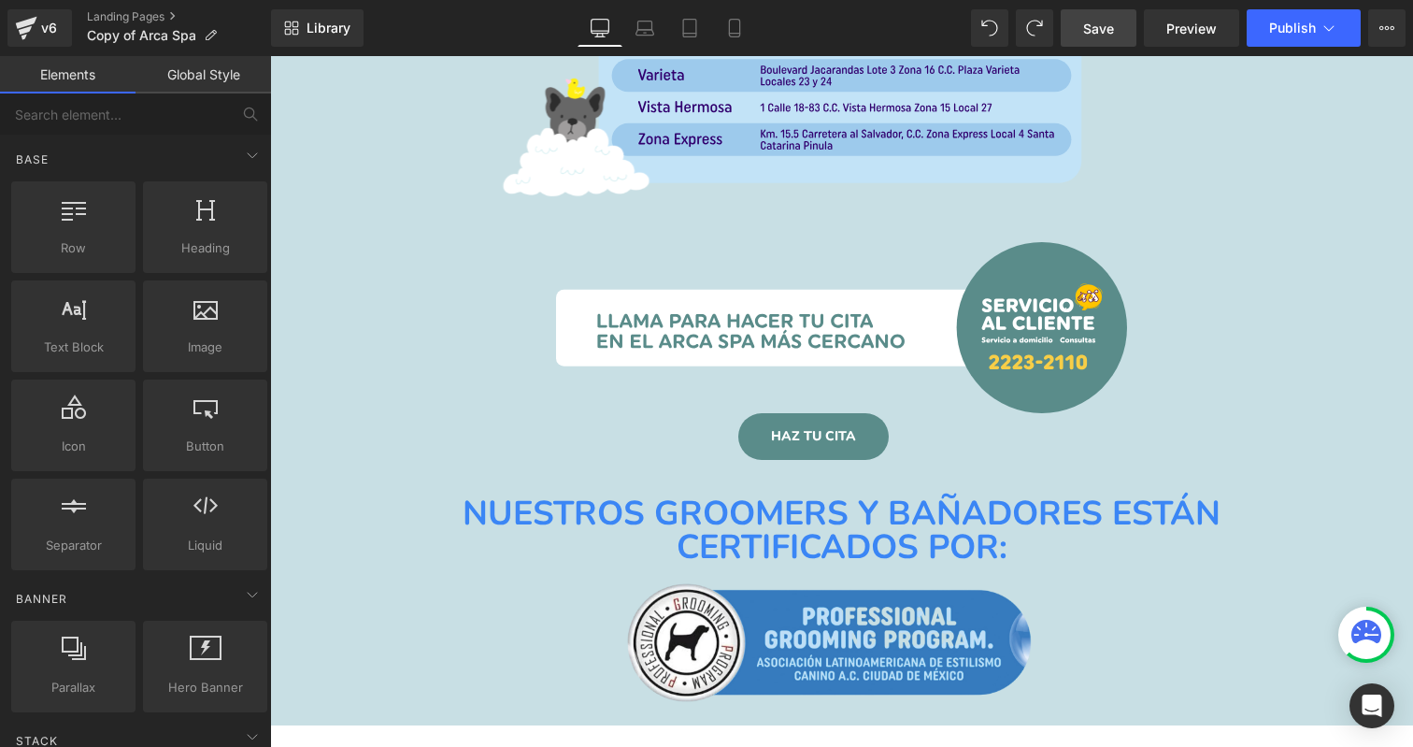
click at [1114, 15] on link "Save" at bounding box center [1099, 27] width 76 height 37
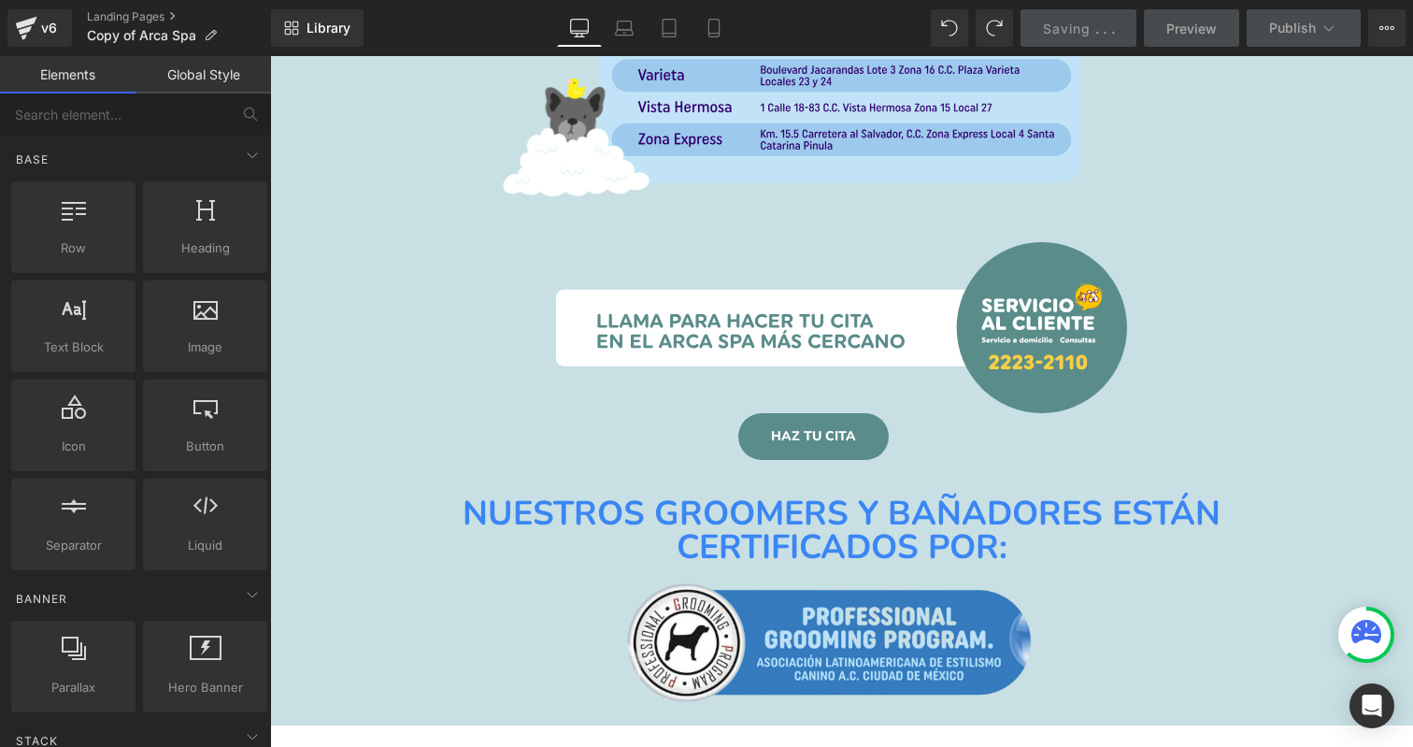
scroll to position [9075, 0]
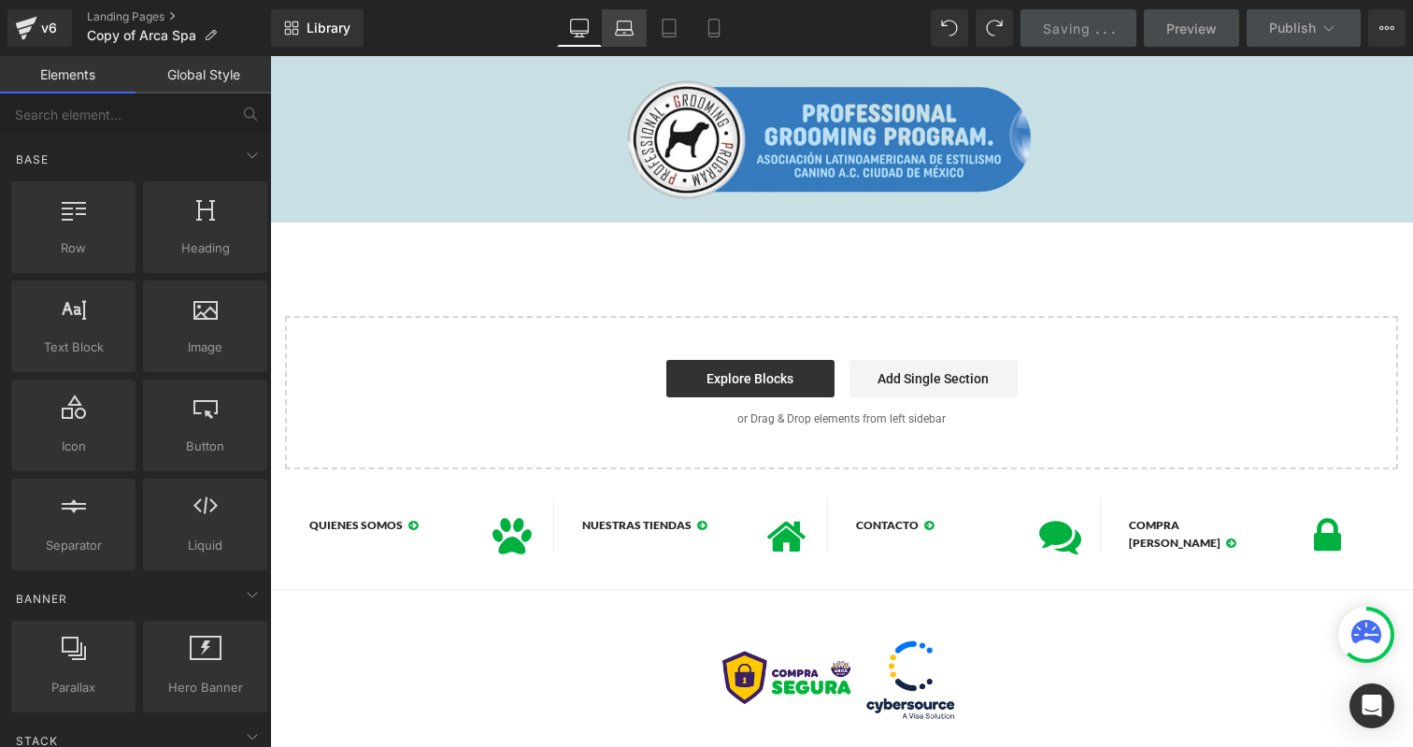
click at [632, 36] on icon at bounding box center [625, 33] width 18 height 6
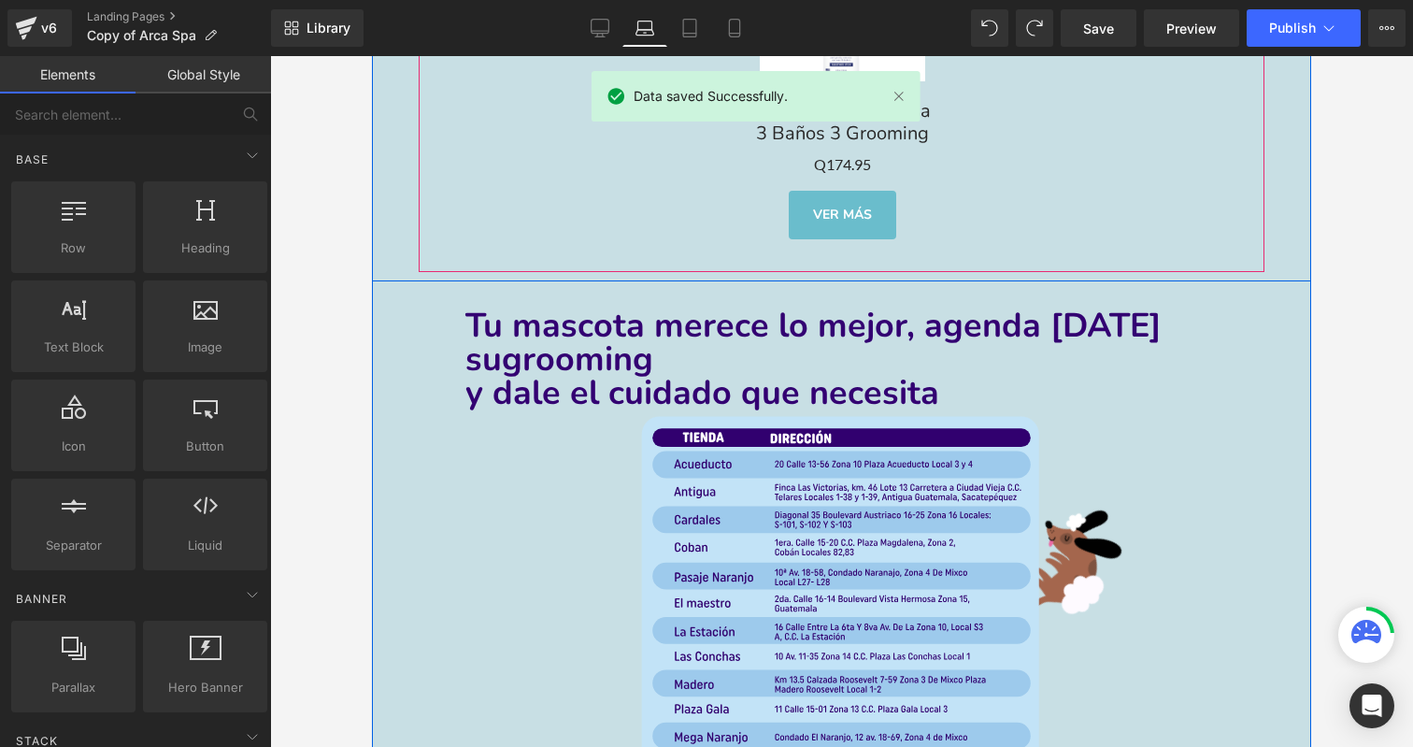
scroll to position [9385, 0]
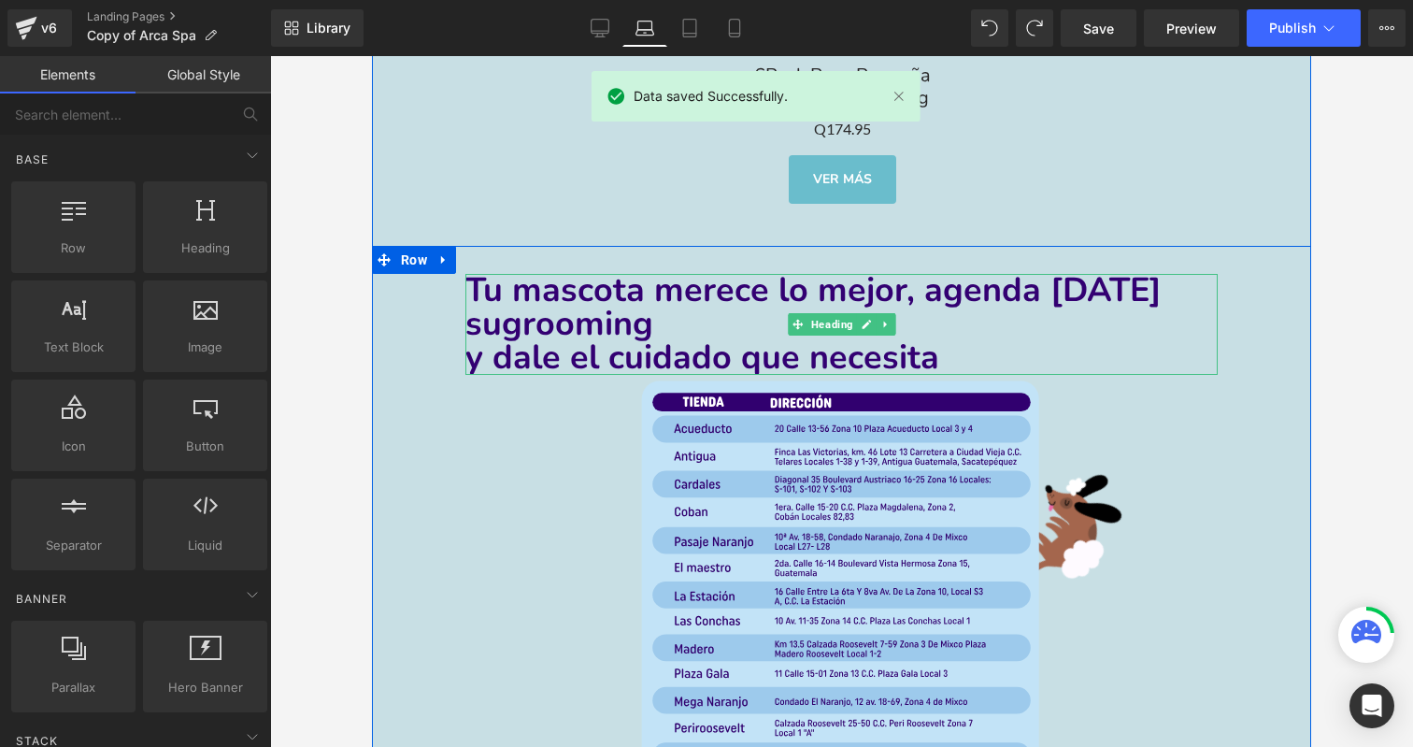
click at [508, 335] on b "y dale el cuidado que necesita" at bounding box center [702, 358] width 474 height 46
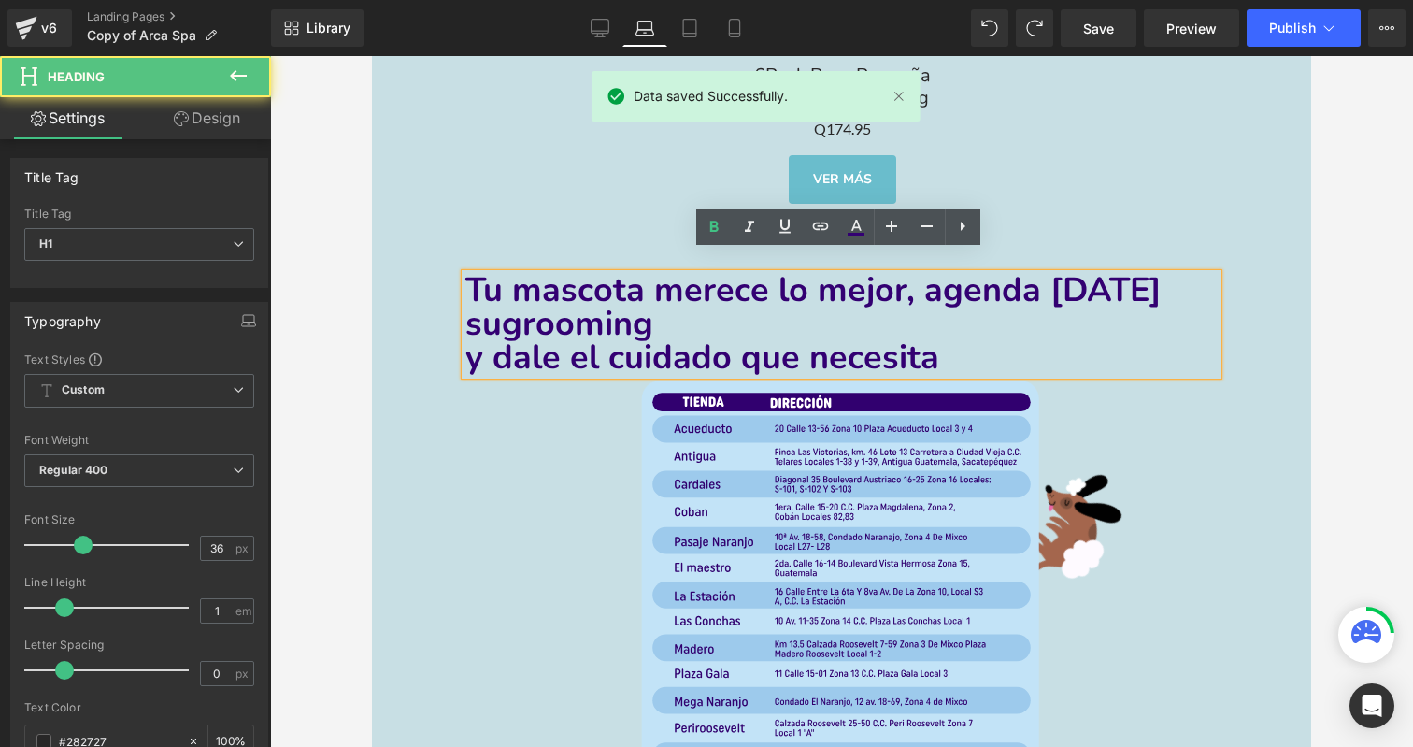
click at [466, 338] on b "y dale el cuidado que necesita" at bounding box center [702, 358] width 474 height 46
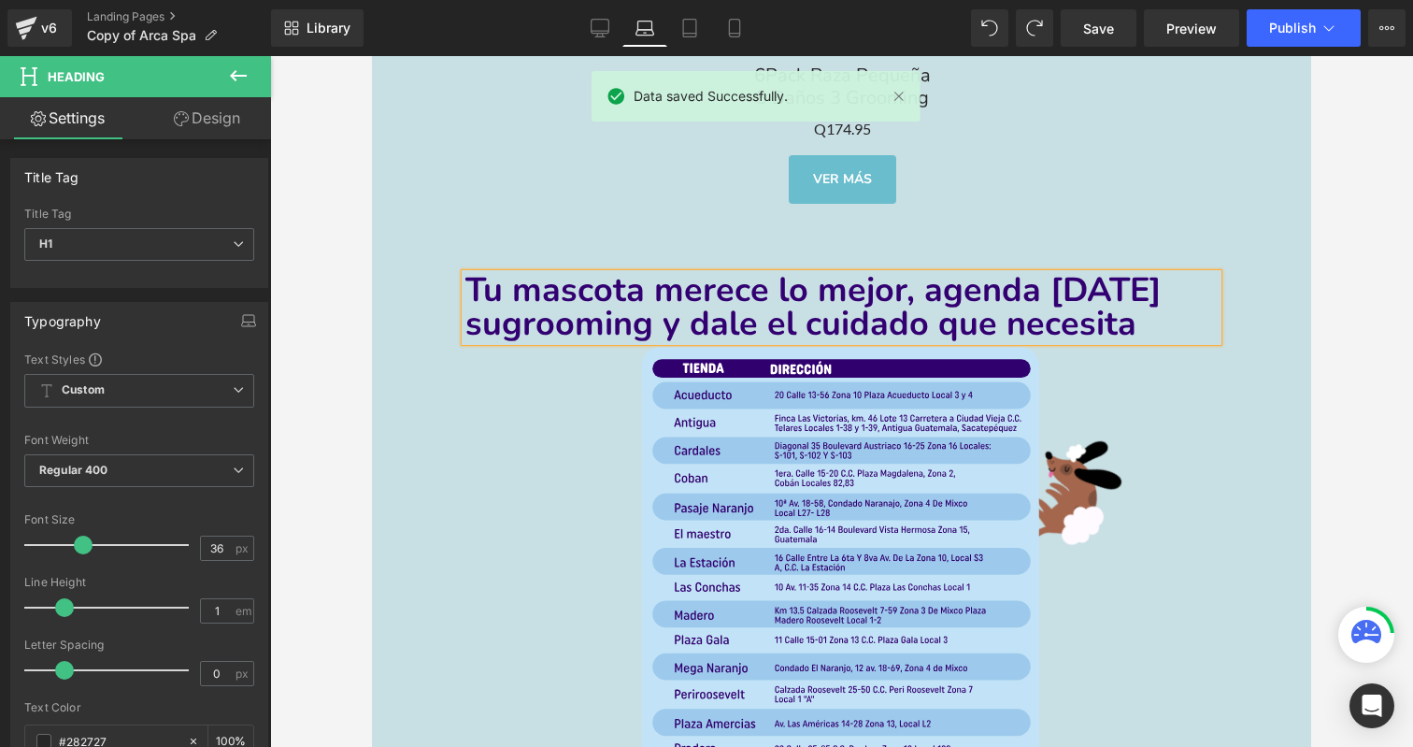
click at [433, 449] on div at bounding box center [841, 666] width 939 height 651
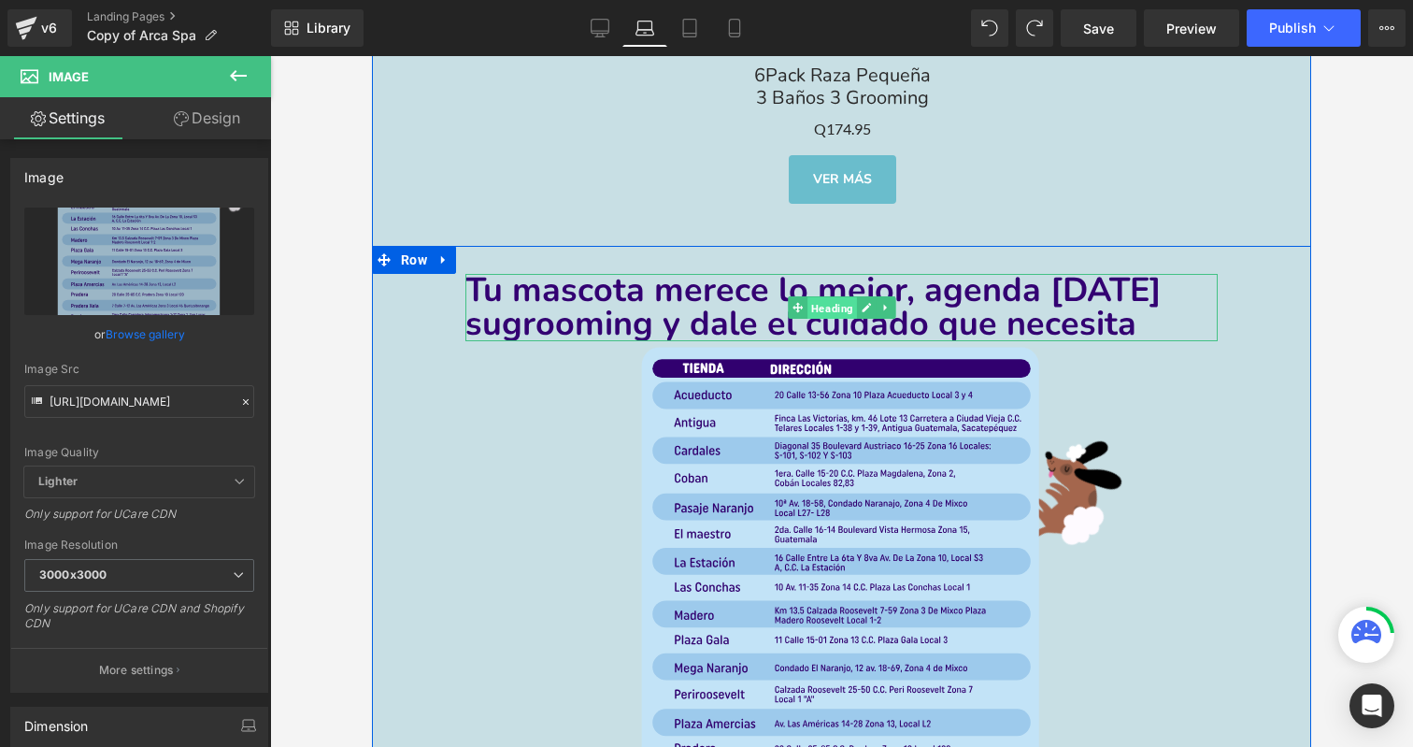
click at [813, 297] on span "Heading" at bounding box center [833, 308] width 50 height 22
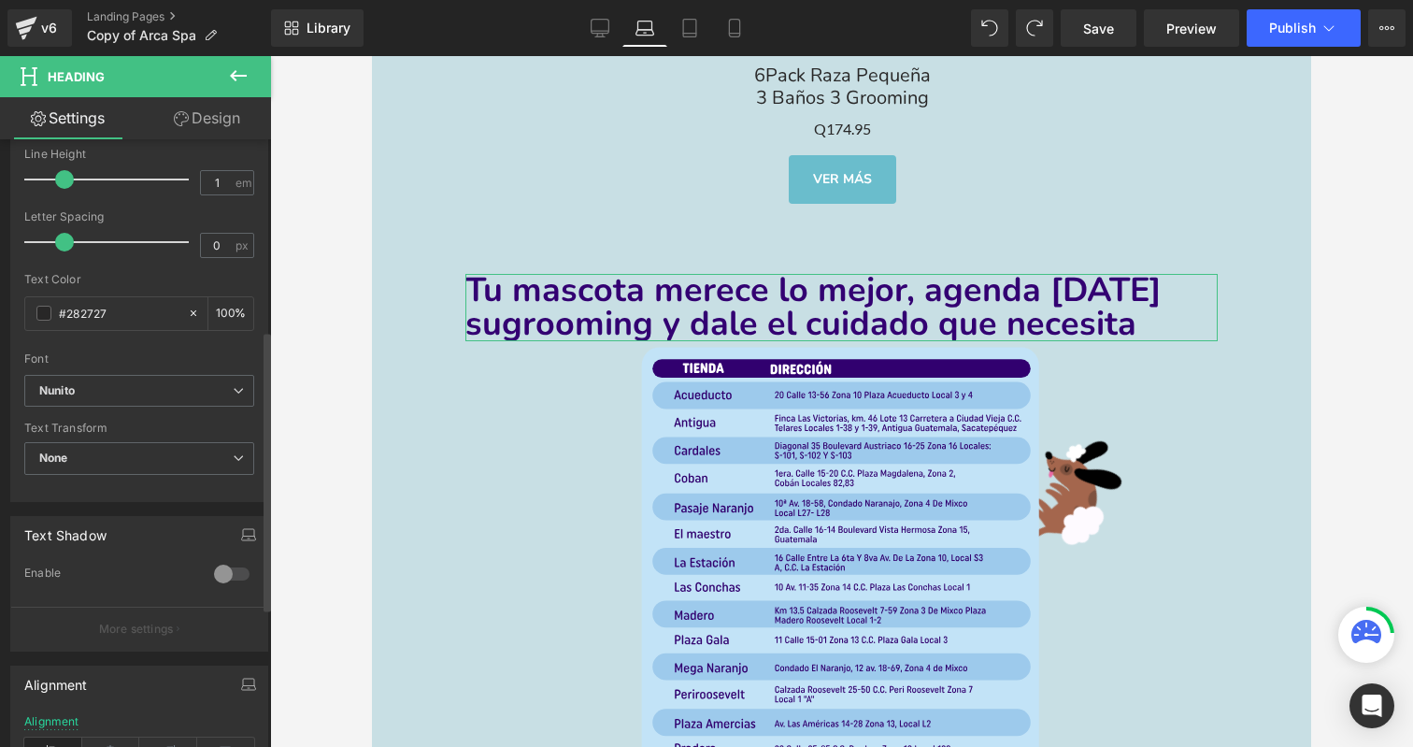
scroll to position [513, 0]
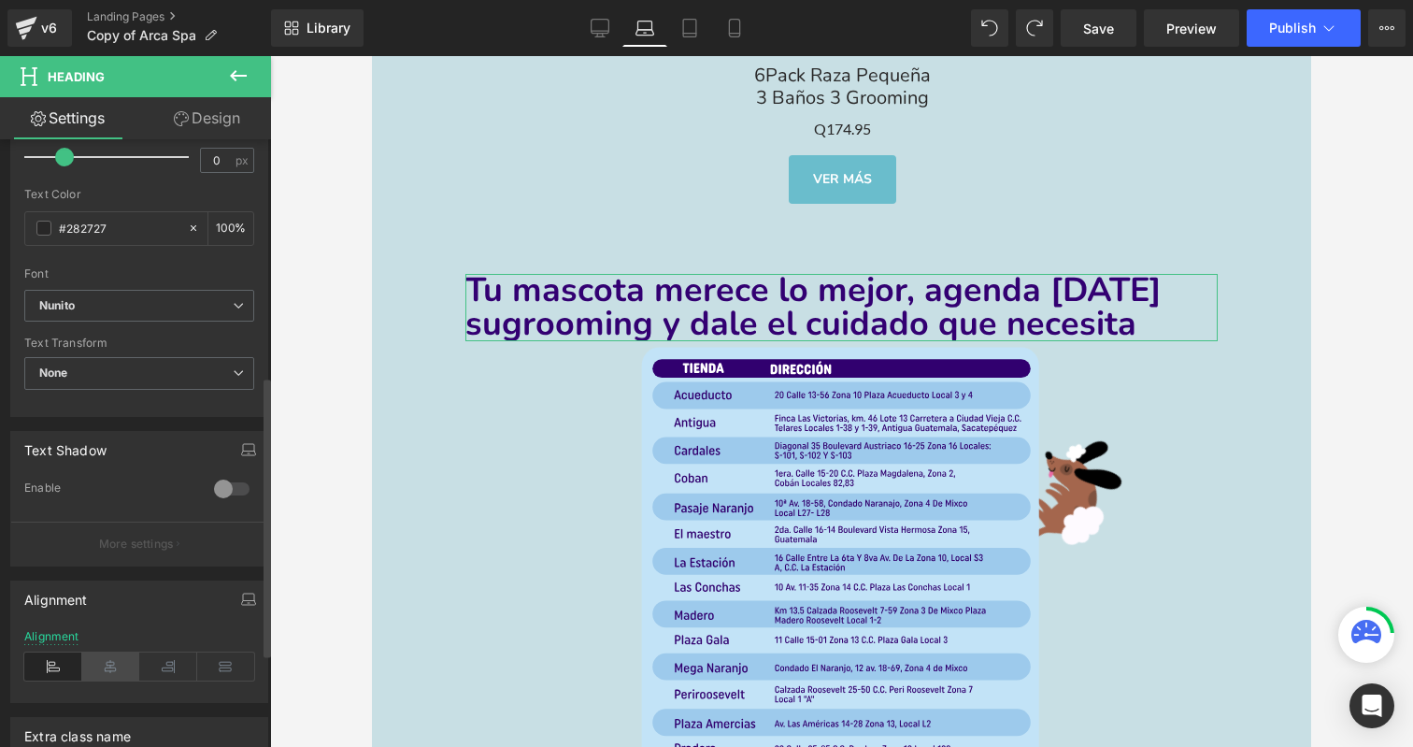
click at [114, 660] on icon at bounding box center [111, 666] width 58 height 28
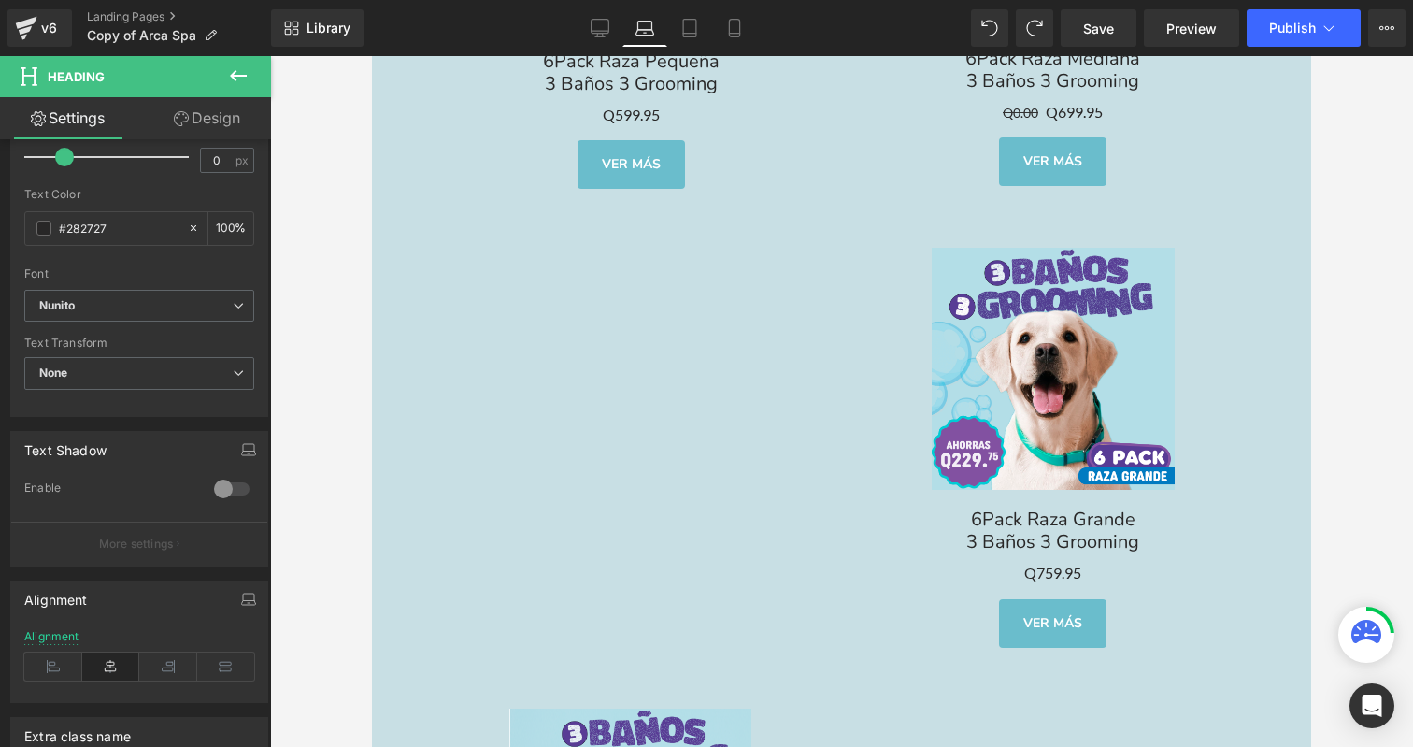
scroll to position [6229, 0]
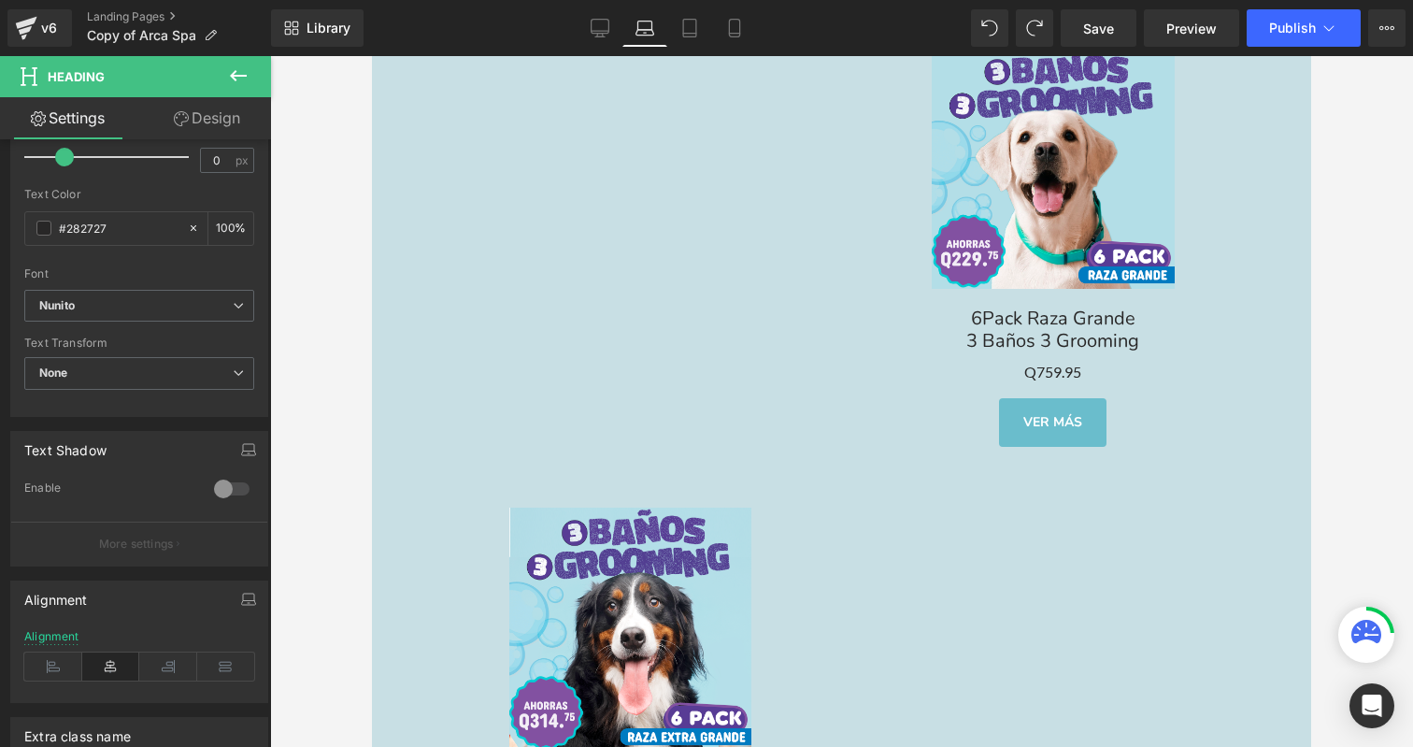
click at [652, 535] on img at bounding box center [630, 629] width 243 height 243
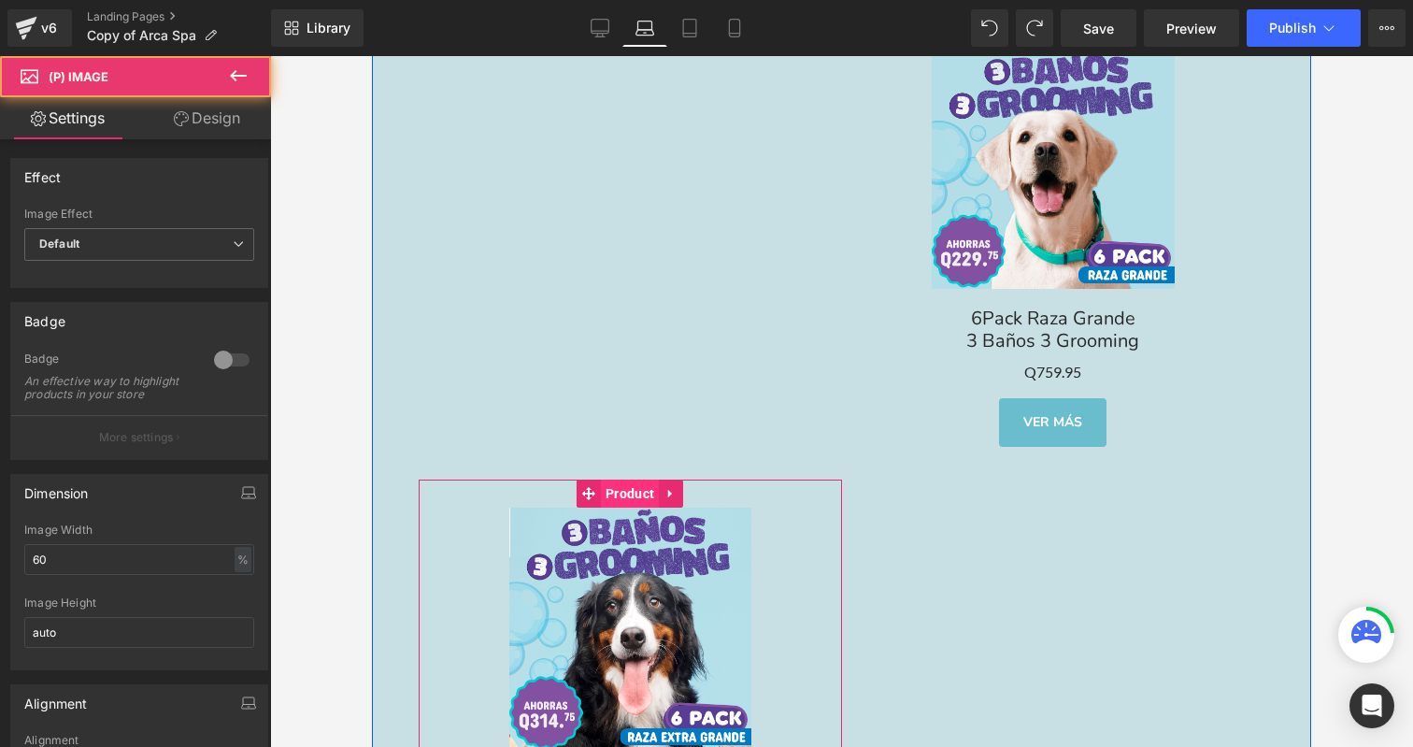
scroll to position [6117, 0]
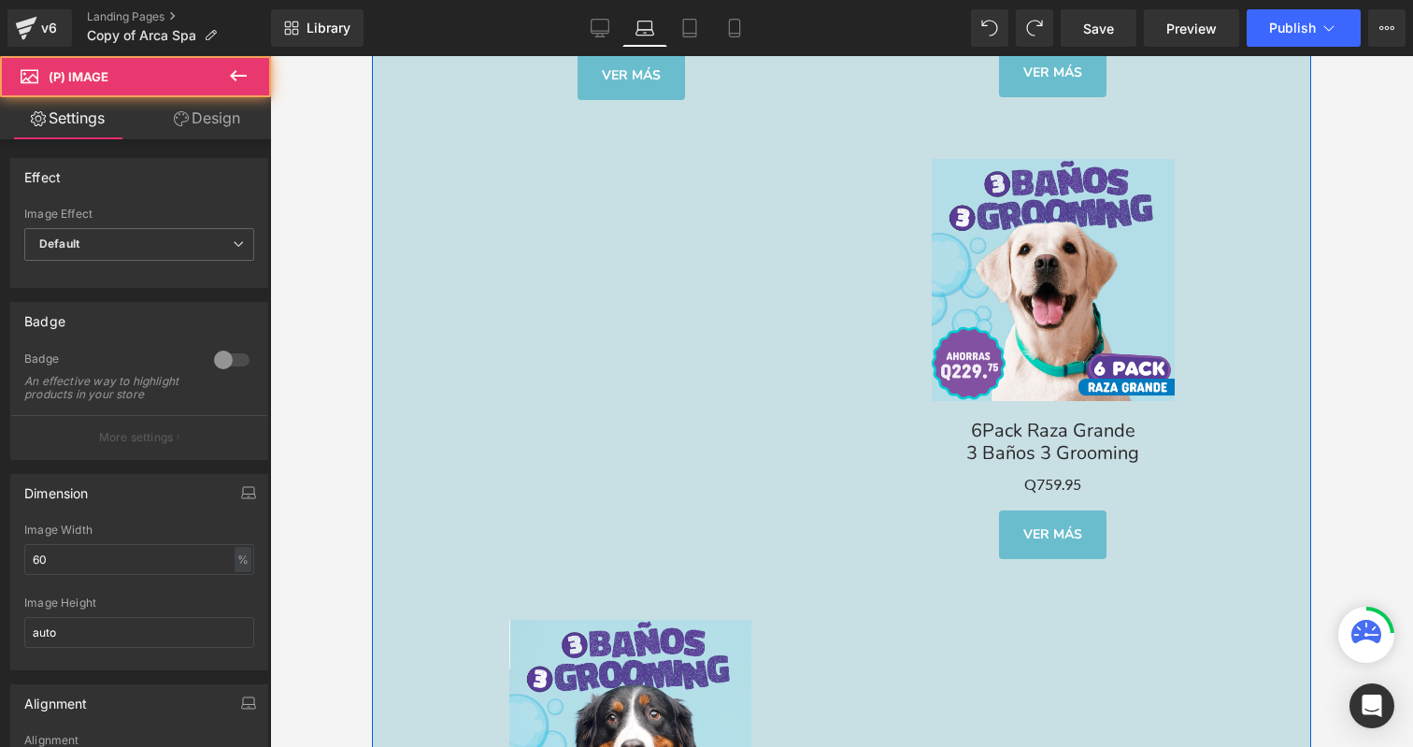
click at [662, 333] on div "Sale Off (P) Image 6Pack Raza Pequeña 3 Baños 3 Grooming Text Block Q0 Q599.95 …" at bounding box center [841, 363] width 939 height 1382
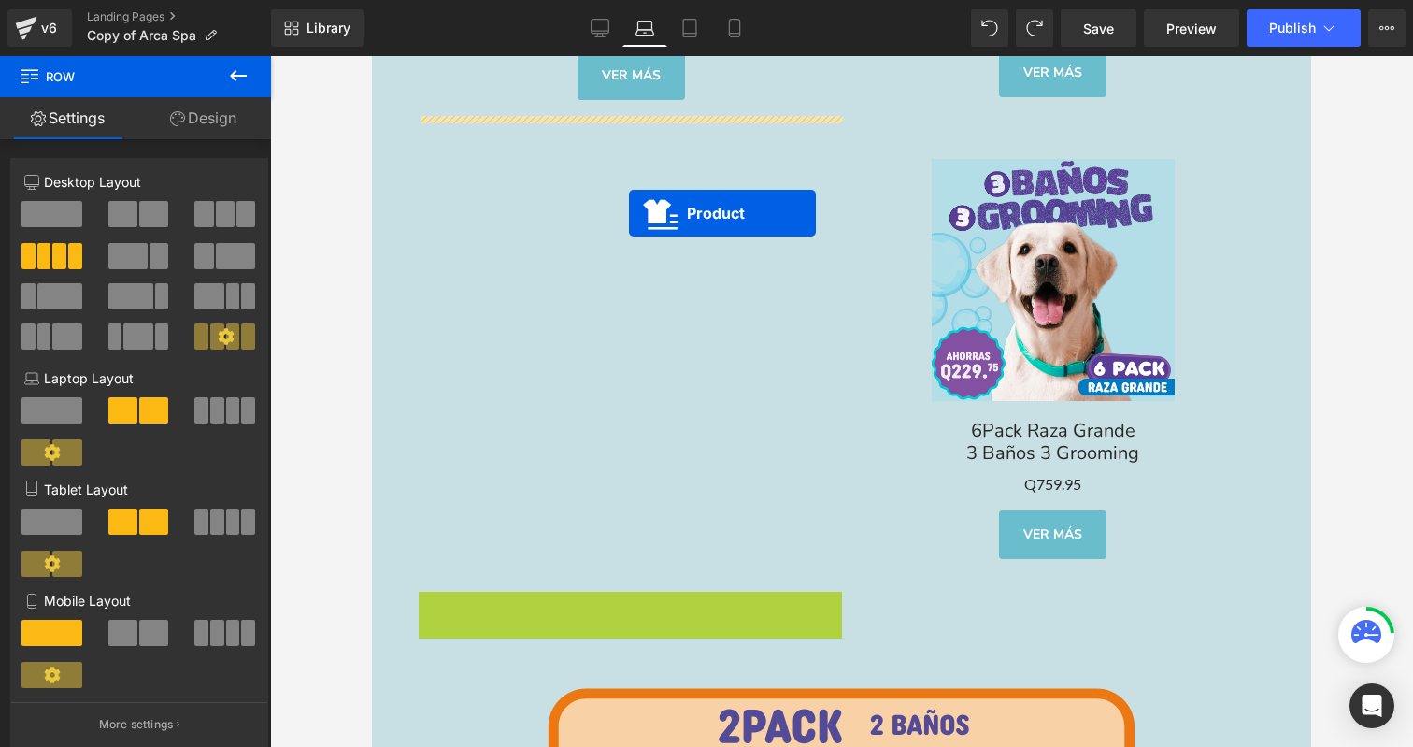
drag, startPoint x: 623, startPoint y: 585, endPoint x: 635, endPoint y: 166, distance: 418.9
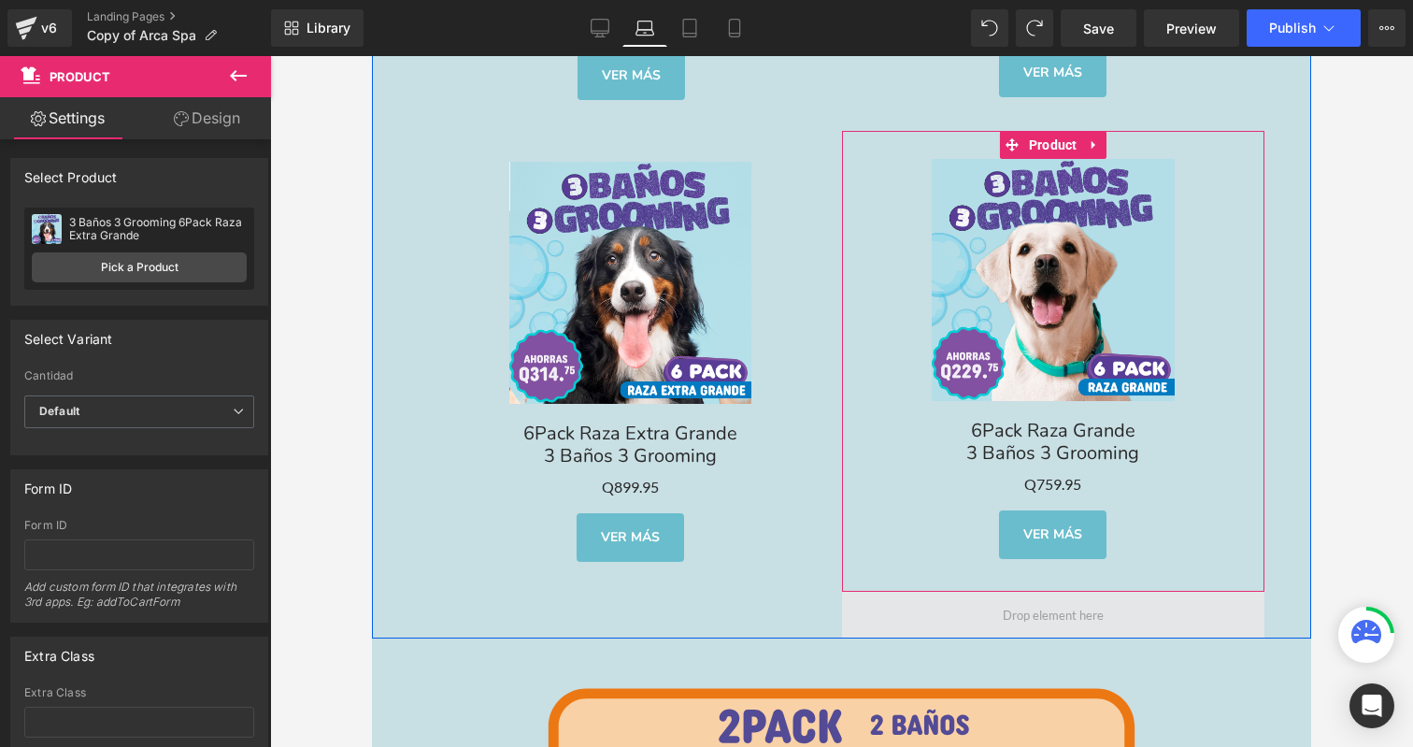
click at [1061, 592] on span at bounding box center [1053, 615] width 423 height 47
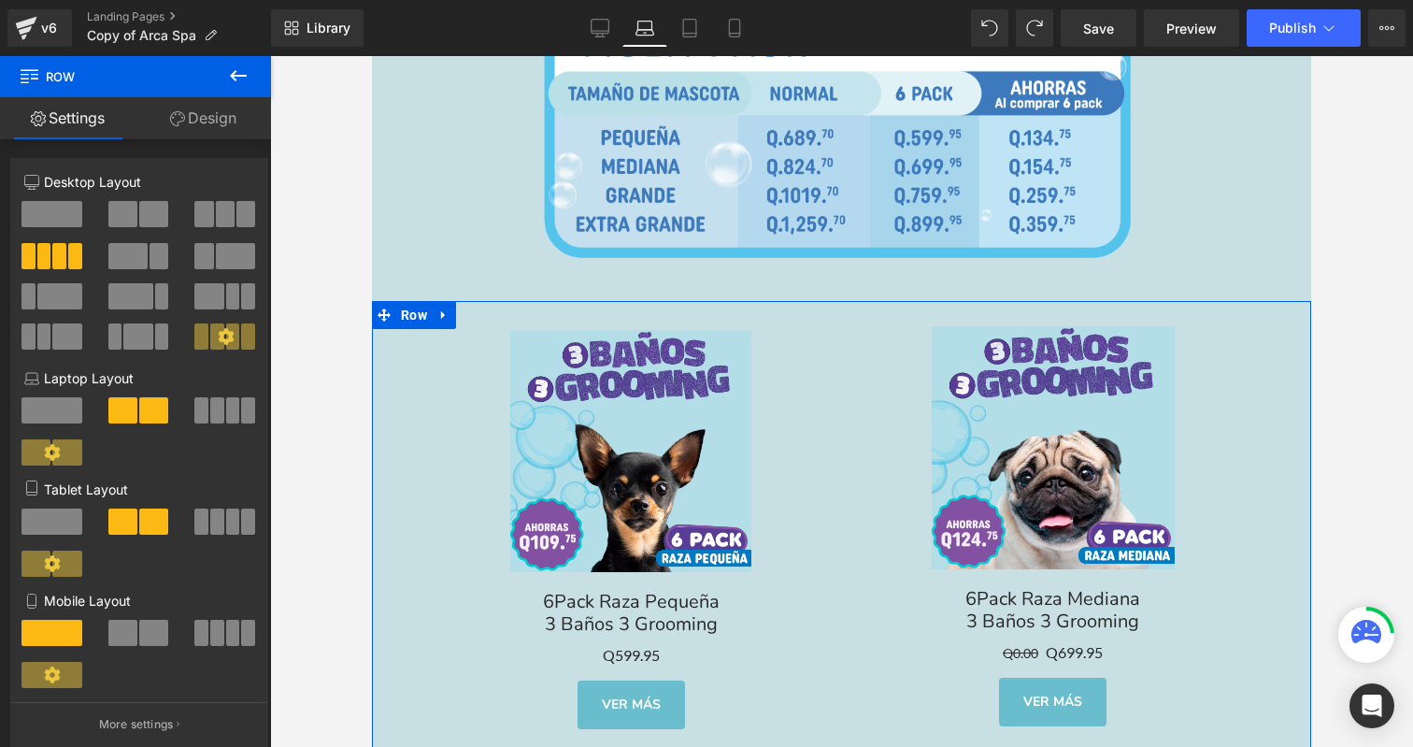
scroll to position [5438, 0]
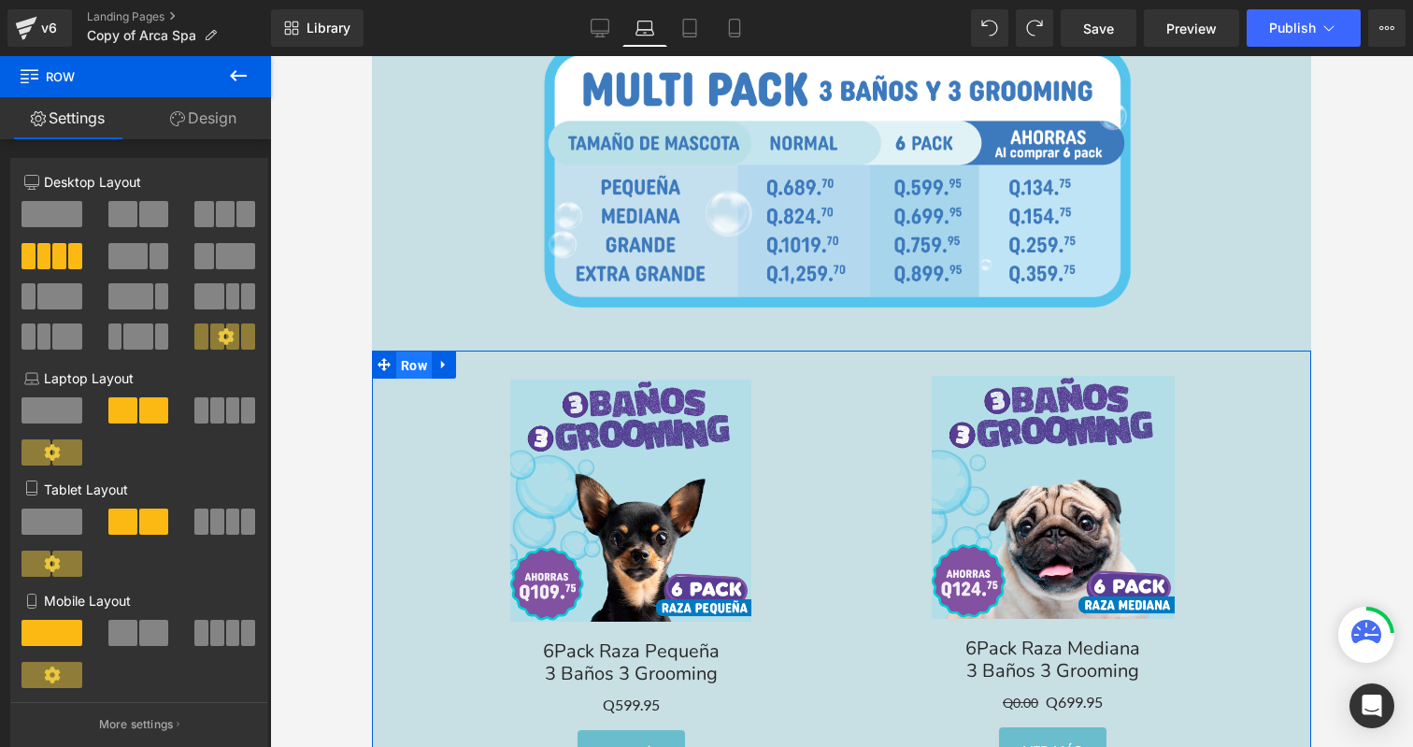
click at [416, 351] on span "Row" at bounding box center [414, 365] width 36 height 28
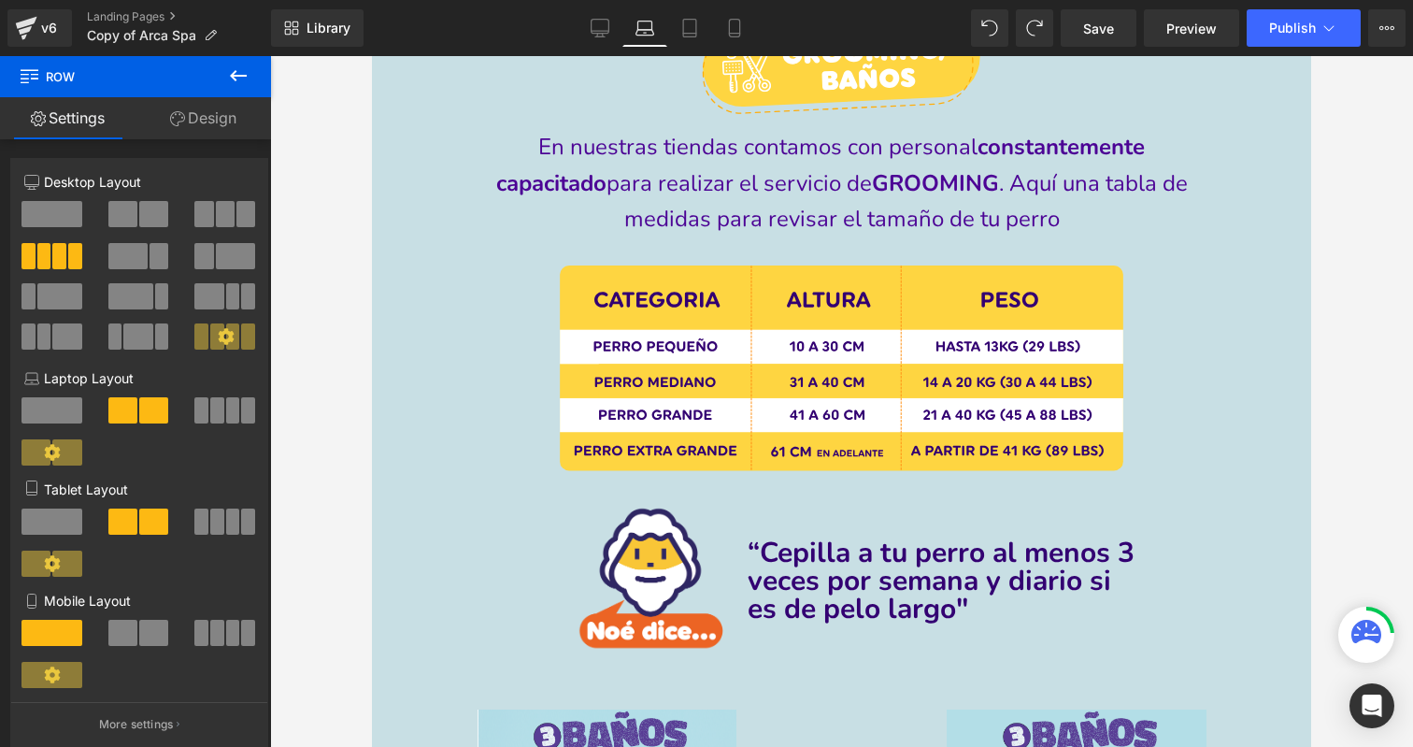
scroll to position [2604, 0]
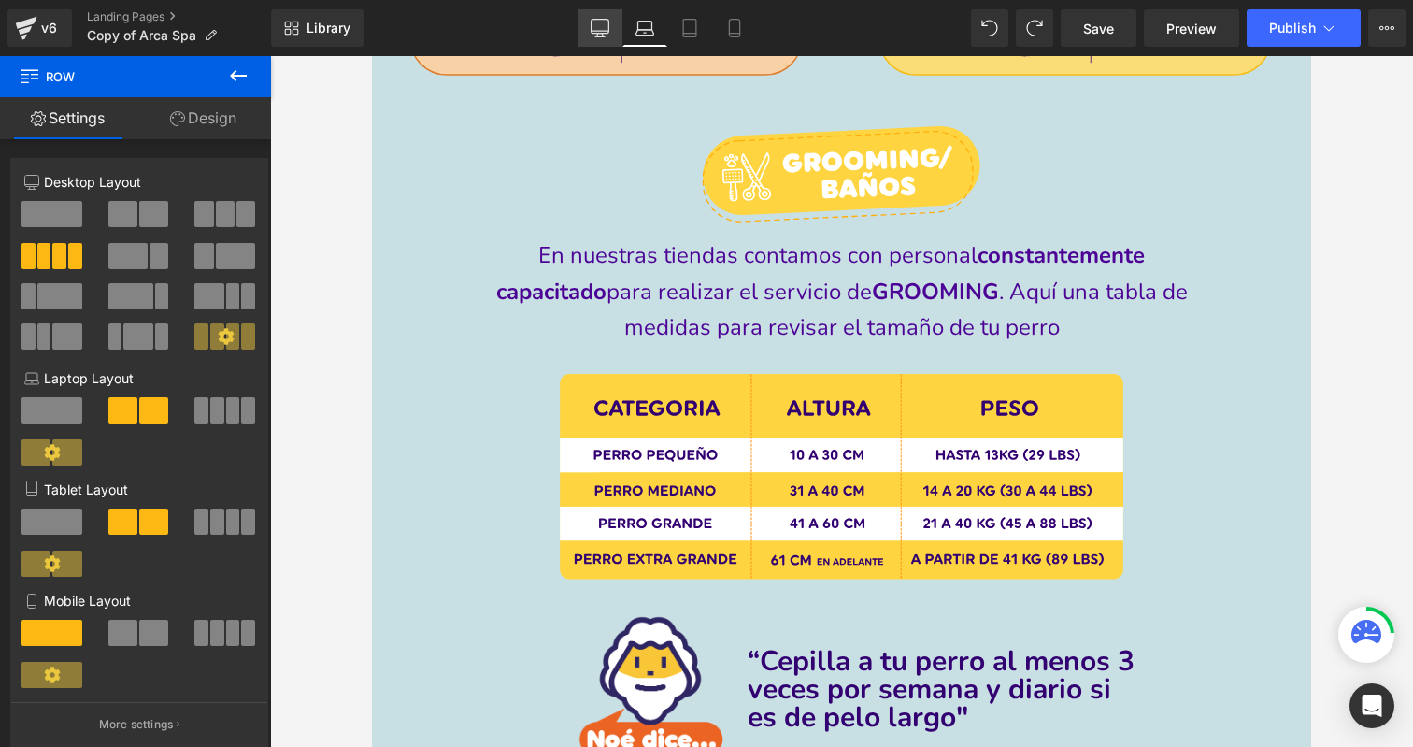
click at [609, 22] on icon at bounding box center [600, 28] width 19 height 19
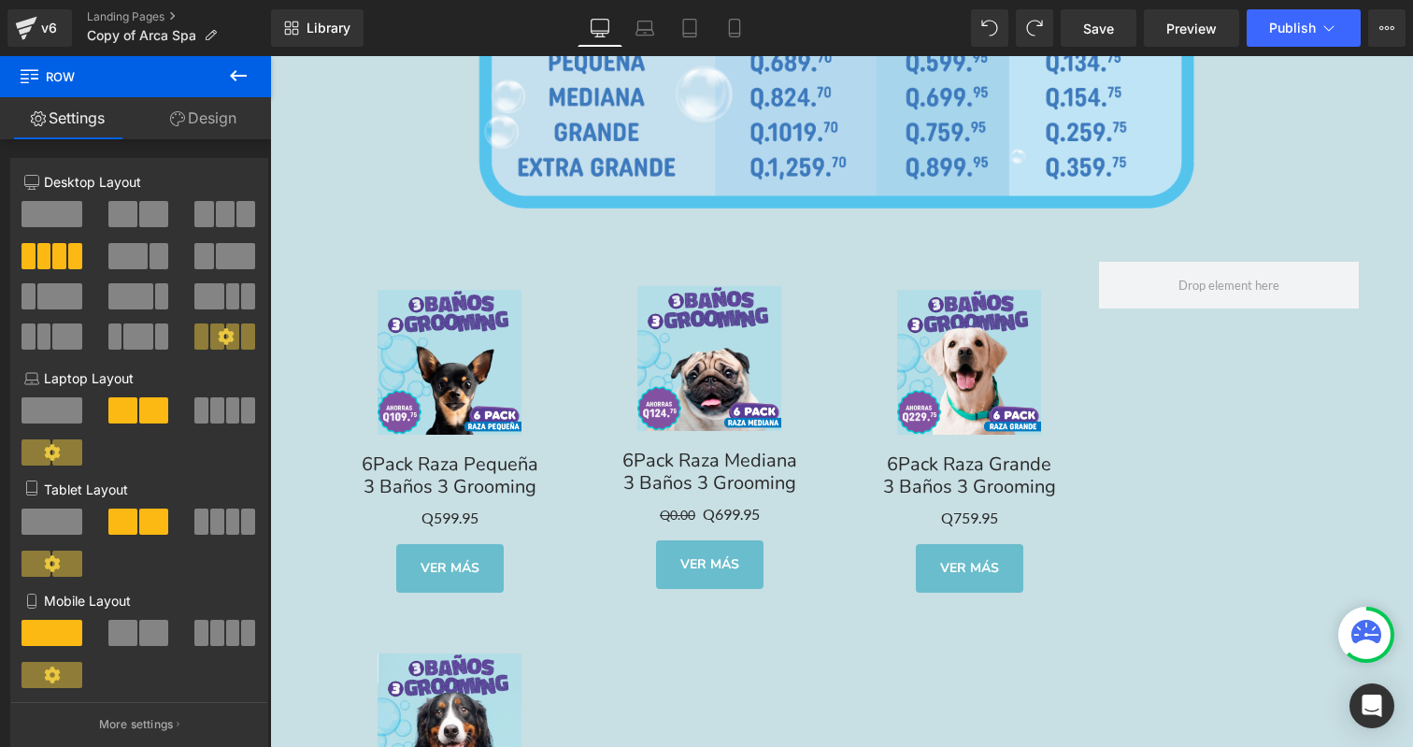
scroll to position [5281, 0]
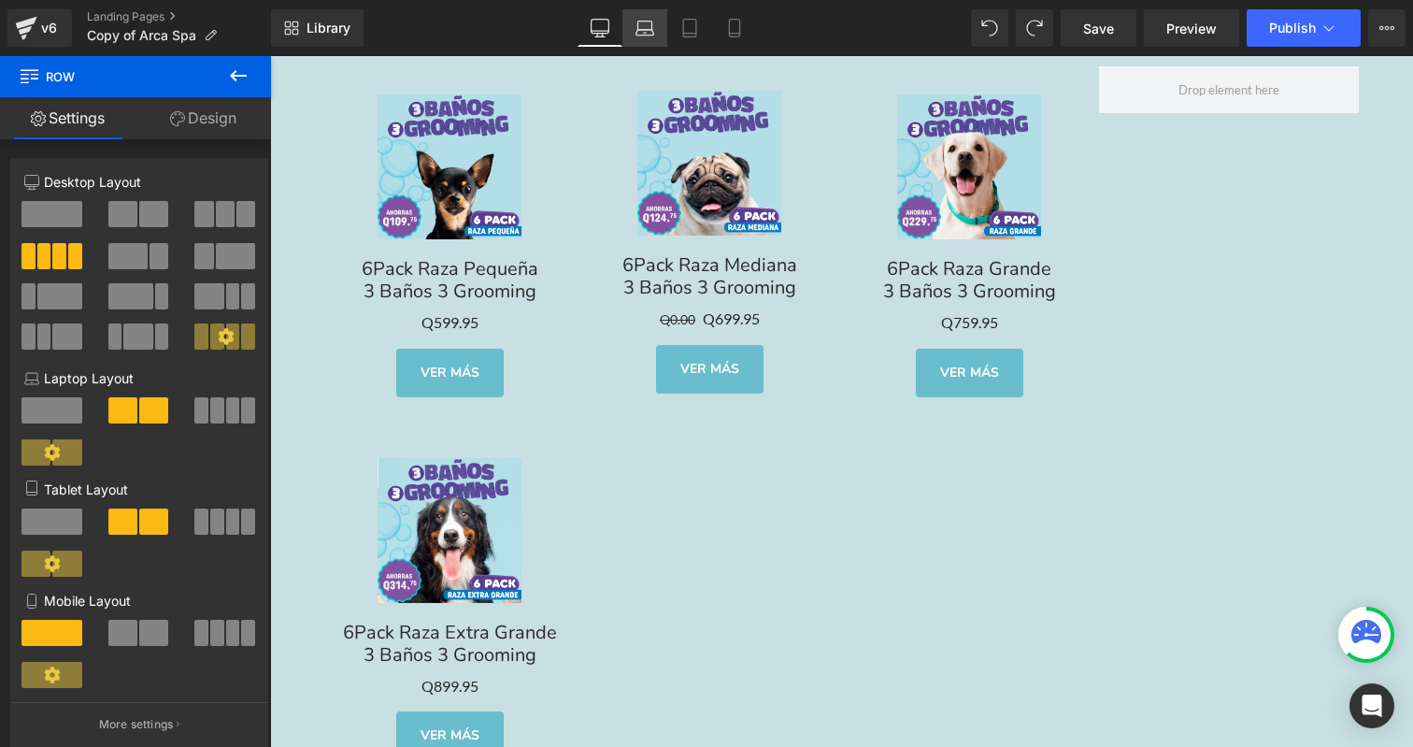
click at [643, 40] on link "Laptop" at bounding box center [645, 27] width 45 height 37
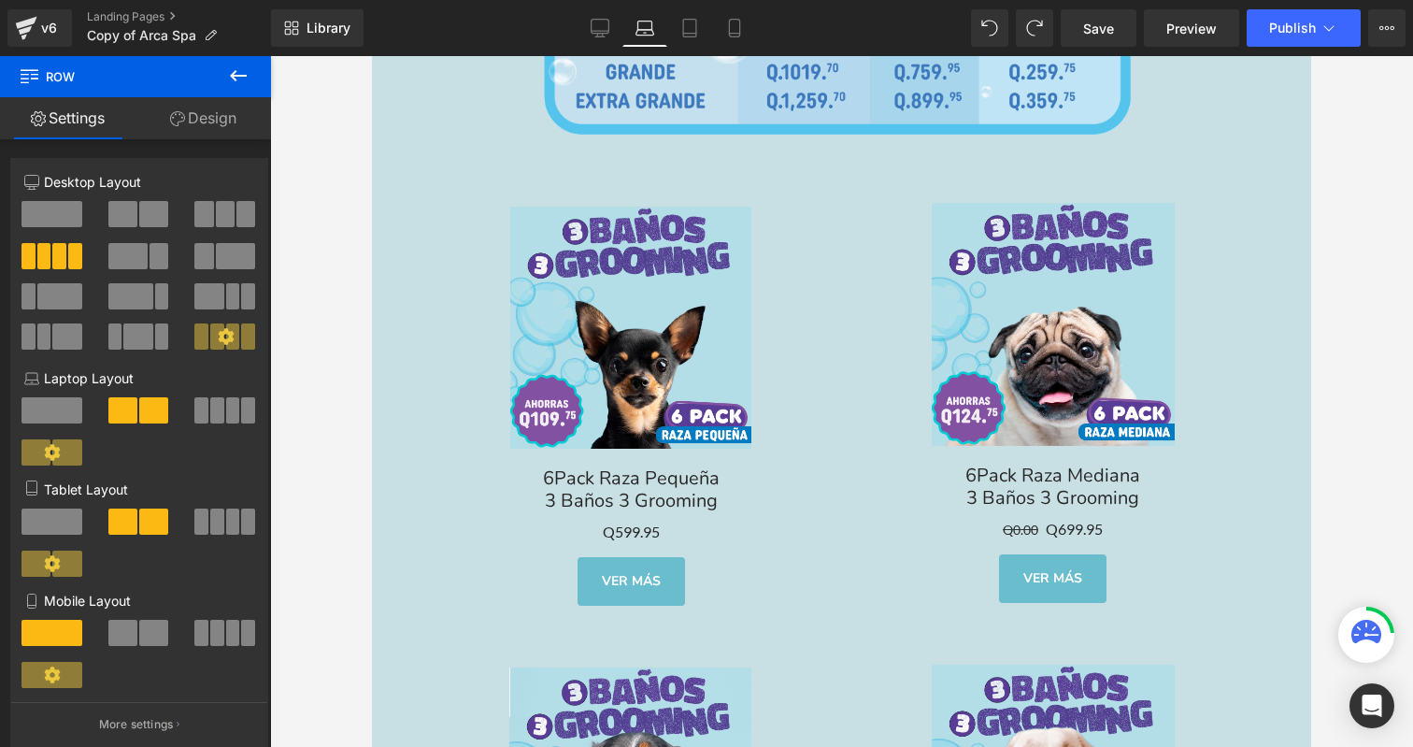
scroll to position [5495, 0]
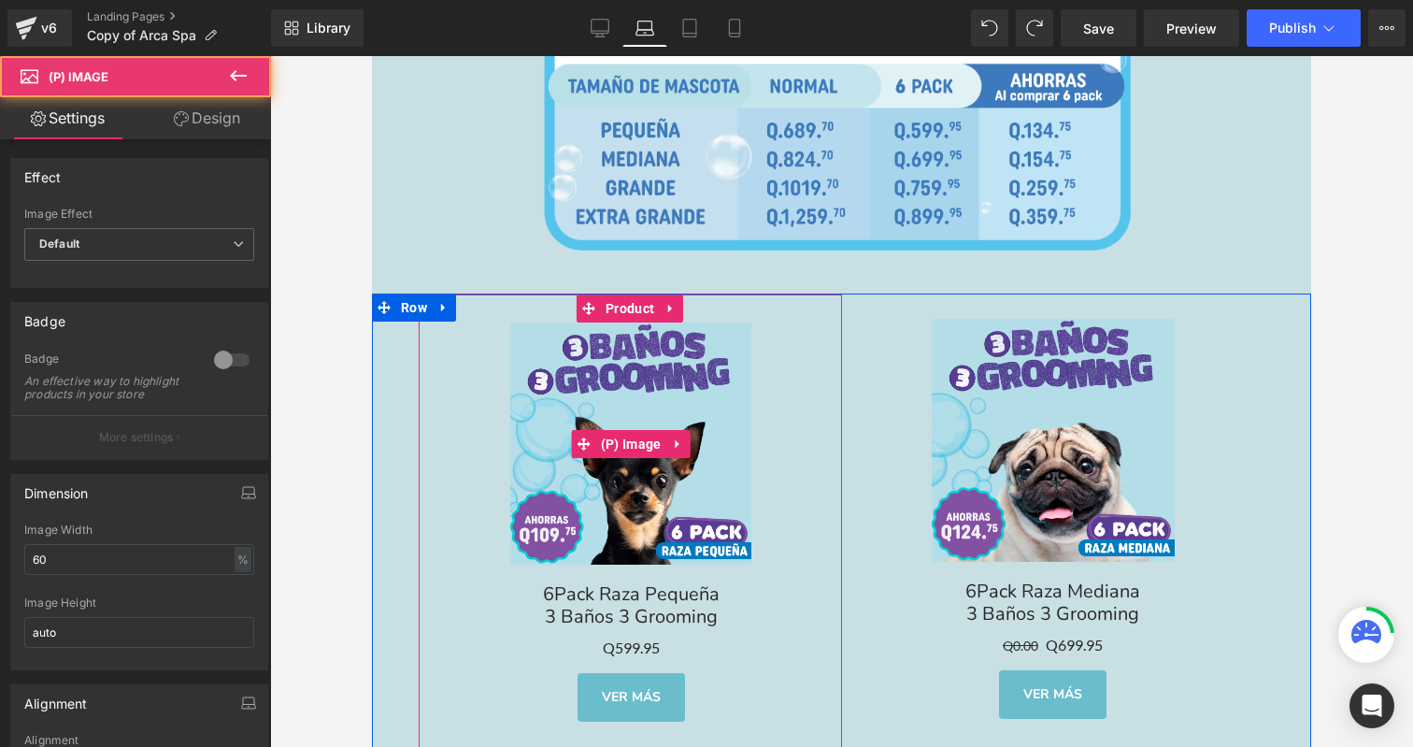
click at [539, 333] on img at bounding box center [630, 442] width 241 height 241
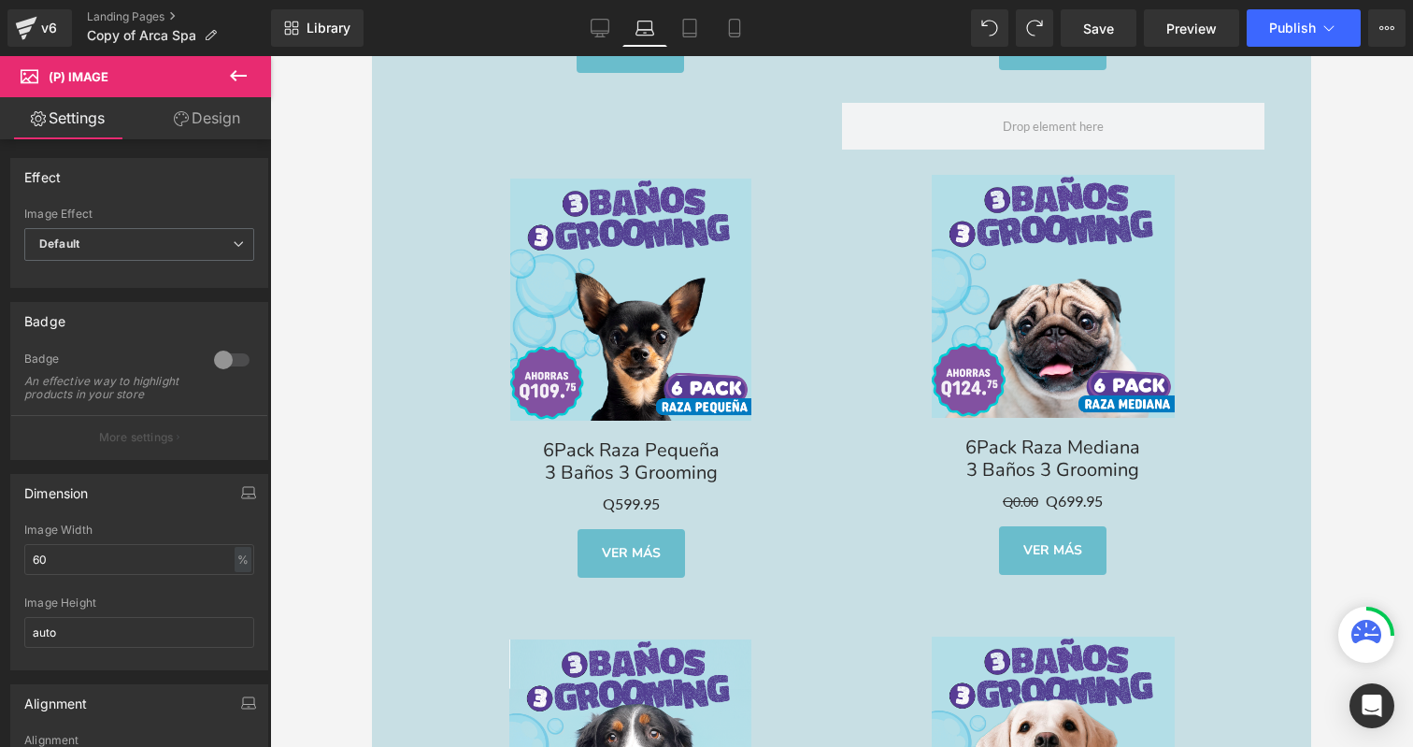
scroll to position [6608, 0]
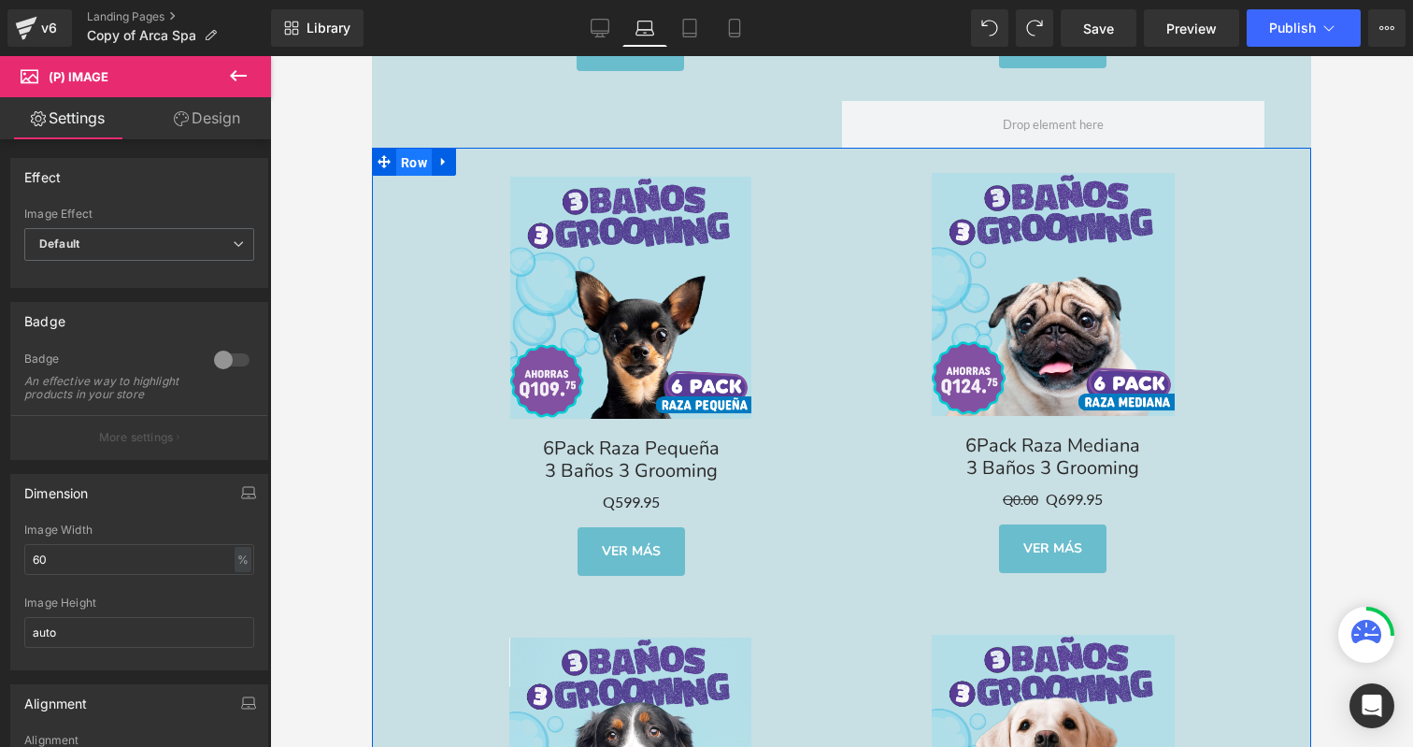
click at [407, 149] on span "Row" at bounding box center [414, 163] width 36 height 28
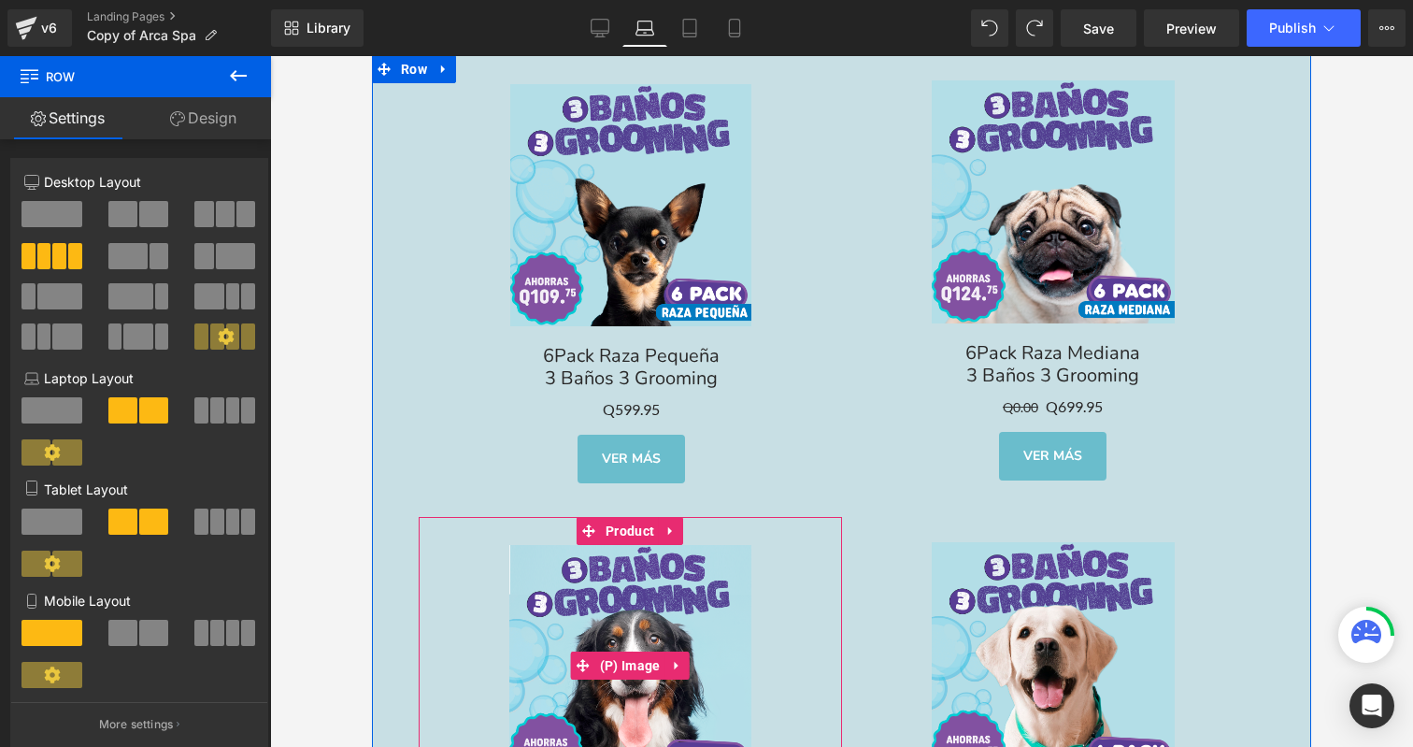
scroll to position [5677, 0]
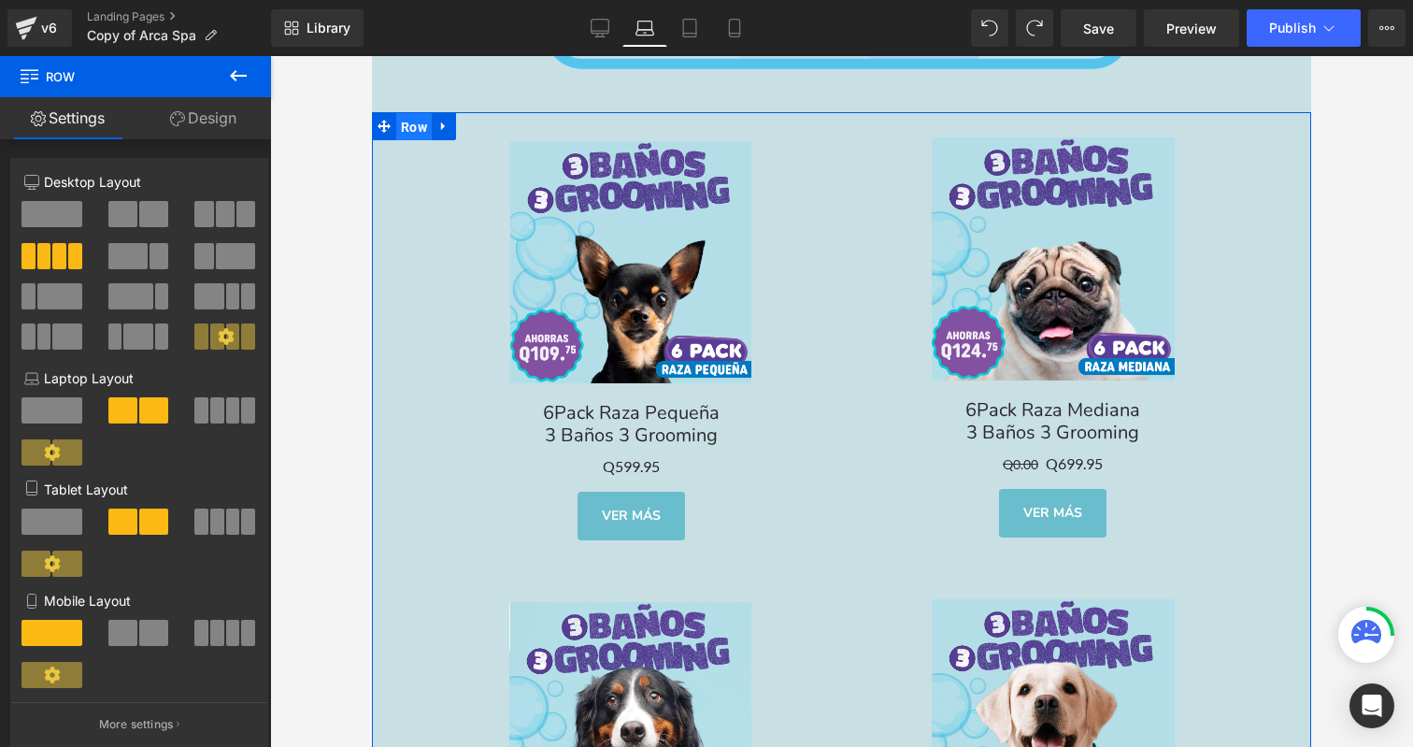
click at [422, 114] on span "Row" at bounding box center [414, 127] width 36 height 28
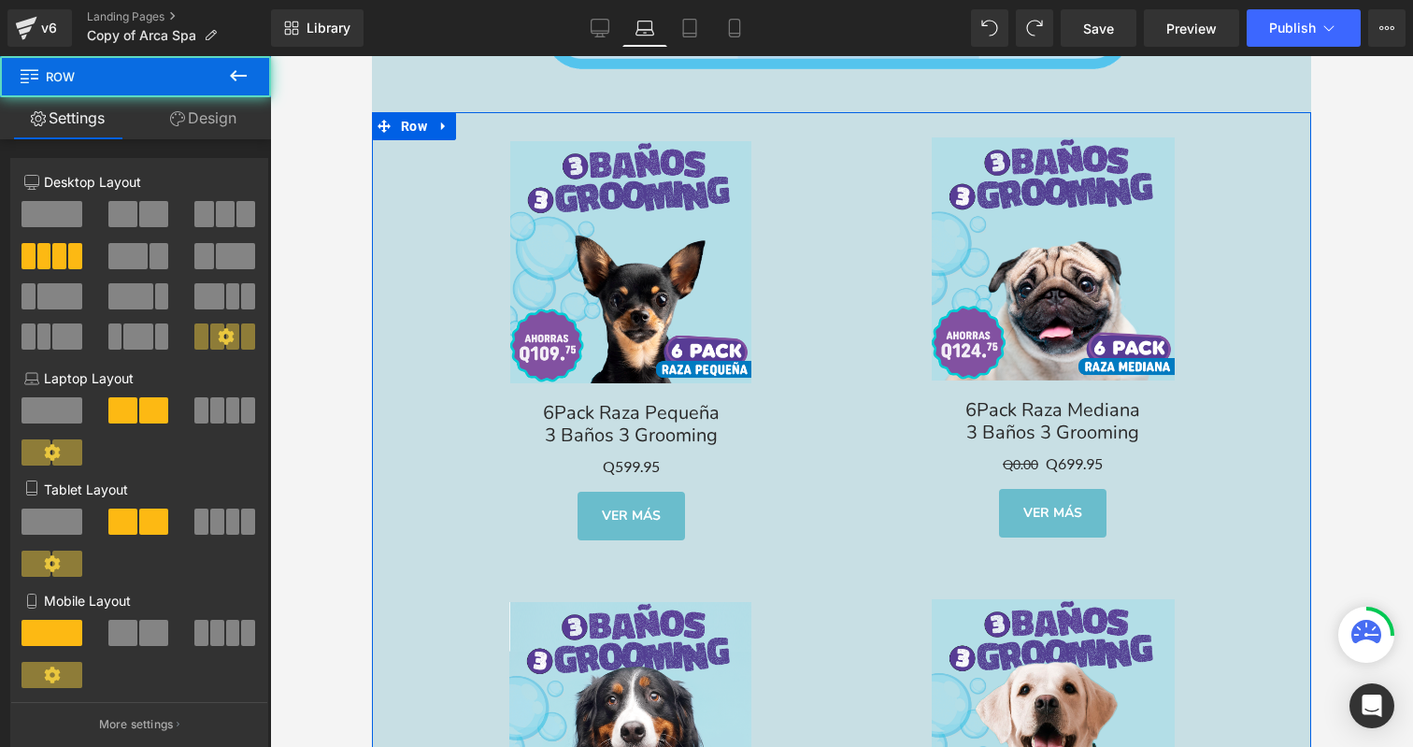
click at [203, 109] on link "Design" at bounding box center [204, 118] width 136 height 42
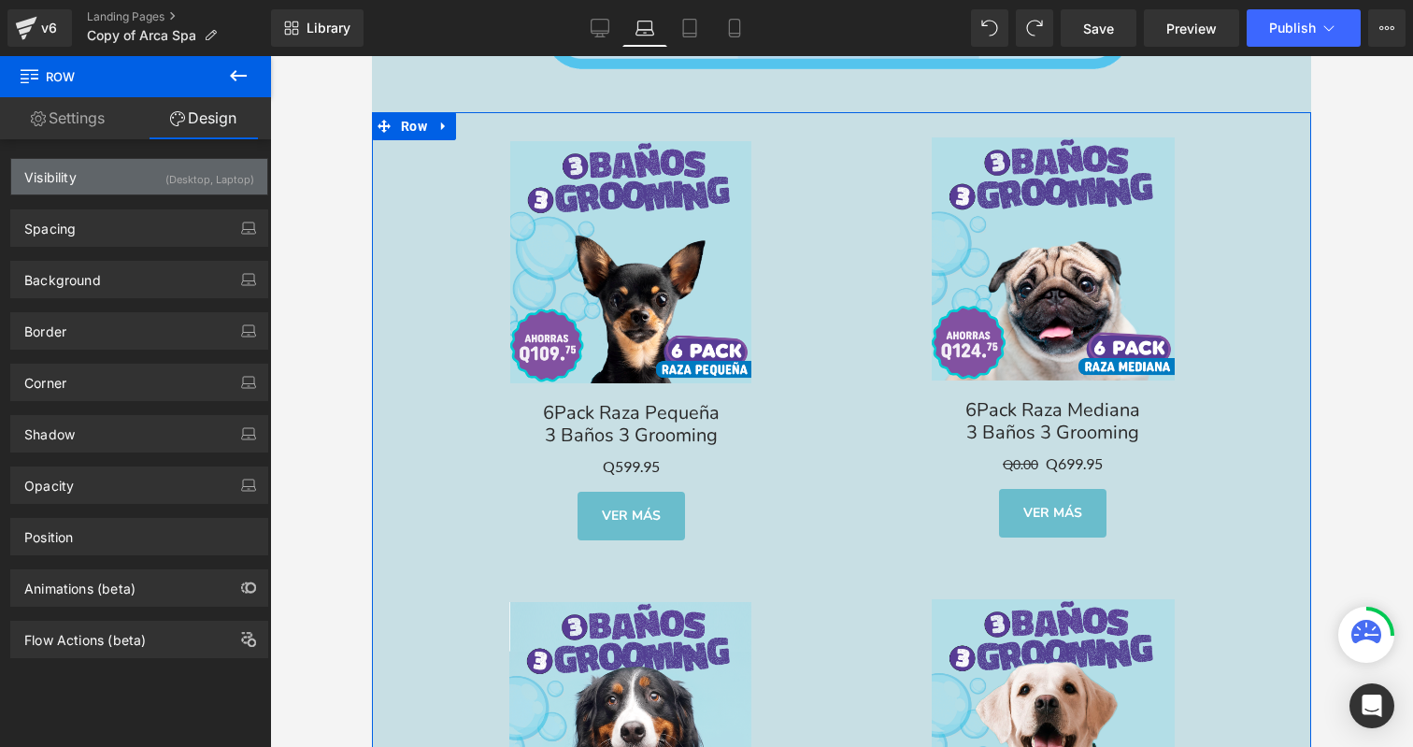
click at [208, 174] on div "(Desktop, Laptop)" at bounding box center [209, 174] width 89 height 31
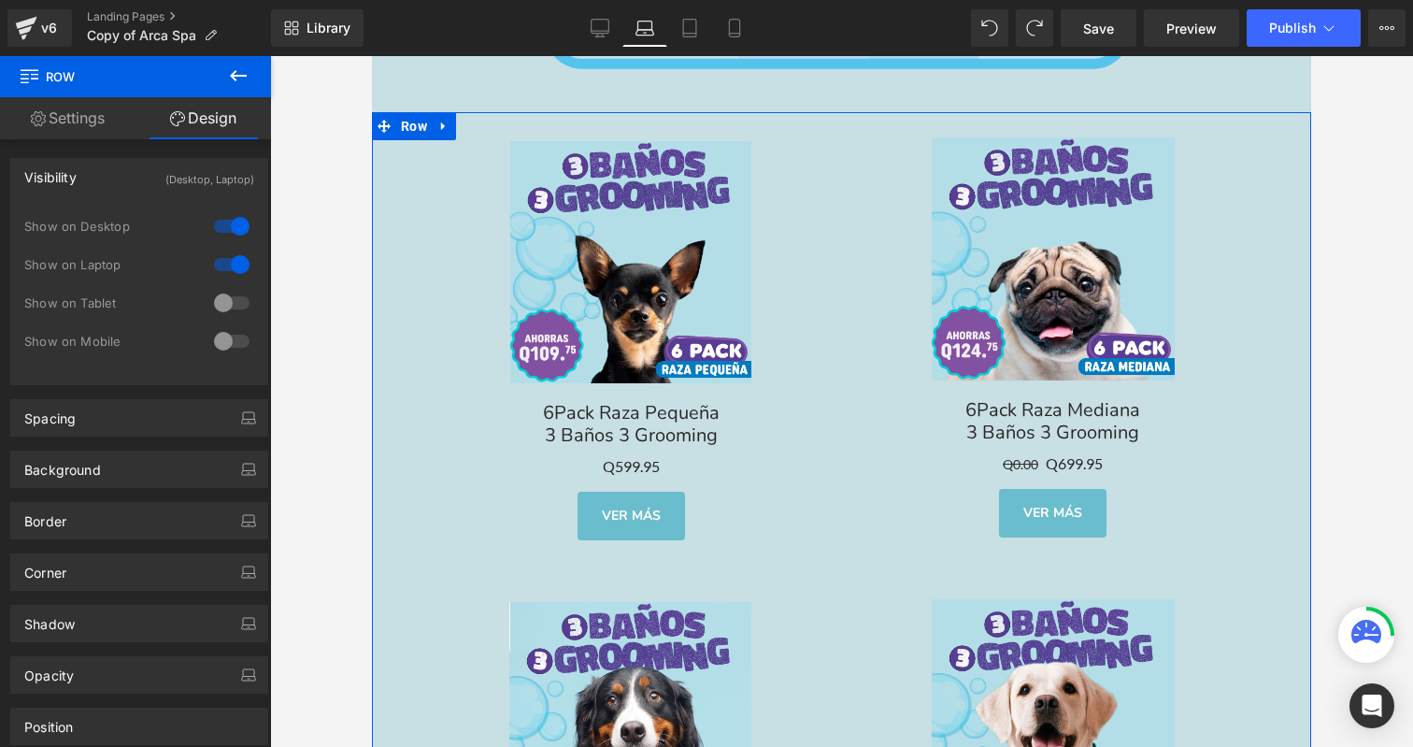
click at [234, 262] on div at bounding box center [231, 265] width 45 height 30
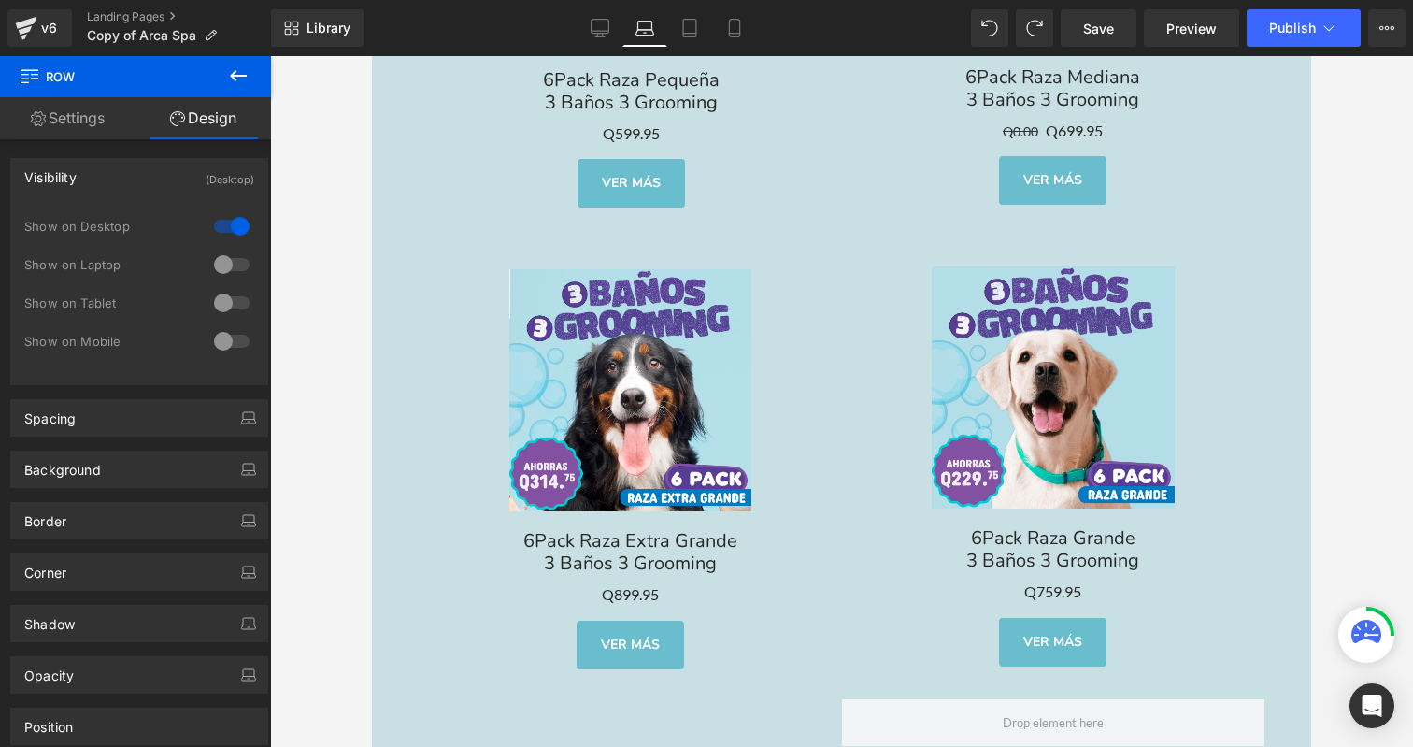
scroll to position [5516, 0]
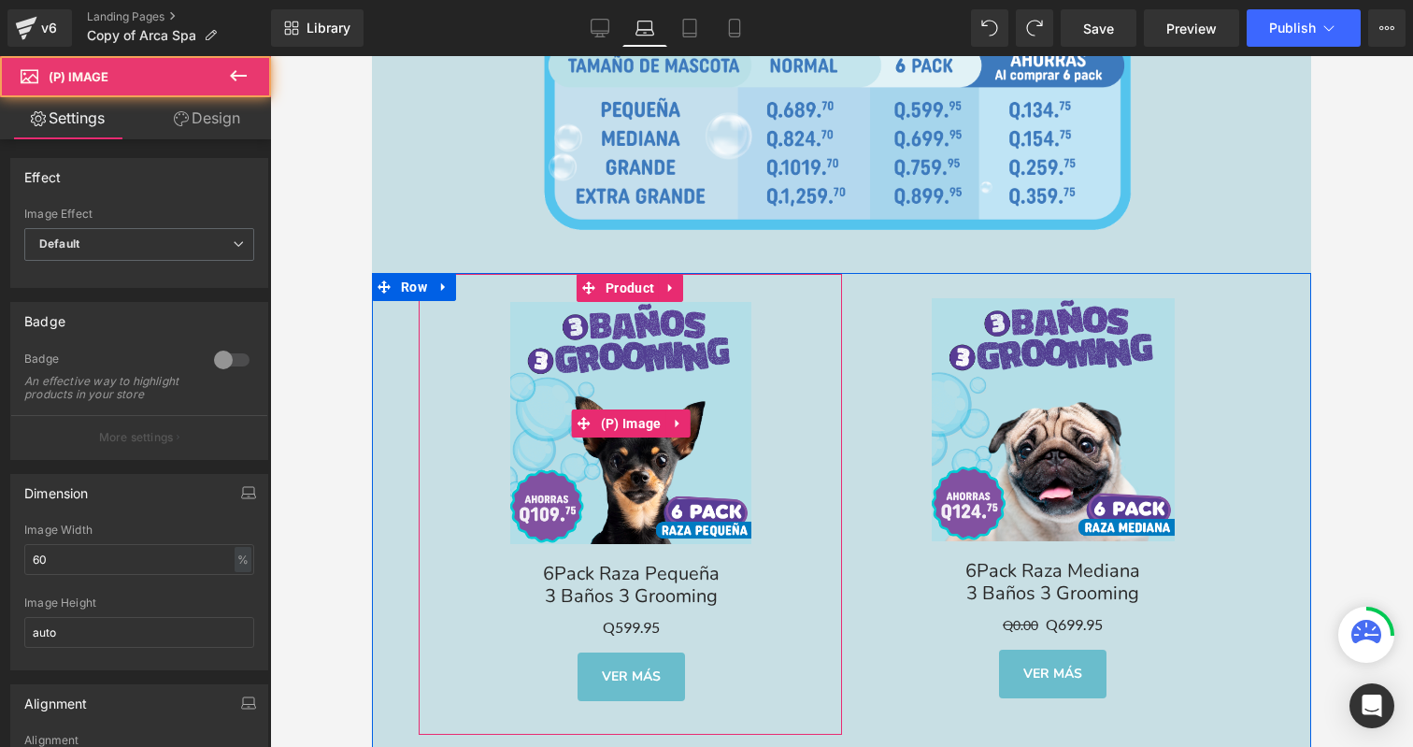
click at [594, 361] on img at bounding box center [630, 422] width 241 height 241
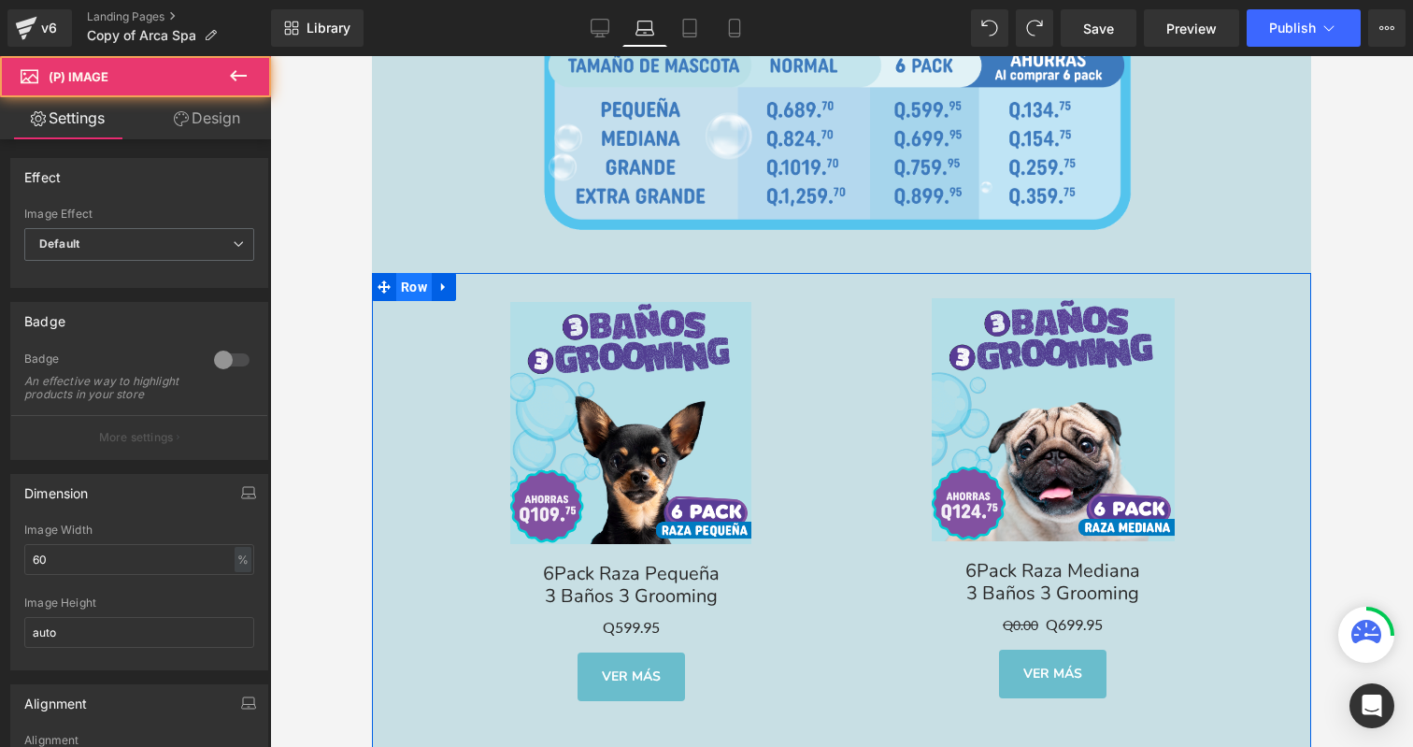
click at [416, 273] on span "Row" at bounding box center [414, 287] width 36 height 28
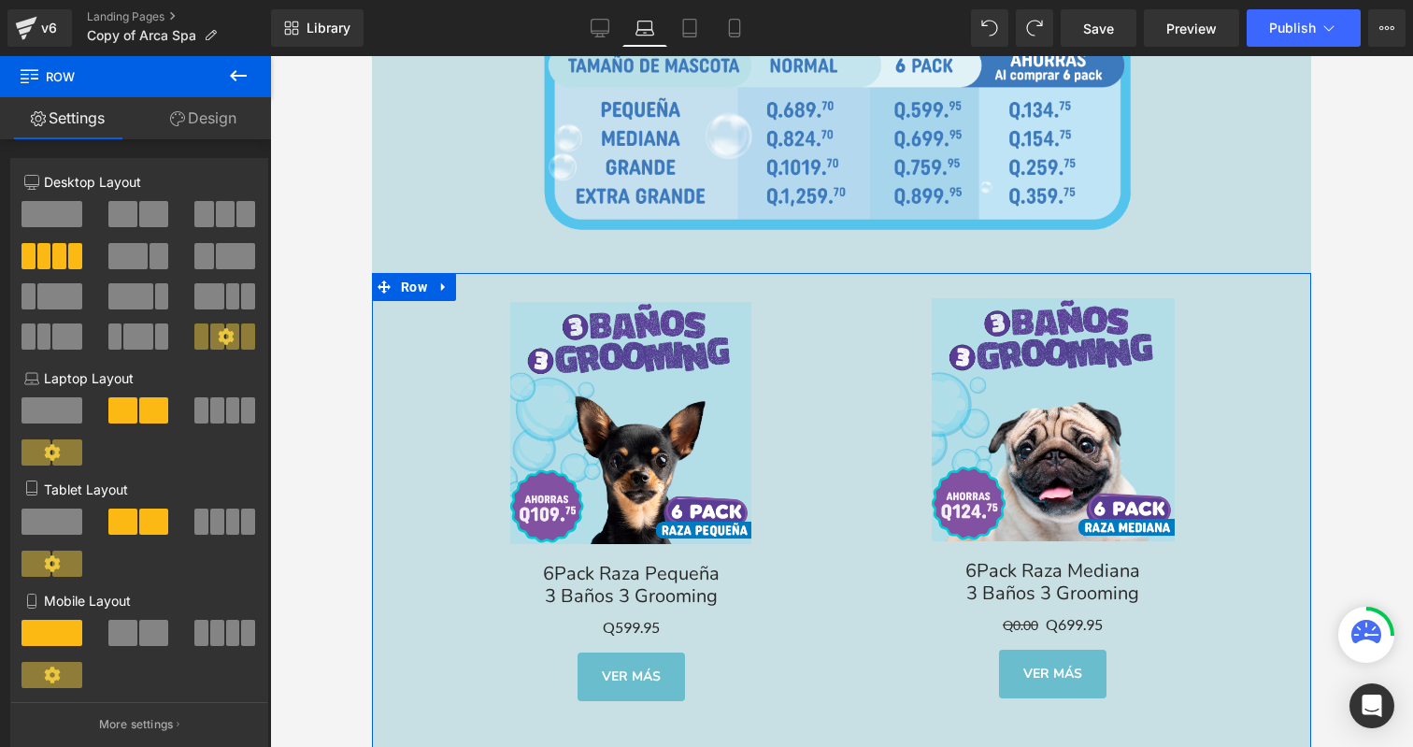
click at [224, 108] on link "Design" at bounding box center [204, 118] width 136 height 42
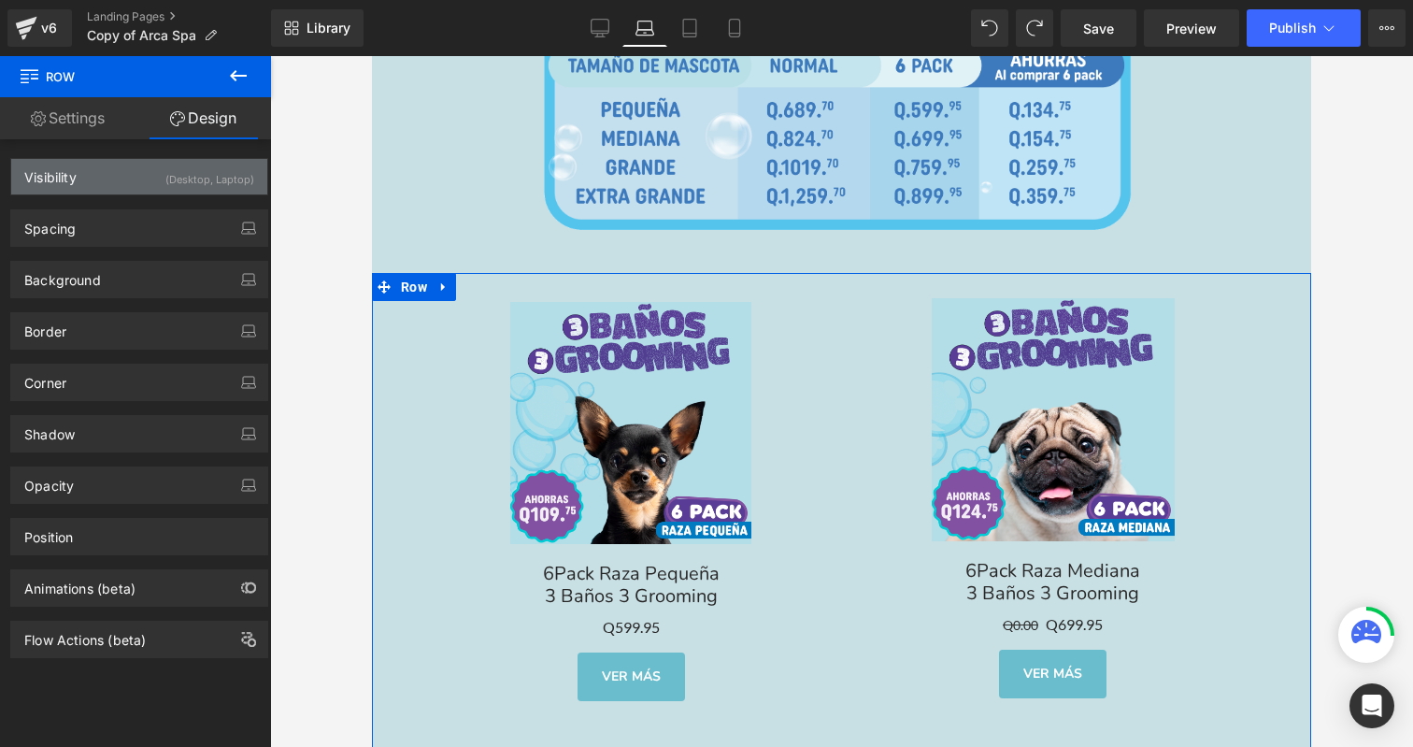
click at [231, 184] on div "(Desktop, Laptop)" at bounding box center [209, 174] width 89 height 31
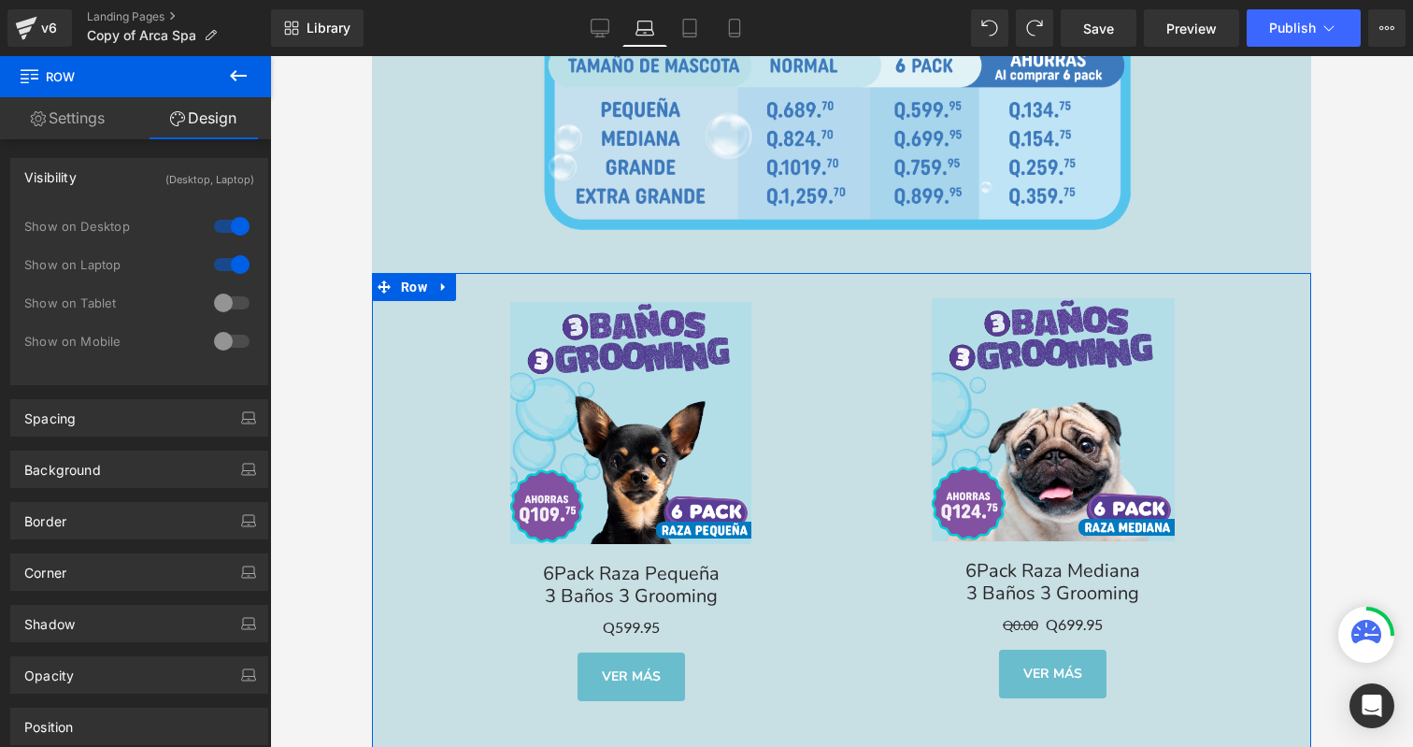
click at [225, 226] on div at bounding box center [231, 226] width 45 height 30
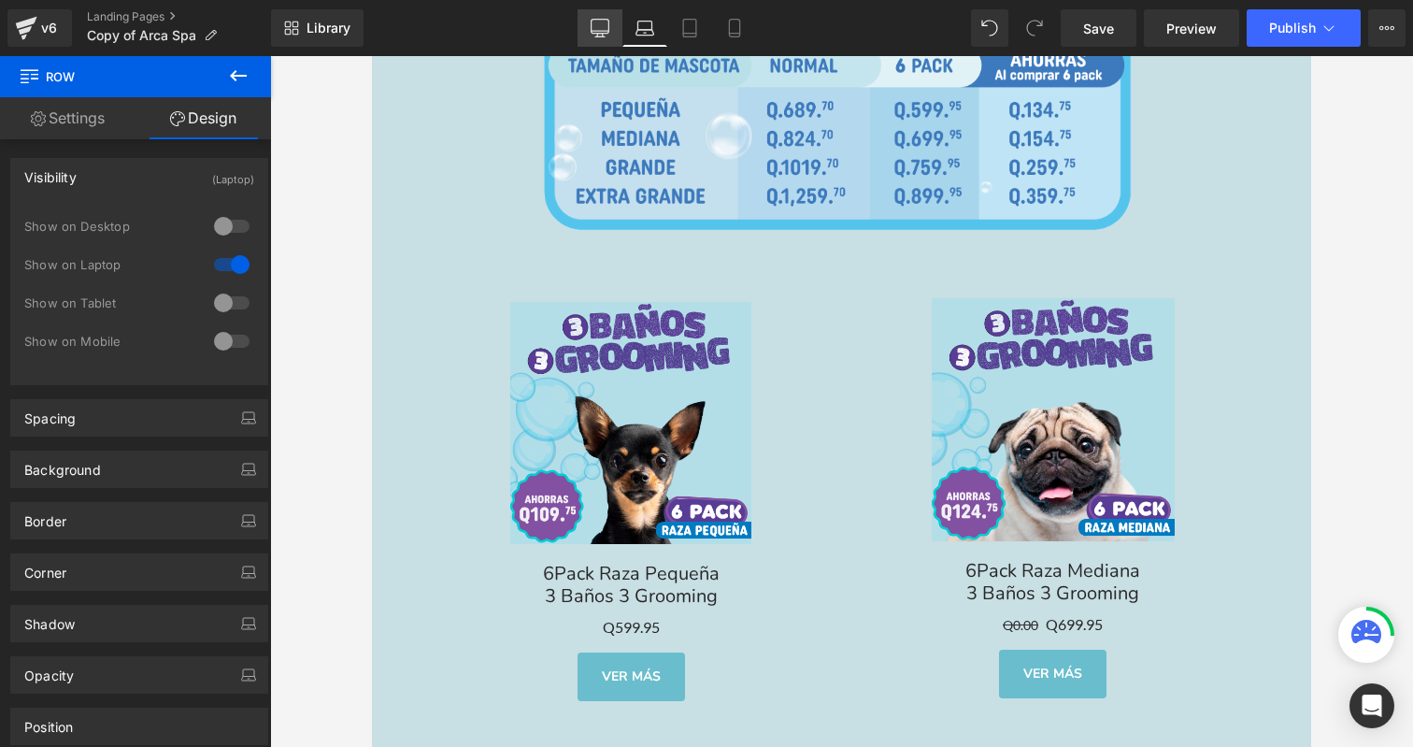
click at [600, 27] on icon at bounding box center [600, 28] width 19 height 19
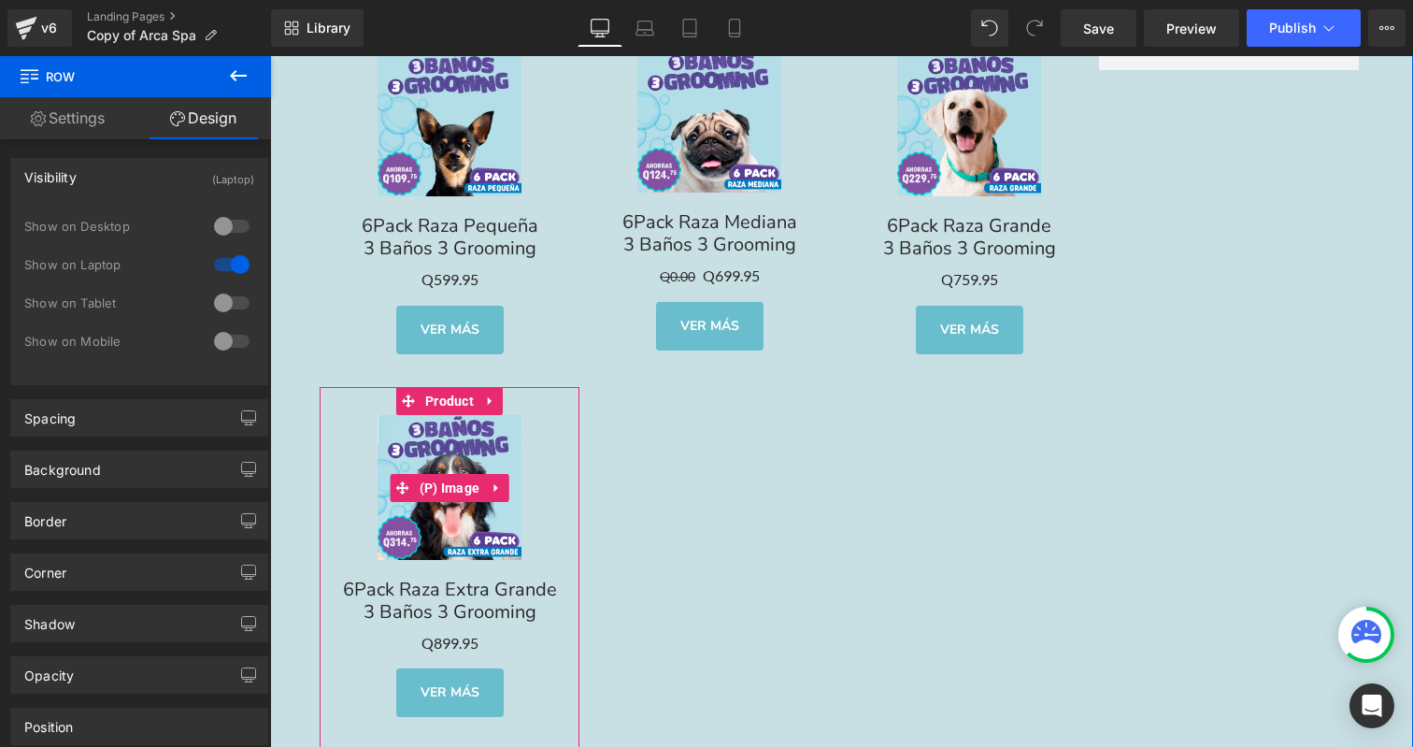
scroll to position [5279, 0]
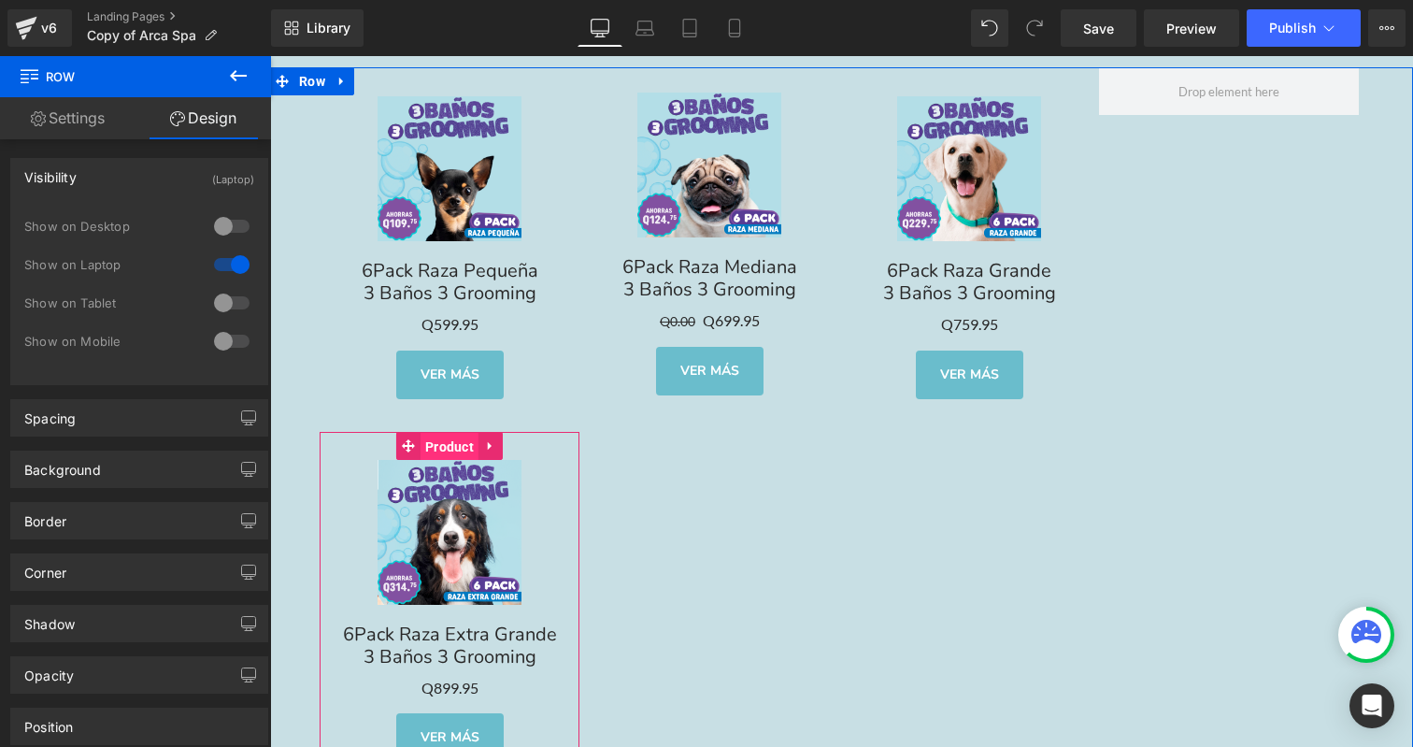
click at [443, 433] on span "Product" at bounding box center [450, 447] width 58 height 28
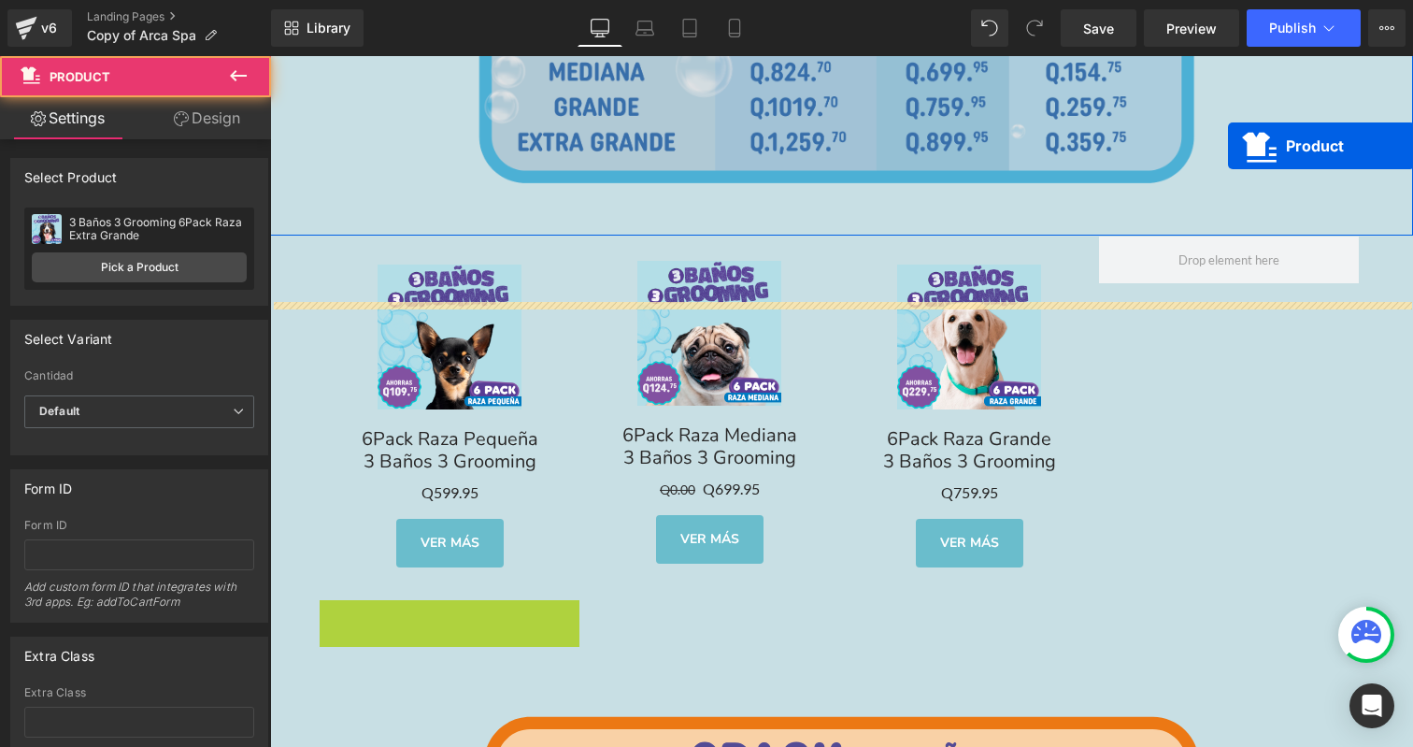
scroll to position [5036, 0]
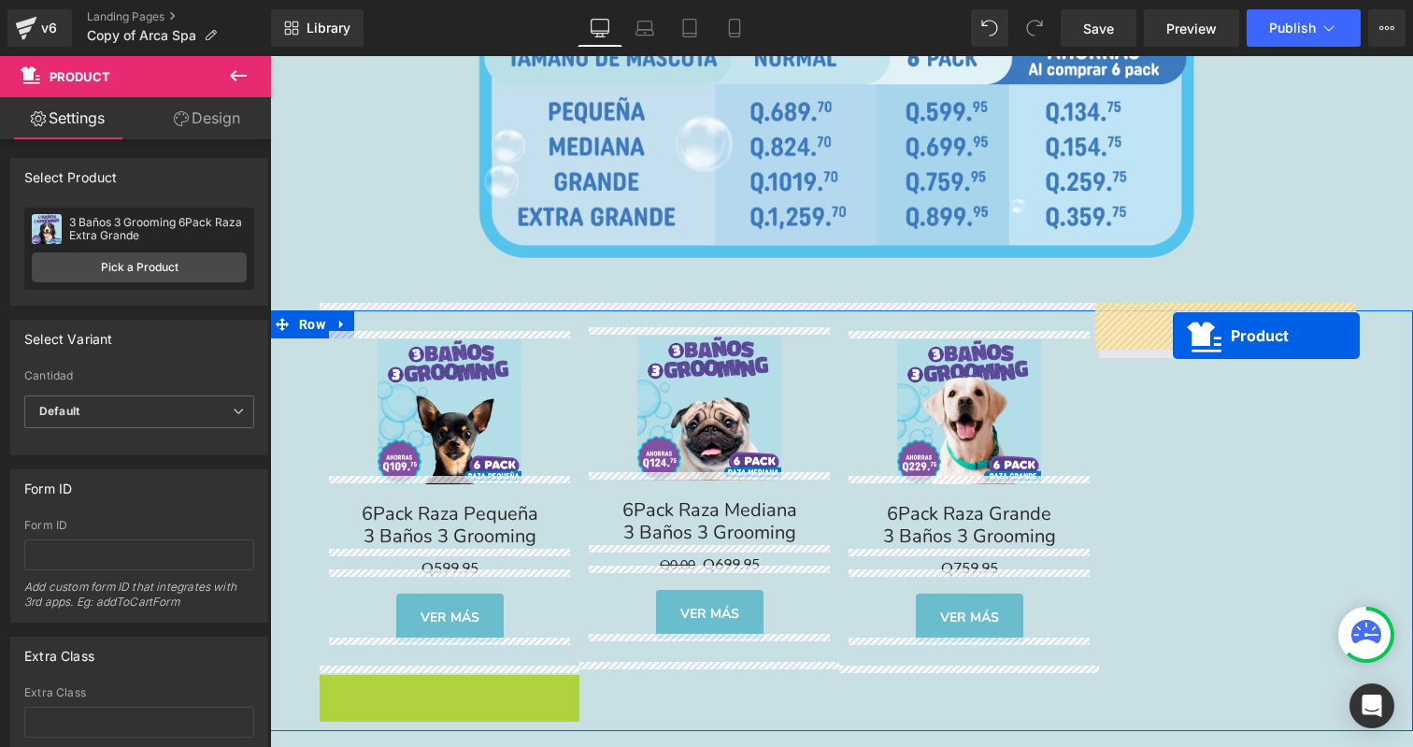
drag, startPoint x: 443, startPoint y: 434, endPoint x: 1173, endPoint y: 336, distance: 736.6
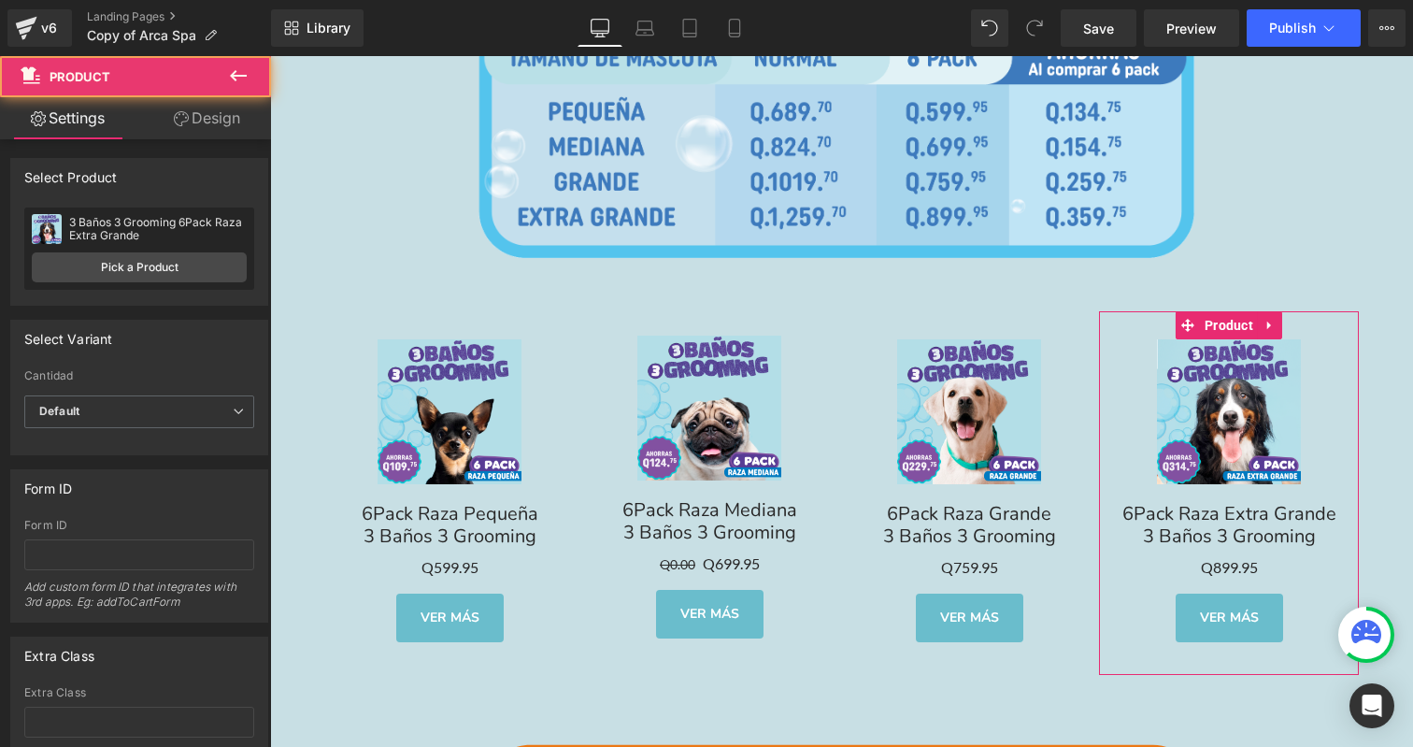
click at [190, 102] on link "Design" at bounding box center [207, 118] width 136 height 42
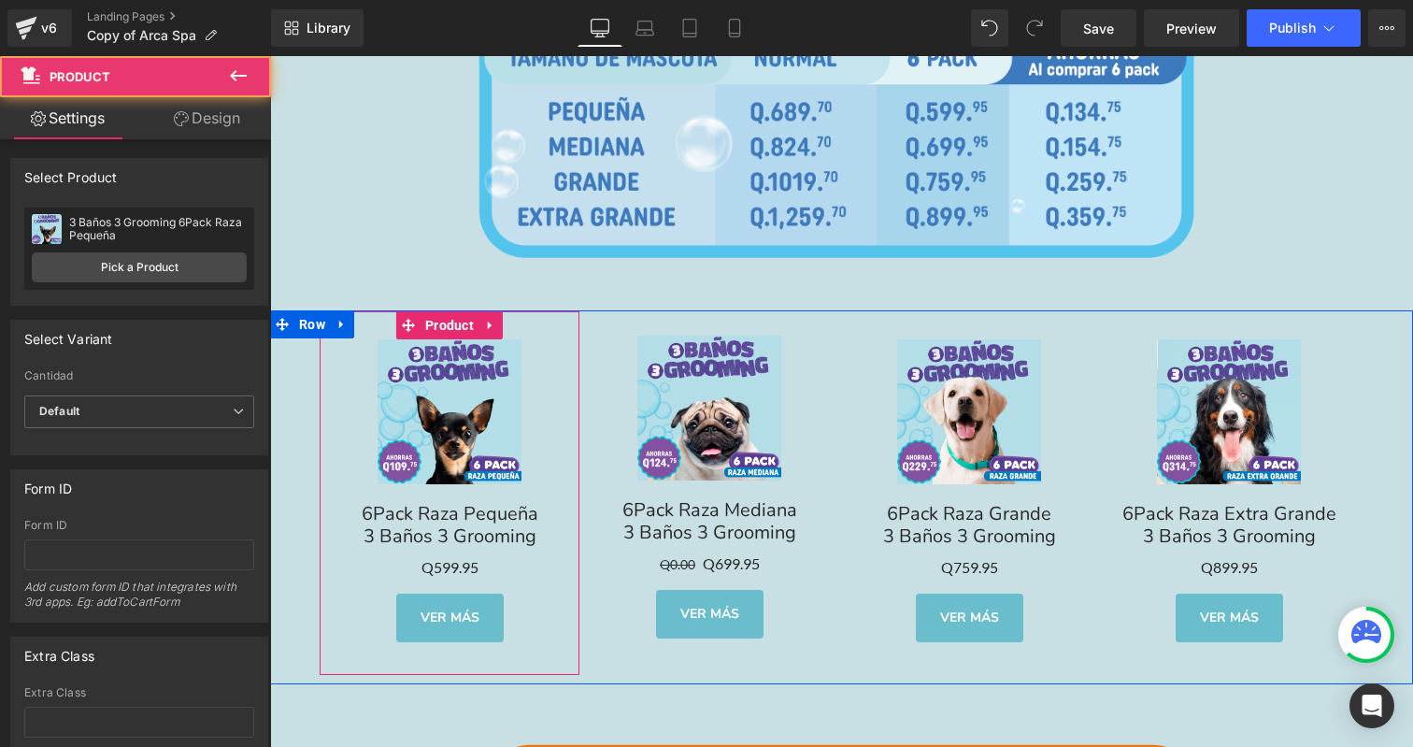
click at [404, 311] on div "Sale Off (P) Image 6Pack Raza Pequeña 3 Baños 3 Grooming Text Block Q0 Q599.95 …" at bounding box center [450, 493] width 260 height 364
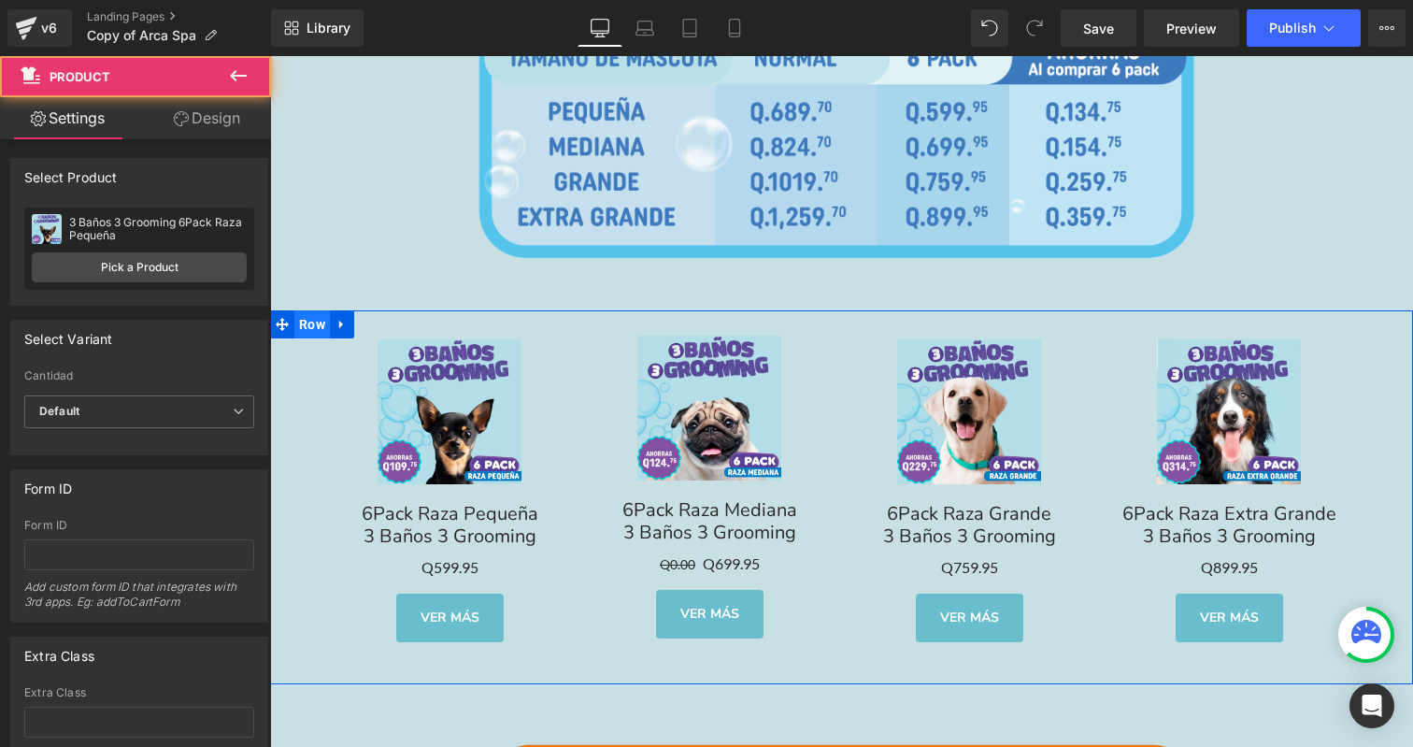
click at [305, 316] on span "Row" at bounding box center [312, 324] width 36 height 28
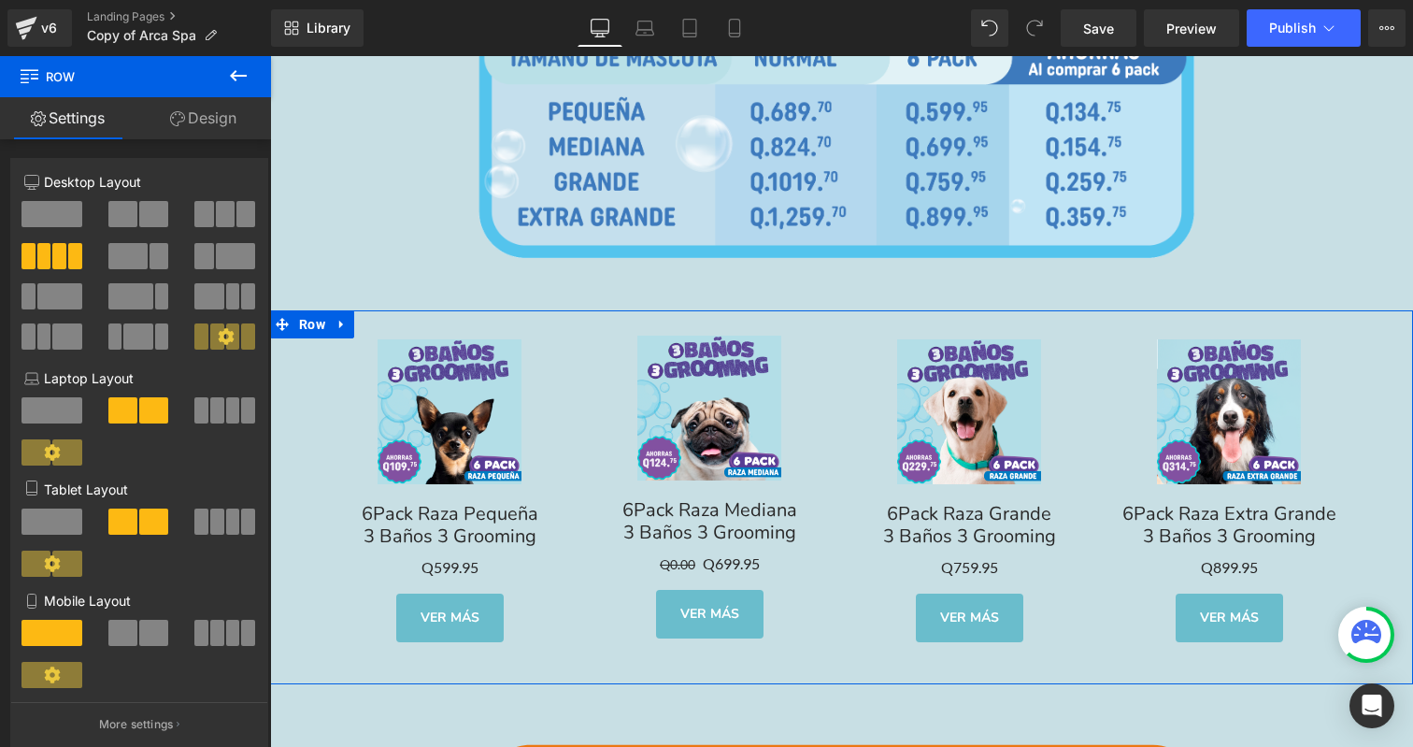
click at [212, 127] on link "Design" at bounding box center [204, 118] width 136 height 42
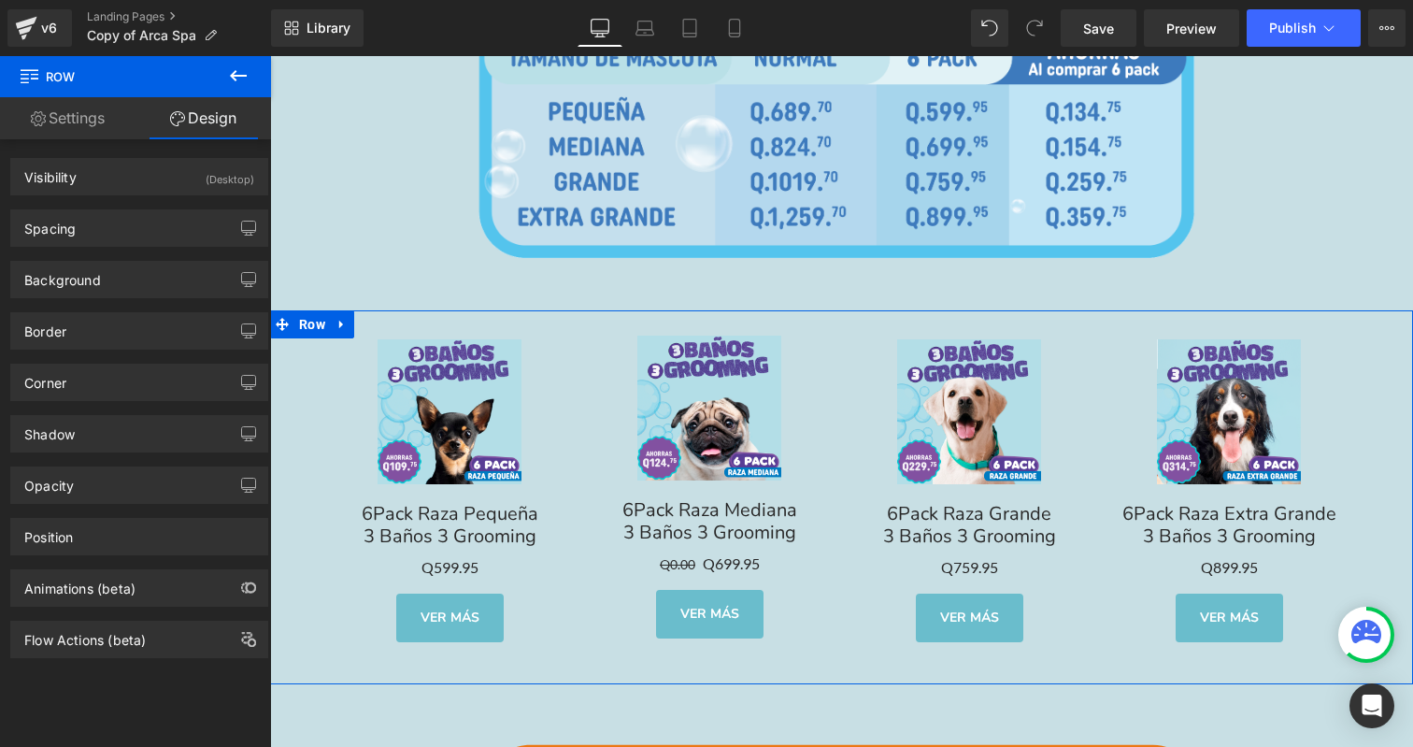
click at [228, 196] on div "Spacing [GEOGRAPHIC_DATA] 0px 0 auto auto 0px 0 auto auto [GEOGRAPHIC_DATA] 1px…" at bounding box center [139, 220] width 279 height 51
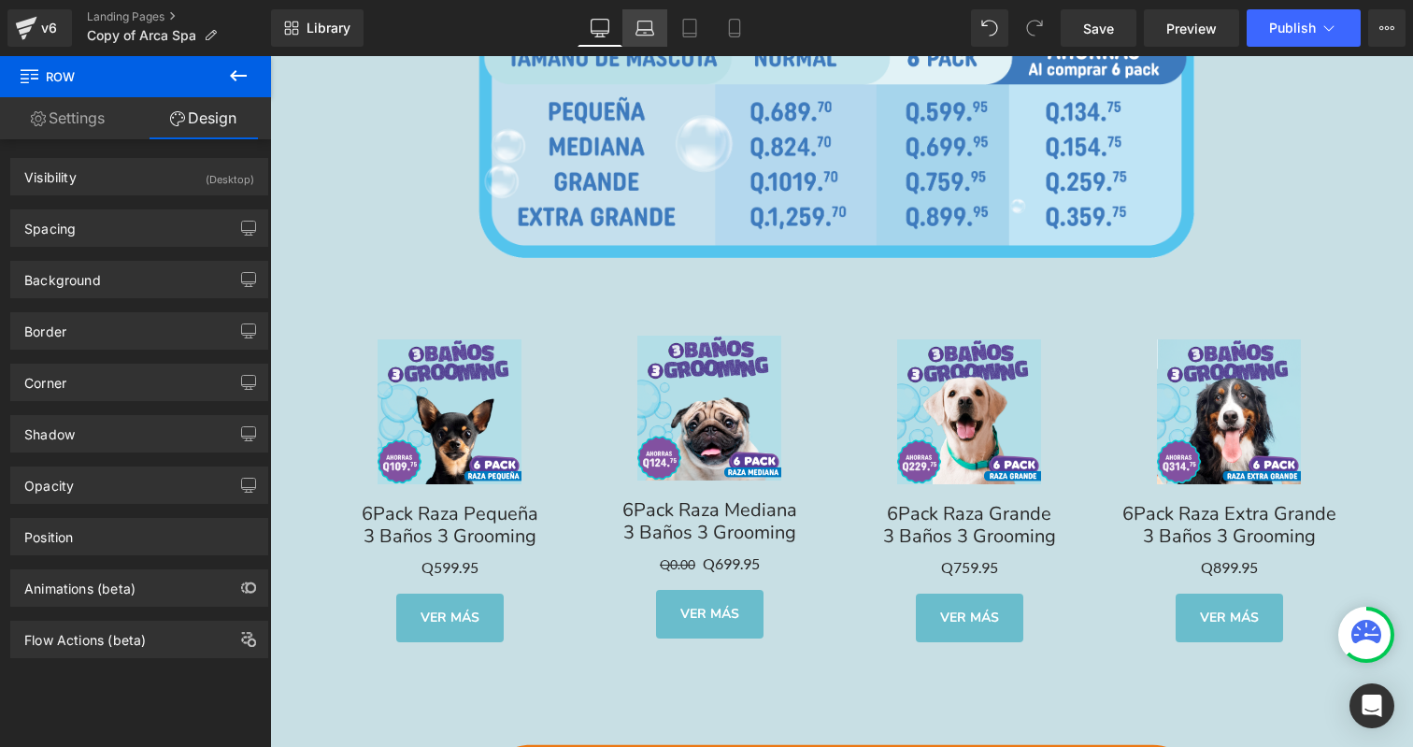
click at [646, 36] on icon at bounding box center [646, 33] width 18 height 6
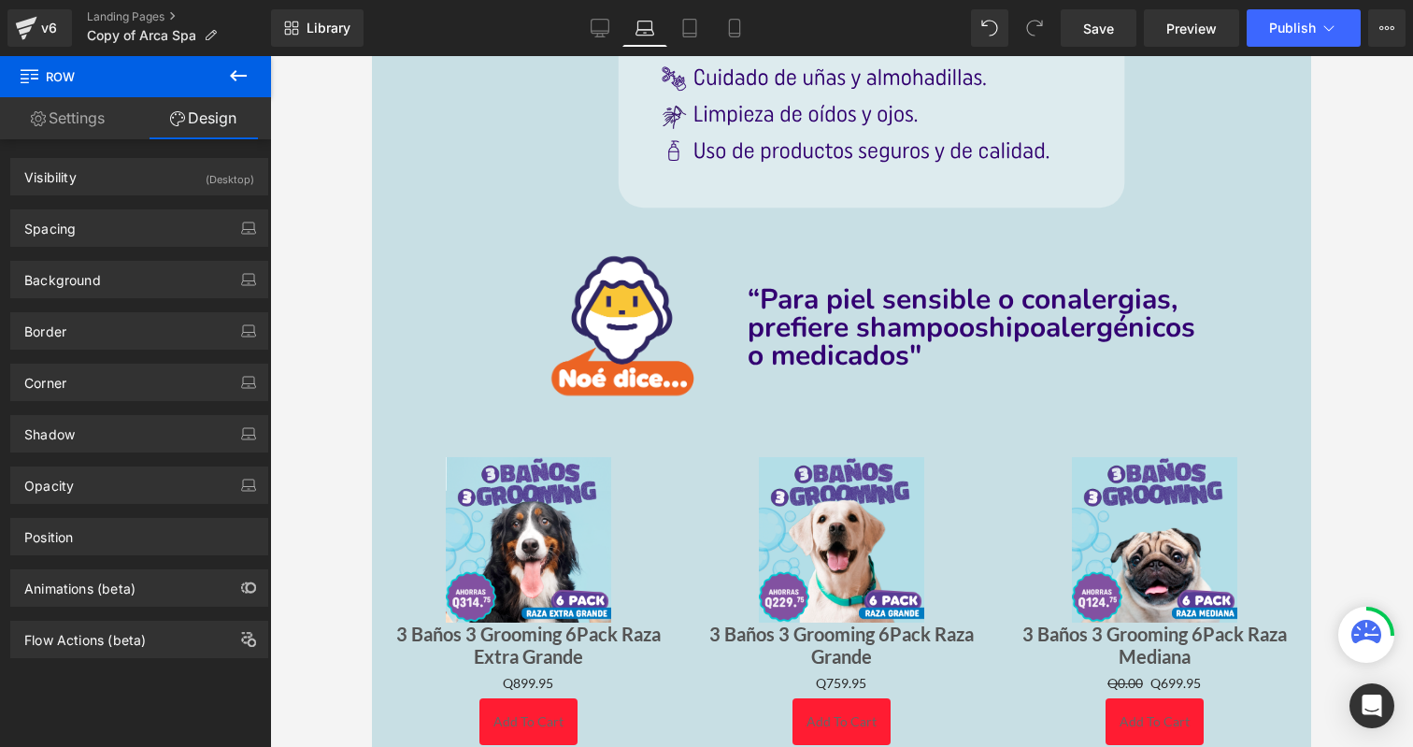
scroll to position [757, 0]
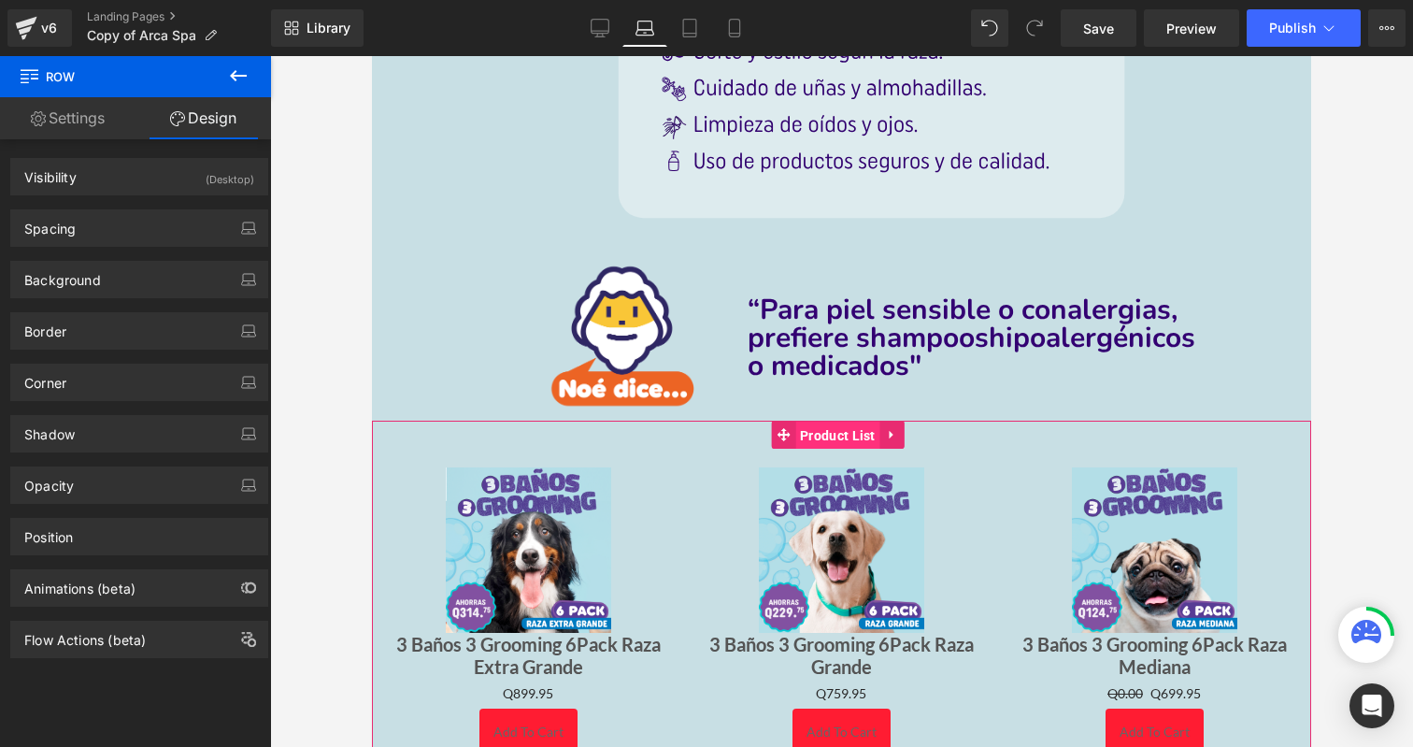
click at [833, 423] on span "Product List" at bounding box center [837, 436] width 85 height 28
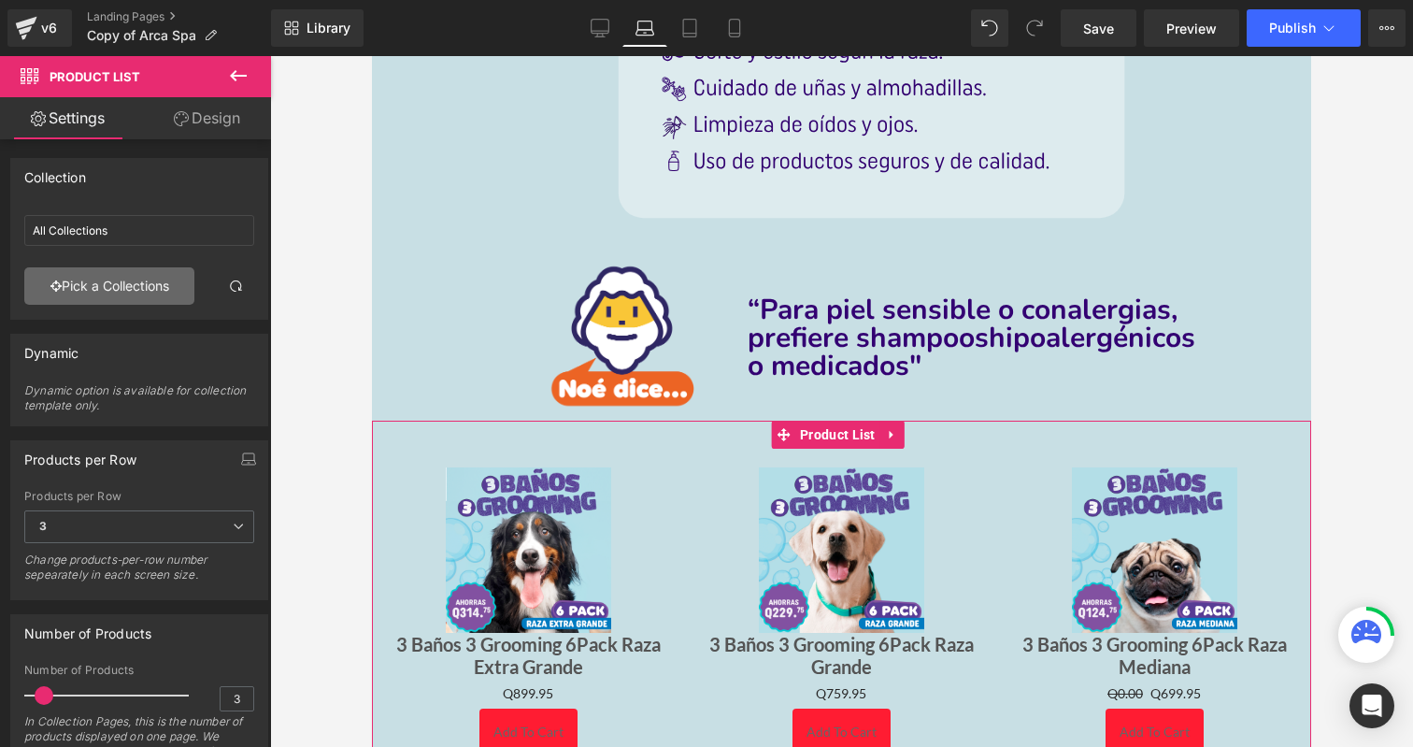
click at [136, 294] on link "Pick a Collections" at bounding box center [109, 285] width 170 height 37
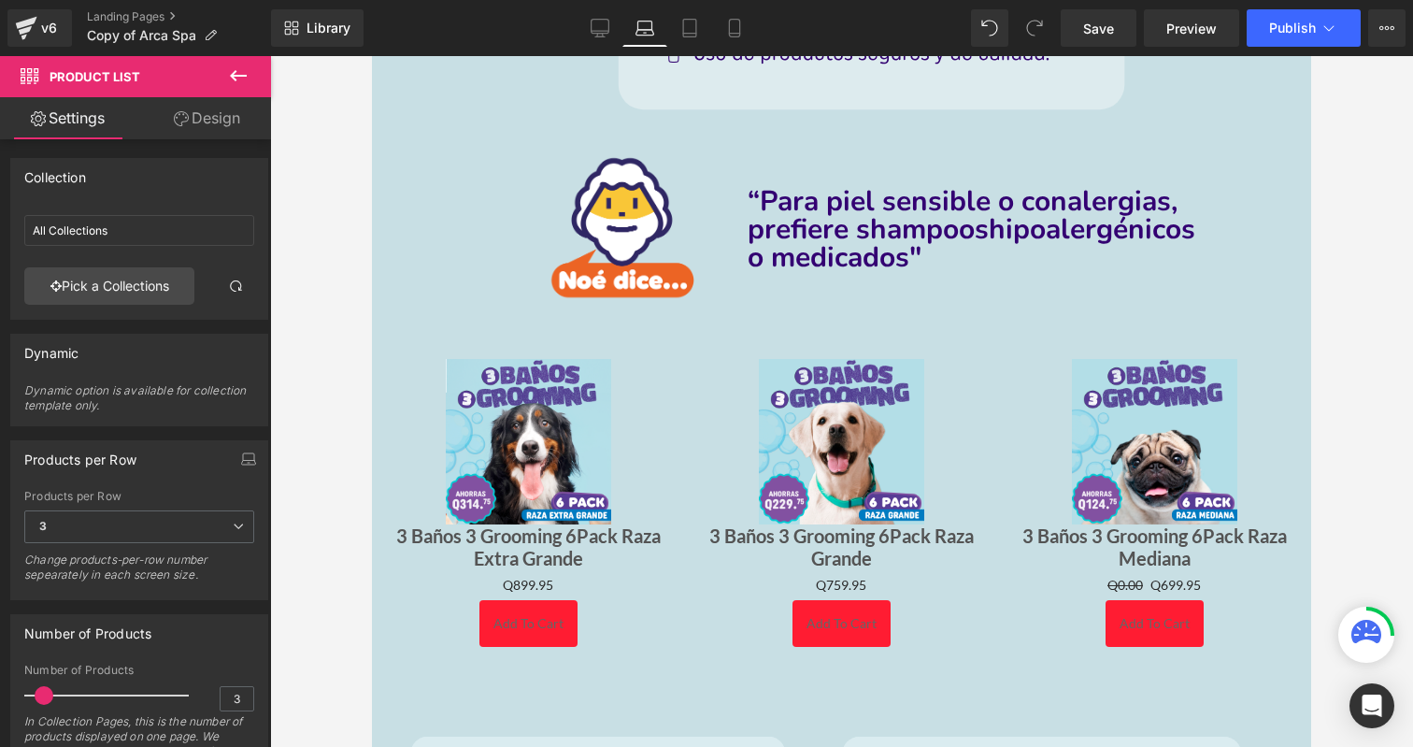
scroll to position [851, 0]
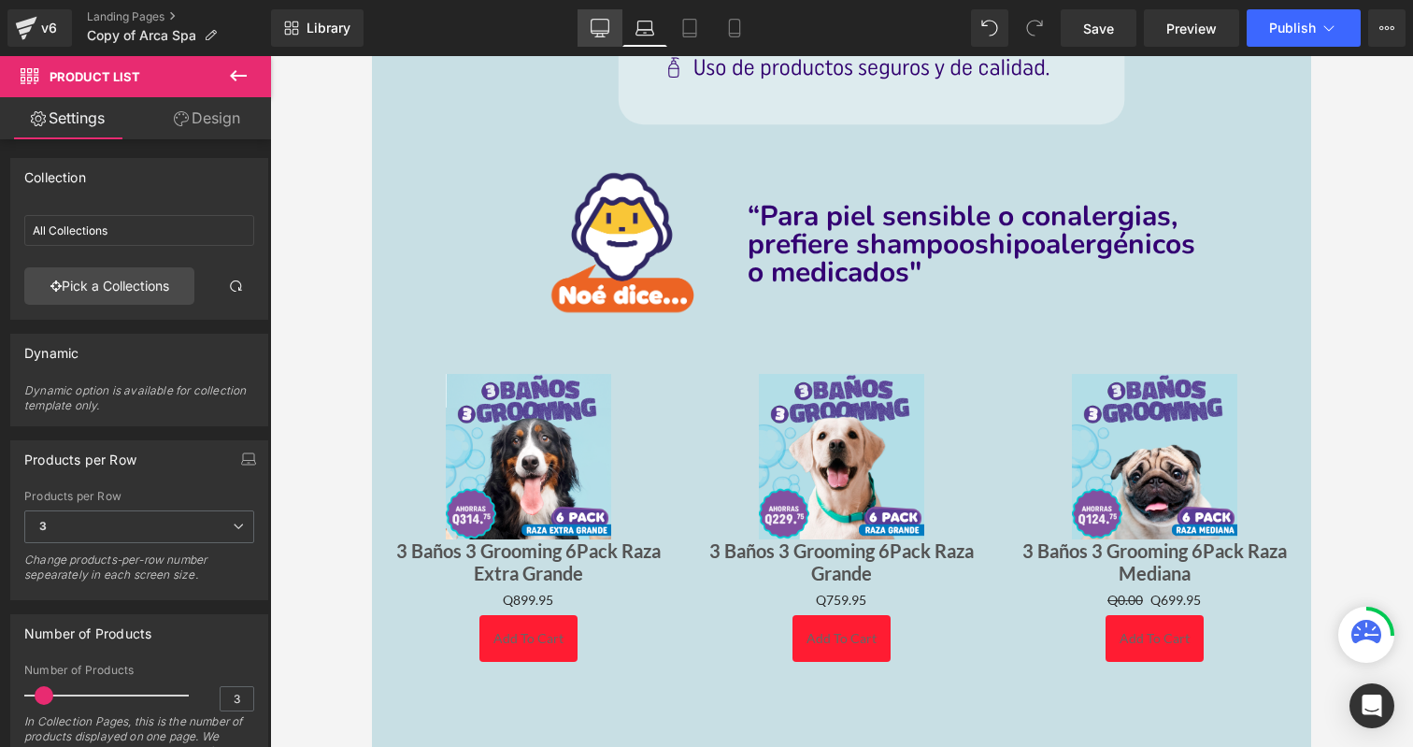
click at [604, 21] on icon at bounding box center [600, 28] width 19 height 19
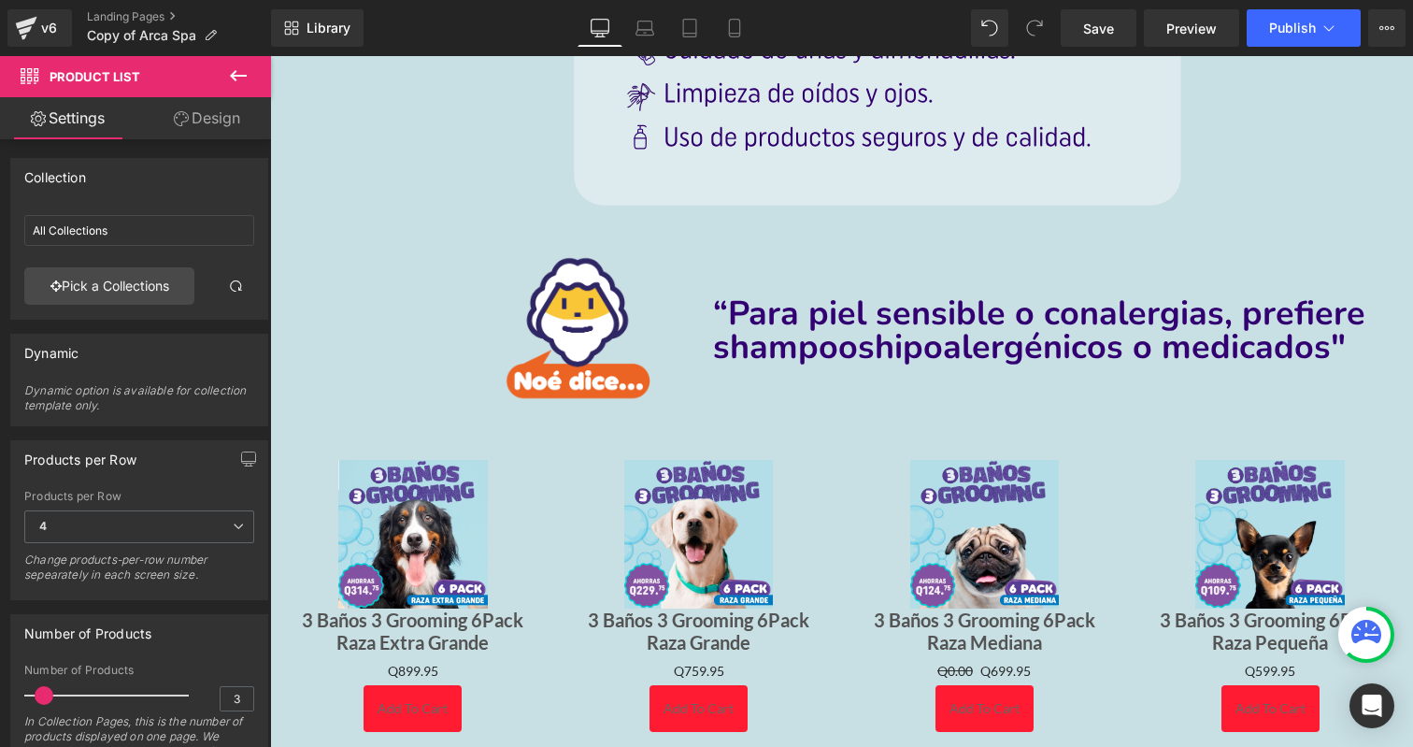
scroll to position [904, 0]
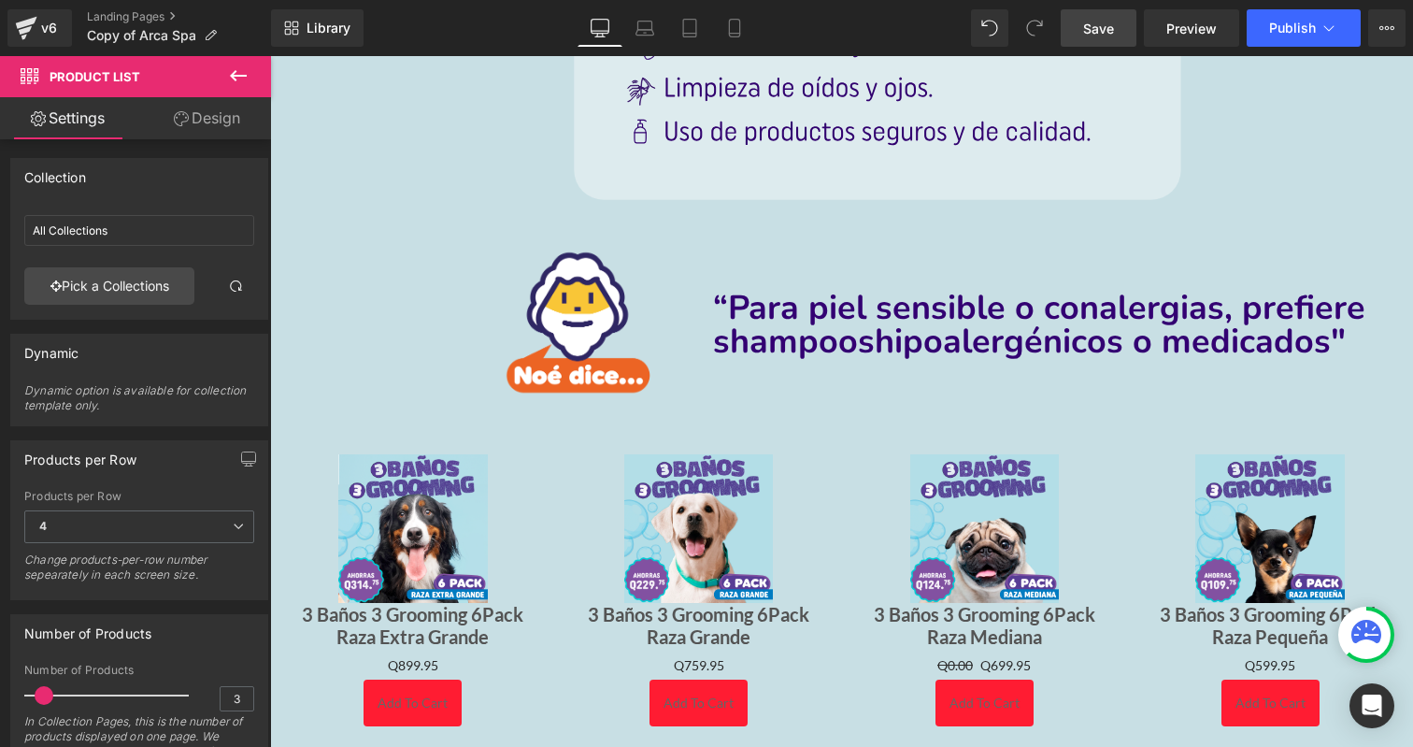
click at [1110, 36] on span "Save" at bounding box center [1098, 29] width 31 height 20
